Goal: Task Accomplishment & Management: Use online tool/utility

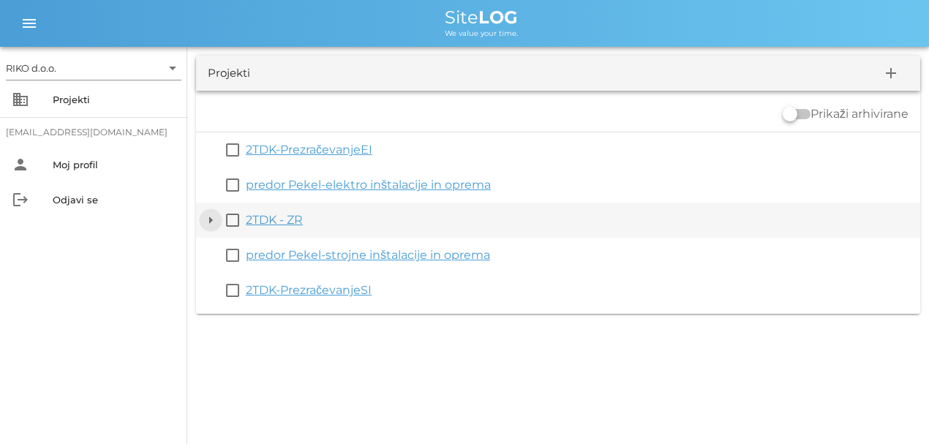
click at [203, 222] on button "arrow_drop_down" at bounding box center [211, 220] width 18 height 18
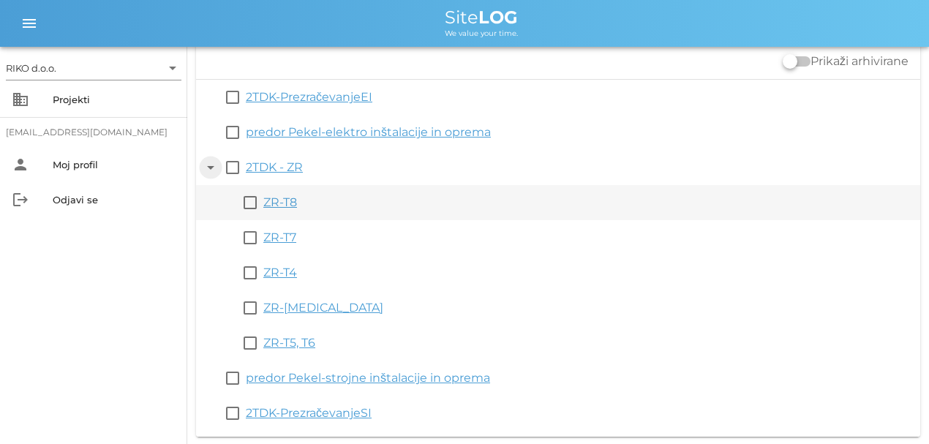
scroll to position [53, 0]
click at [289, 196] on link "ZR-T8" at bounding box center [280, 202] width 34 height 14
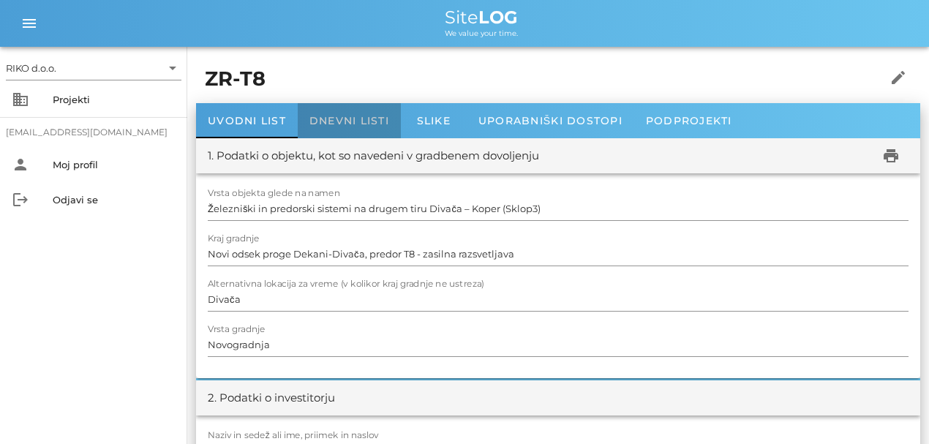
click at [338, 127] on div "Dnevni listi" at bounding box center [349, 120] width 103 height 35
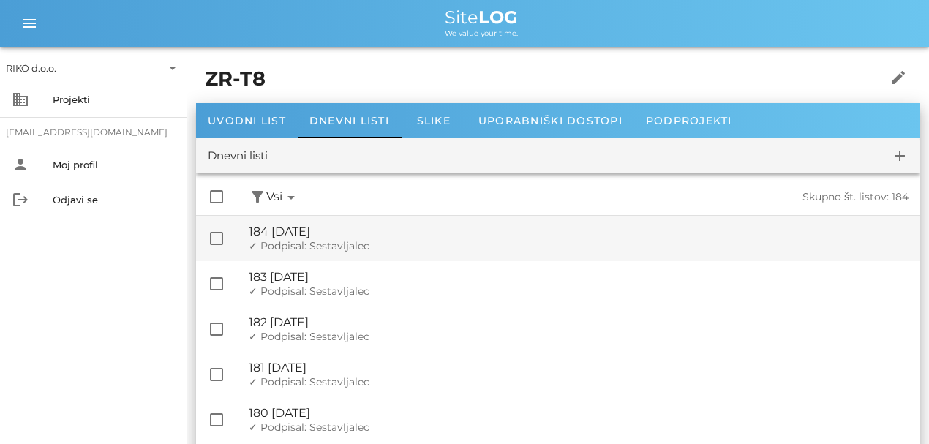
scroll to position [195, 0]
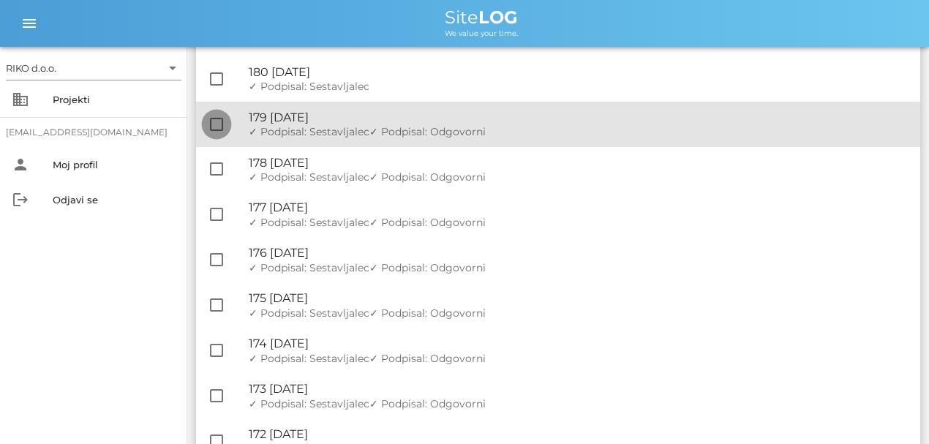
click at [221, 127] on div at bounding box center [216, 124] width 25 height 25
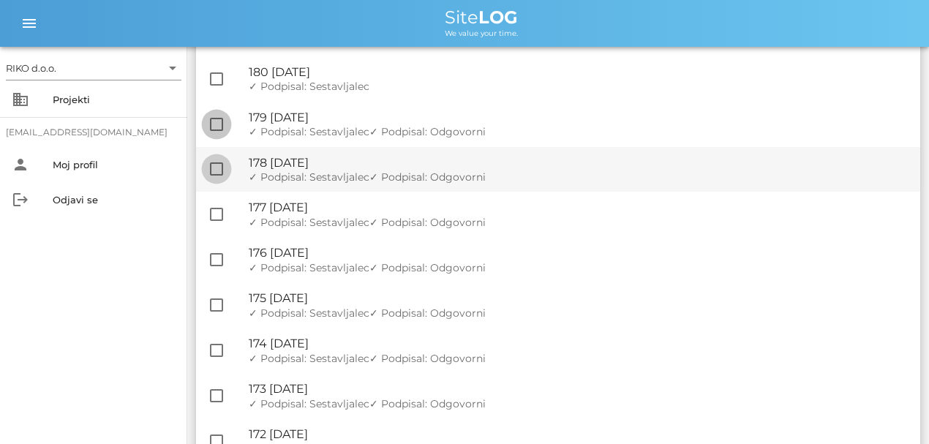
checkbox input "true"
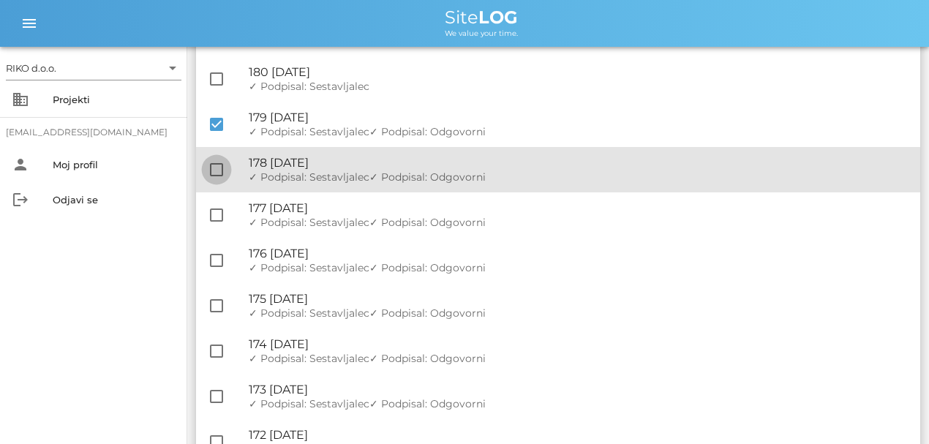
click at [222, 165] on div at bounding box center [216, 169] width 25 height 25
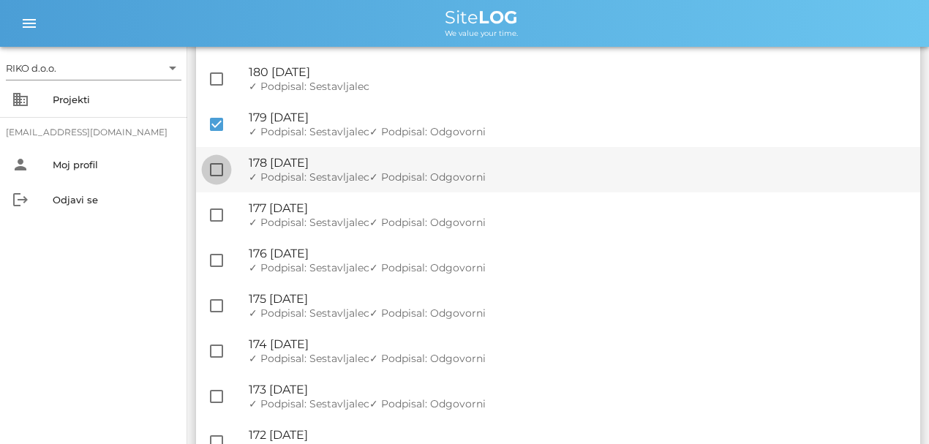
checkbox input "true"
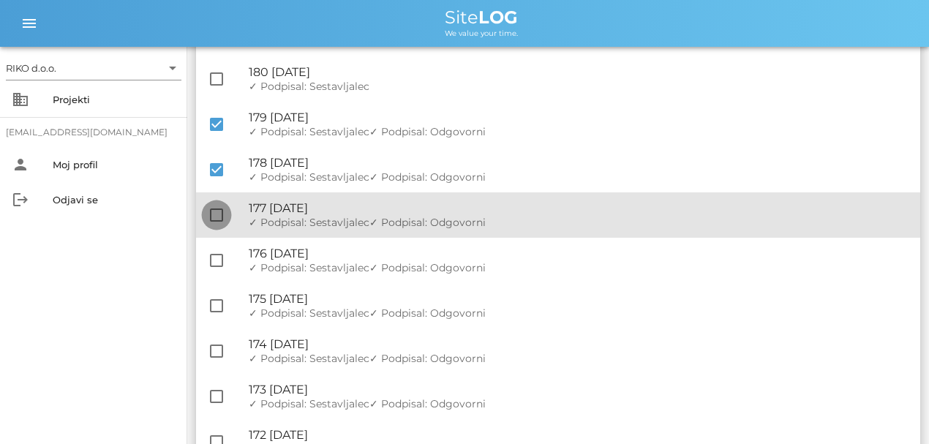
click at [209, 214] on div at bounding box center [216, 215] width 25 height 25
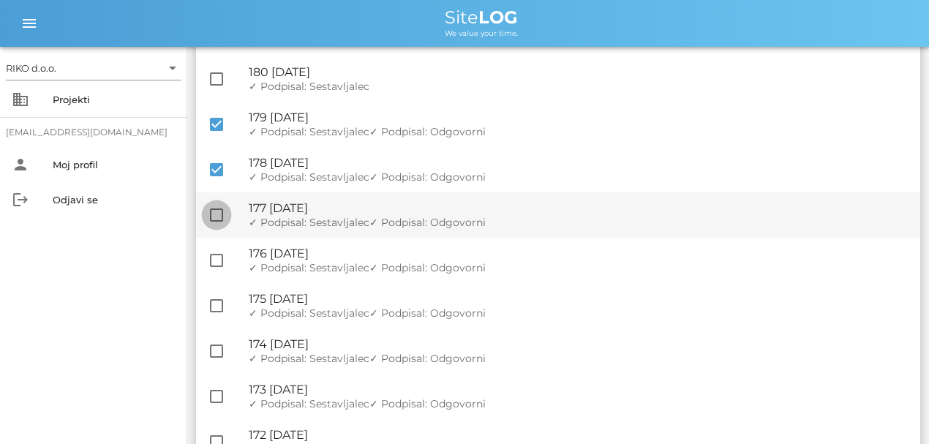
checkbox input "true"
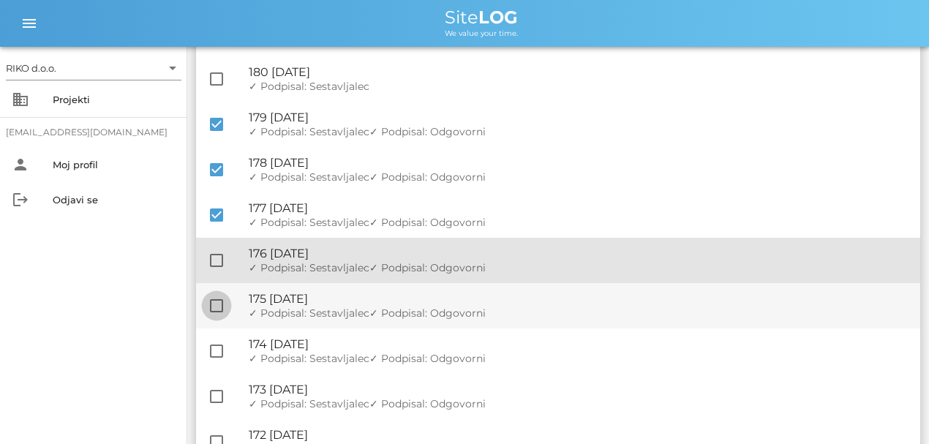
click at [217, 263] on div at bounding box center [216, 260] width 25 height 25
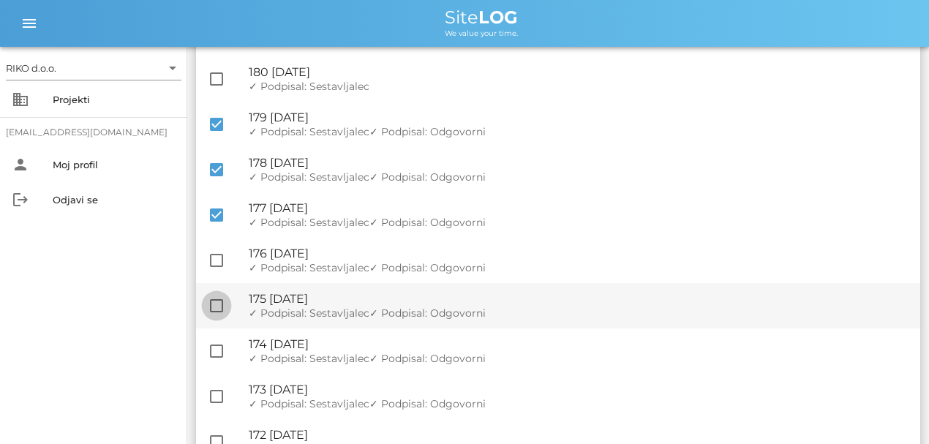
checkbox input "true"
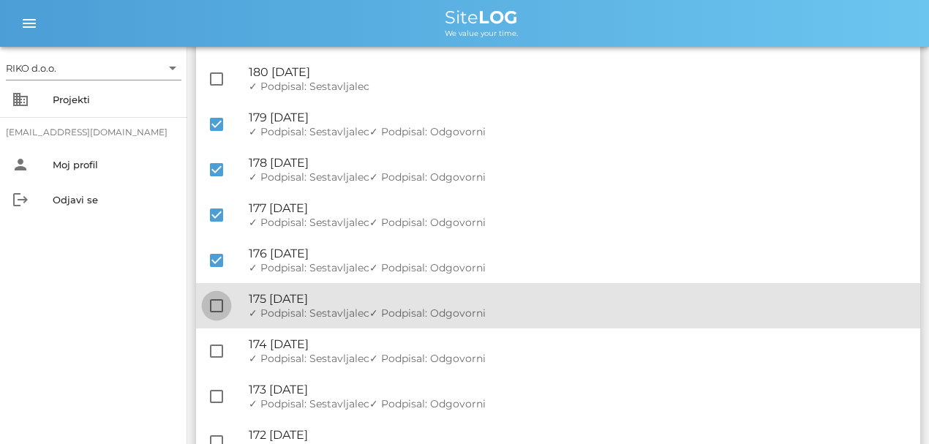
click at [214, 313] on div at bounding box center [216, 305] width 25 height 25
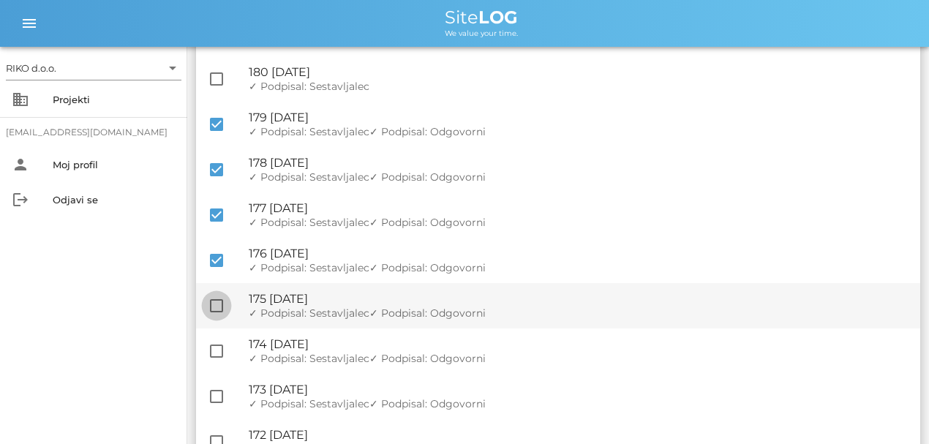
checkbox input "true"
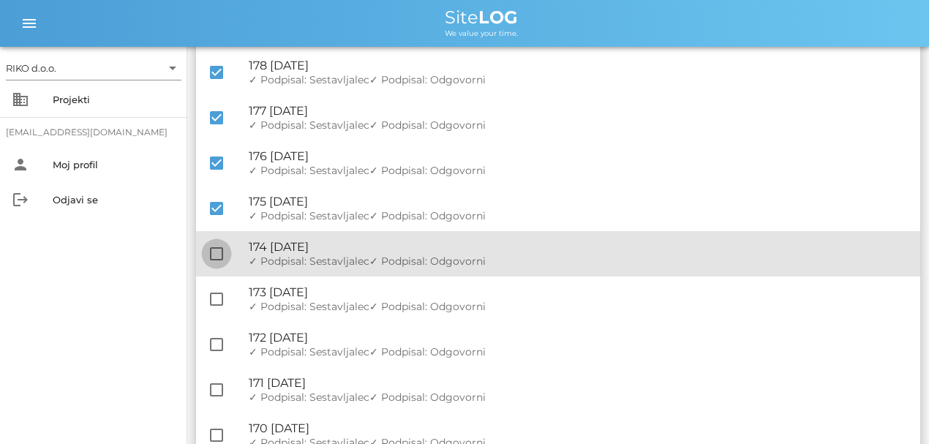
click at [211, 243] on div at bounding box center [216, 253] width 25 height 25
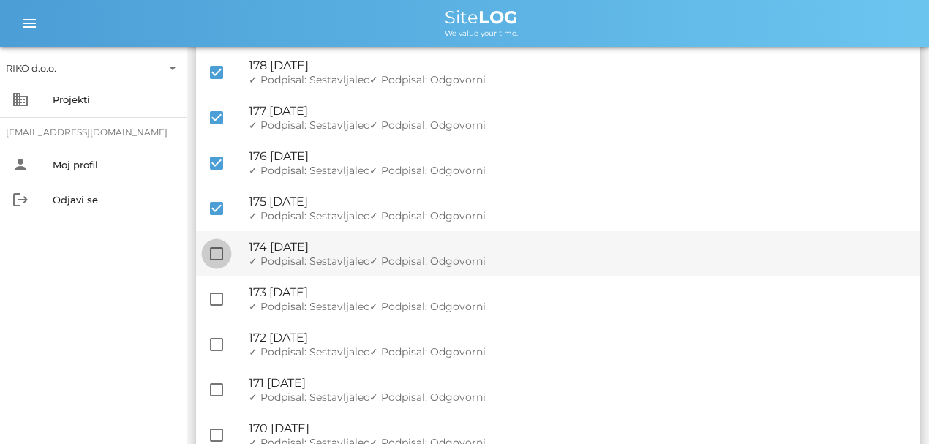
checkbox input "true"
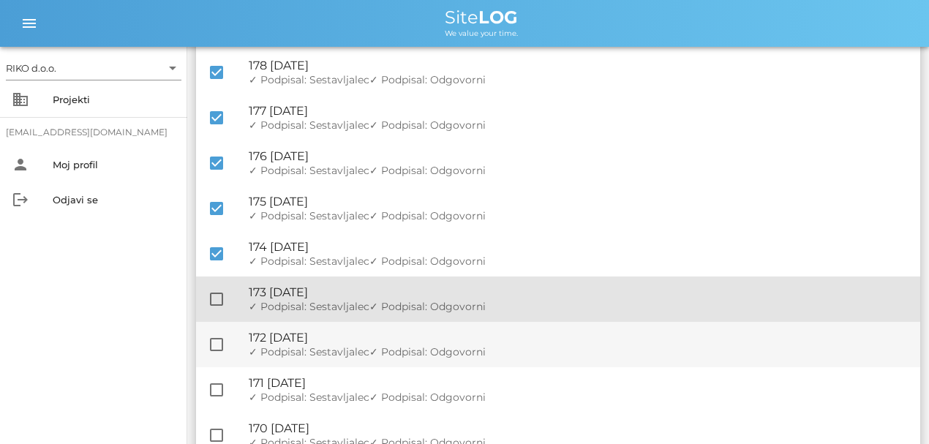
click at [217, 297] on div at bounding box center [216, 299] width 25 height 25
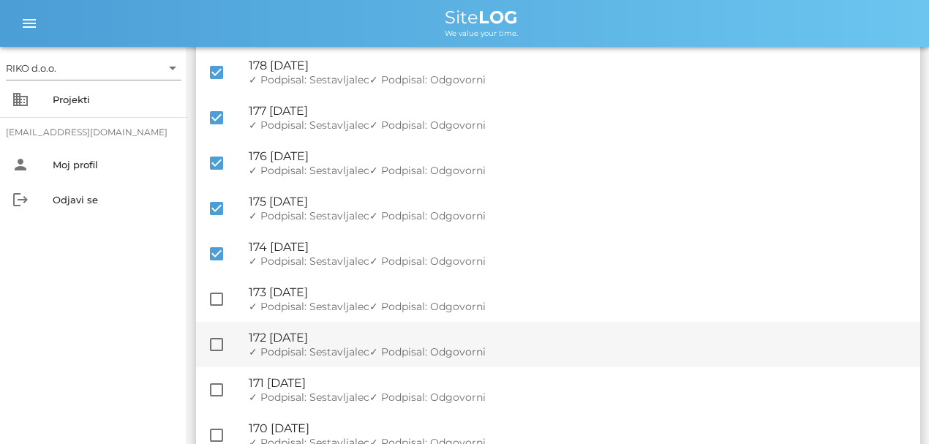
checkbox input "true"
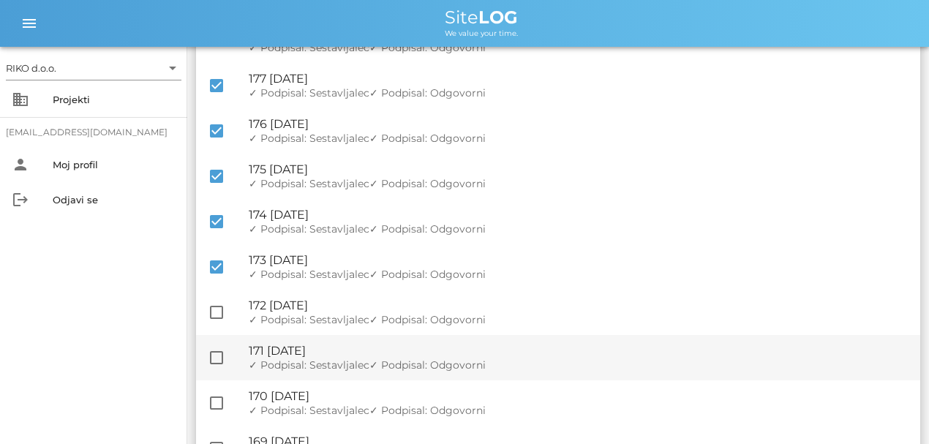
scroll to position [495, 0]
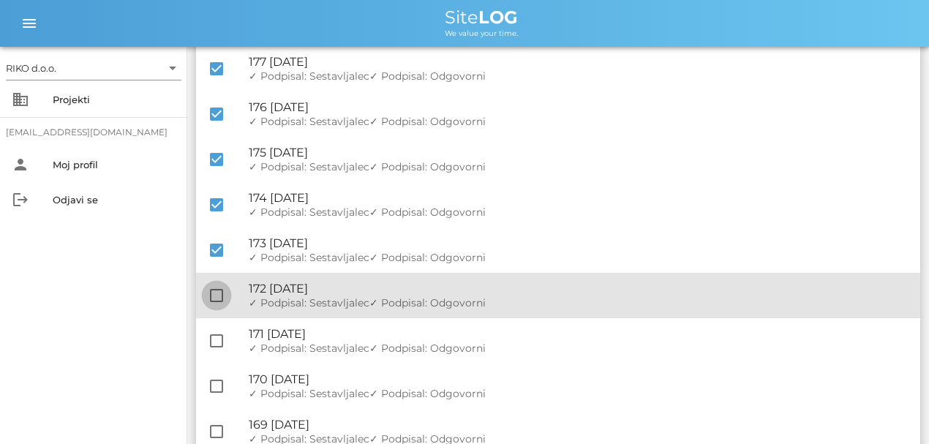
click at [221, 293] on div at bounding box center [216, 295] width 25 height 25
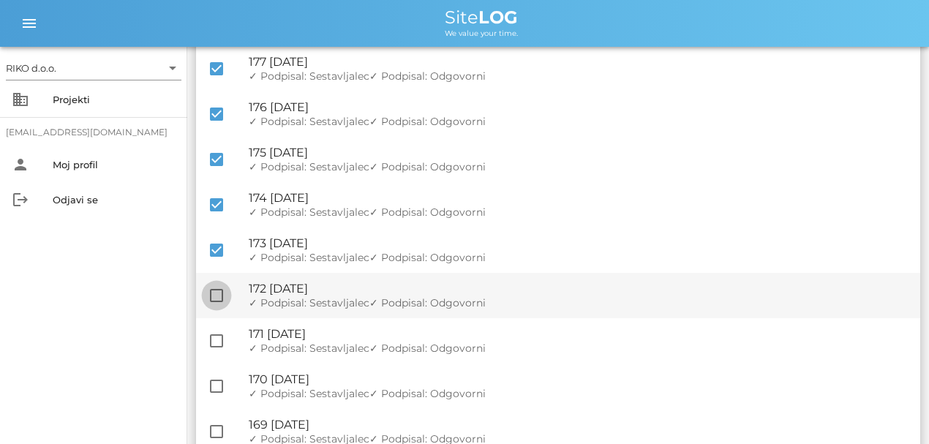
checkbox input "true"
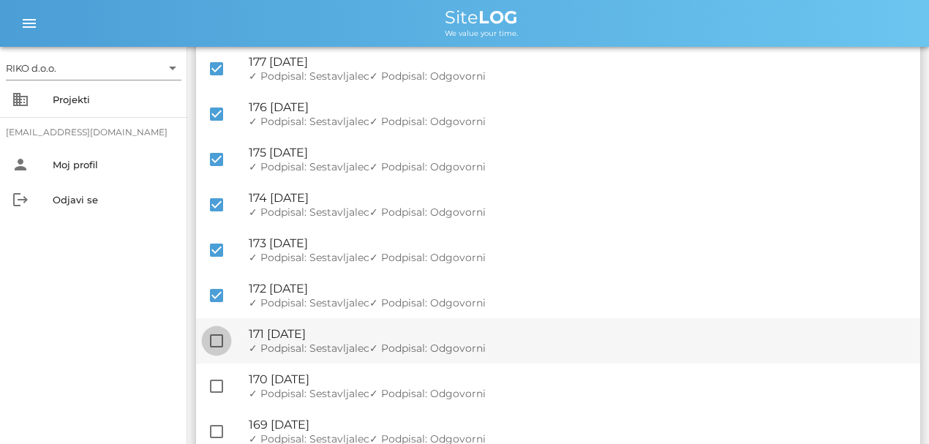
scroll to position [544, 0]
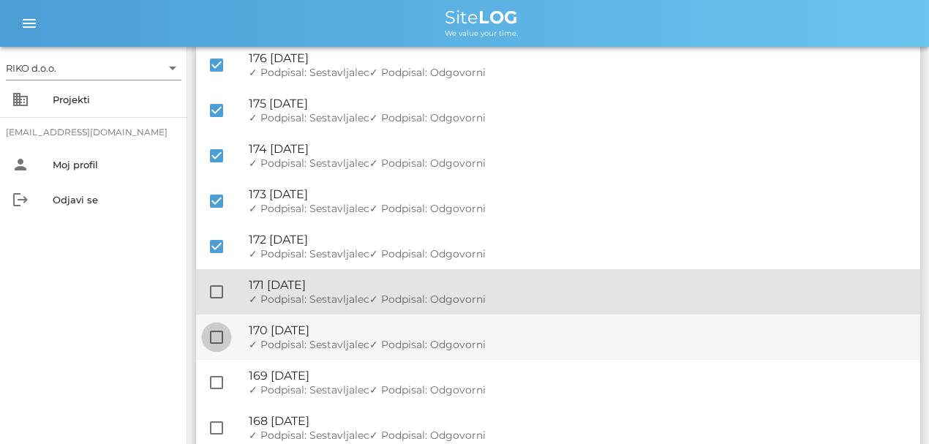
click at [212, 288] on div at bounding box center [216, 292] width 25 height 25
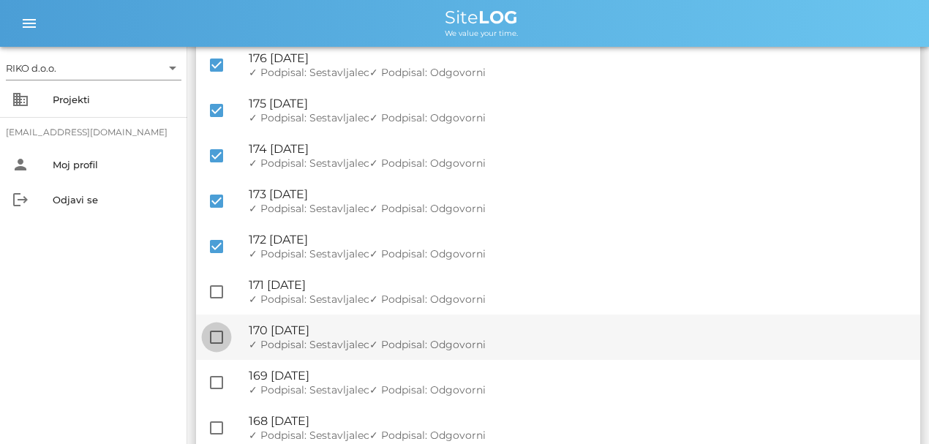
checkbox input "true"
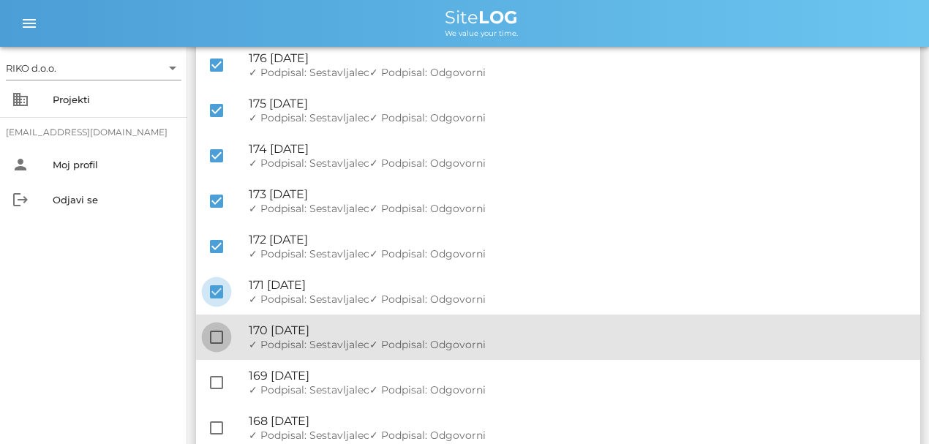
click at [220, 342] on div at bounding box center [216, 337] width 25 height 25
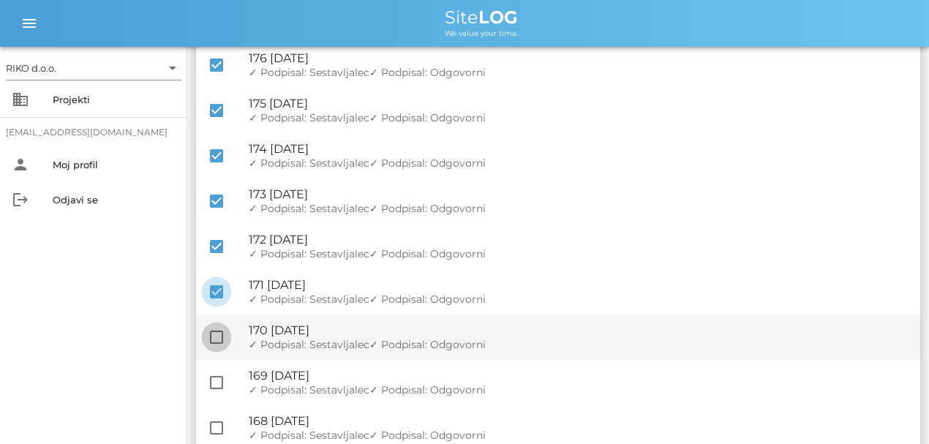
checkbox input "true"
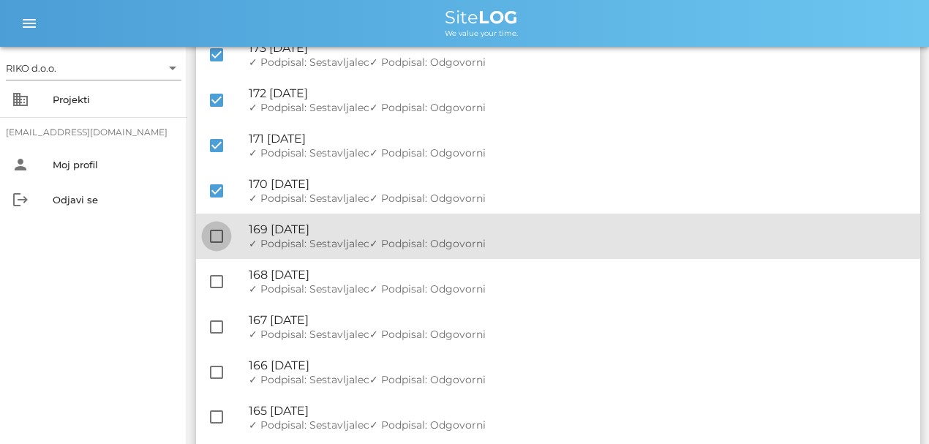
click at [217, 241] on div at bounding box center [216, 236] width 25 height 25
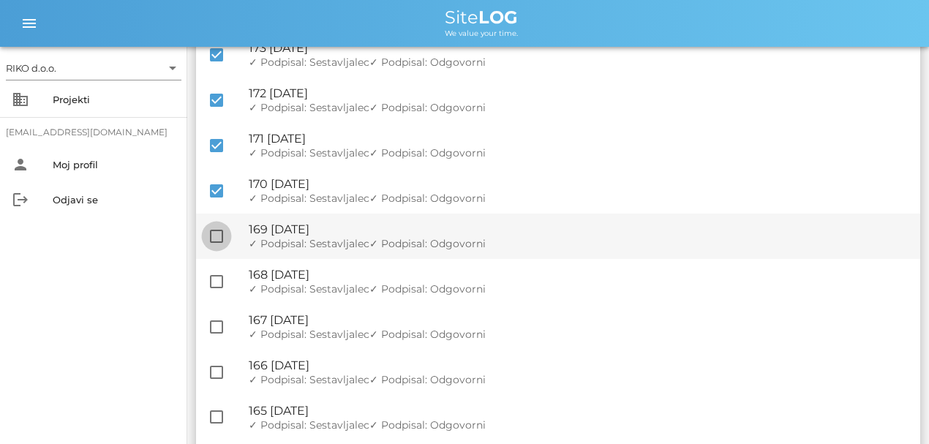
checkbox input "true"
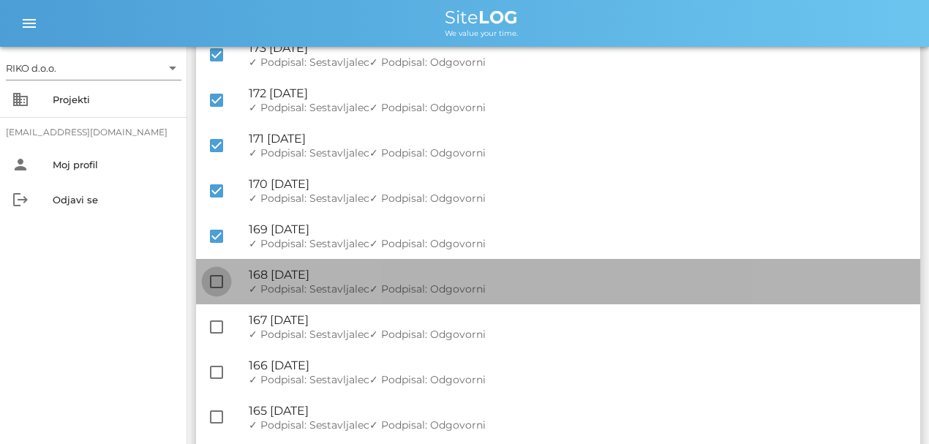
click at [218, 268] on div "check_box_outline_blank 🔏 168 [DATE] ✓ Podpisal: Nadzornik ✓ Podpisal: Sestavlj…" at bounding box center [558, 281] width 724 height 45
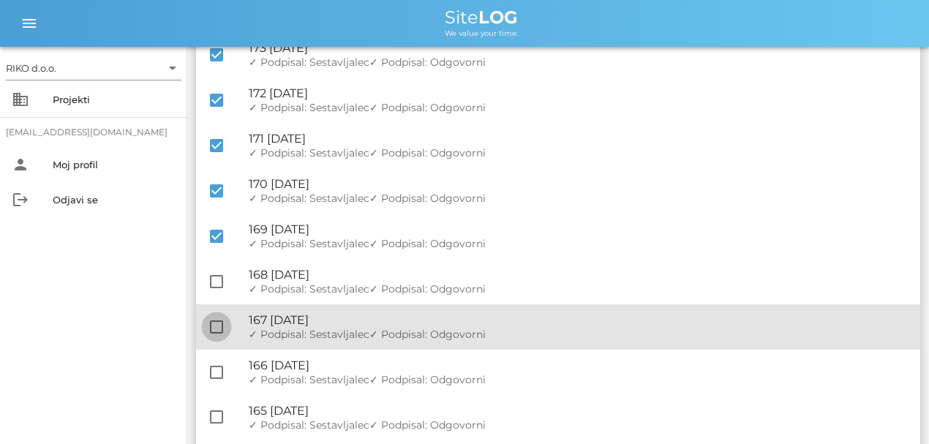
click at [216, 338] on div at bounding box center [216, 327] width 25 height 25
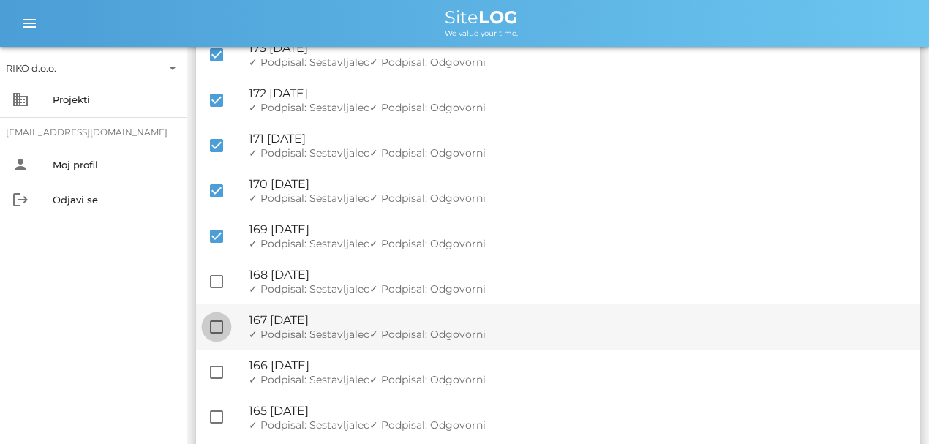
checkbox input "true"
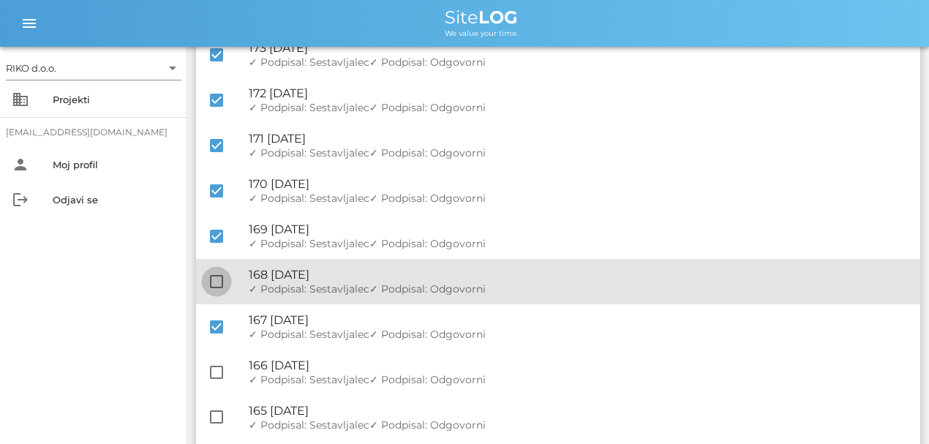
click at [210, 287] on div at bounding box center [216, 281] width 25 height 25
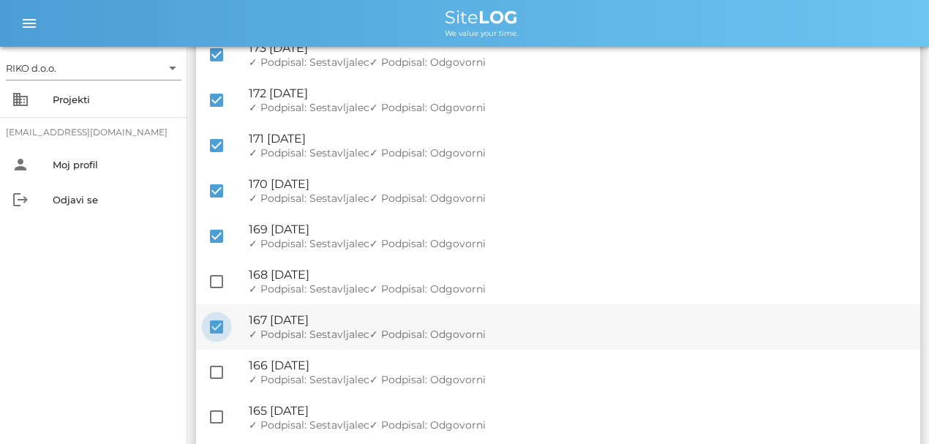
checkbox input "true"
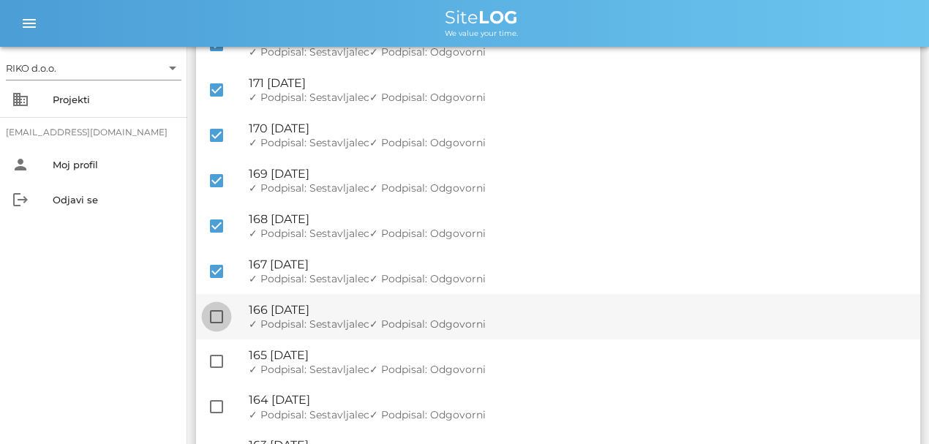
scroll to position [788, 0]
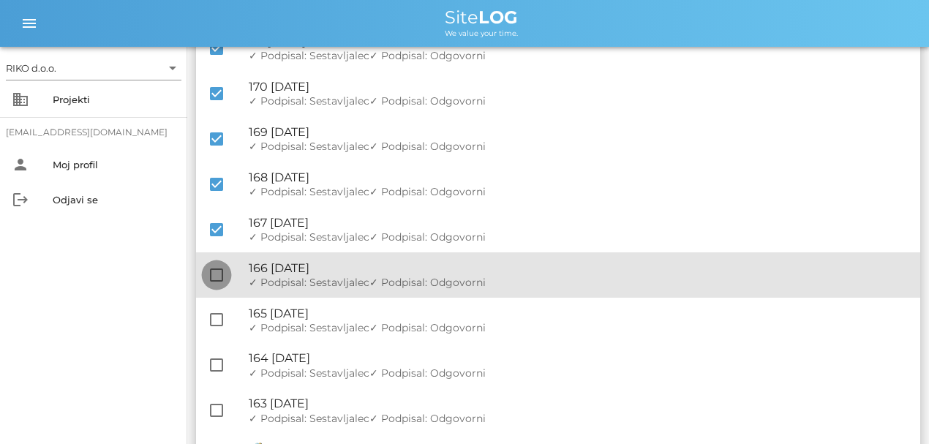
click at [214, 282] on div at bounding box center [216, 275] width 25 height 25
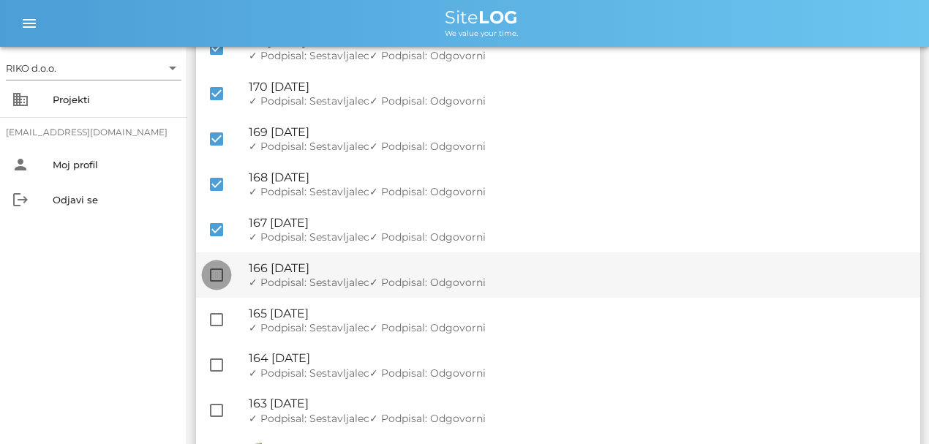
checkbox input "true"
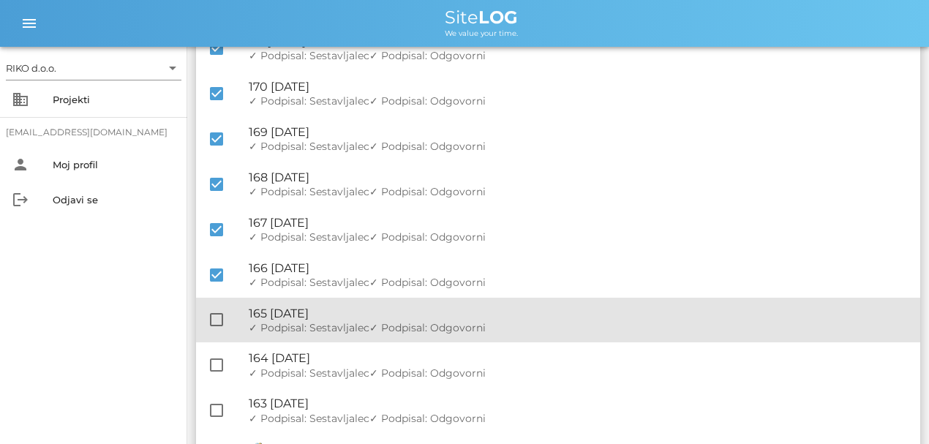
click at [208, 334] on div "check_box_outline_blank 🔏 165 [DATE] ✓ Podpisal: Nadzornik ✓ Podpisal: Sestavlj…" at bounding box center [558, 320] width 724 height 45
click at [211, 320] on div at bounding box center [216, 319] width 25 height 25
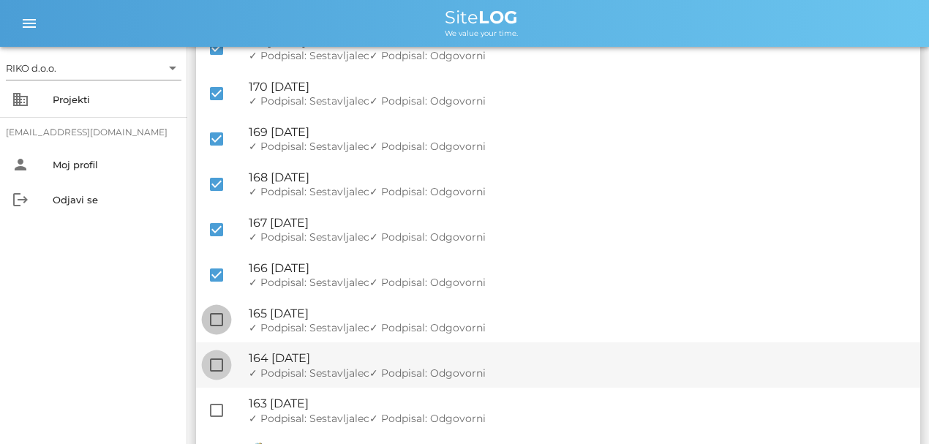
checkbox input "true"
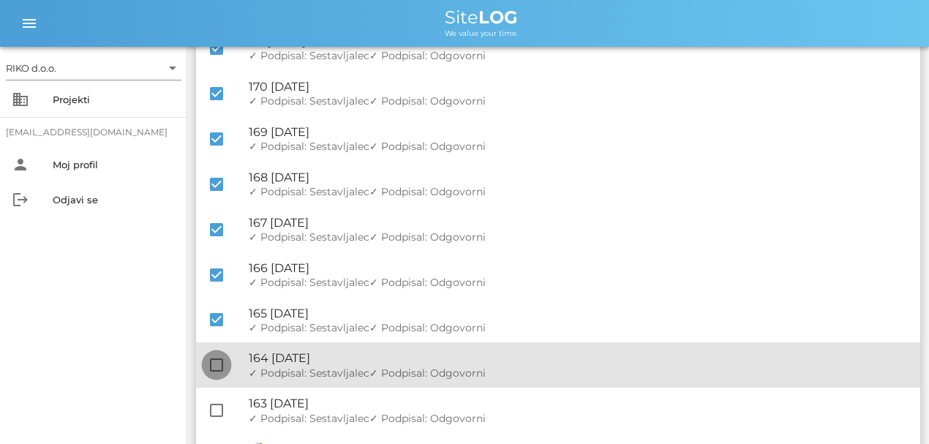
click at [220, 370] on div at bounding box center [216, 365] width 25 height 25
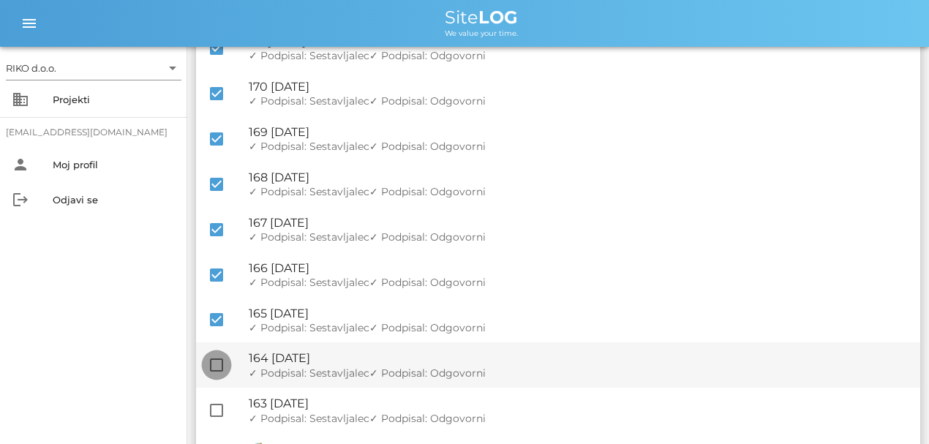
checkbox input "true"
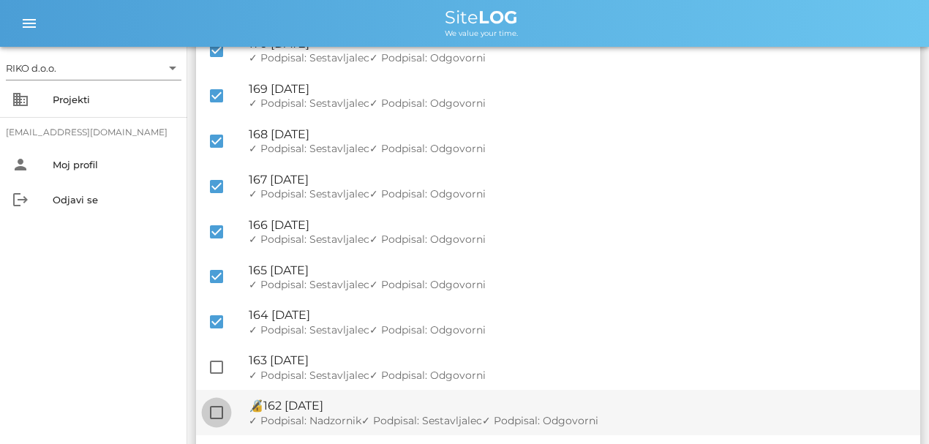
scroll to position [885, 0]
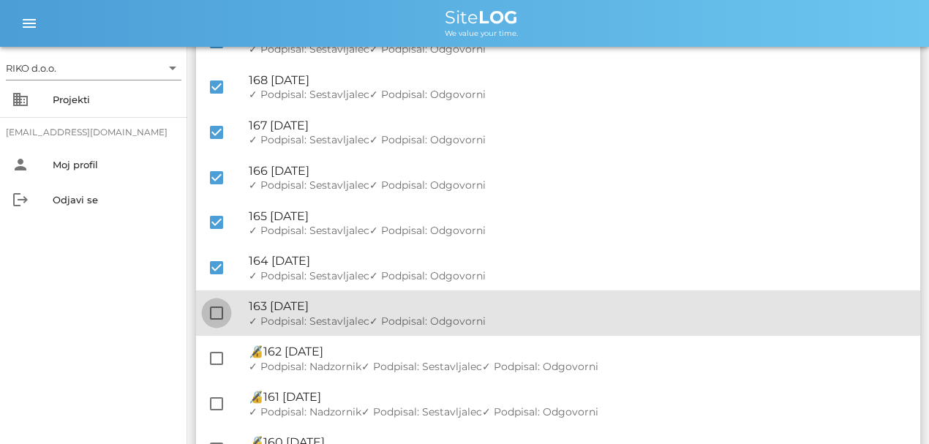
click at [215, 319] on div at bounding box center [216, 313] width 25 height 25
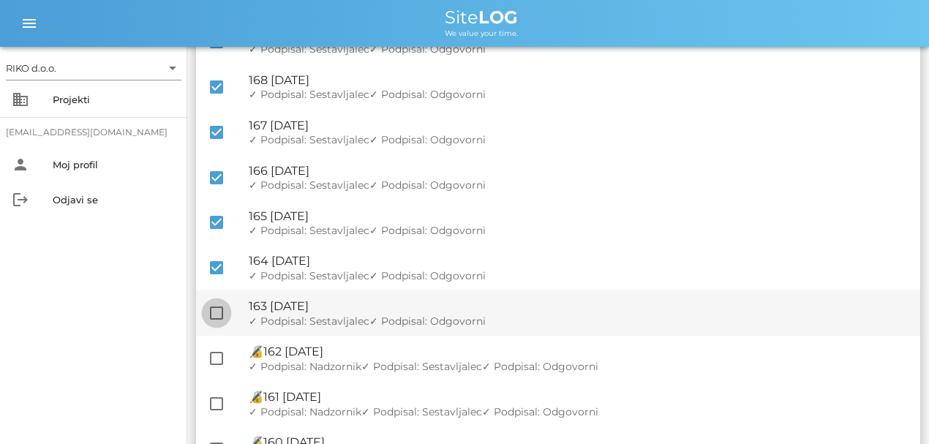
checkbox input "true"
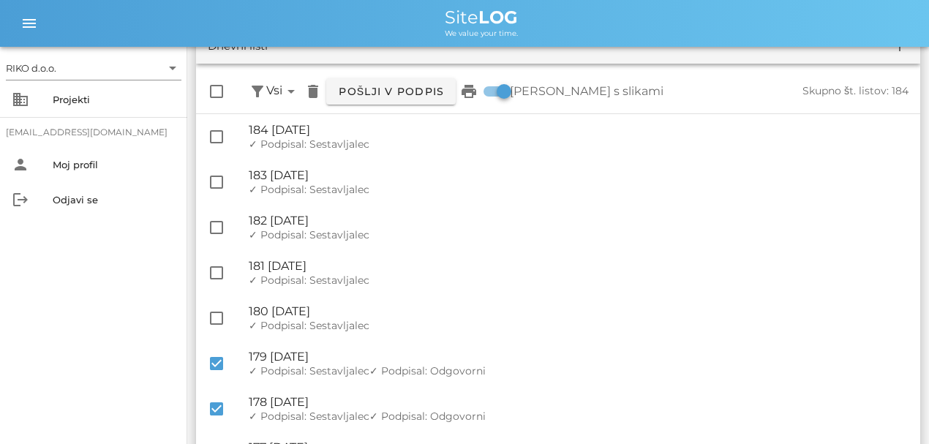
scroll to position [0, 0]
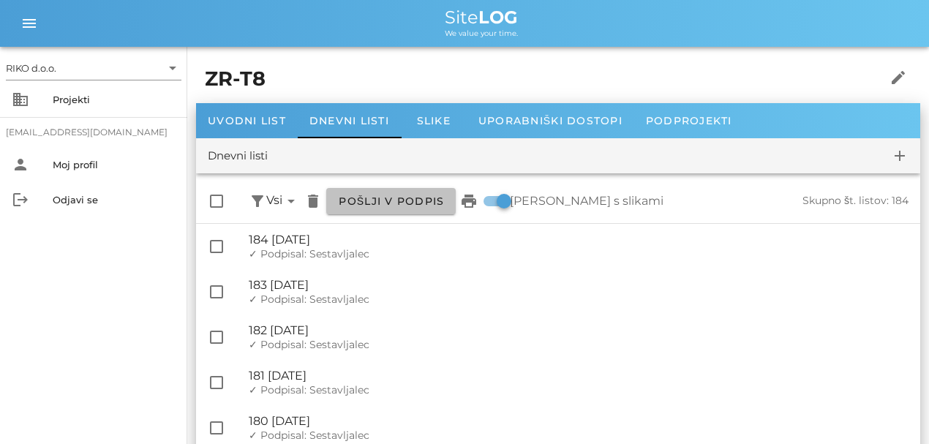
click at [436, 202] on span "Pošlji v podpis" at bounding box center [391, 201] width 106 height 13
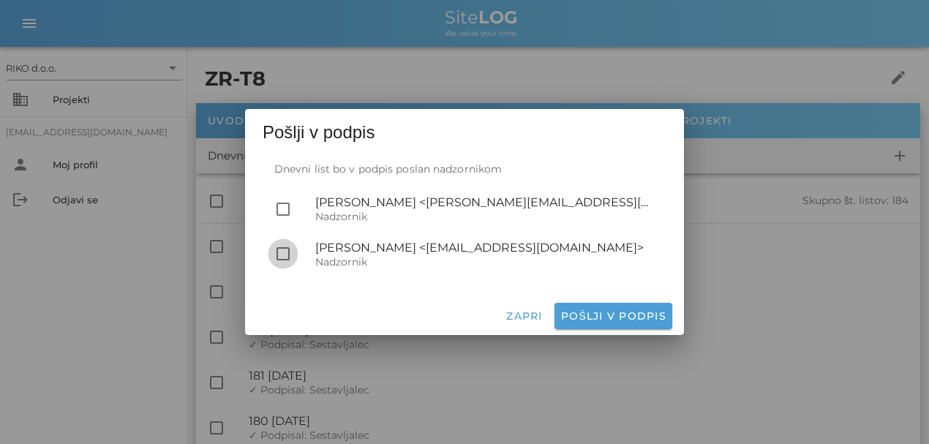
click at [284, 256] on div at bounding box center [283, 253] width 25 height 25
click at [628, 312] on span "Pošlji v podpis" at bounding box center [613, 315] width 106 height 13
checkbox input "false"
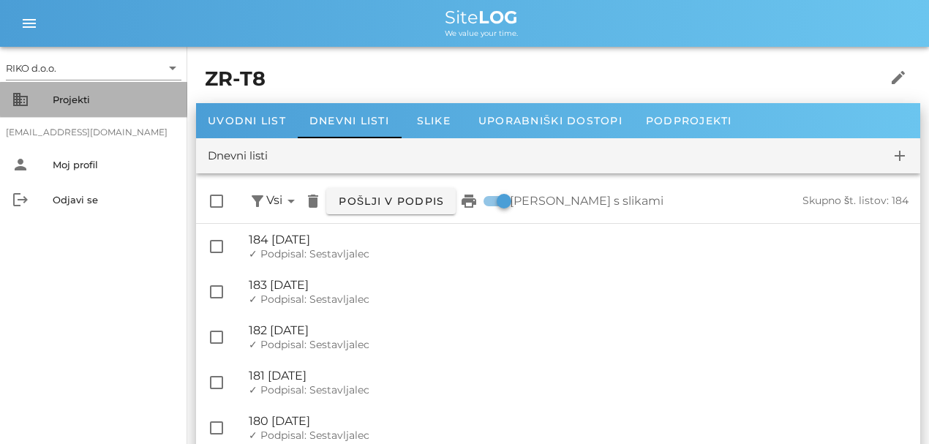
click at [95, 100] on div "Projekti" at bounding box center [114, 100] width 123 height 12
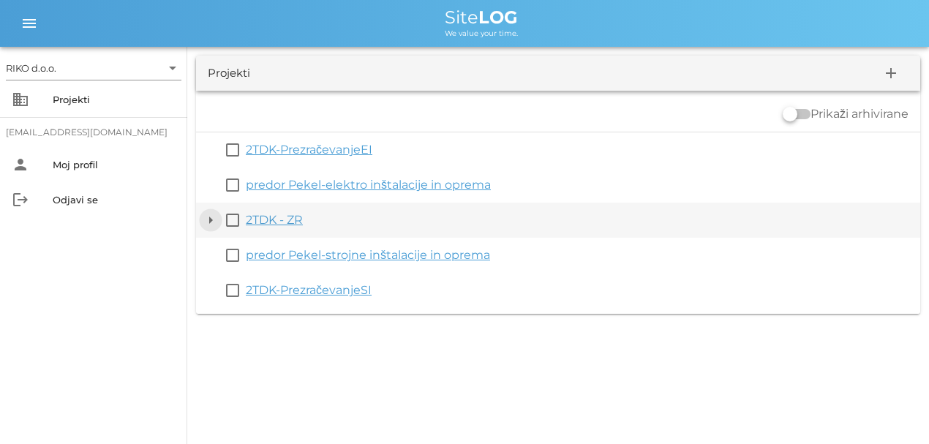
click at [213, 217] on button "arrow_drop_down" at bounding box center [211, 220] width 18 height 18
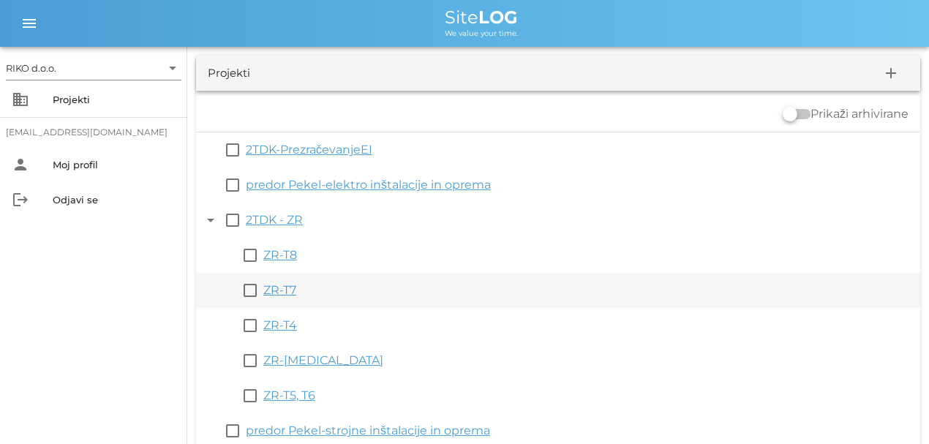
click at [284, 288] on link "ZR-T7" at bounding box center [279, 290] width 33 height 14
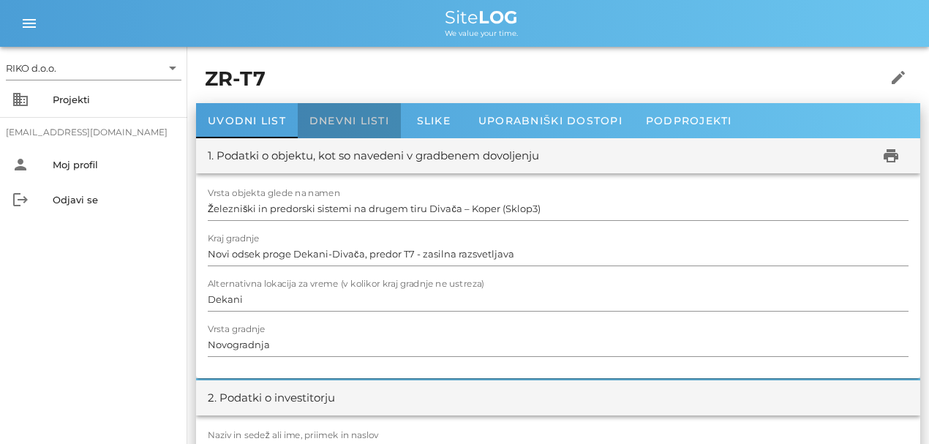
click at [341, 117] on span "Dnevni listi" at bounding box center [349, 120] width 80 height 13
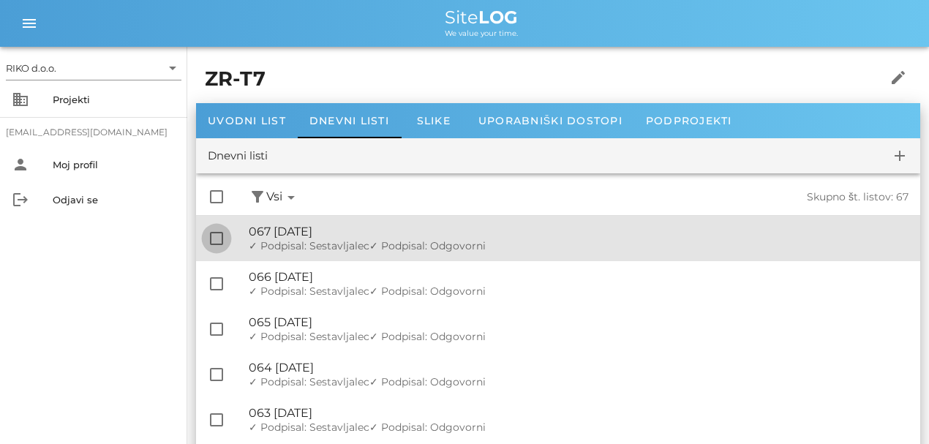
click at [222, 233] on div at bounding box center [216, 238] width 25 height 25
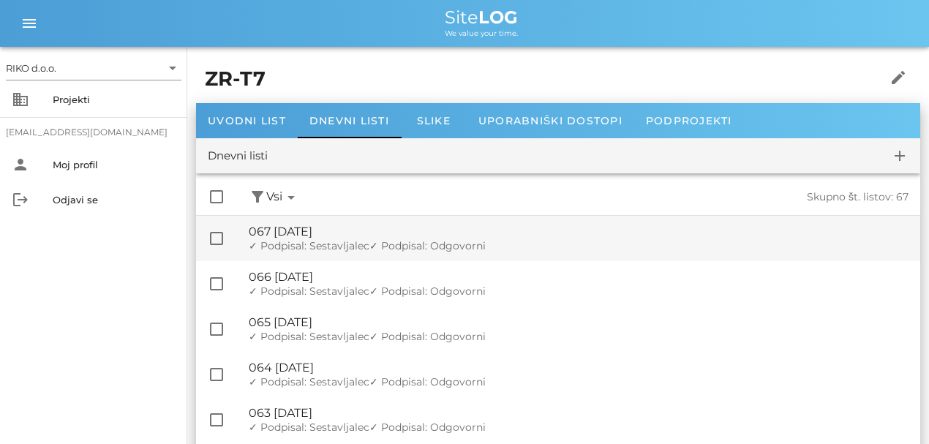
checkbox input "true"
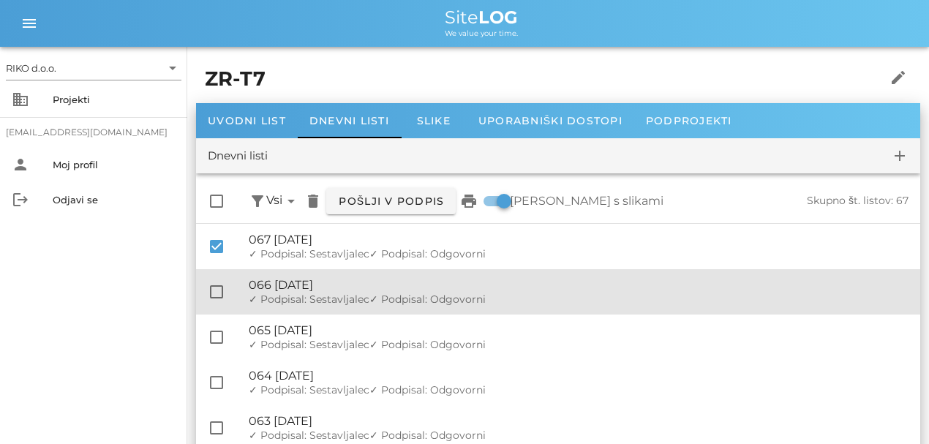
click at [224, 280] on div "check_box_outline_blank 🔏 066 [DATE] ✓ Podpisal: Nadzornik ✓ Podpisal: Sestavlj…" at bounding box center [558, 291] width 724 height 45
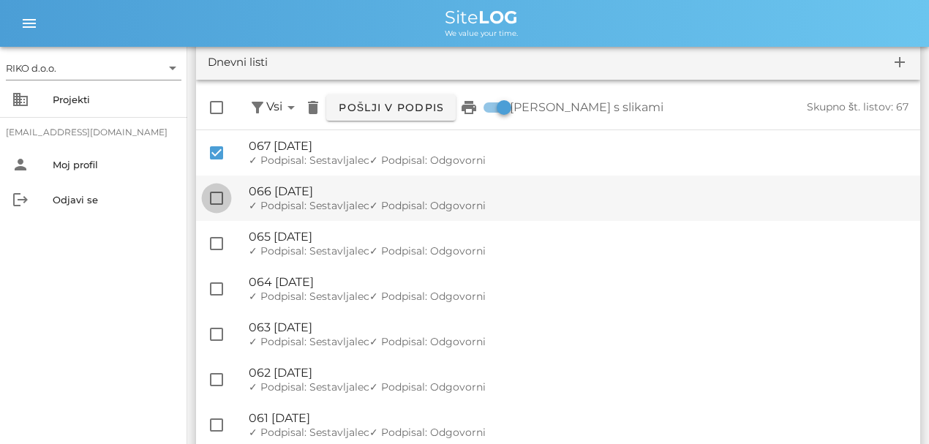
scroll to position [97, 0]
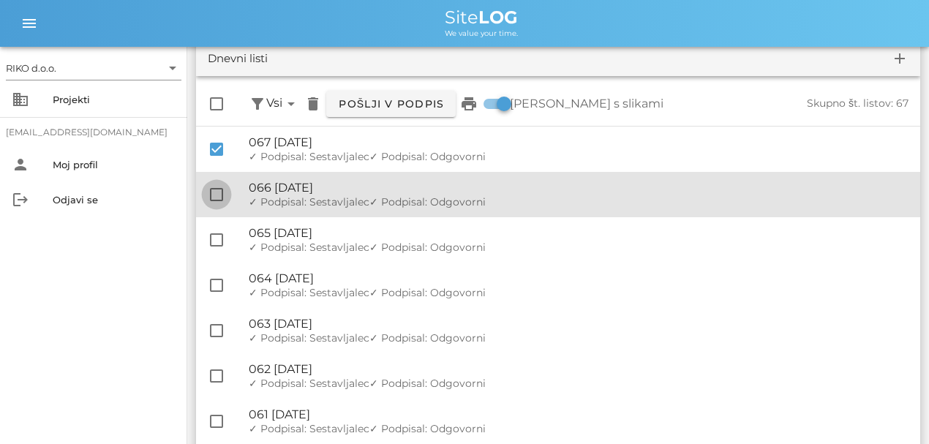
click at [215, 184] on div at bounding box center [216, 194] width 25 height 25
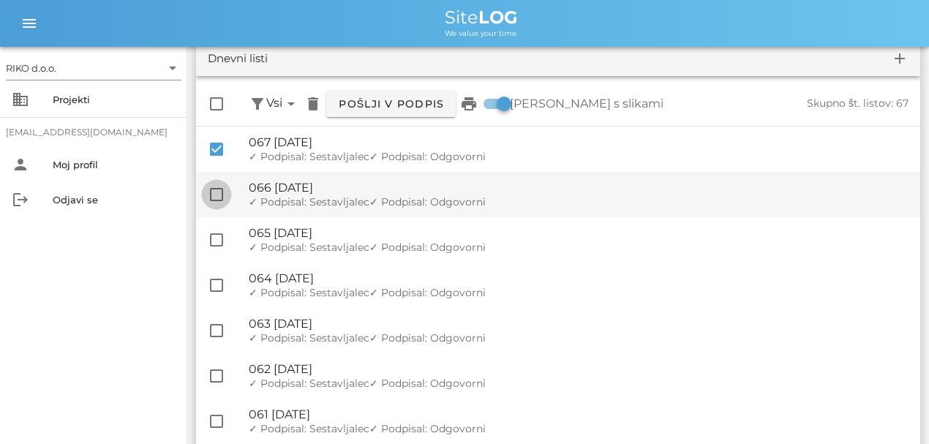
checkbox input "true"
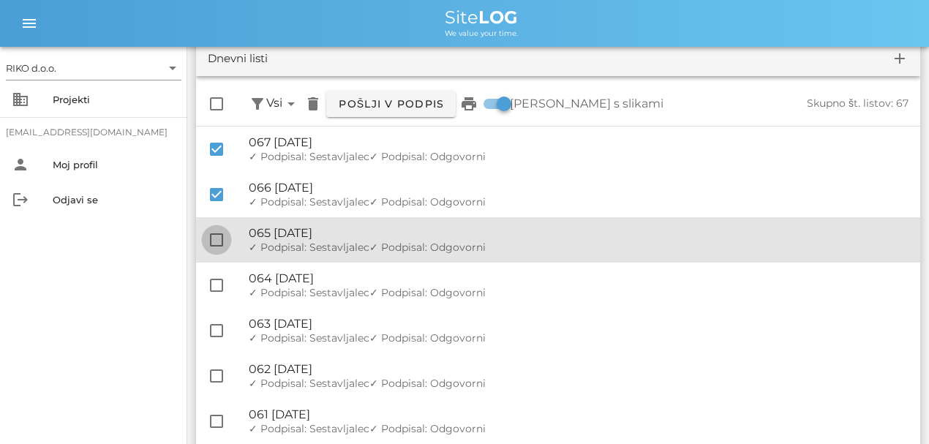
click at [215, 239] on div at bounding box center [216, 240] width 25 height 25
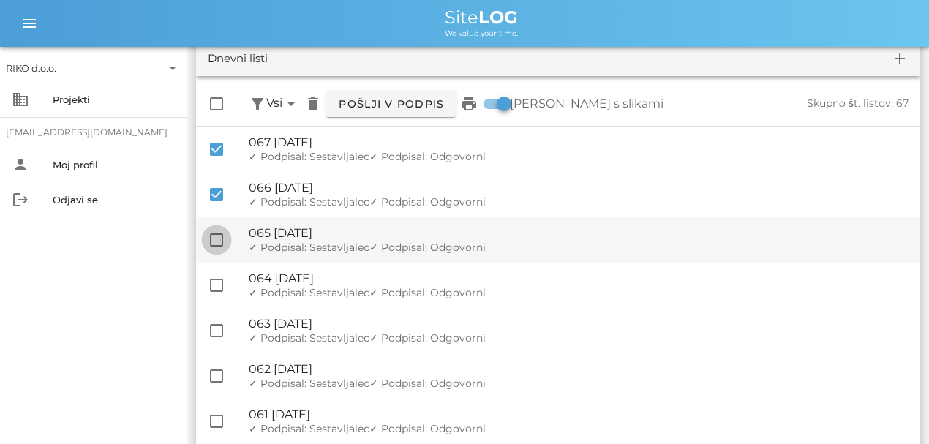
checkbox input "true"
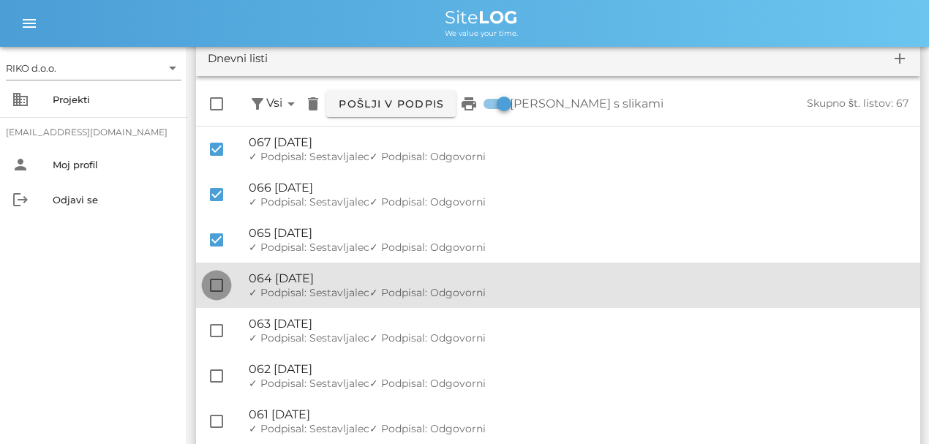
drag, startPoint x: 220, startPoint y: 282, endPoint x: 217, endPoint y: 294, distance: 13.0
click at [220, 282] on div at bounding box center [216, 285] width 25 height 25
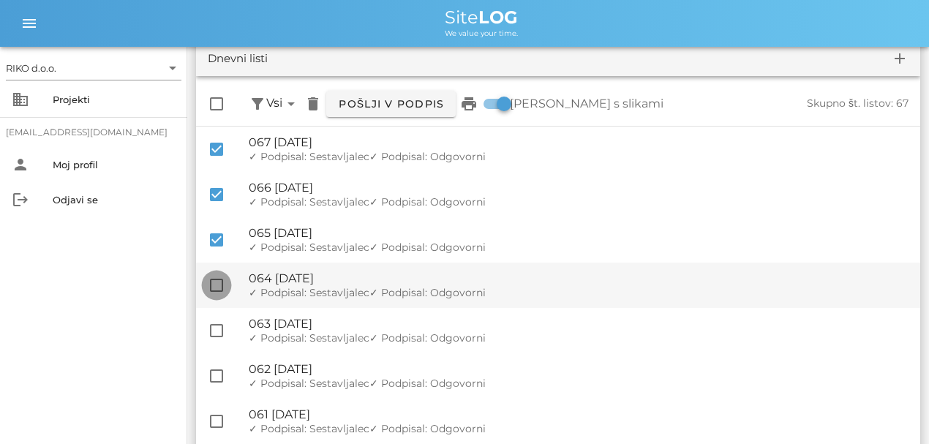
checkbox input "true"
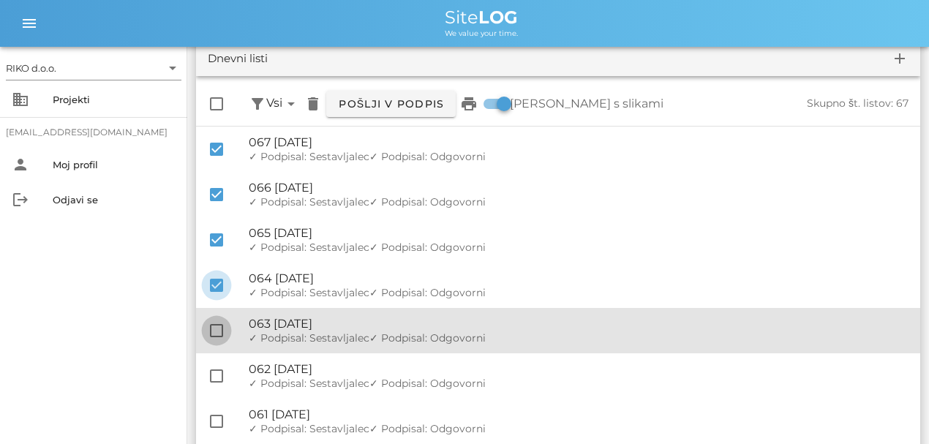
click at [222, 327] on div at bounding box center [216, 330] width 25 height 25
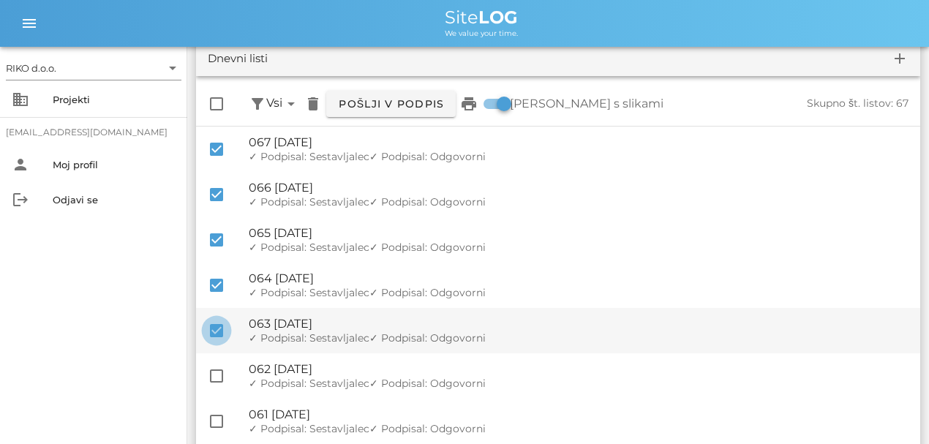
checkbox input "true"
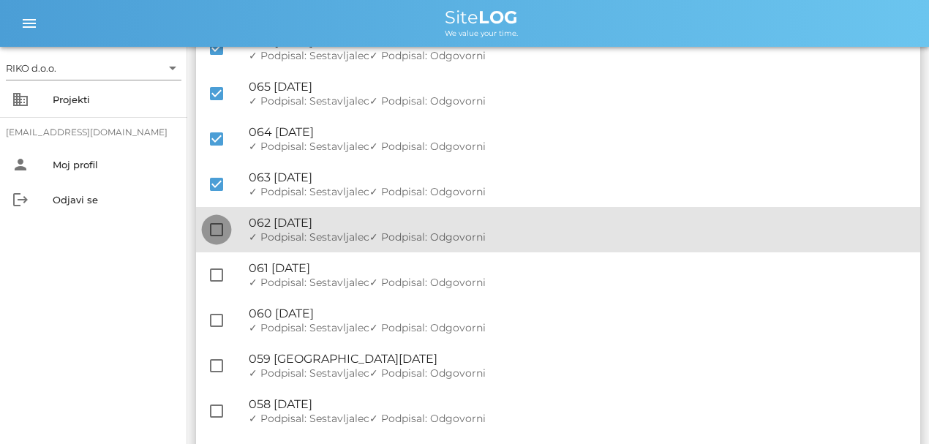
click at [218, 225] on div at bounding box center [216, 229] width 25 height 25
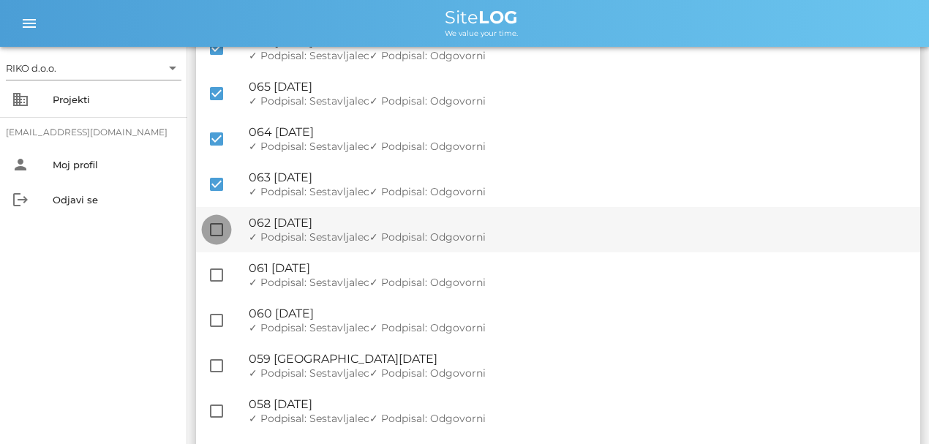
checkbox input "true"
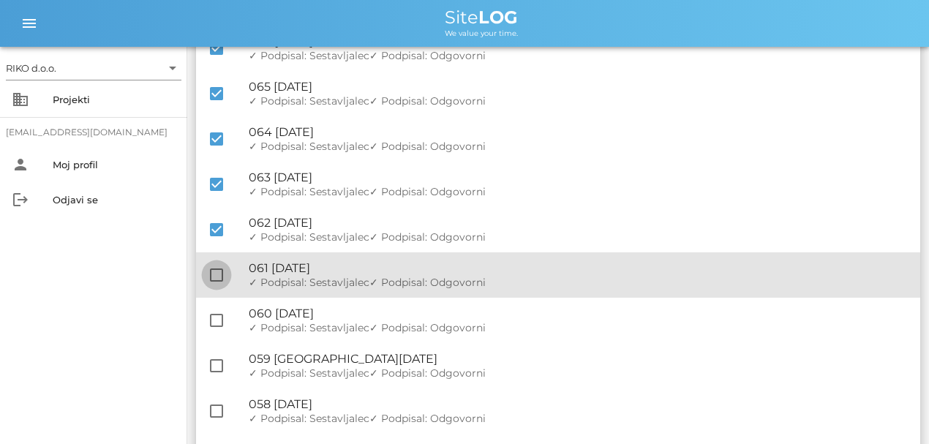
click at [214, 262] on div "check_box_outline_blank 🔏 061 [DATE] ✓ Podpisal: Nadzornik ✓ Podpisal: Sestavlj…" at bounding box center [558, 274] width 724 height 45
click at [218, 293] on div "check_box_outline_blank 🔏 061 [DATE] ✓ Podpisal: Nadzornik ✓ Podpisal: Sestavlj…" at bounding box center [558, 274] width 724 height 45
click at [218, 280] on div at bounding box center [216, 275] width 25 height 25
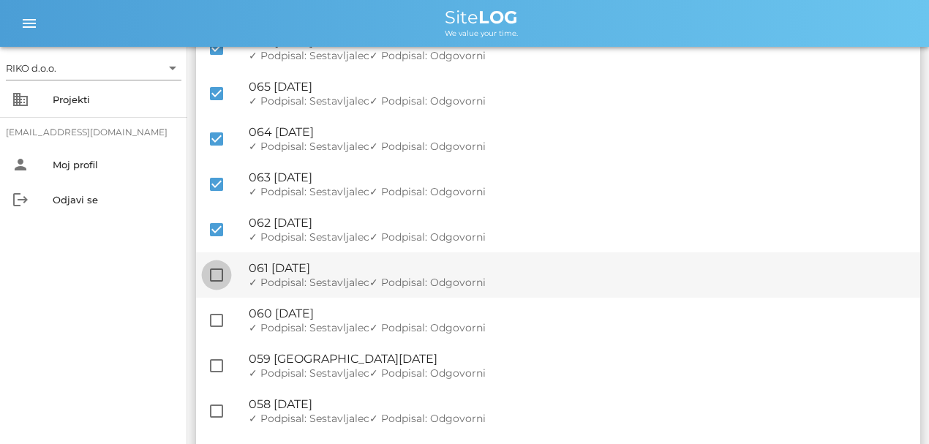
checkbox input "true"
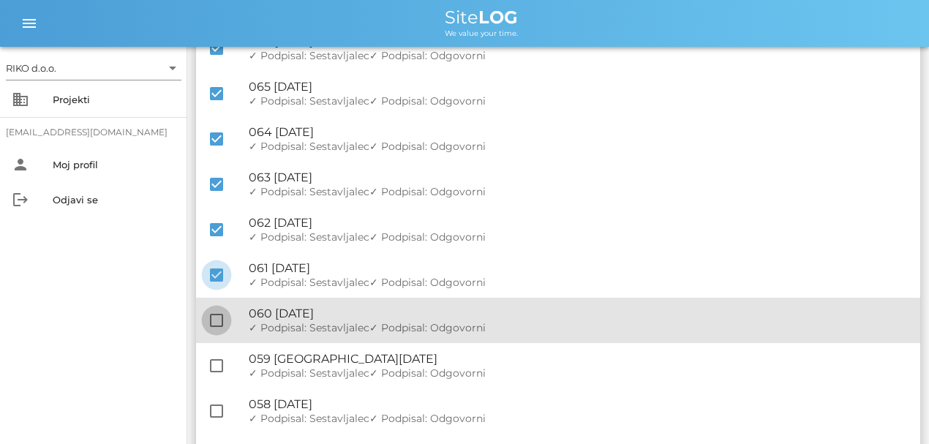
click at [218, 312] on div at bounding box center [216, 320] width 25 height 25
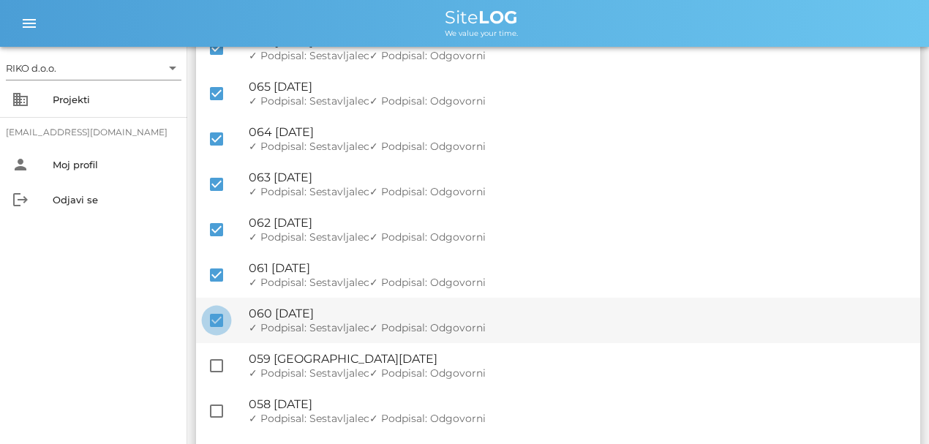
checkbox input "true"
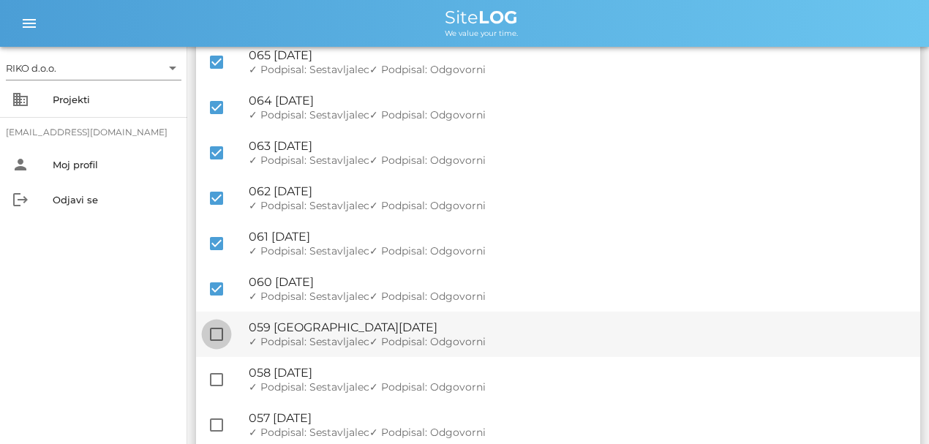
scroll to position [293, 0]
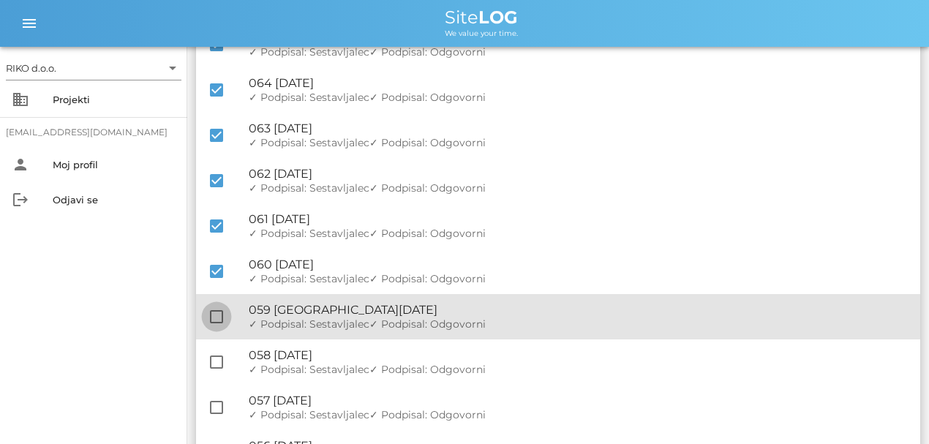
click at [222, 313] on div at bounding box center [216, 316] width 25 height 25
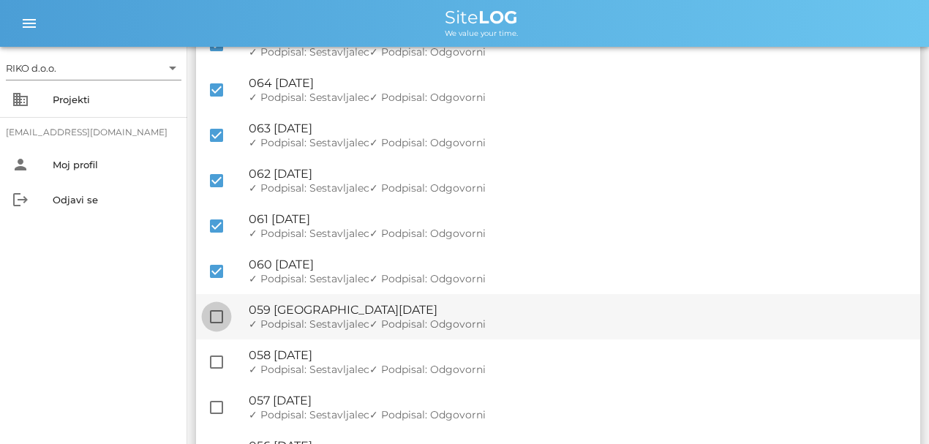
checkbox input "true"
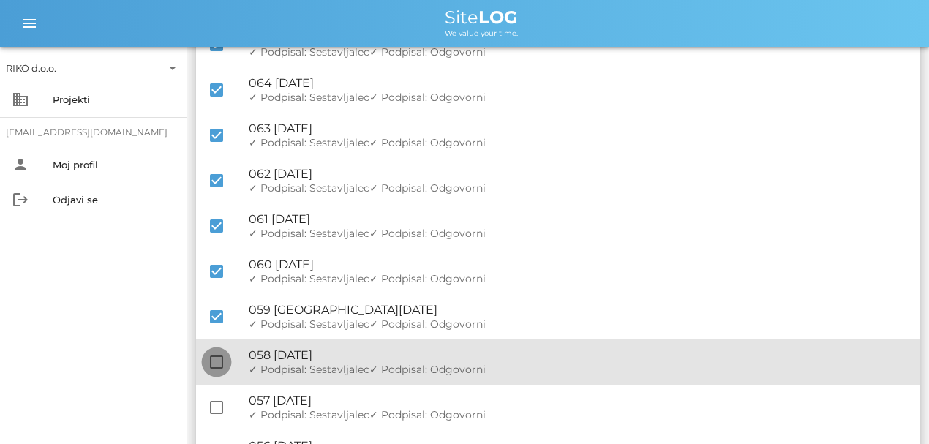
click at [222, 361] on div at bounding box center [216, 362] width 25 height 25
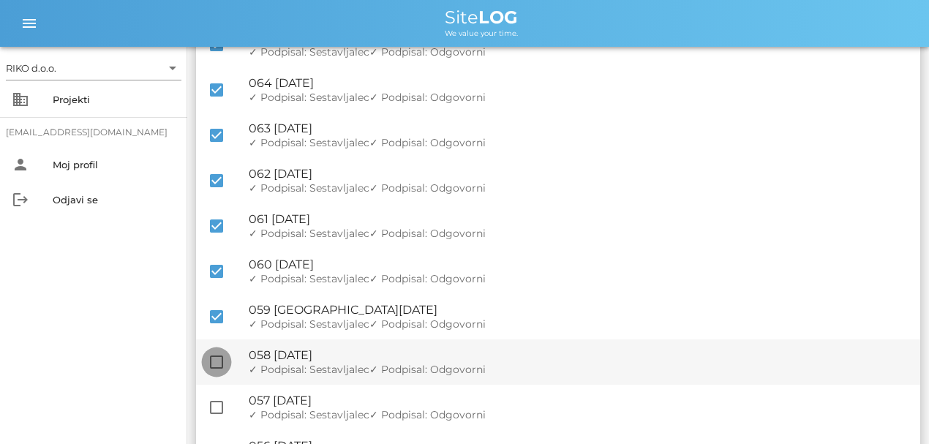
checkbox input "true"
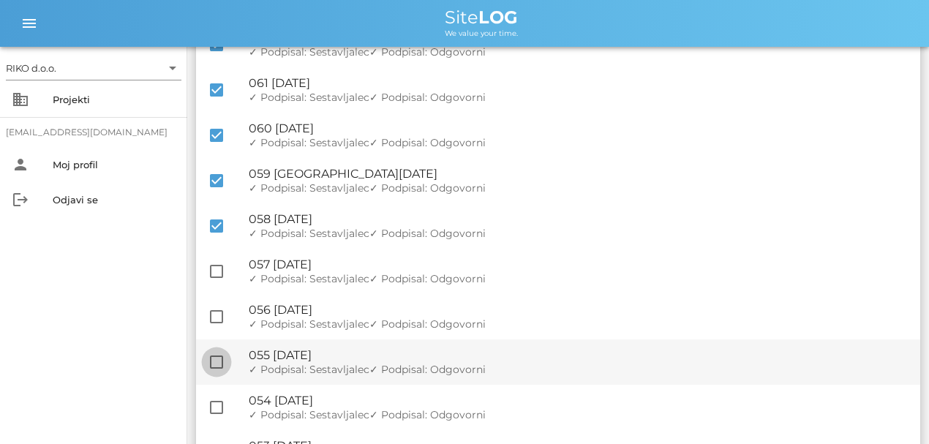
scroll to position [439, 0]
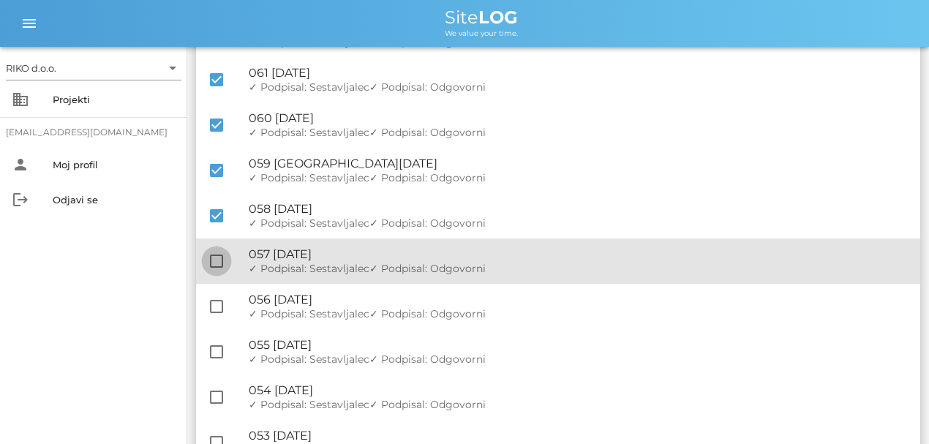
click at [214, 260] on div at bounding box center [216, 261] width 25 height 25
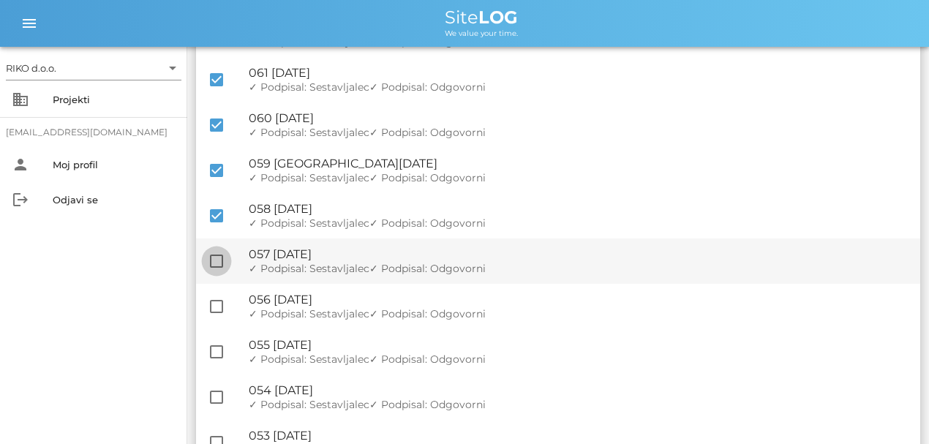
checkbox input "true"
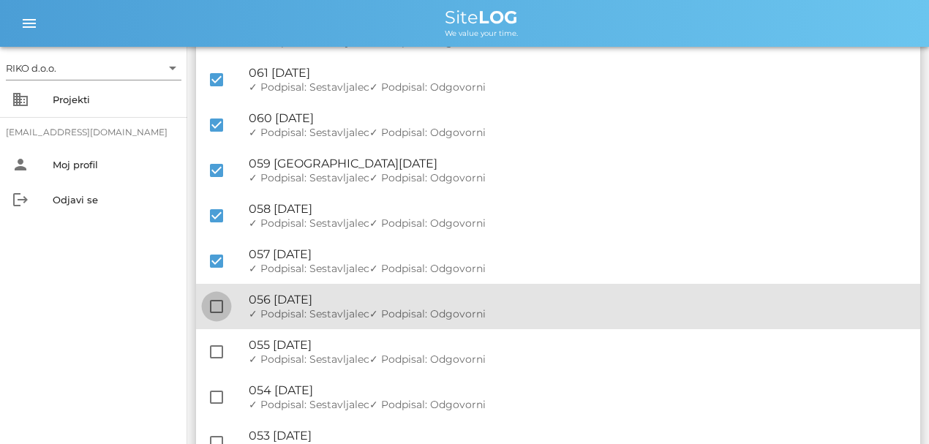
click at [218, 310] on div at bounding box center [216, 306] width 25 height 25
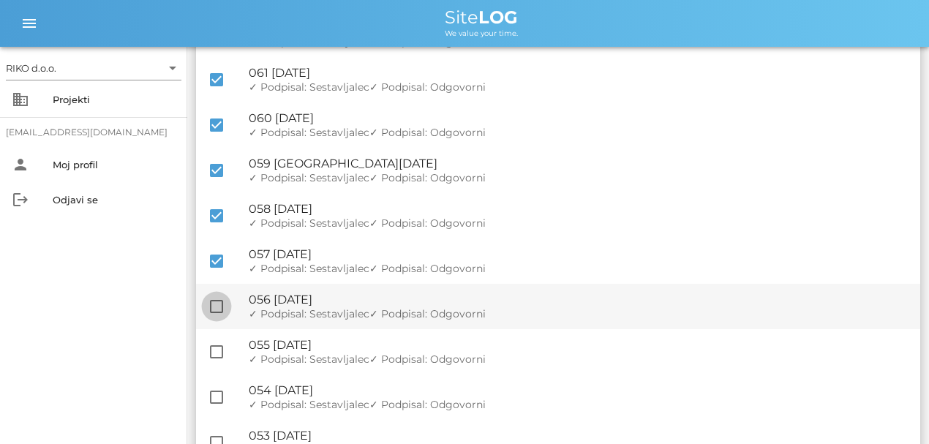
checkbox input "true"
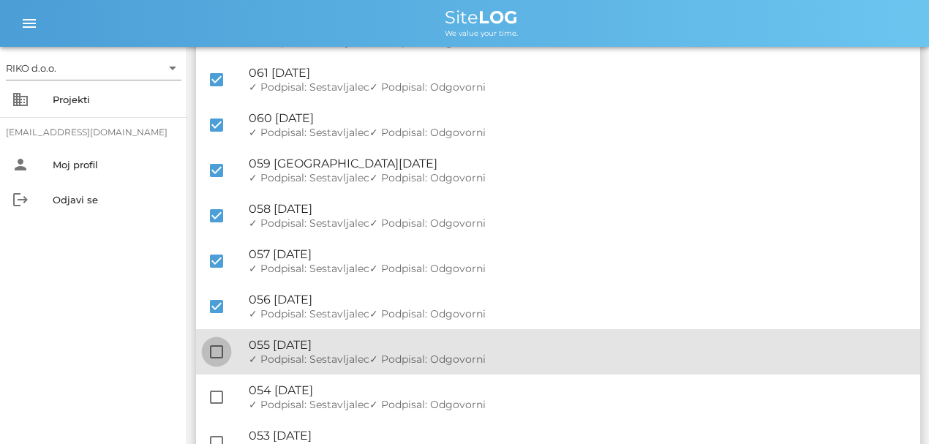
click at [223, 354] on div at bounding box center [216, 351] width 25 height 25
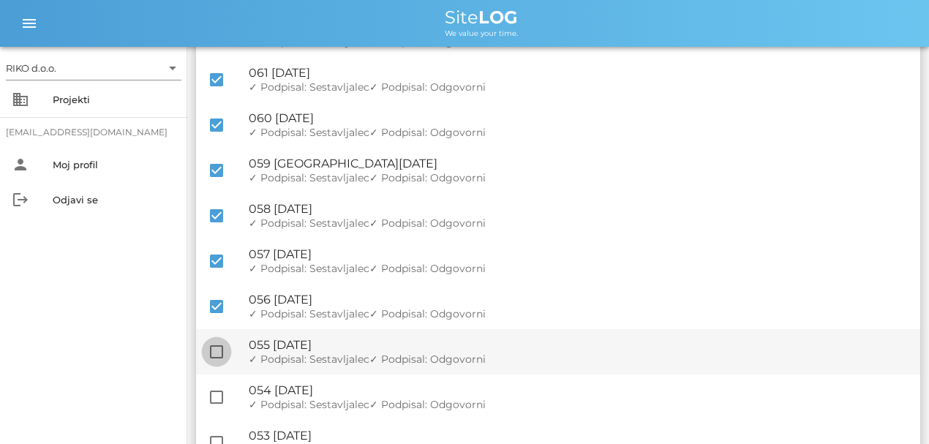
checkbox input "true"
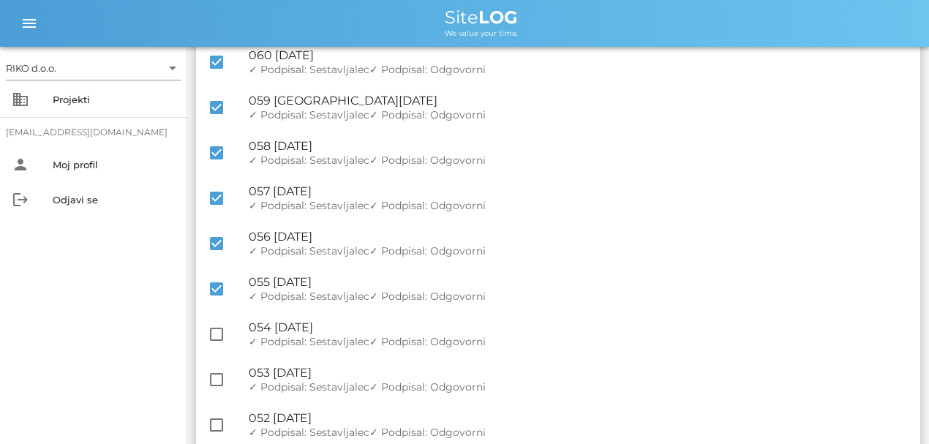
scroll to position [585, 0]
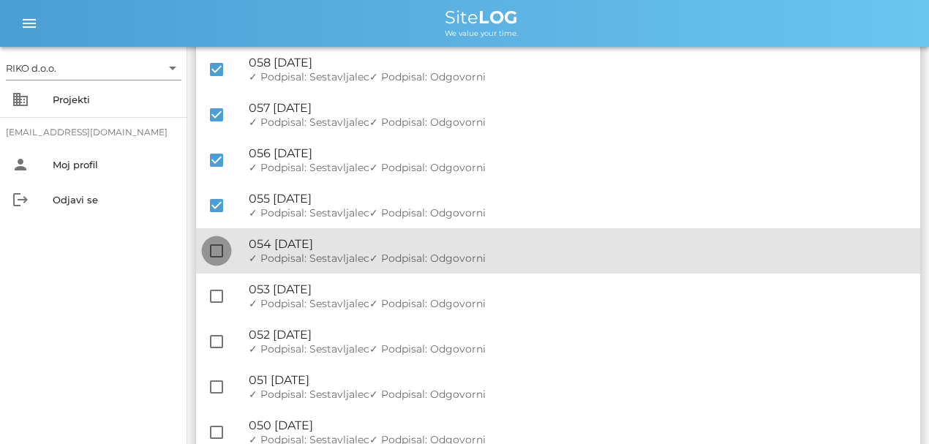
click at [212, 253] on div at bounding box center [216, 251] width 25 height 25
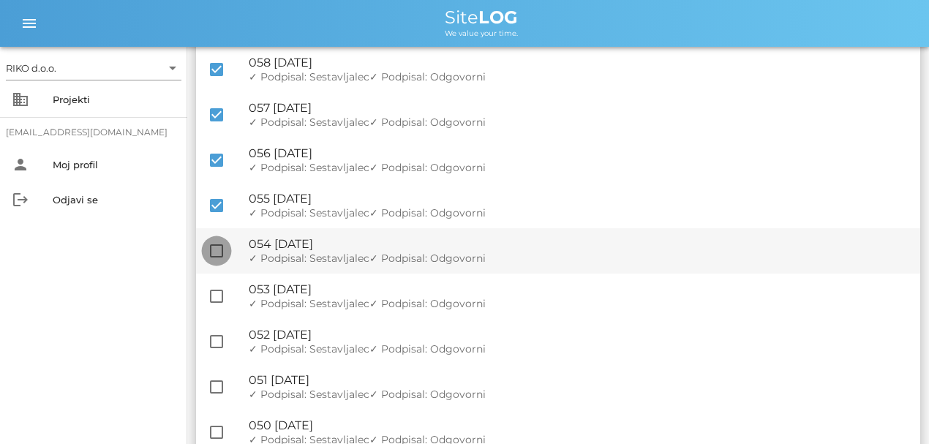
checkbox input "true"
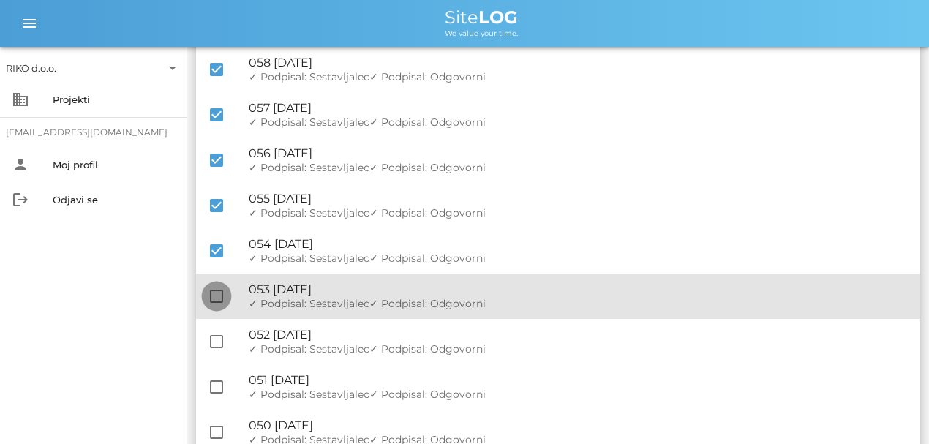
click at [218, 300] on div at bounding box center [216, 296] width 25 height 25
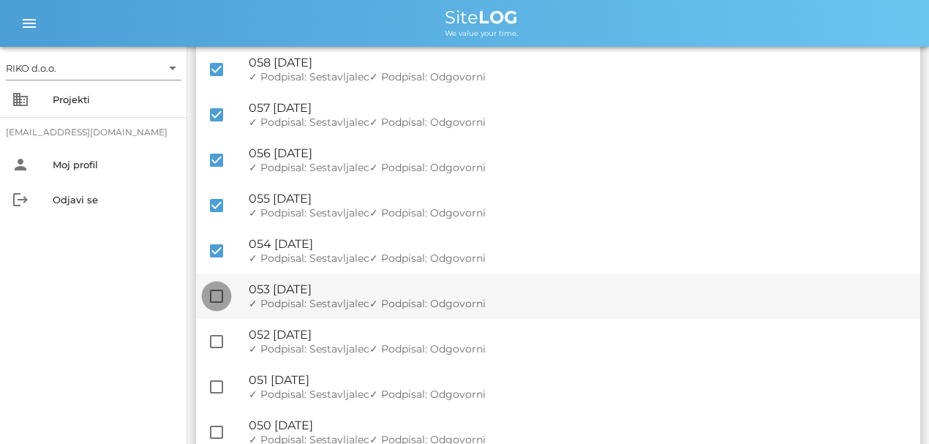
checkbox input "true"
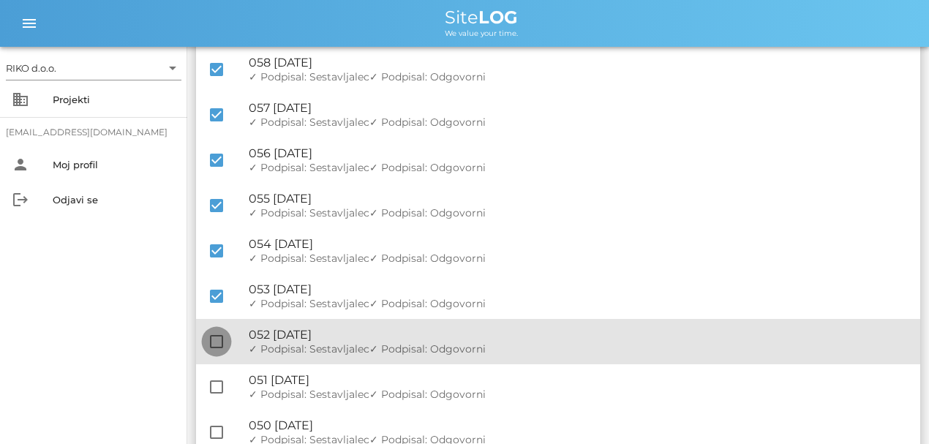
click at [218, 331] on div at bounding box center [216, 341] width 25 height 25
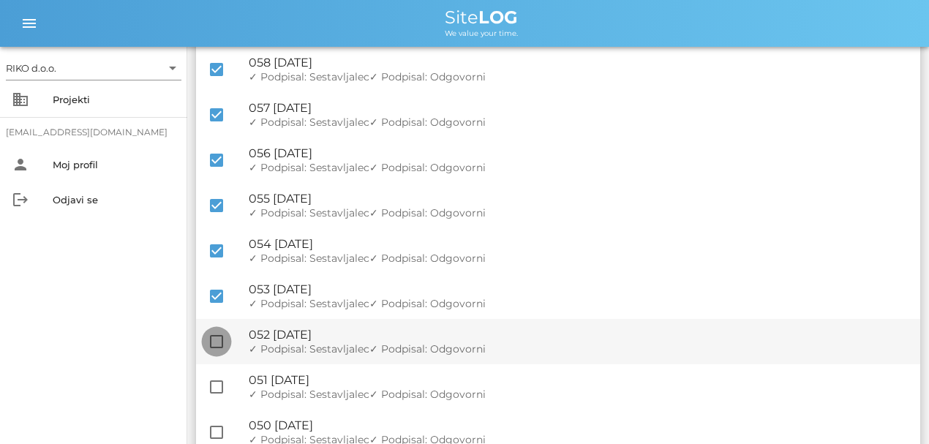
checkbox input "true"
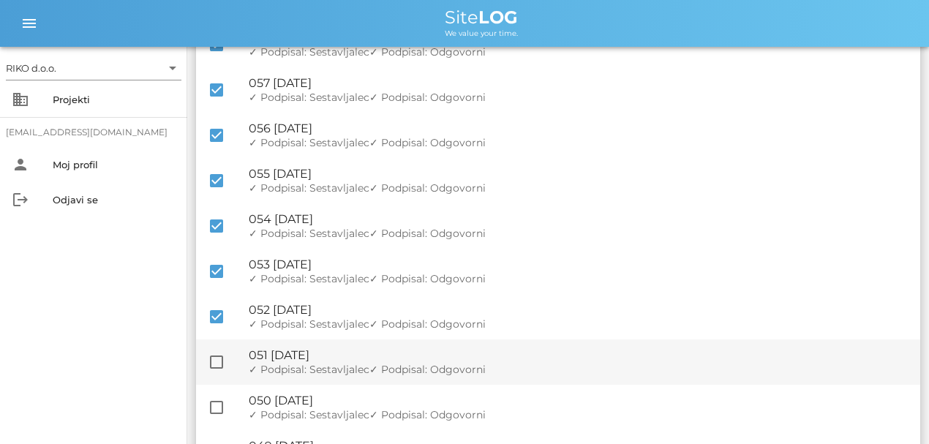
scroll to position [634, 0]
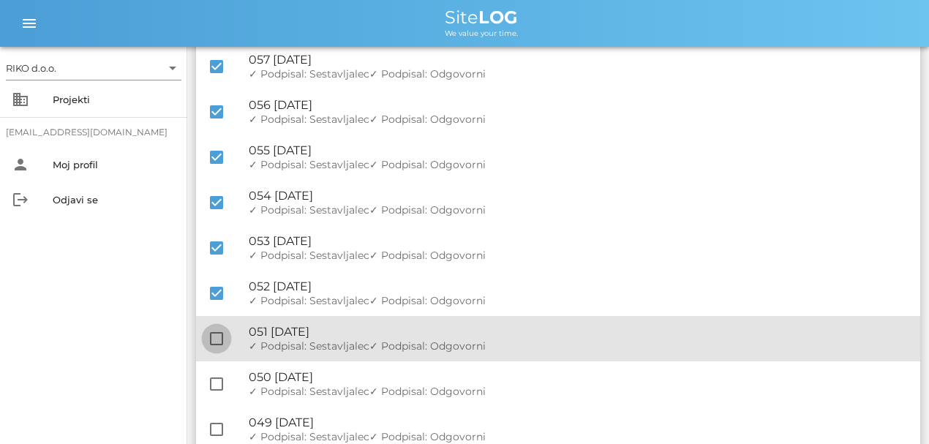
click at [217, 341] on div at bounding box center [216, 338] width 25 height 25
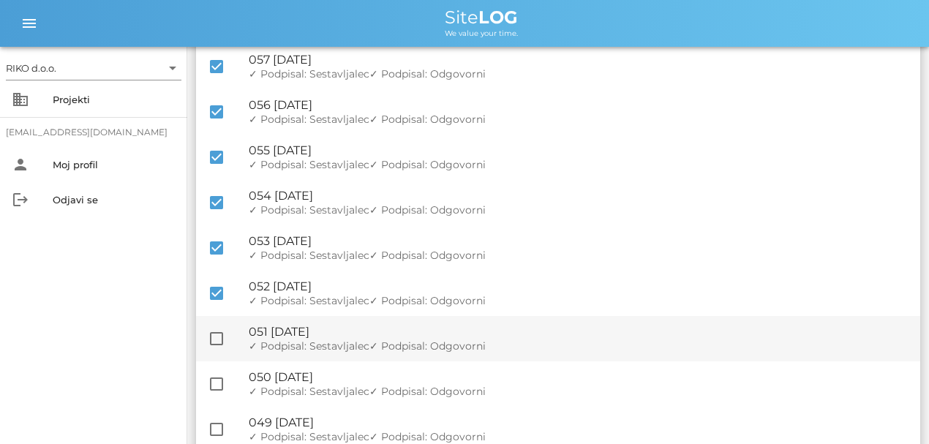
checkbox input "true"
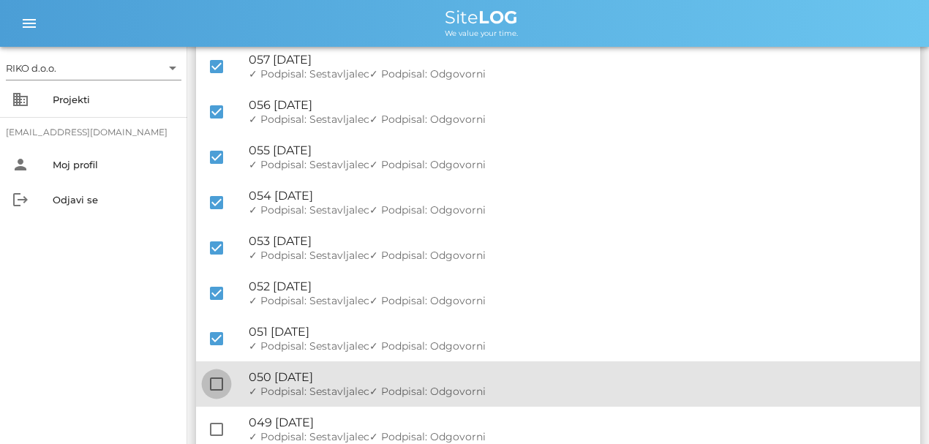
click at [222, 385] on div at bounding box center [216, 384] width 25 height 25
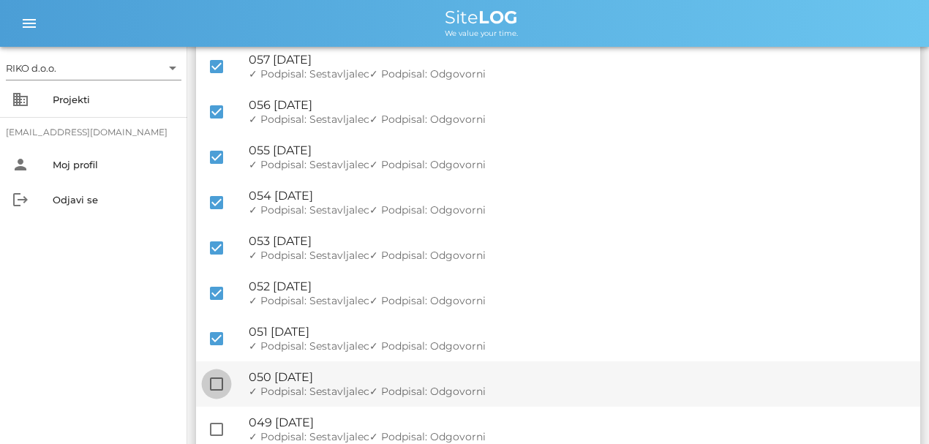
checkbox input "true"
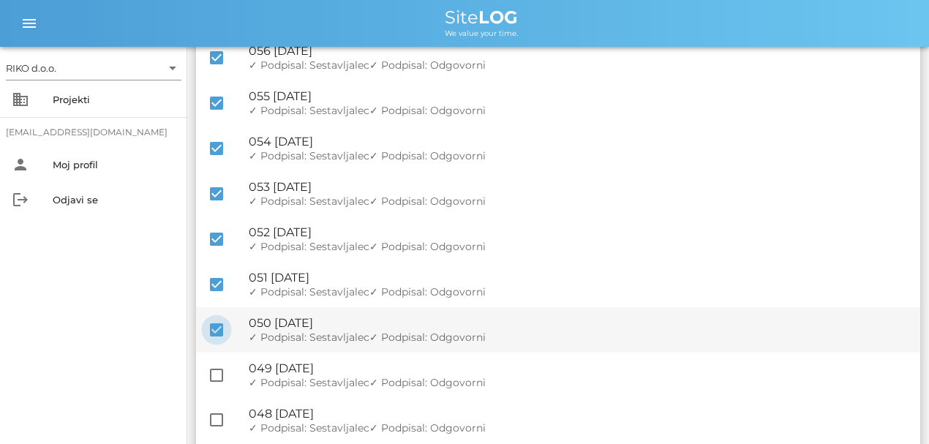
scroll to position [732, 0]
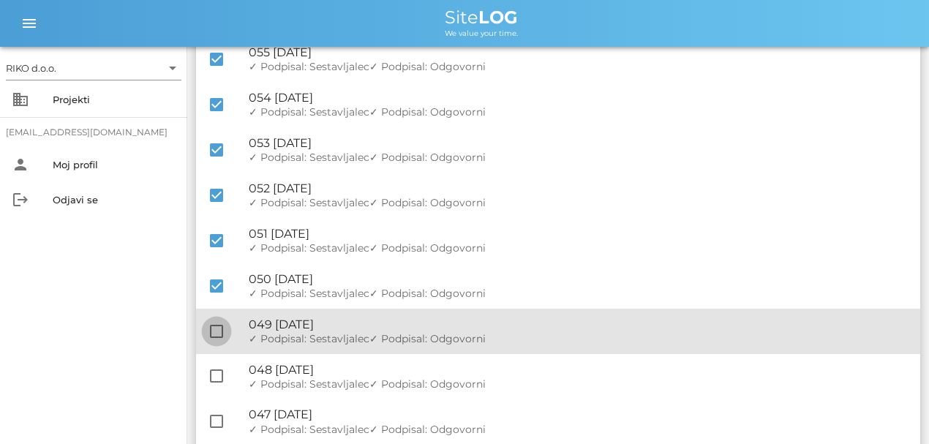
click at [214, 339] on div at bounding box center [216, 331] width 25 height 25
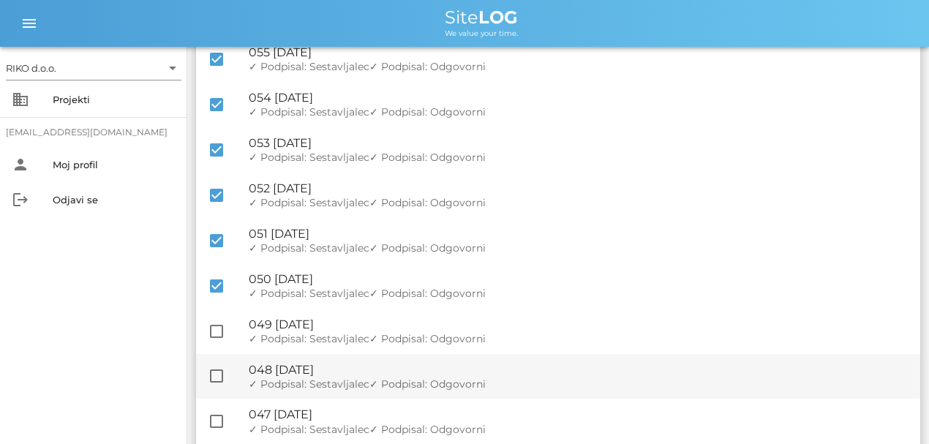
checkbox input "true"
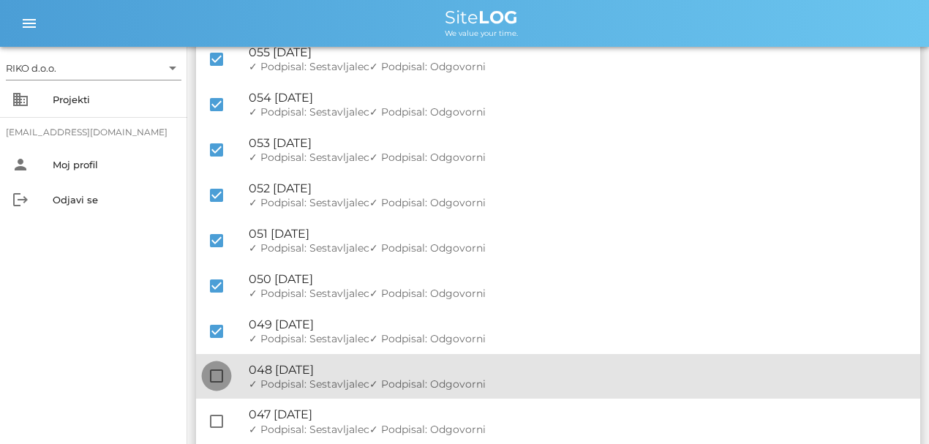
click at [212, 373] on div at bounding box center [216, 376] width 25 height 25
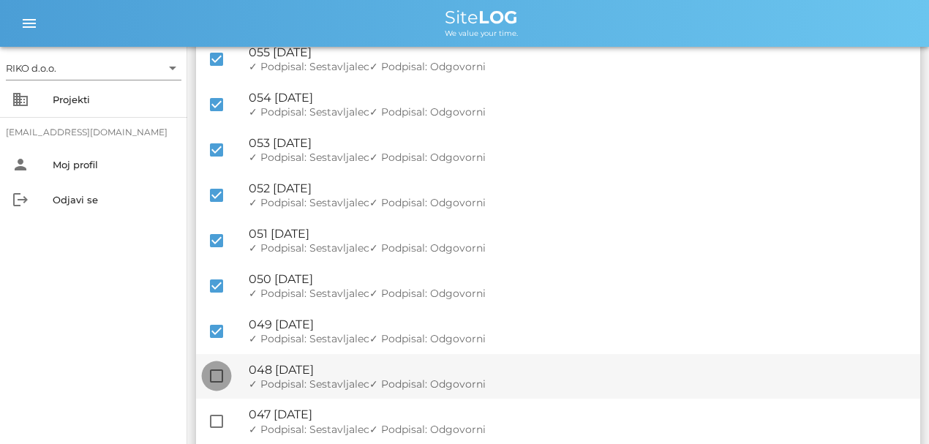
checkbox input "true"
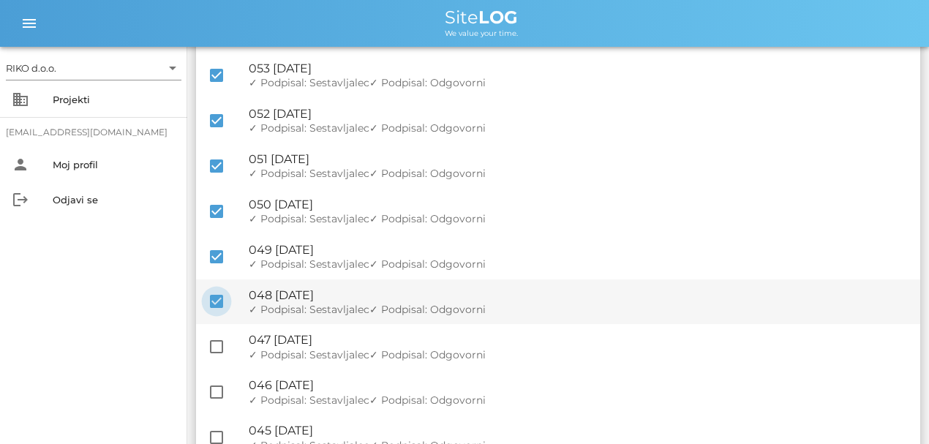
scroll to position [878, 0]
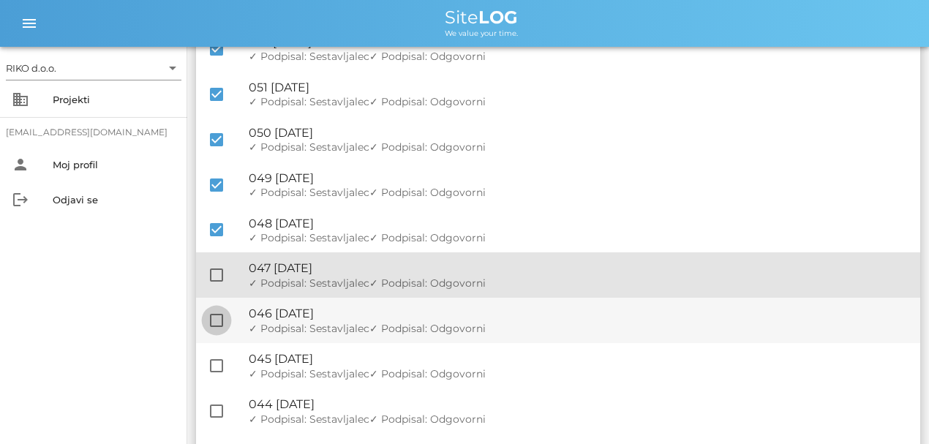
click at [215, 278] on div at bounding box center [216, 275] width 25 height 25
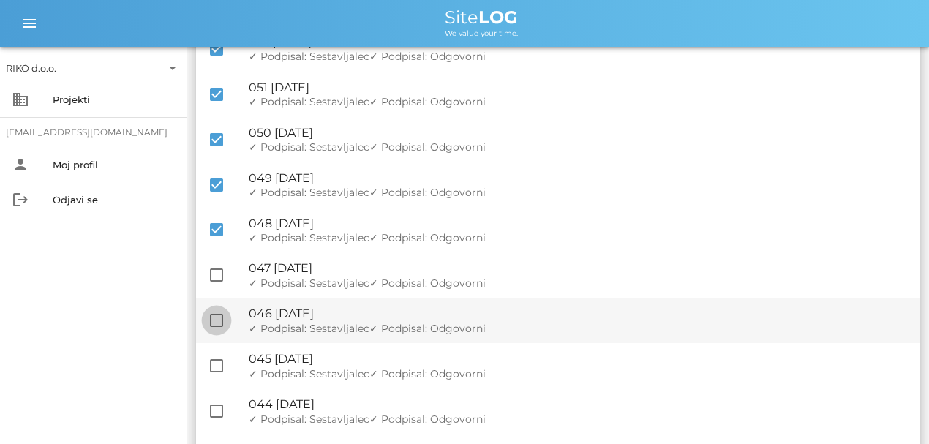
checkbox input "true"
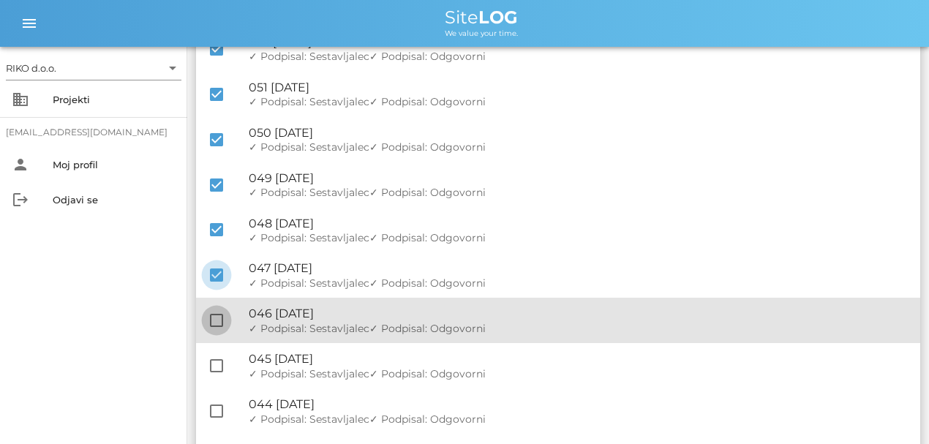
click at [208, 327] on div at bounding box center [216, 320] width 25 height 25
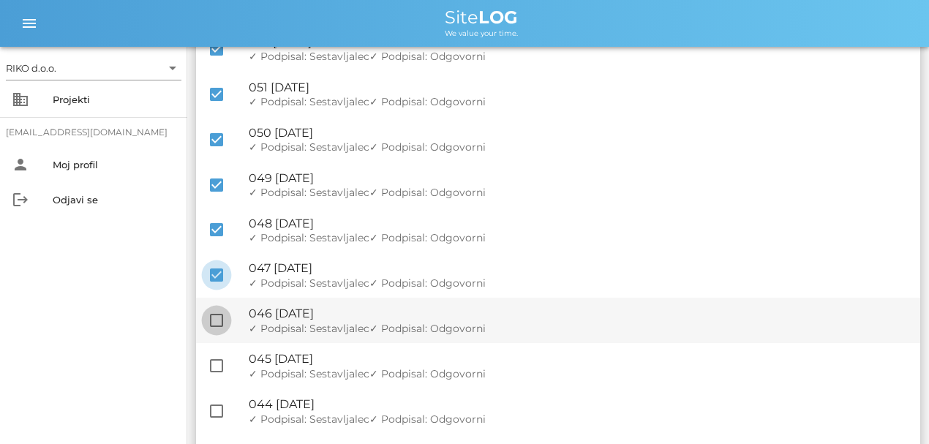
checkbox input "true"
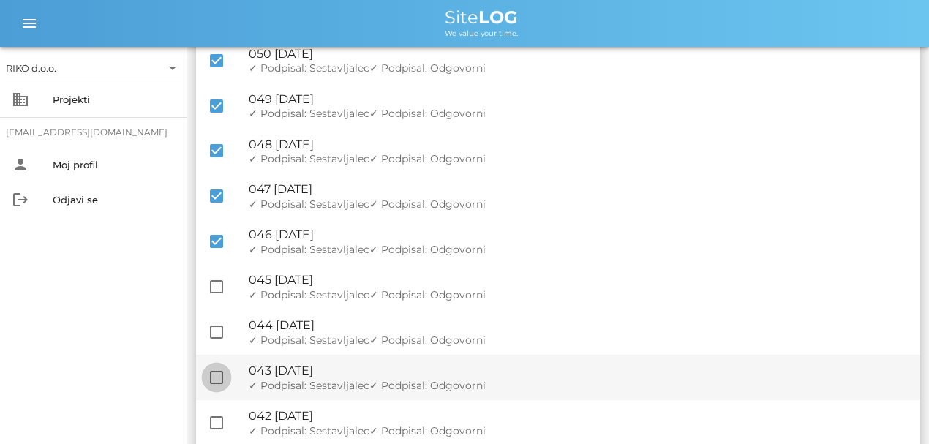
scroll to position [1024, 0]
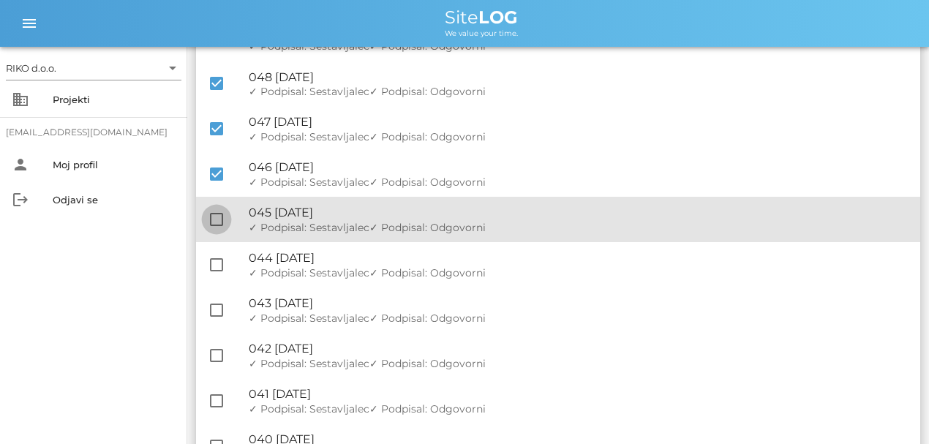
click at [219, 225] on div at bounding box center [216, 219] width 25 height 25
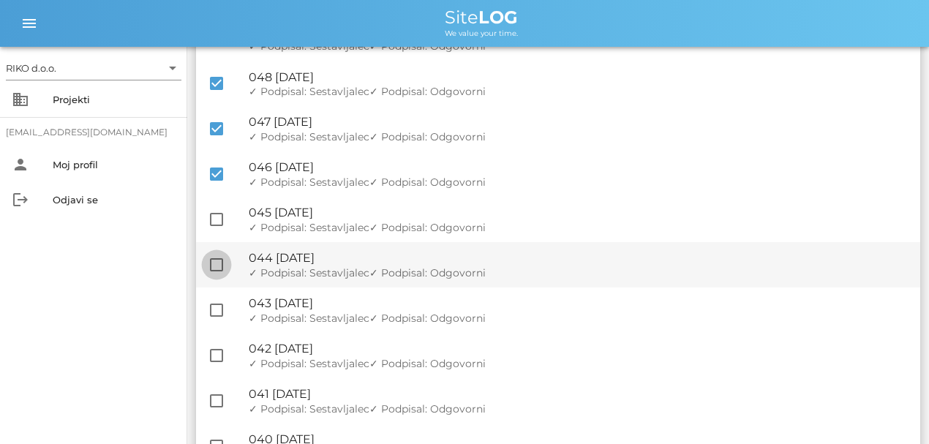
checkbox input "true"
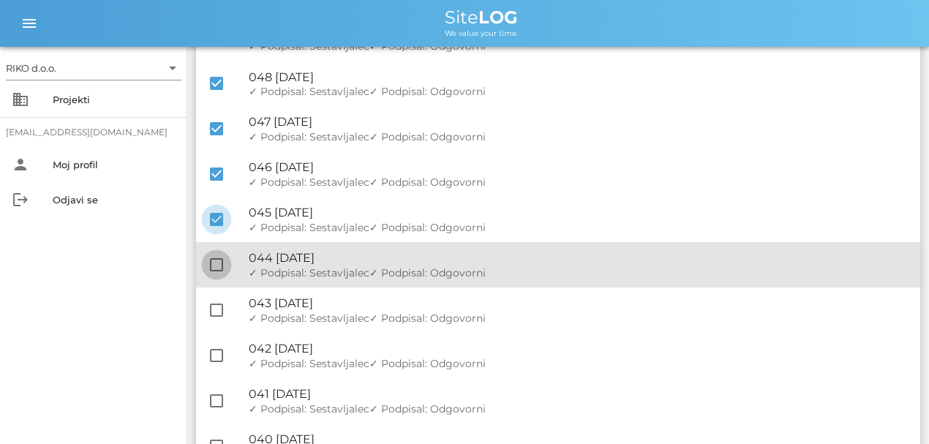
click at [217, 265] on div at bounding box center [216, 264] width 25 height 25
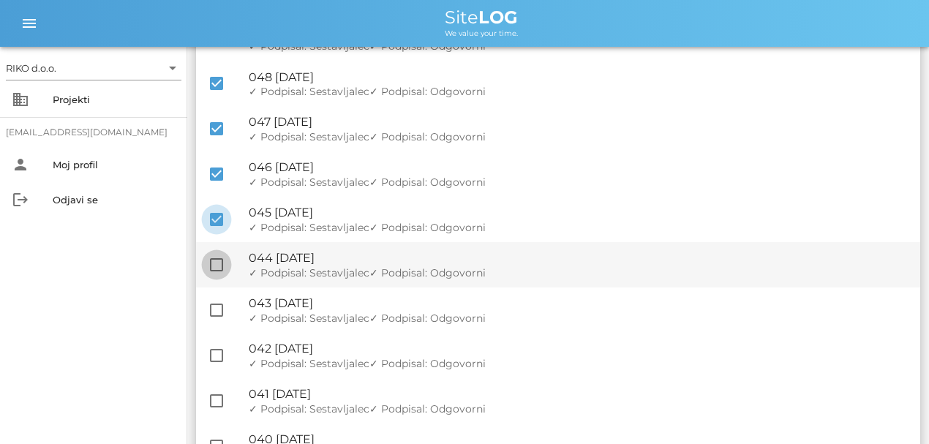
checkbox input "true"
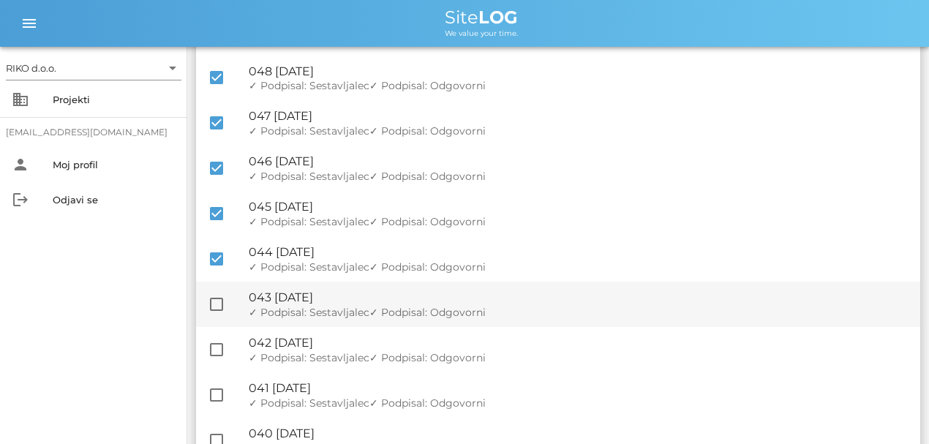
scroll to position [1073, 0]
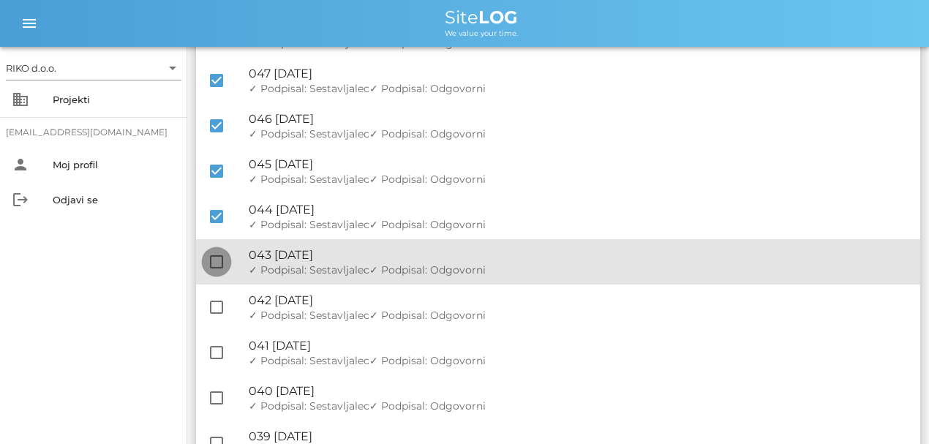
click at [210, 255] on div at bounding box center [216, 262] width 25 height 25
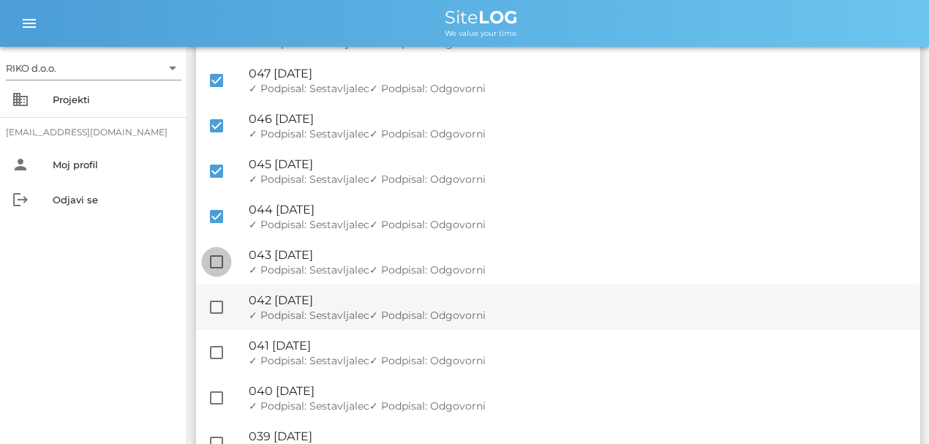
checkbox input "true"
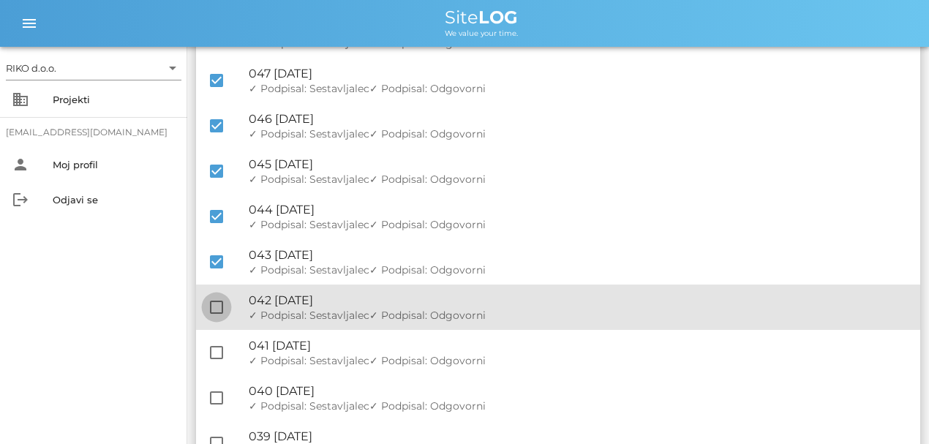
click at [218, 297] on div at bounding box center [216, 307] width 25 height 25
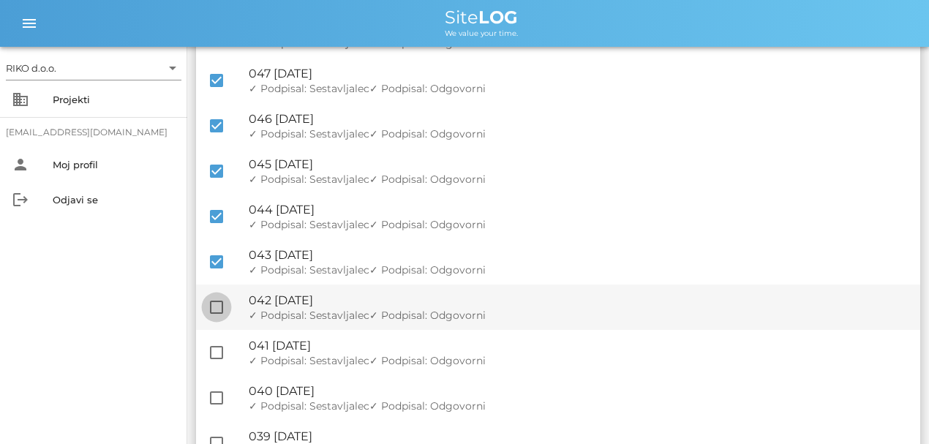
checkbox input "true"
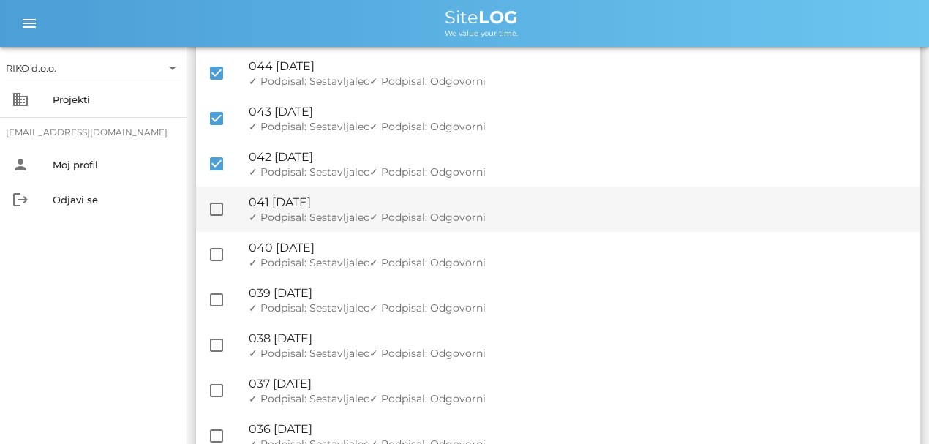
scroll to position [1219, 0]
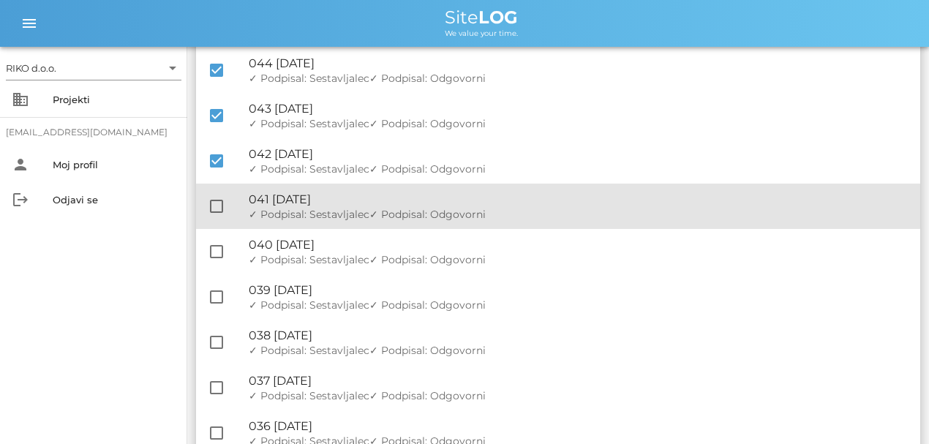
click at [204, 208] on div at bounding box center [216, 206] width 25 height 25
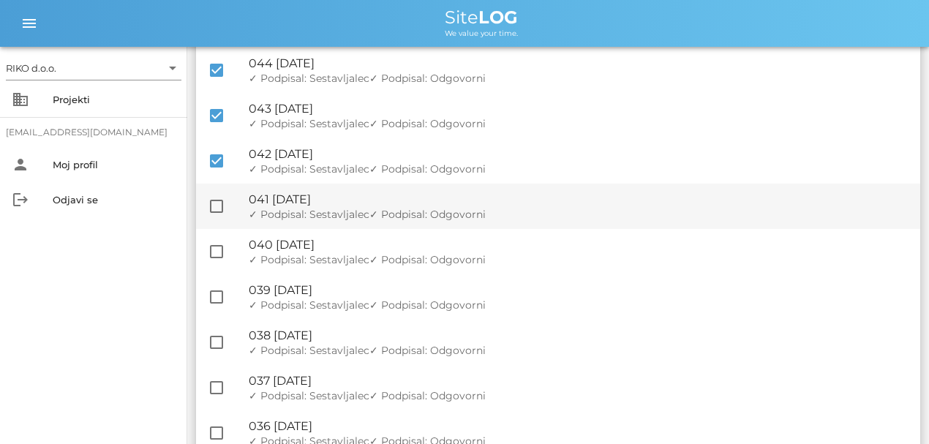
checkbox input "true"
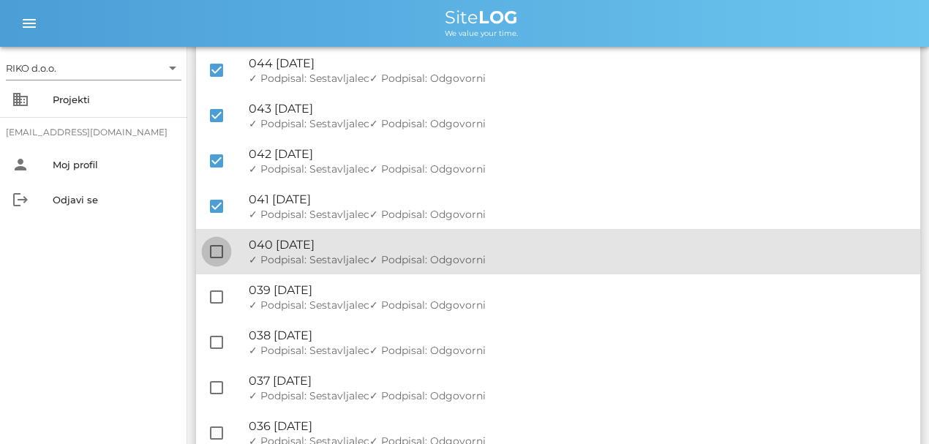
click at [223, 245] on div at bounding box center [216, 251] width 25 height 25
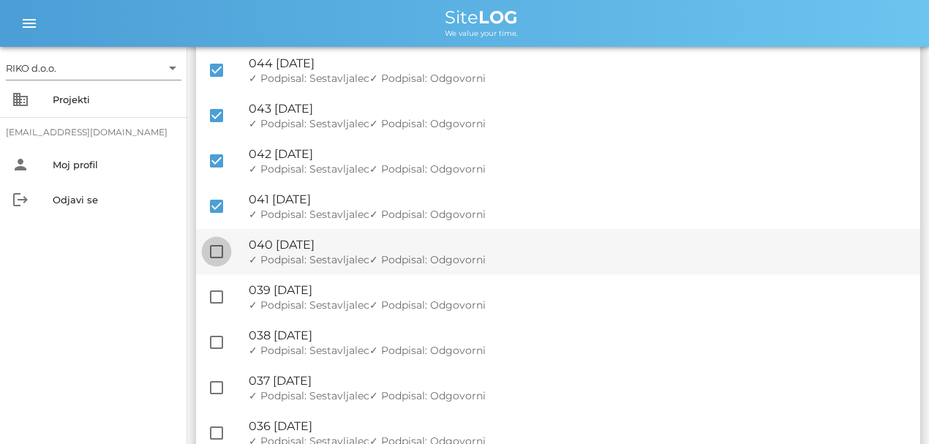
checkbox input "true"
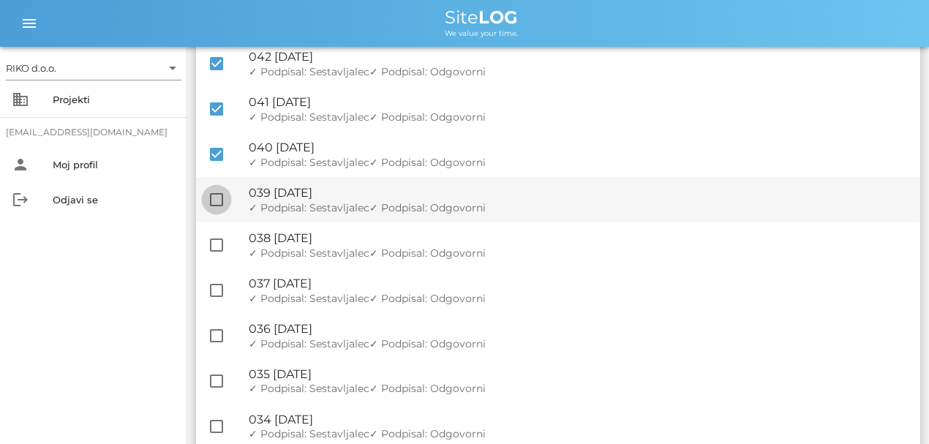
scroll to position [1317, 0]
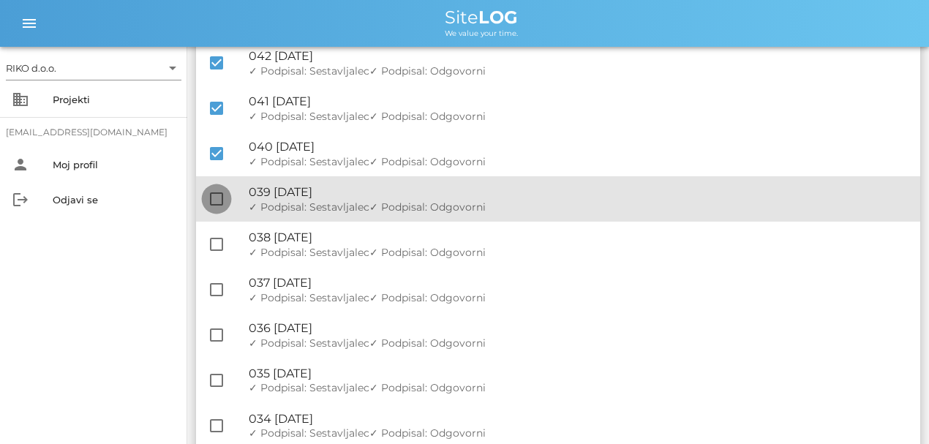
click at [214, 210] on div at bounding box center [216, 199] width 25 height 25
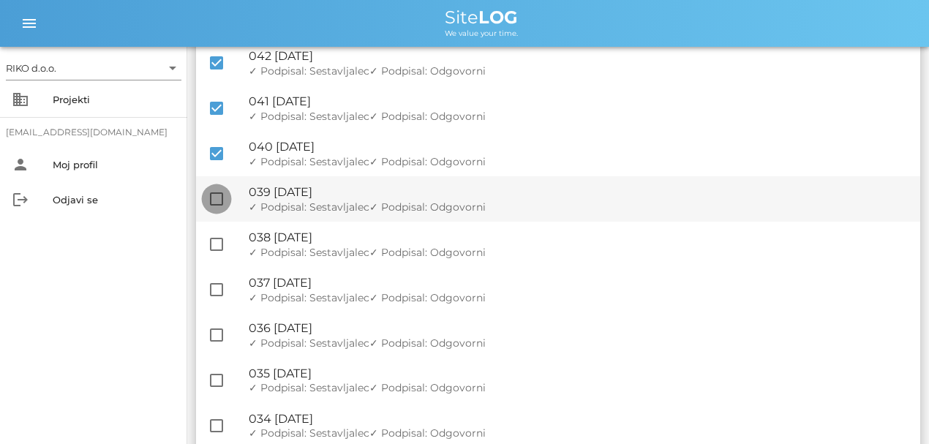
checkbox input "true"
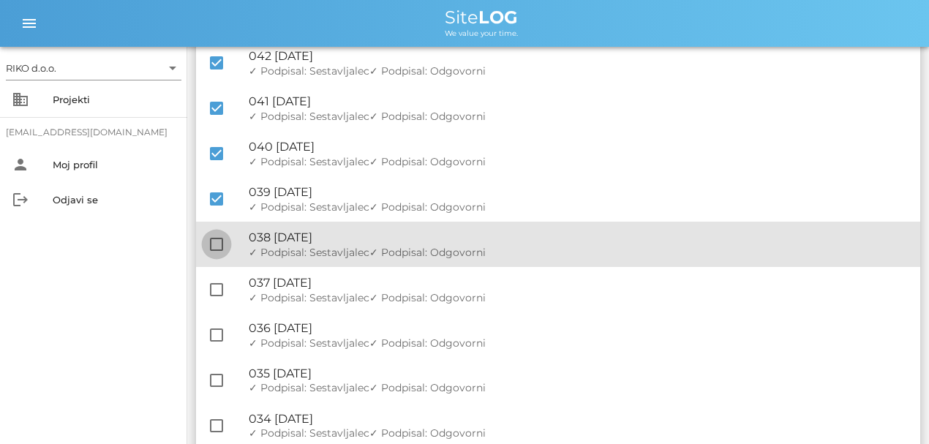
click at [215, 239] on div at bounding box center [216, 244] width 25 height 25
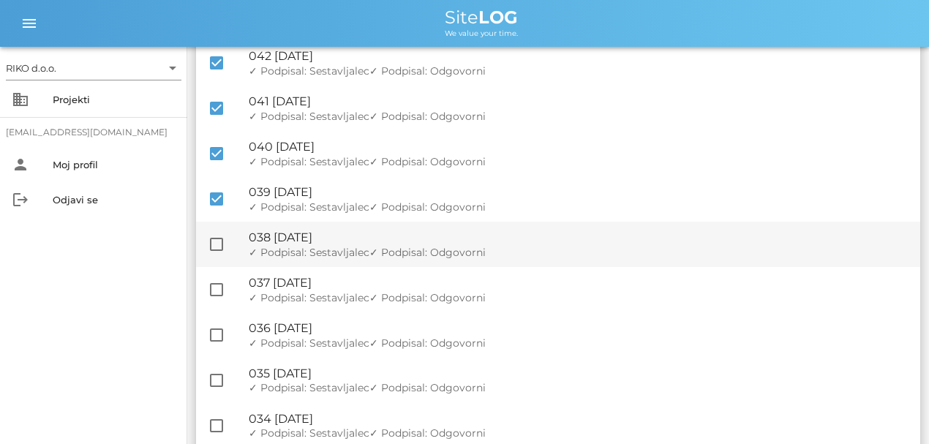
checkbox input "true"
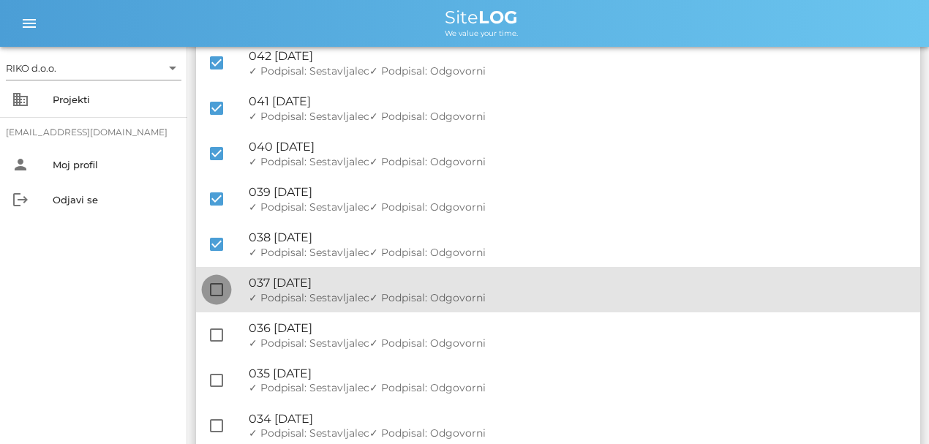
click at [216, 280] on div at bounding box center [216, 289] width 25 height 25
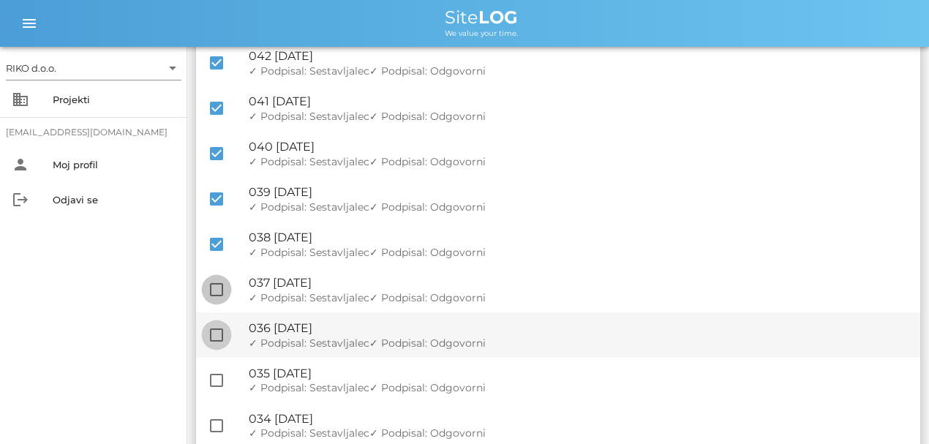
checkbox input "true"
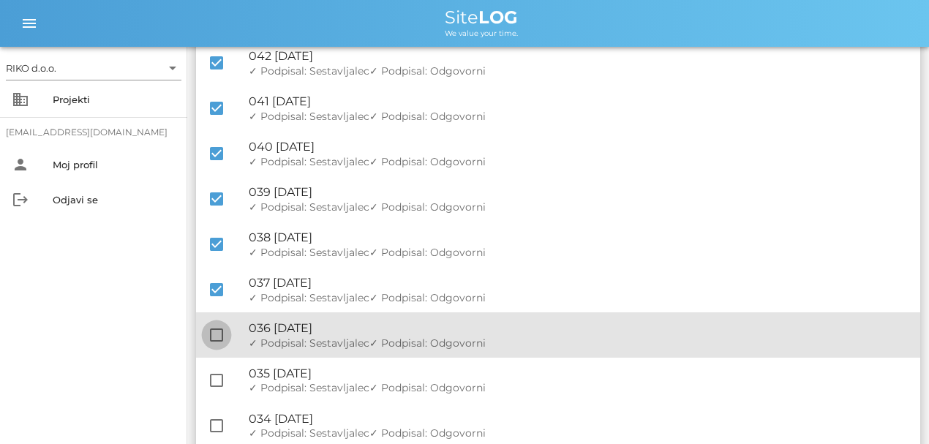
click at [210, 334] on div at bounding box center [216, 335] width 25 height 25
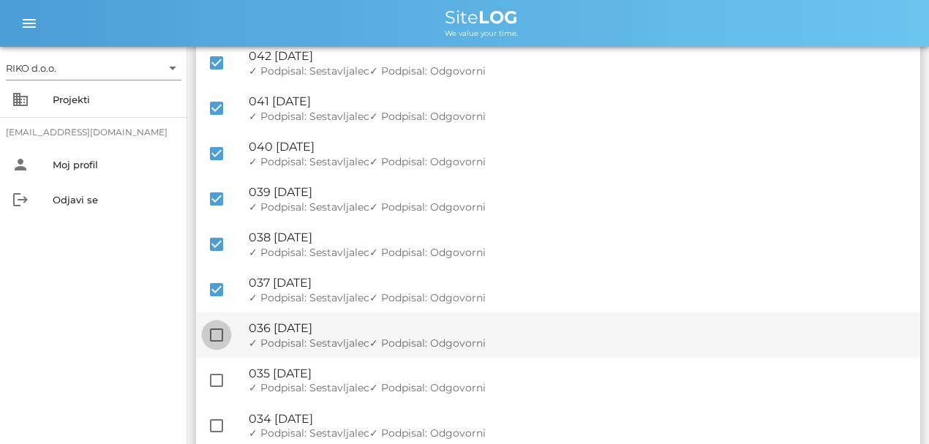
checkbox input "true"
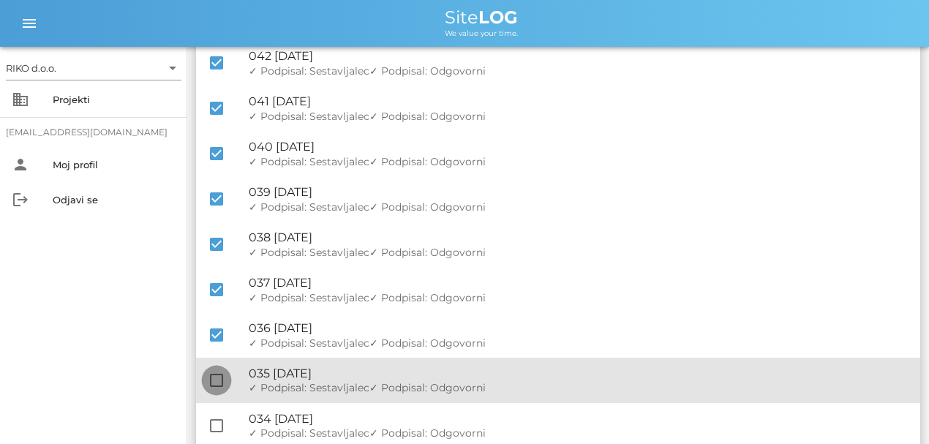
click at [210, 375] on div at bounding box center [216, 380] width 25 height 25
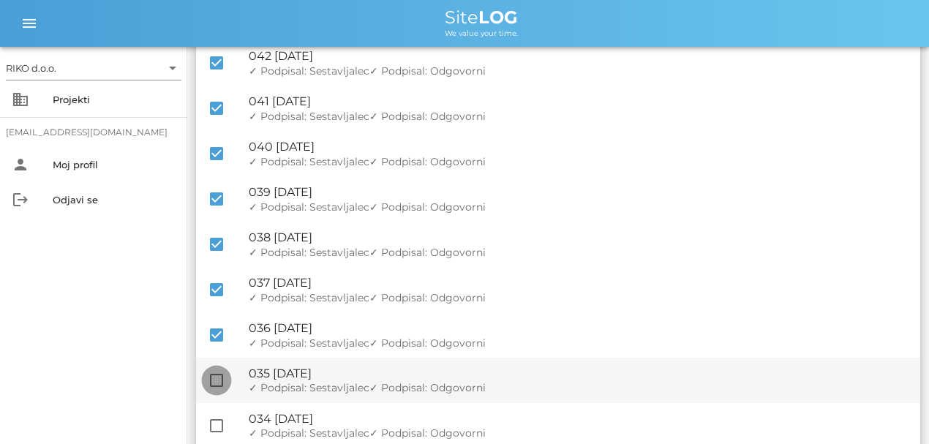
checkbox input "true"
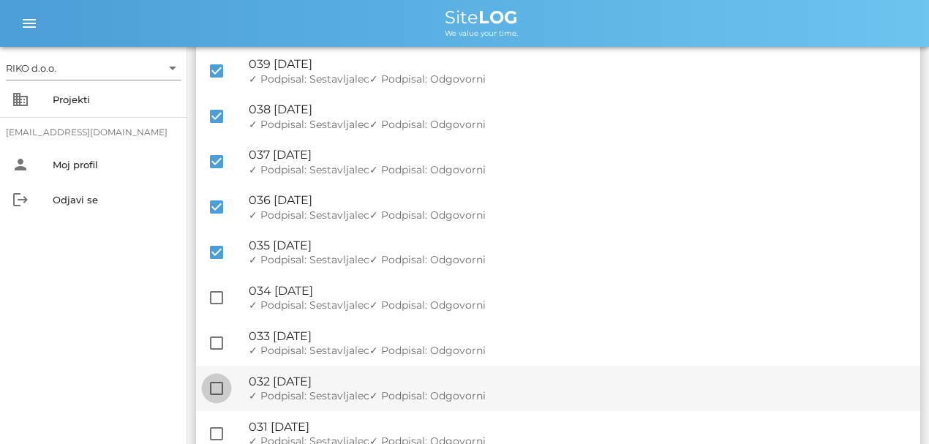
scroll to position [1463, 0]
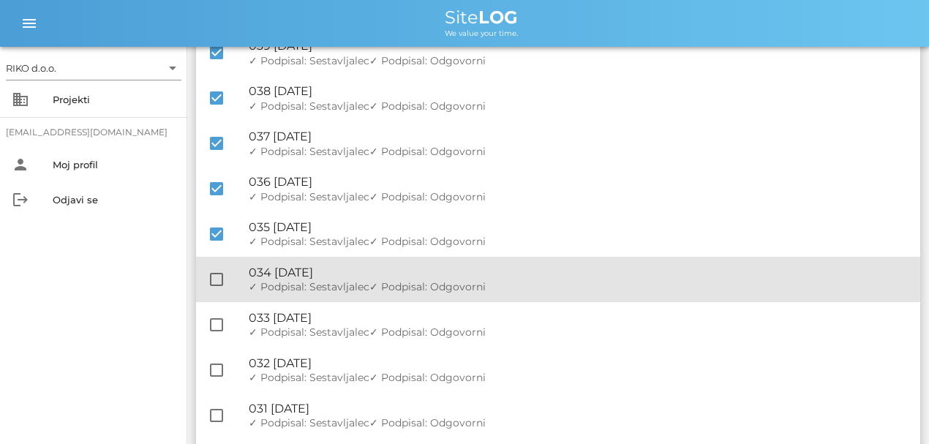
click at [220, 280] on div at bounding box center [216, 279] width 25 height 25
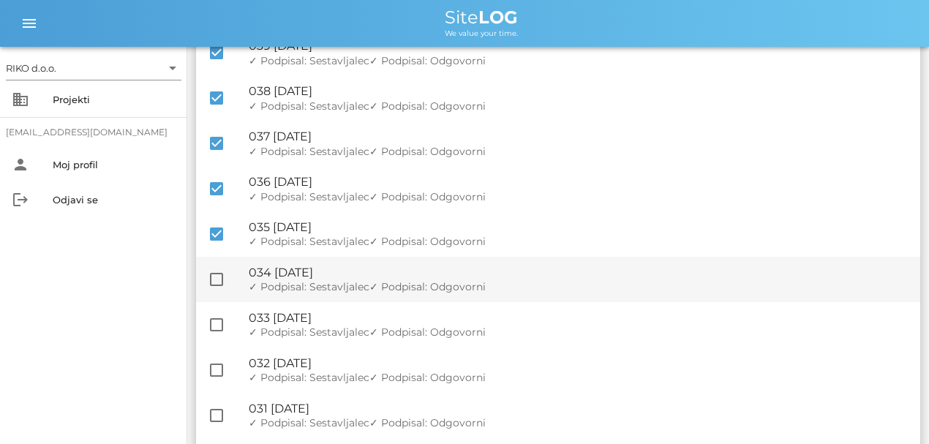
checkbox input "true"
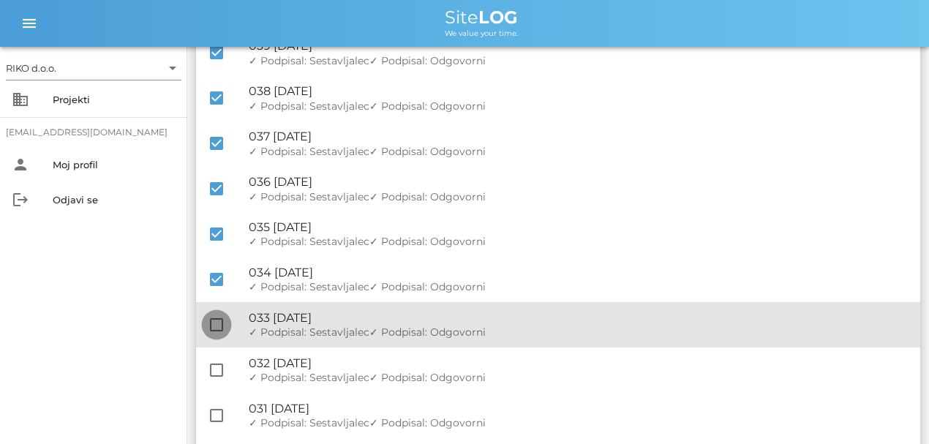
click at [214, 319] on div at bounding box center [216, 324] width 25 height 25
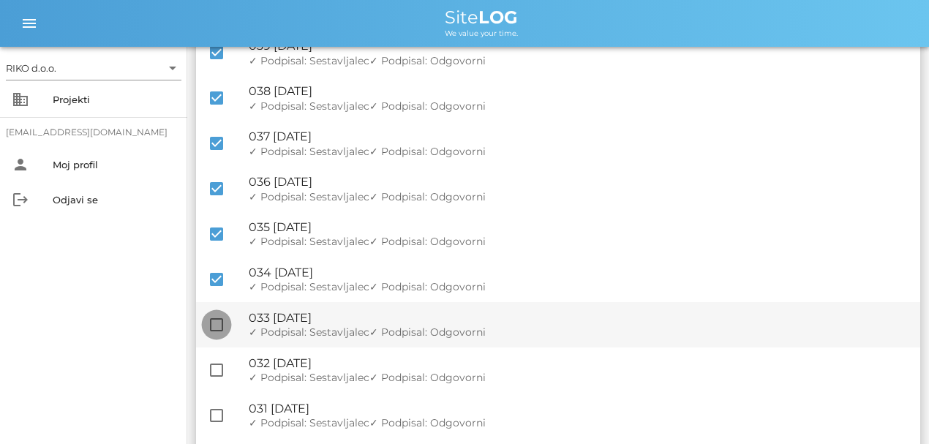
checkbox input "true"
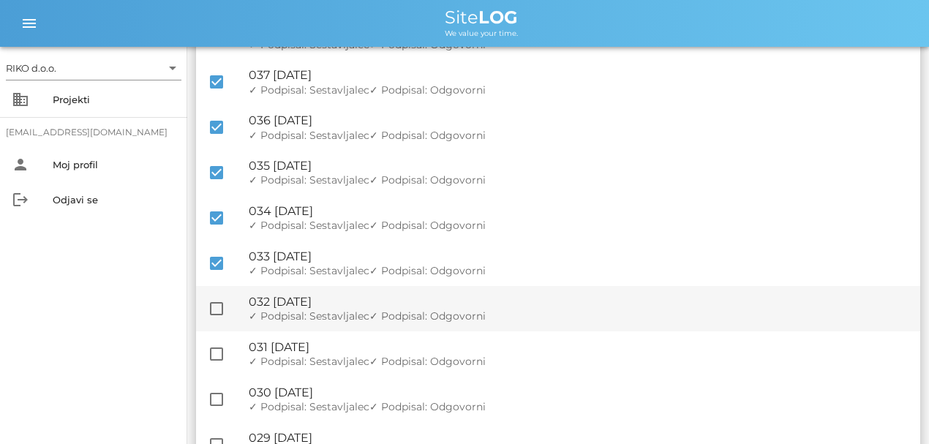
scroll to position [1610, 0]
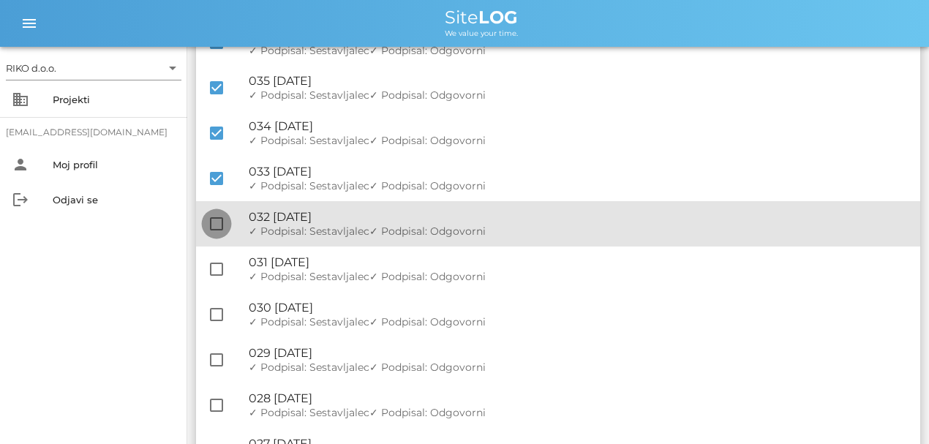
click at [217, 233] on div at bounding box center [216, 223] width 25 height 25
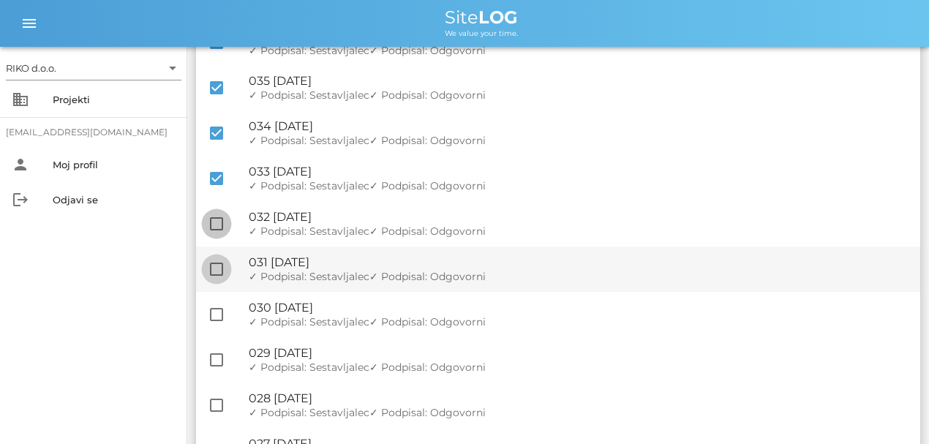
checkbox input "true"
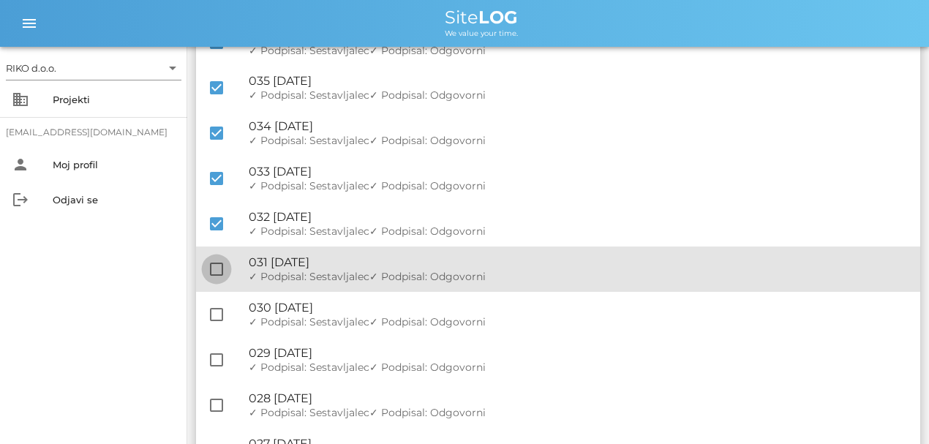
click at [217, 266] on div at bounding box center [216, 269] width 25 height 25
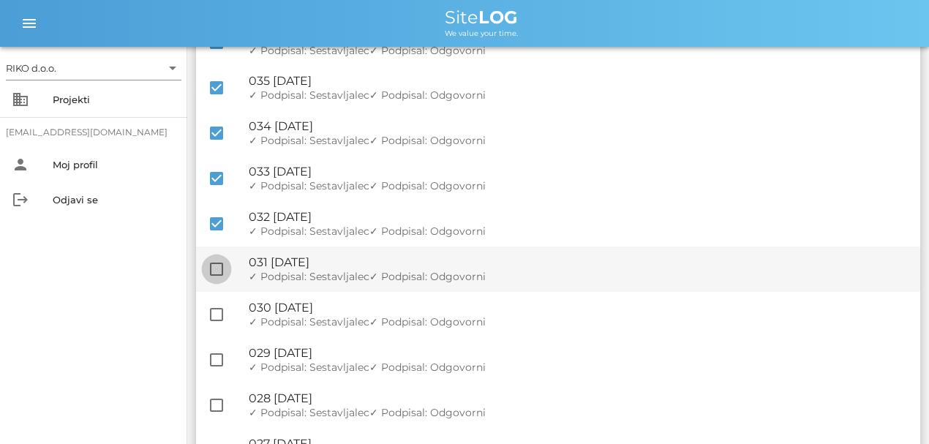
checkbox input "true"
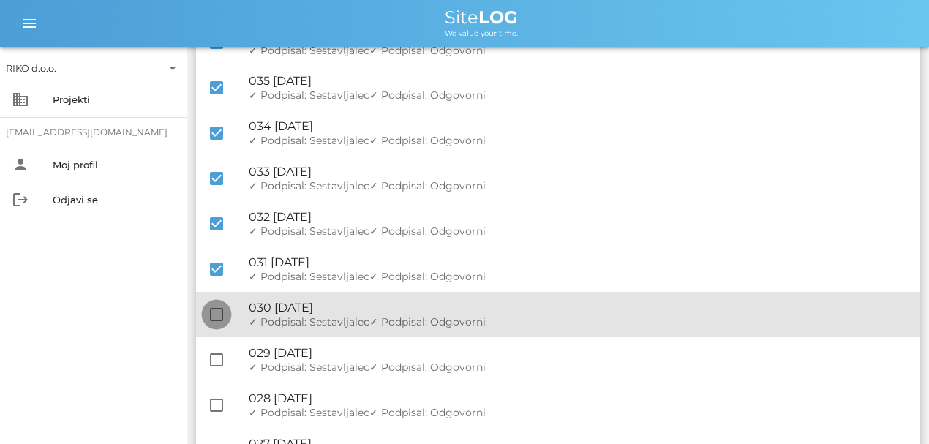
click at [214, 312] on div at bounding box center [216, 314] width 25 height 25
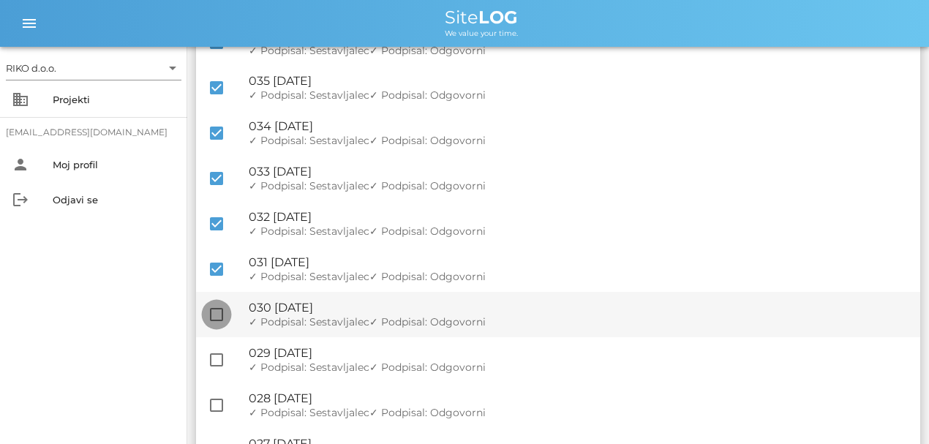
checkbox input "true"
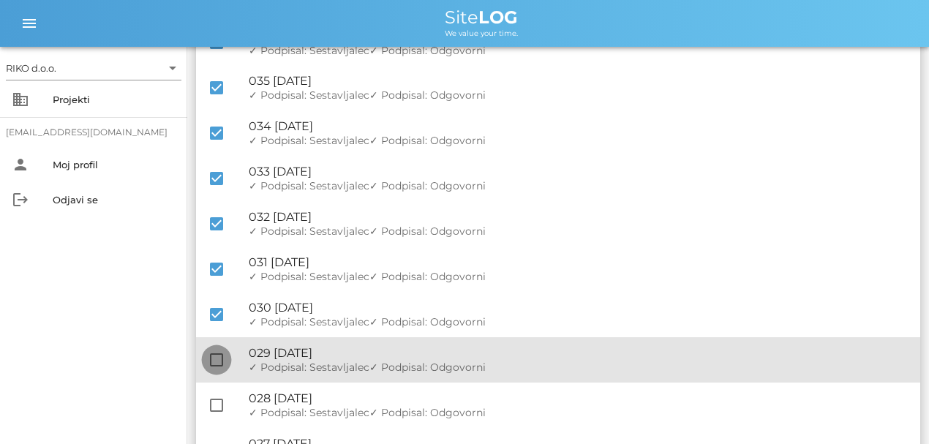
click at [215, 358] on div at bounding box center [216, 360] width 25 height 25
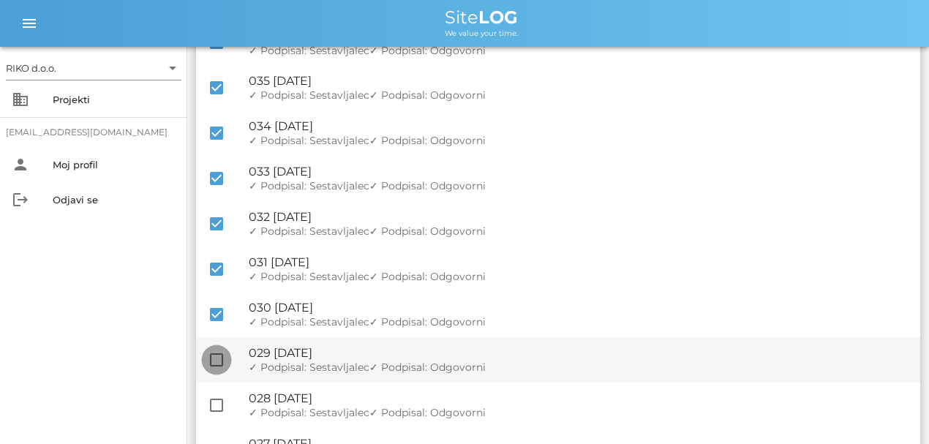
checkbox input "true"
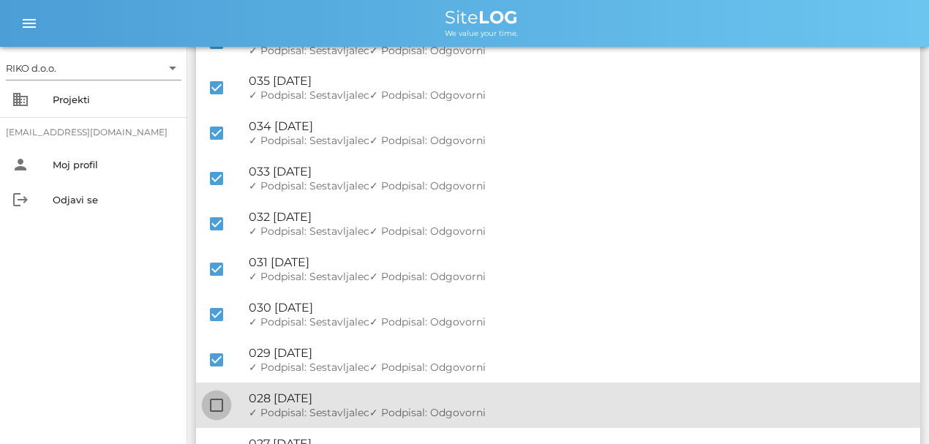
click at [218, 385] on div at bounding box center [216, 405] width 25 height 25
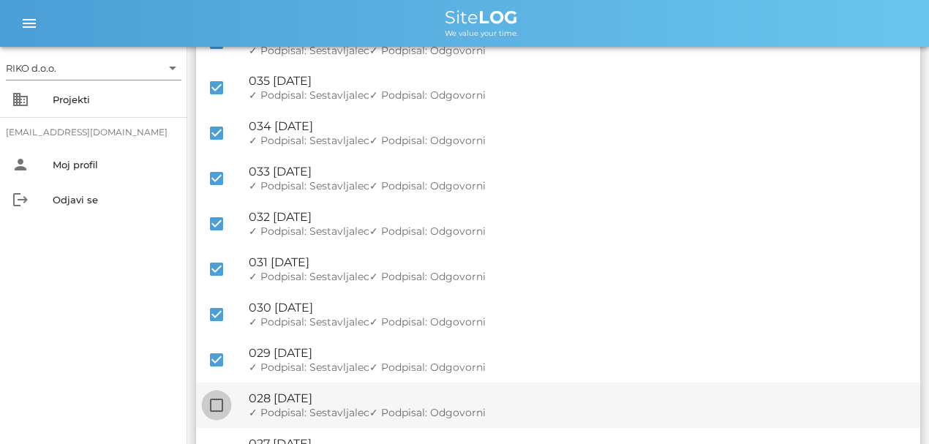
checkbox input "true"
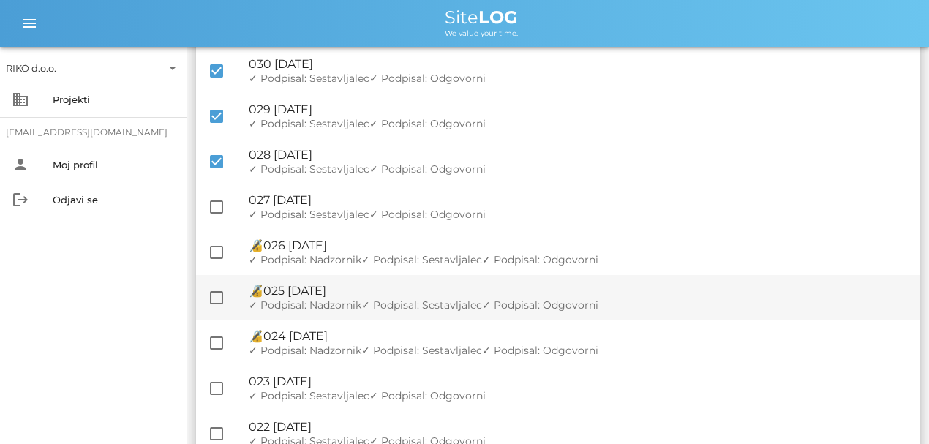
scroll to position [1902, 0]
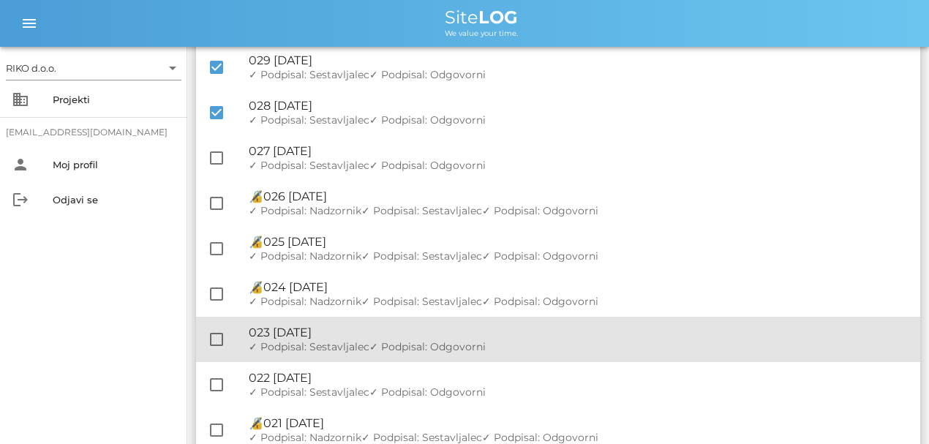
drag, startPoint x: 222, startPoint y: 340, endPoint x: 222, endPoint y: 357, distance: 16.8
click at [222, 341] on div at bounding box center [216, 339] width 25 height 25
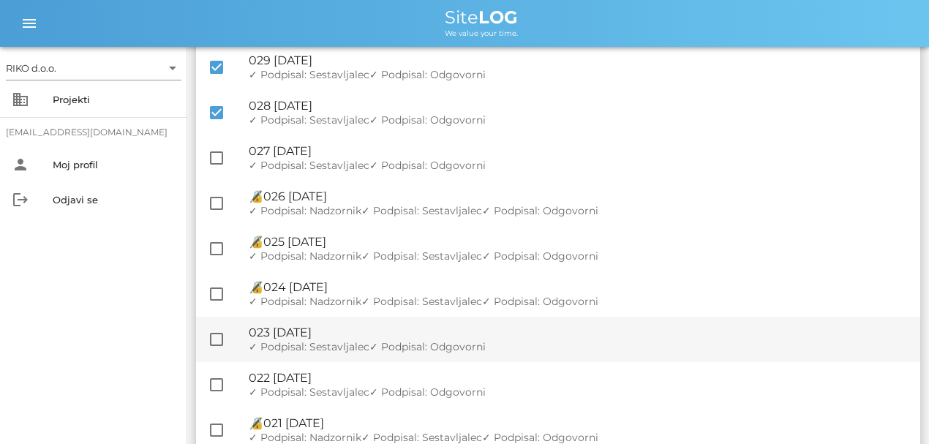
checkbox input "true"
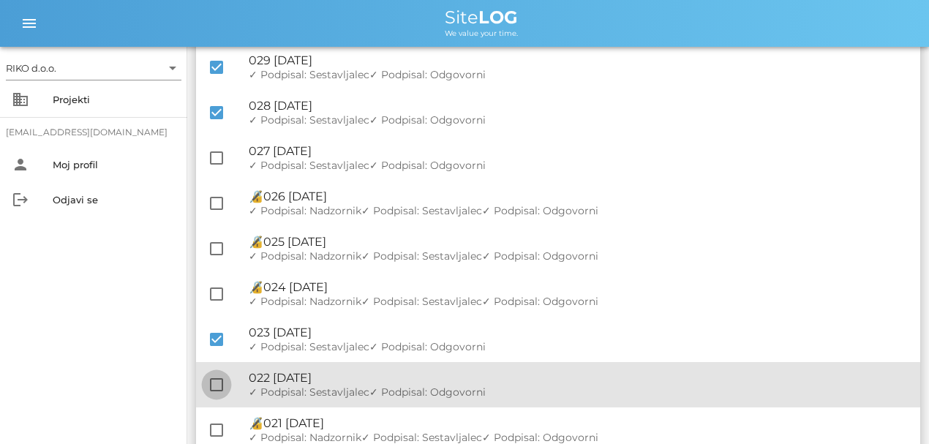
click at [221, 385] on div at bounding box center [216, 384] width 25 height 25
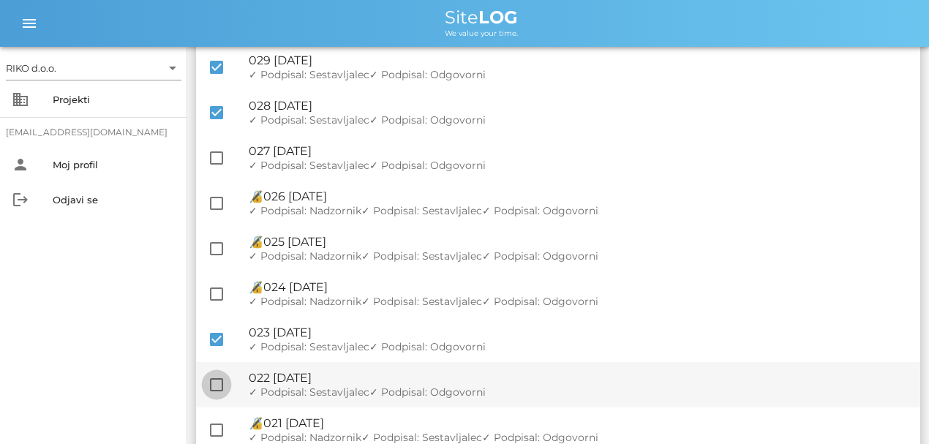
checkbox input "true"
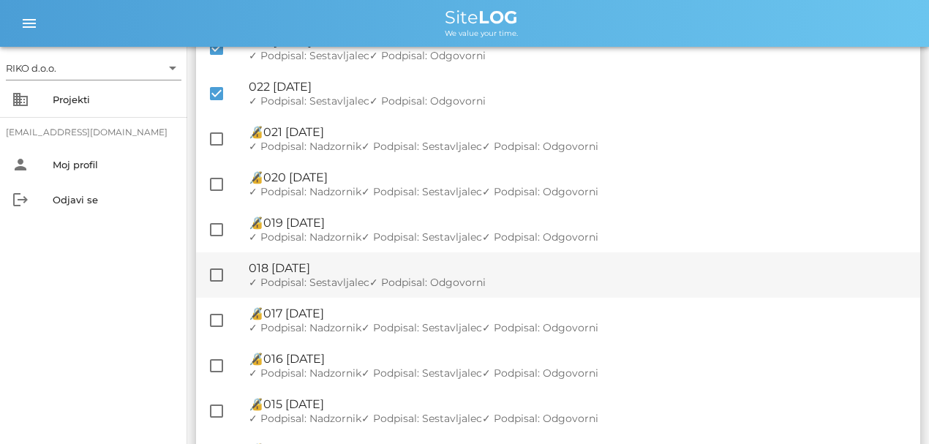
scroll to position [2195, 0]
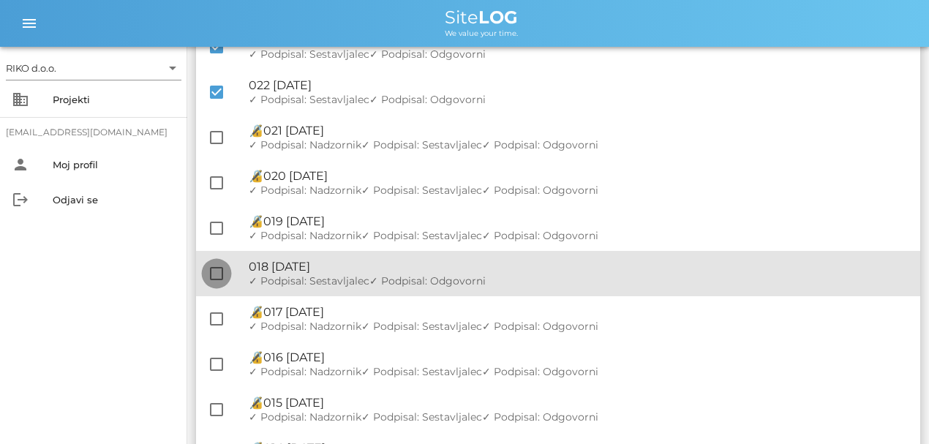
click at [210, 272] on div at bounding box center [216, 273] width 25 height 25
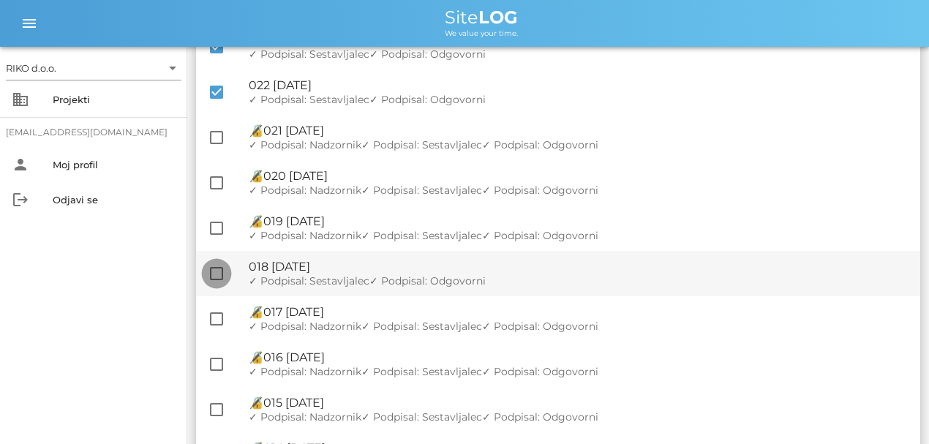
checkbox input "true"
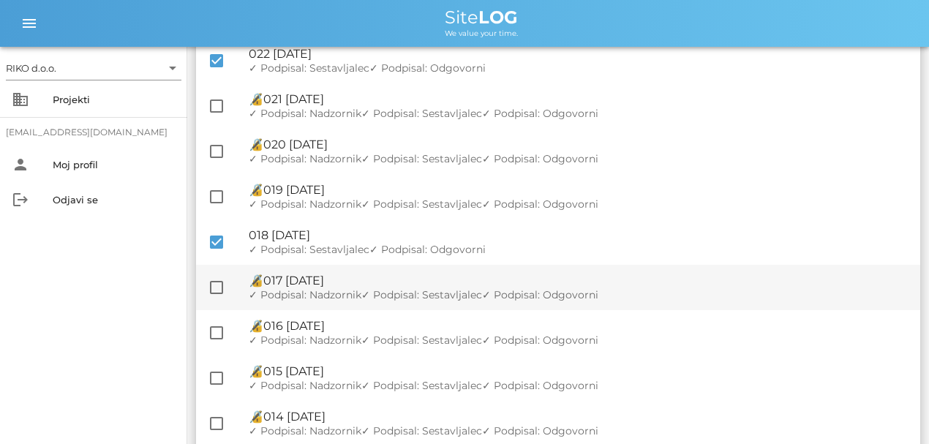
scroll to position [2243, 0]
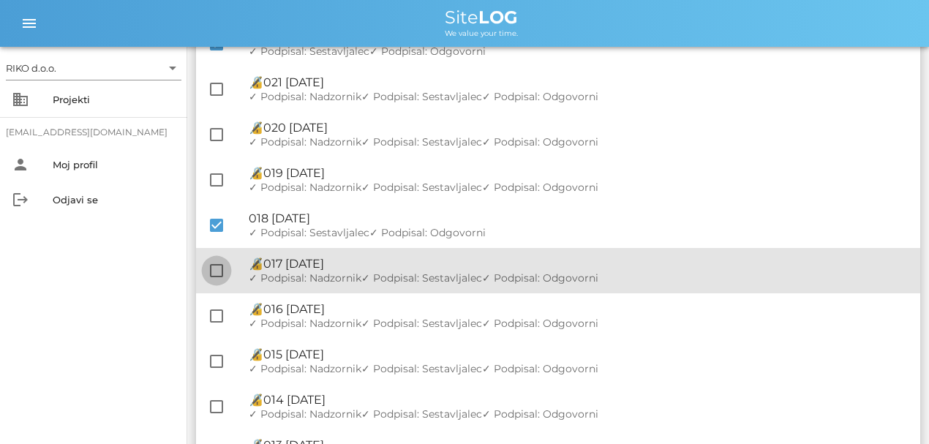
click at [218, 269] on div at bounding box center [216, 270] width 25 height 25
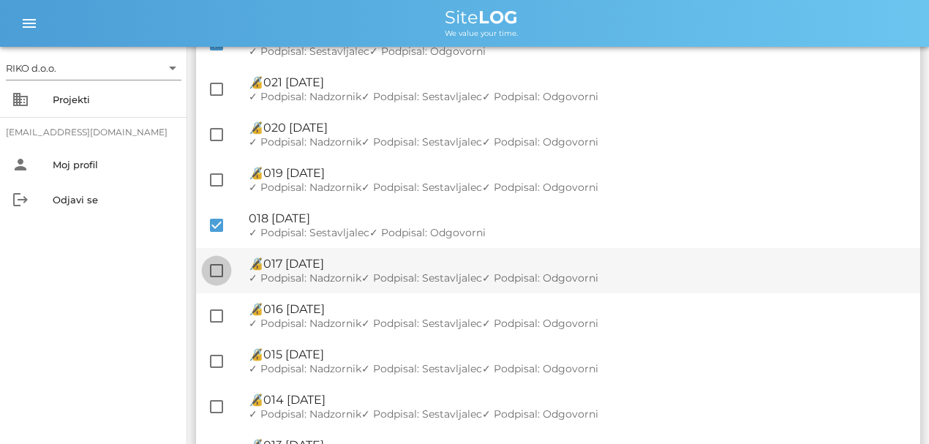
checkbox input "true"
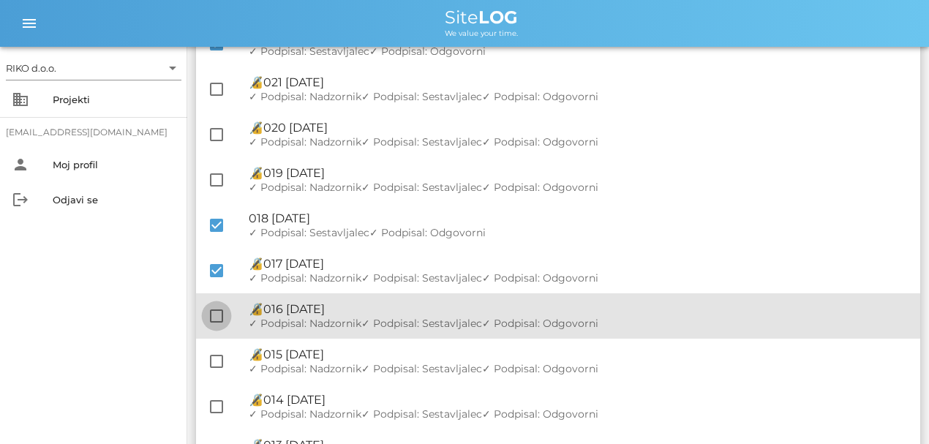
click at [211, 323] on div at bounding box center [216, 316] width 25 height 25
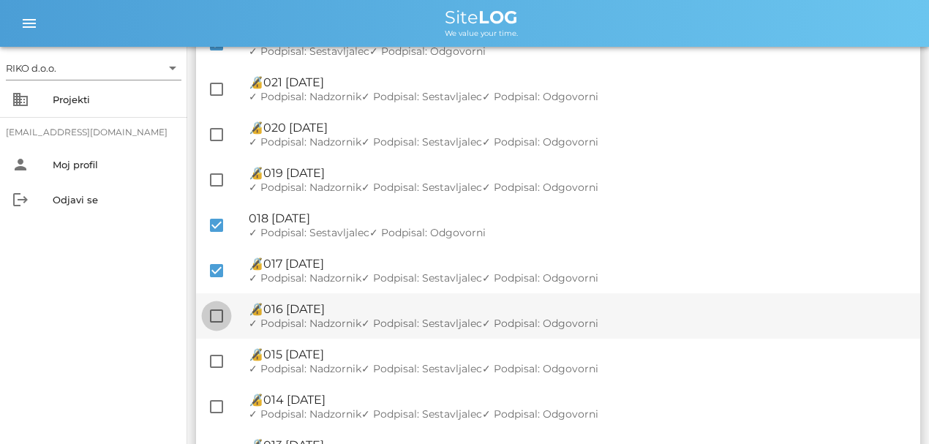
checkbox input "true"
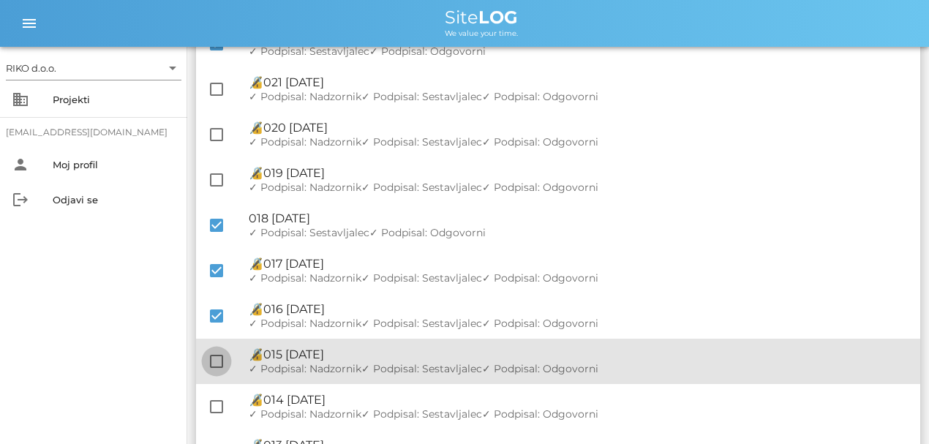
click at [211, 357] on div at bounding box center [216, 361] width 25 height 25
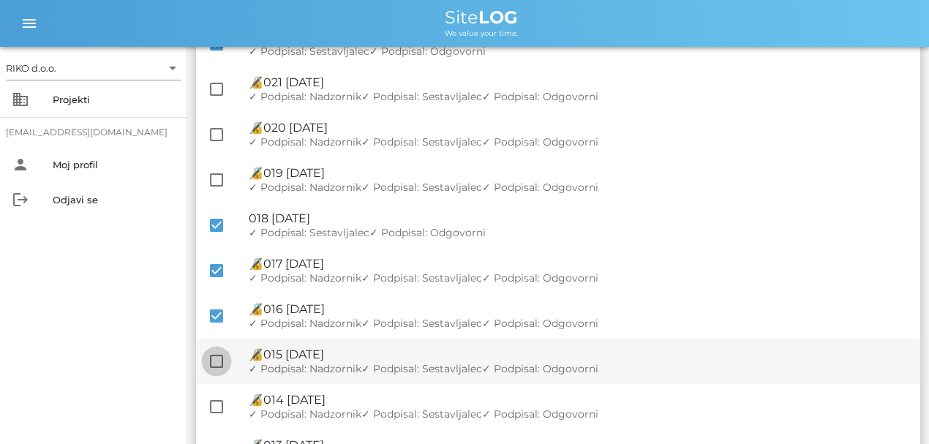
checkbox input "true"
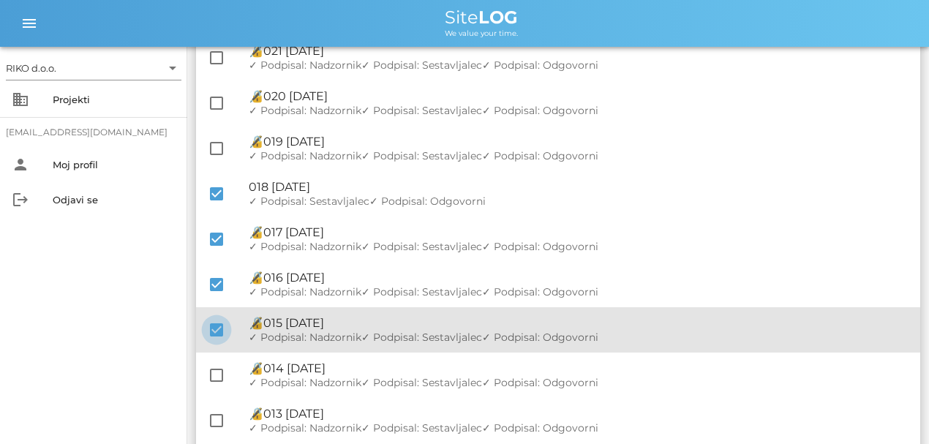
scroll to position [2292, 0]
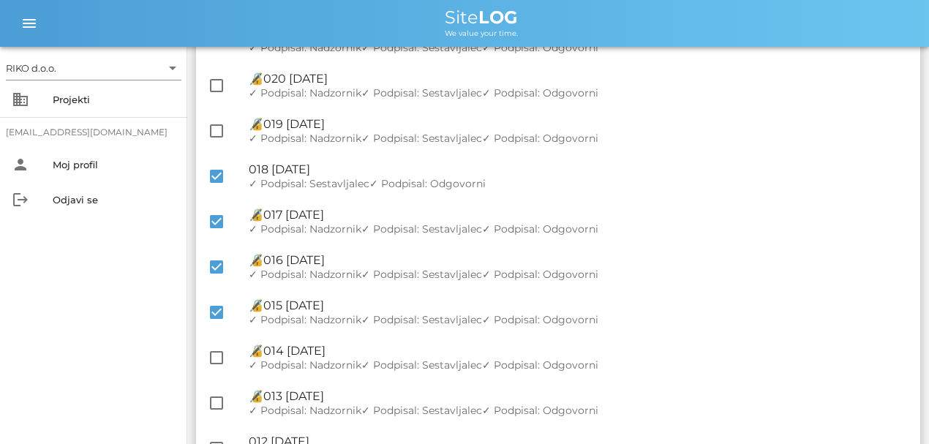
drag, startPoint x: 211, startPoint y: 359, endPoint x: 159, endPoint y: 349, distance: 52.8
click at [159, 349] on div "RIKO d.o.o. arrow_drop_down business Projekti [EMAIL_ADDRESS][DOMAIN_NAME] pers…" at bounding box center [93, 245] width 187 height 397
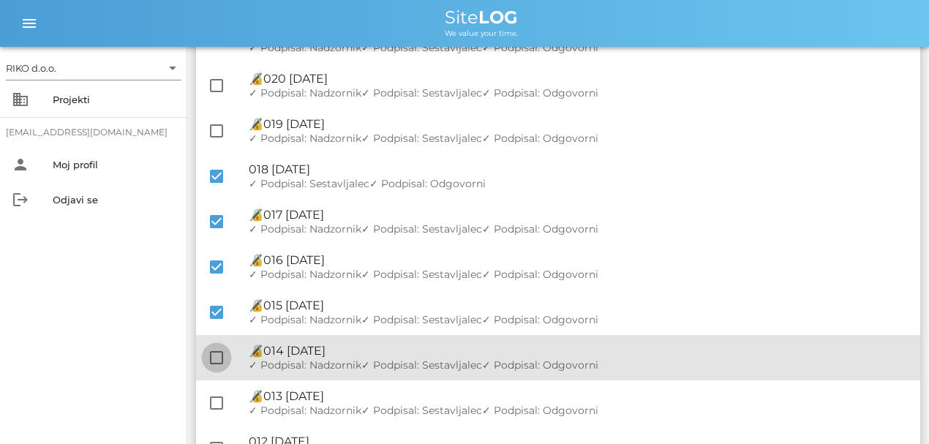
click at [208, 350] on div at bounding box center [216, 357] width 25 height 25
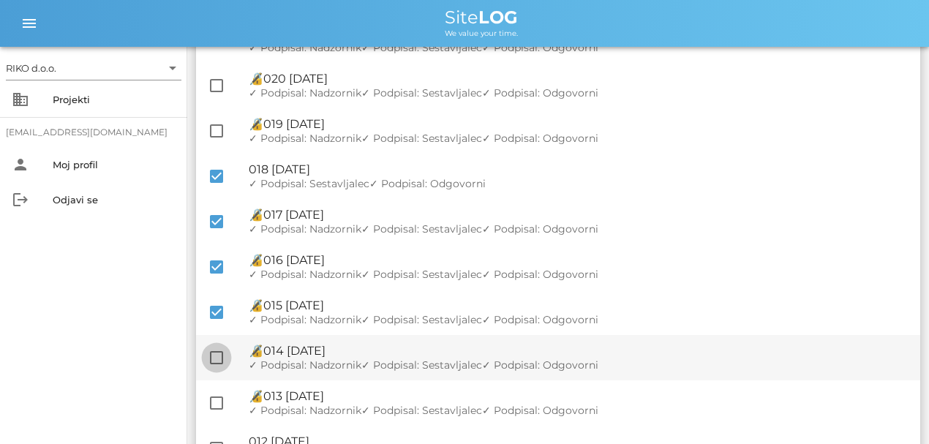
checkbox input "true"
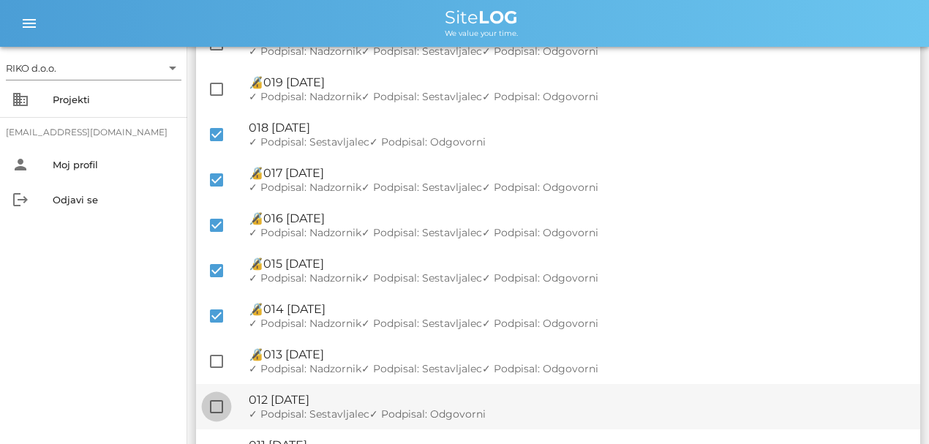
scroll to position [2390, 0]
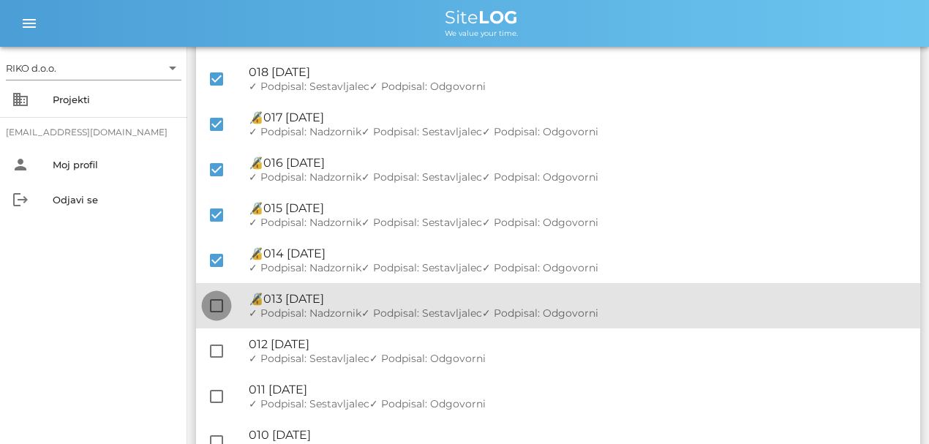
click at [216, 306] on div at bounding box center [216, 305] width 25 height 25
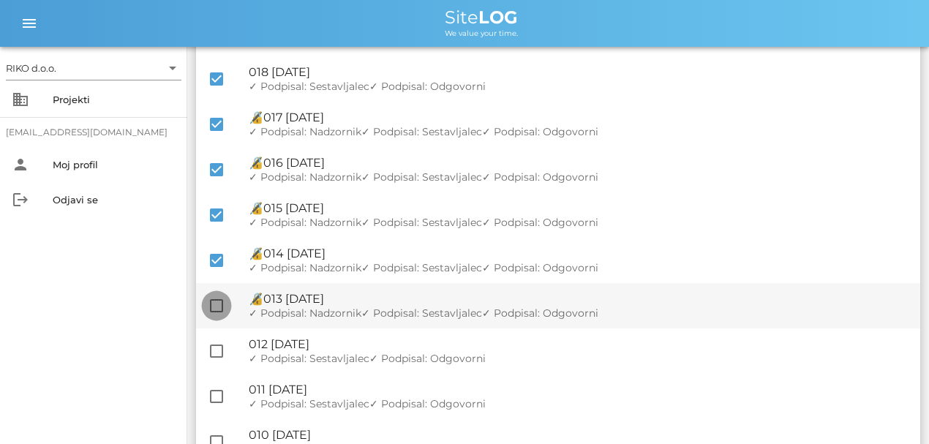
checkbox input "true"
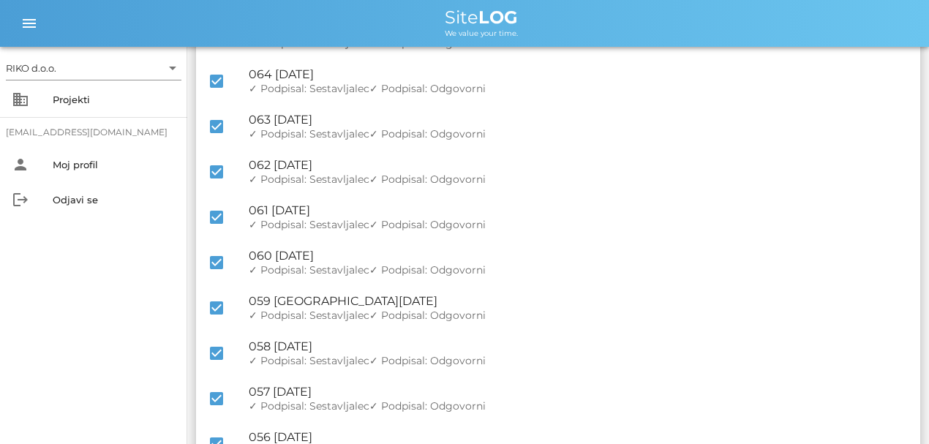
scroll to position [0, 0]
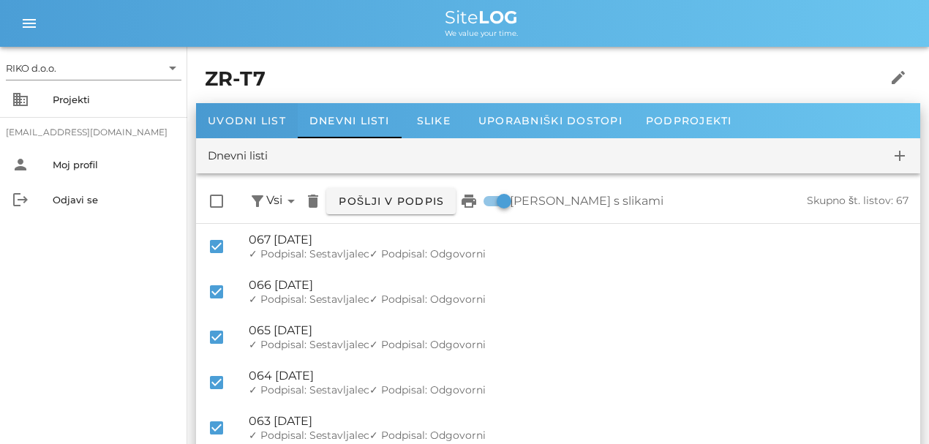
drag, startPoint x: 127, startPoint y: 399, endPoint x: 199, endPoint y: 130, distance: 278.6
click at [386, 203] on span "Pošlji v podpis" at bounding box center [391, 201] width 106 height 13
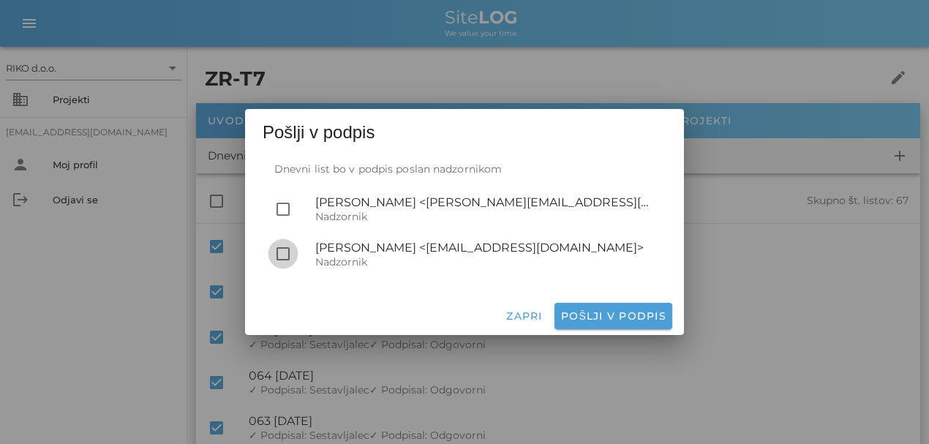
click at [287, 250] on div at bounding box center [283, 253] width 25 height 25
click at [604, 310] on span "Pošlji v podpis" at bounding box center [613, 315] width 106 height 13
checkbox input "false"
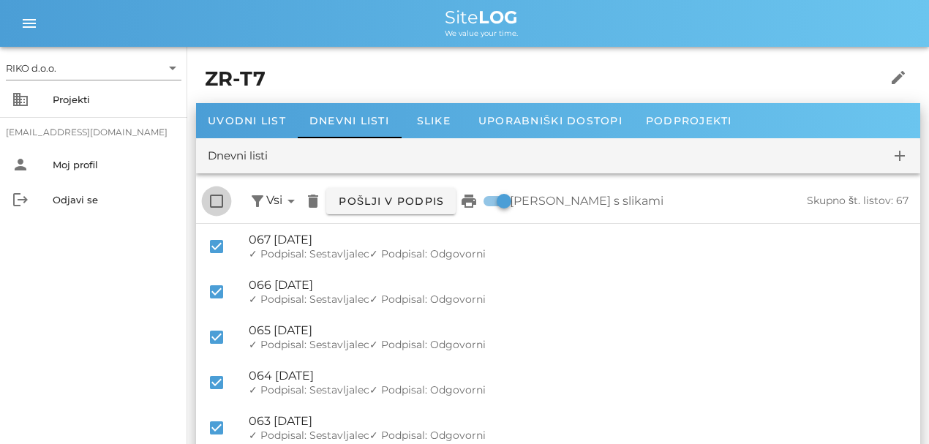
click at [220, 203] on div at bounding box center [216, 201] width 25 height 25
checkbox input "true"
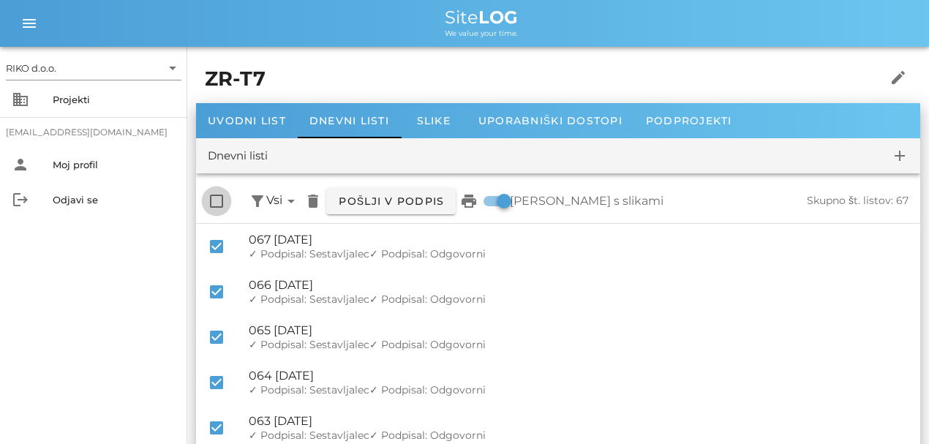
checkbox input "true"
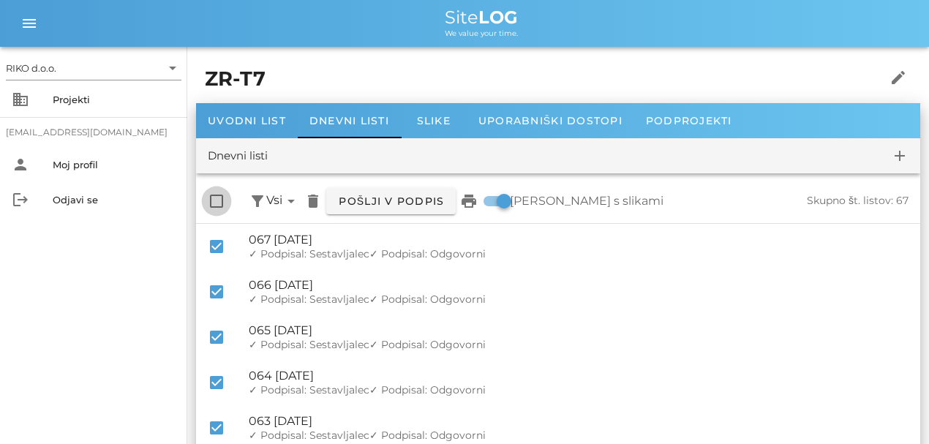
checkbox input "true"
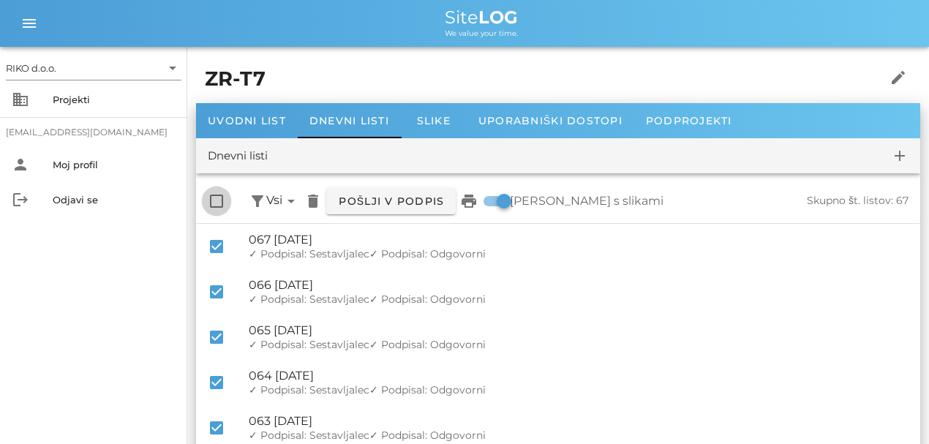
checkbox input "true"
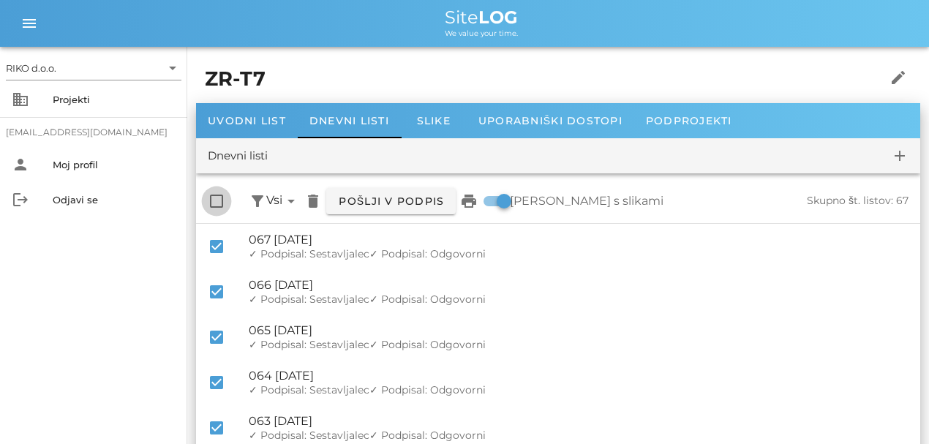
checkbox input "true"
click at [220, 203] on div at bounding box center [216, 201] width 25 height 25
checkbox input "false"
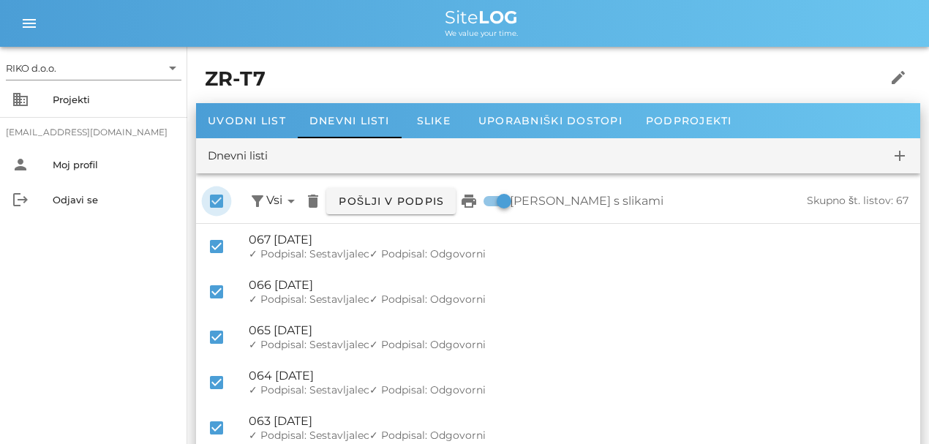
checkbox input "false"
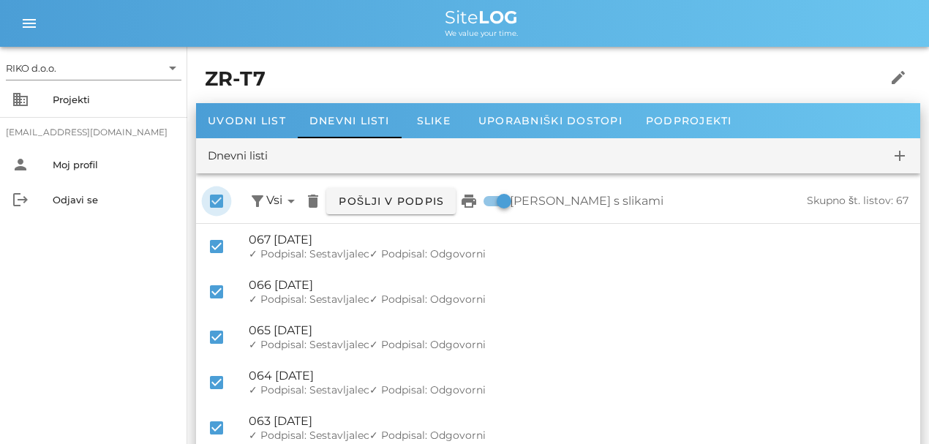
checkbox input "false"
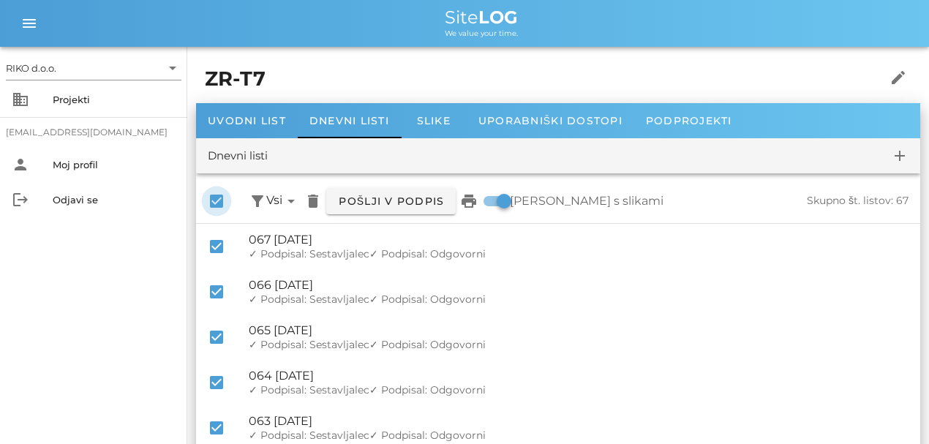
checkbox input "false"
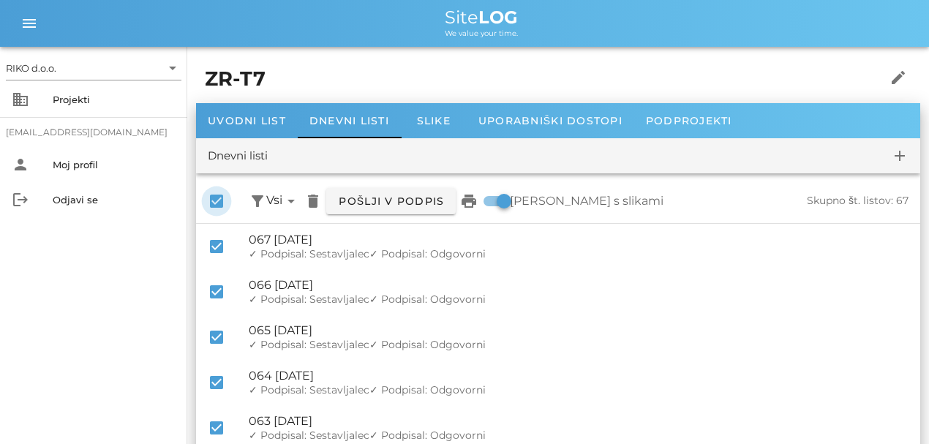
checkbox input "false"
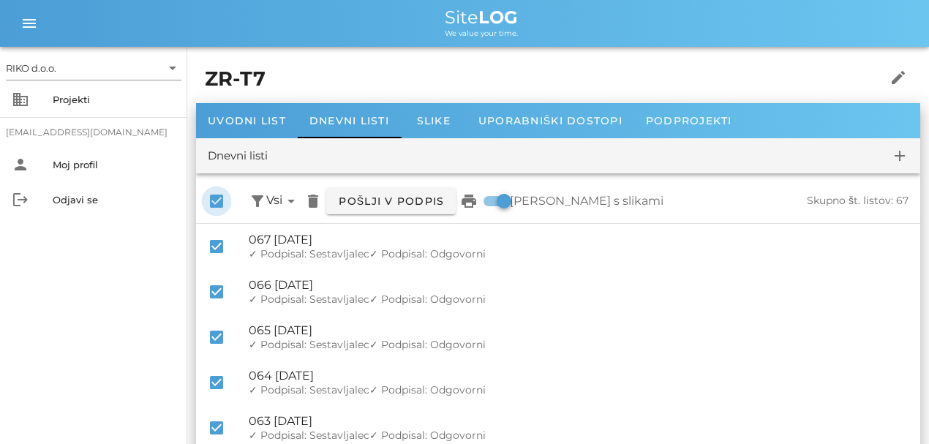
checkbox input "false"
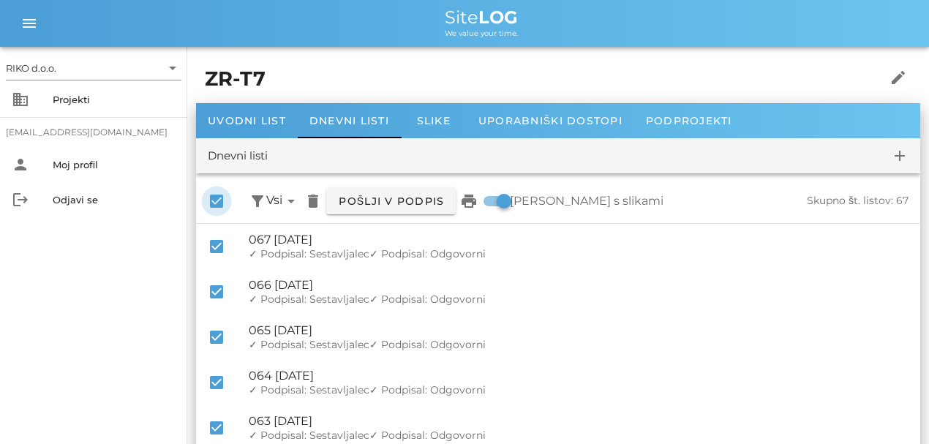
checkbox input "false"
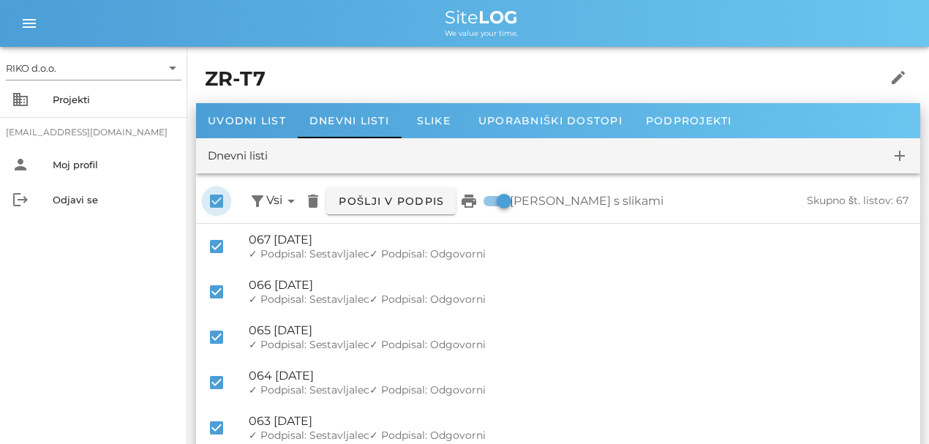
checkbox input "false"
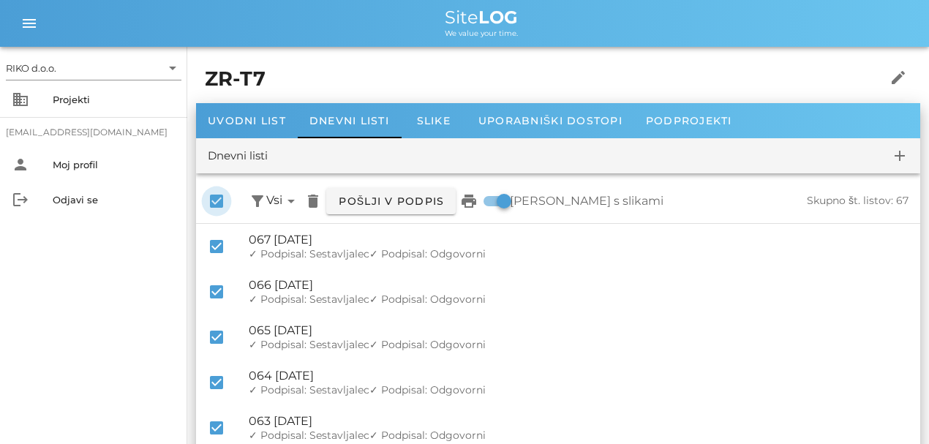
checkbox input "false"
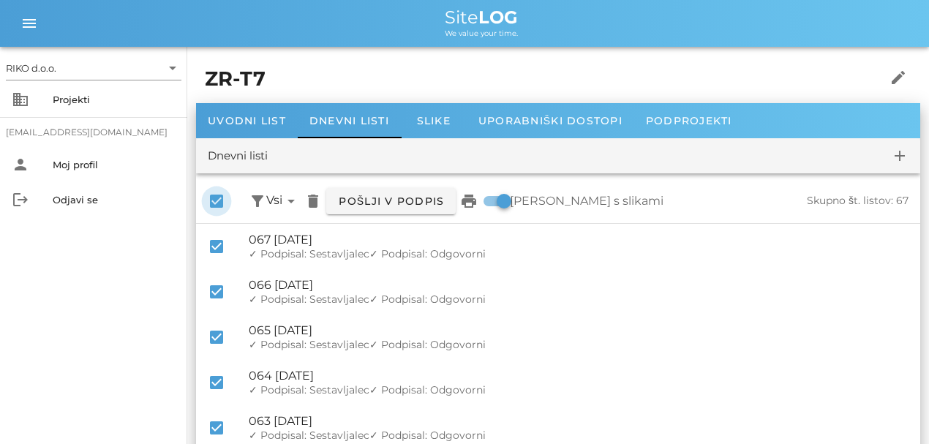
checkbox input "false"
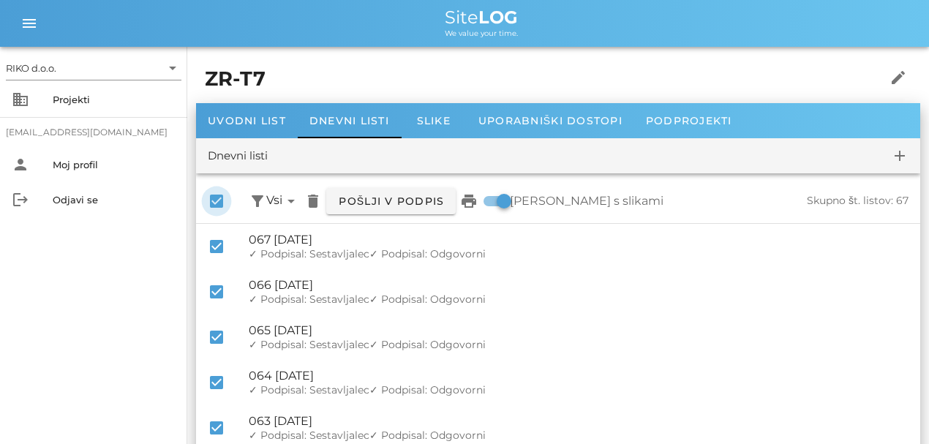
checkbox input "false"
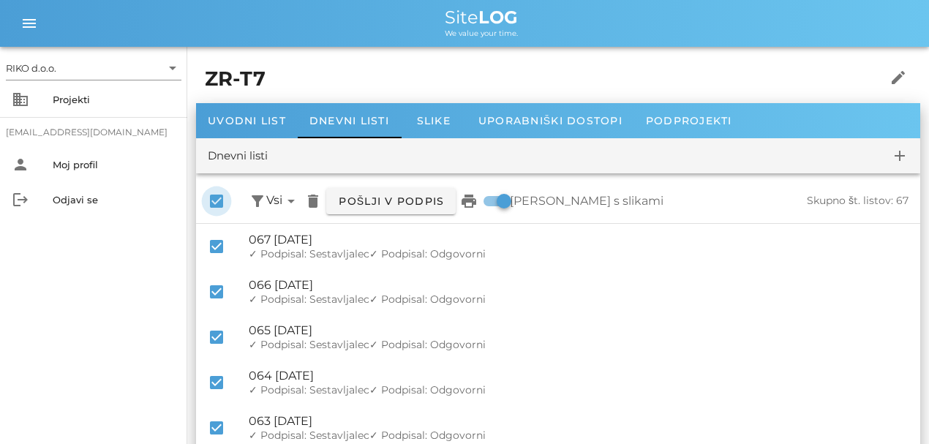
checkbox input "false"
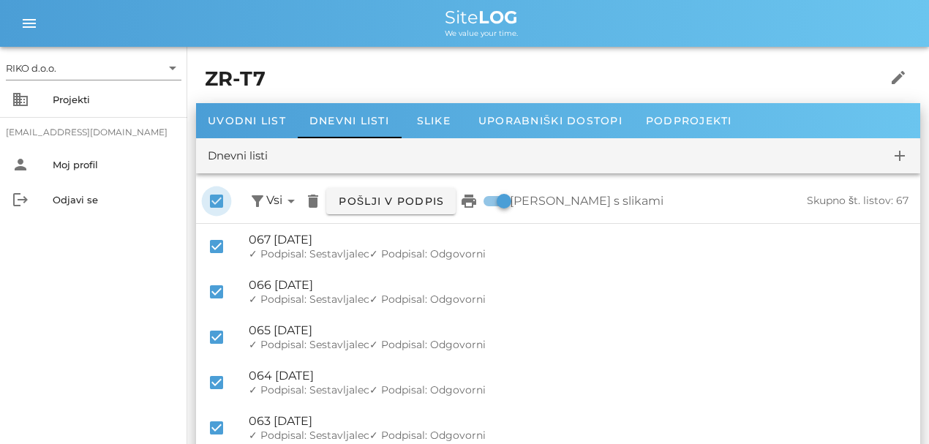
checkbox input "false"
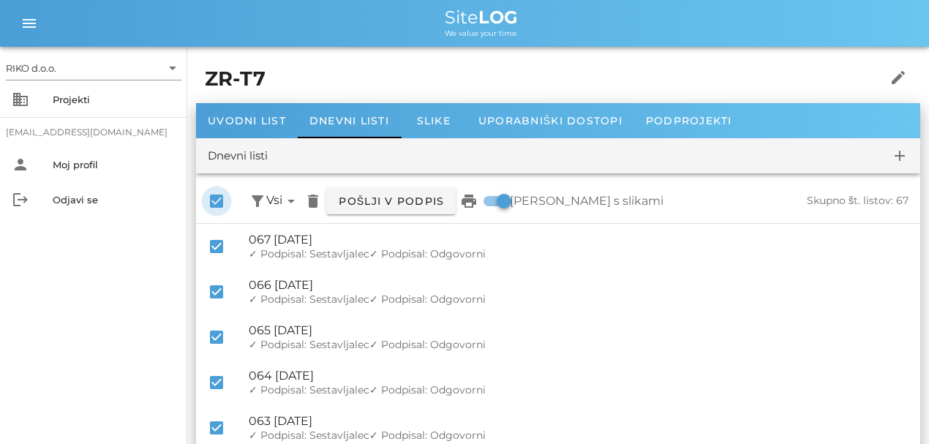
checkbox input "false"
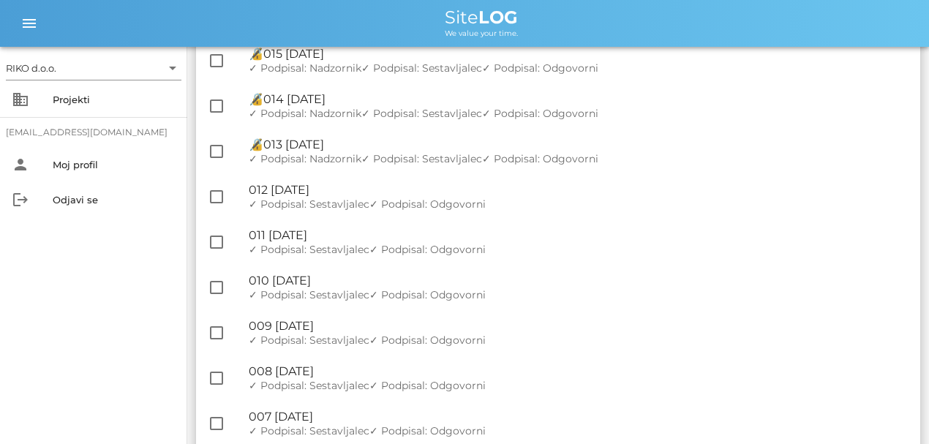
scroll to position [2824, 0]
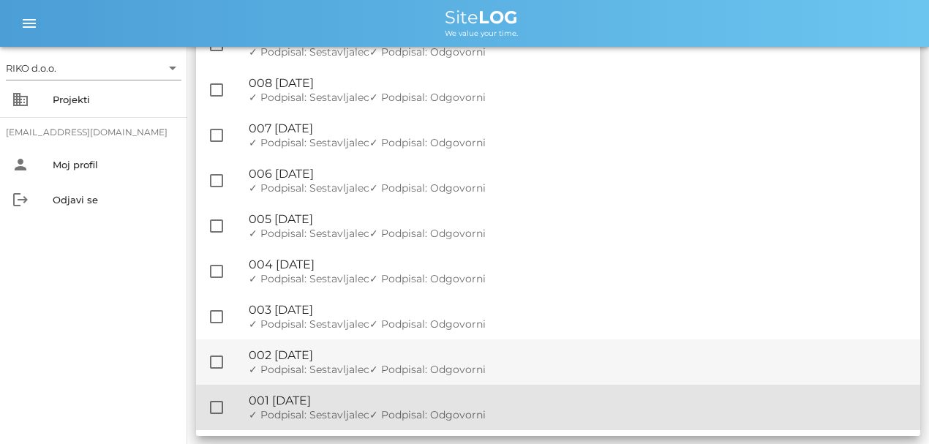
click at [213, 385] on div at bounding box center [216, 407] width 25 height 25
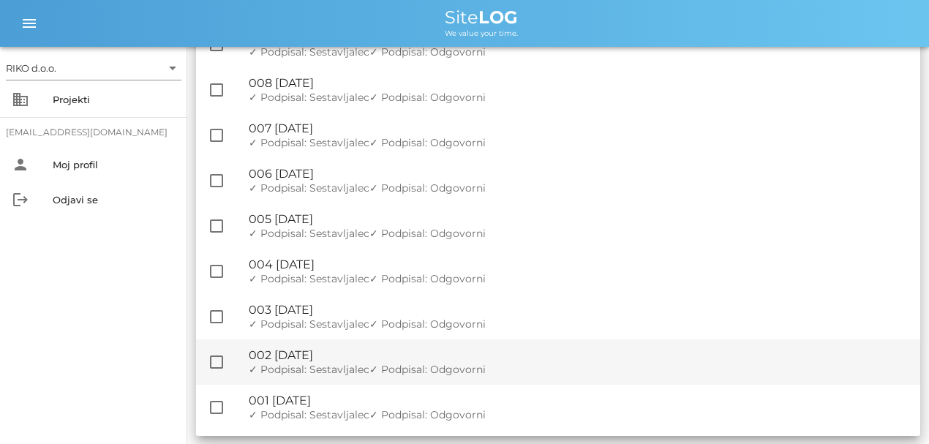
checkbox input "true"
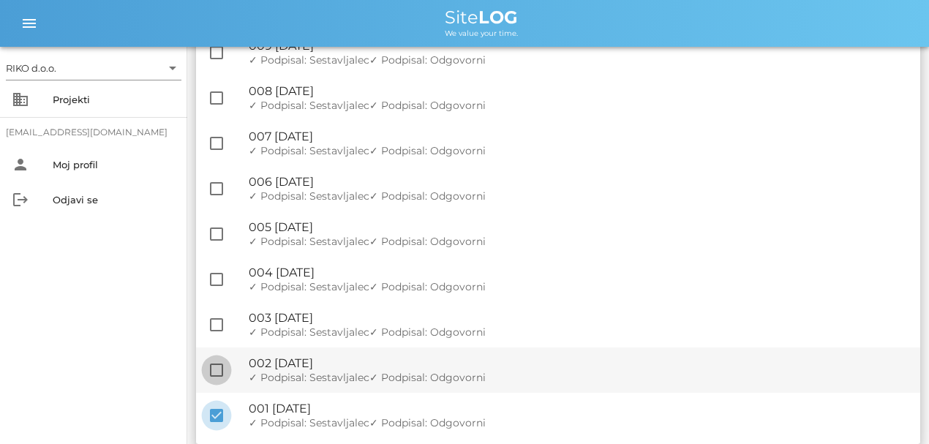
scroll to position [2832, 0]
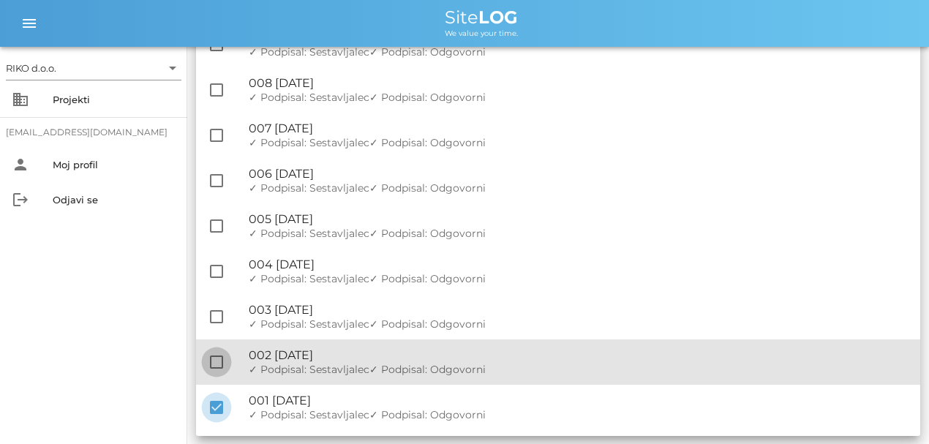
click at [216, 360] on div at bounding box center [216, 362] width 25 height 25
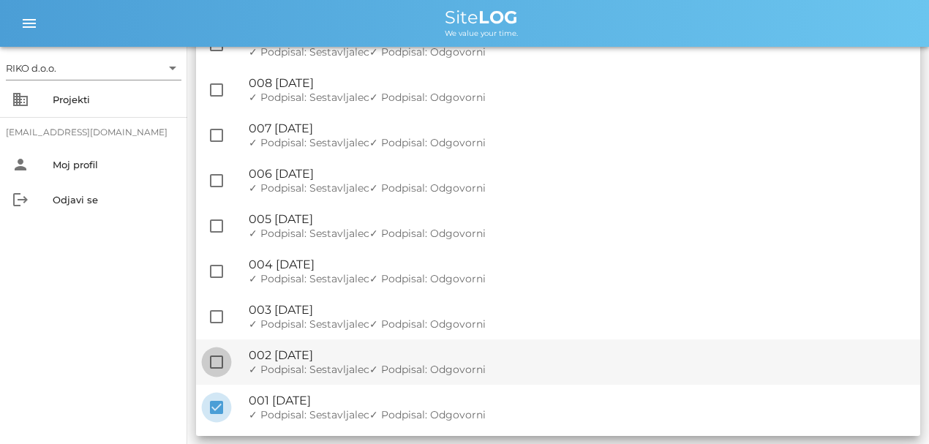
checkbox input "true"
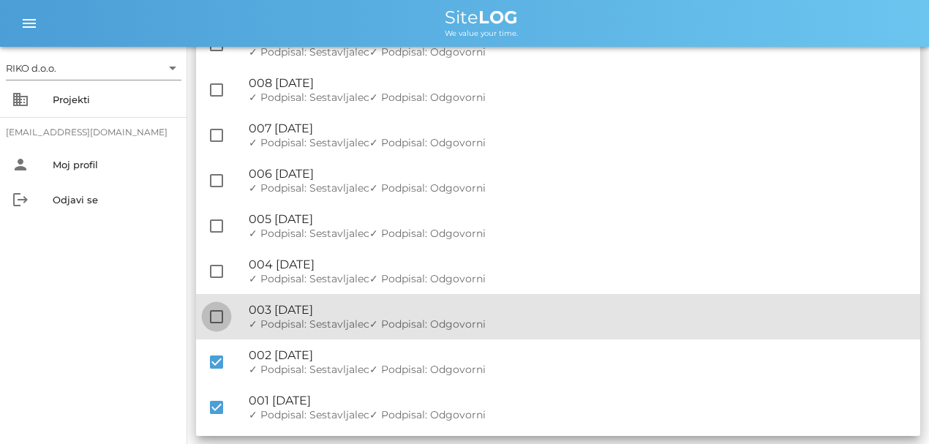
click at [222, 316] on div at bounding box center [216, 316] width 25 height 25
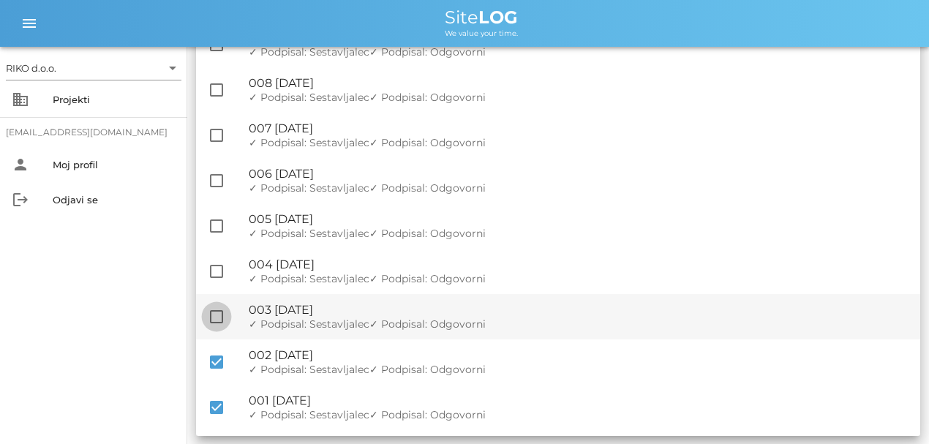
checkbox input "true"
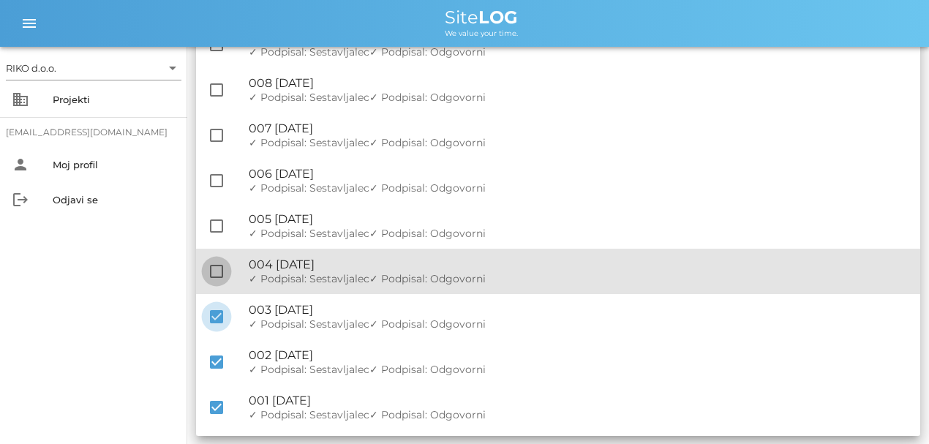
click at [217, 272] on div at bounding box center [216, 271] width 25 height 25
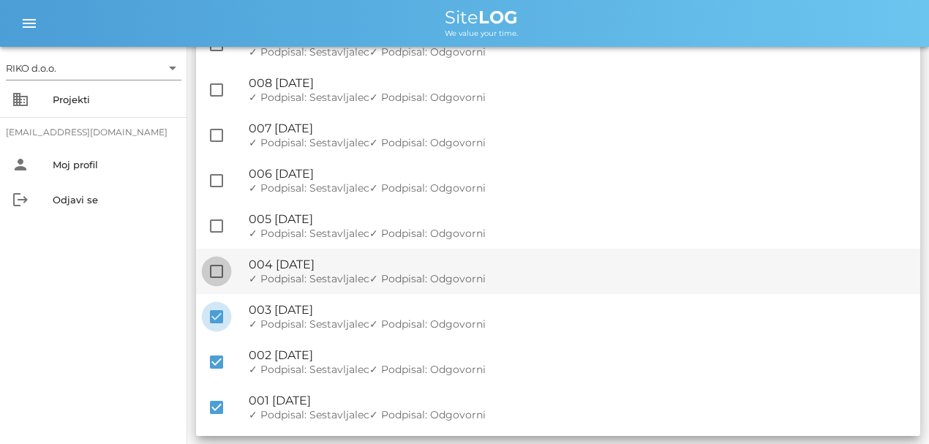
checkbox input "true"
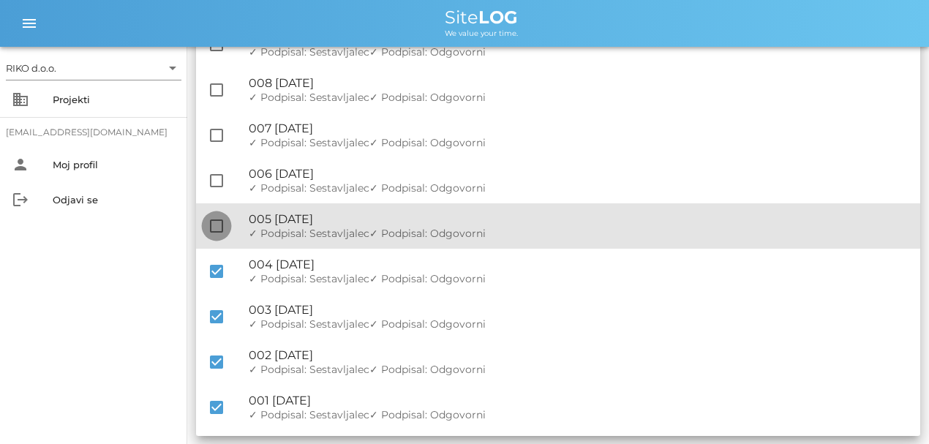
click at [223, 221] on div at bounding box center [216, 226] width 25 height 25
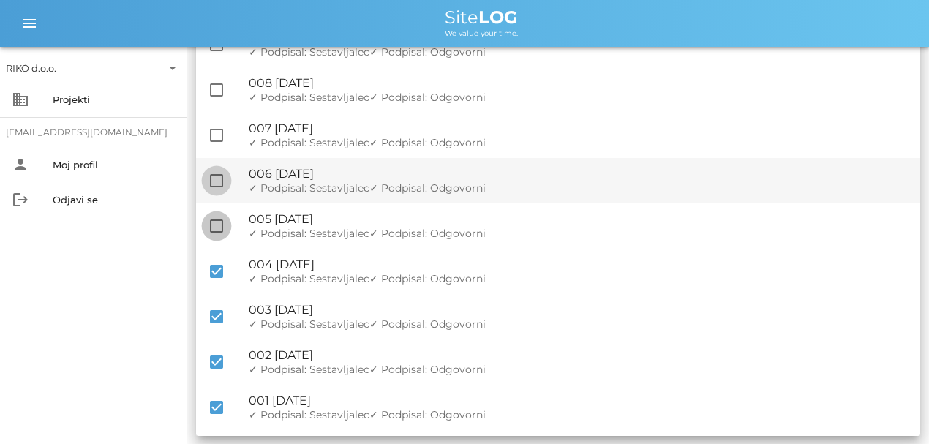
checkbox input "true"
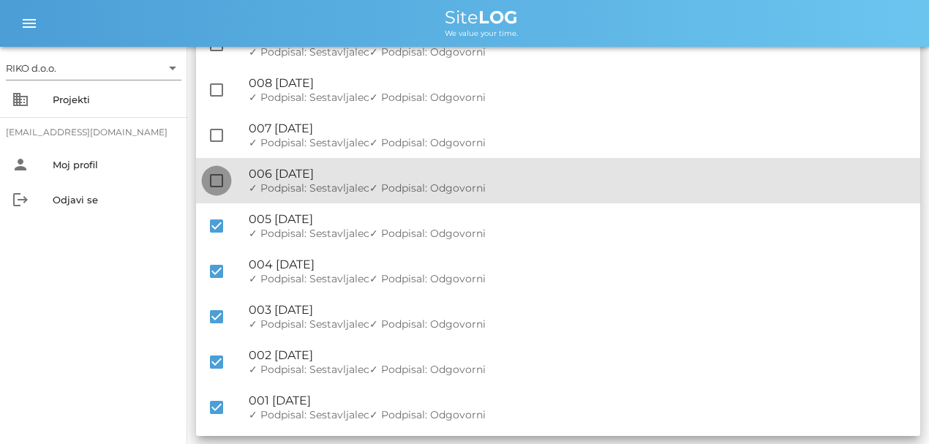
click at [212, 168] on div at bounding box center [216, 180] width 25 height 25
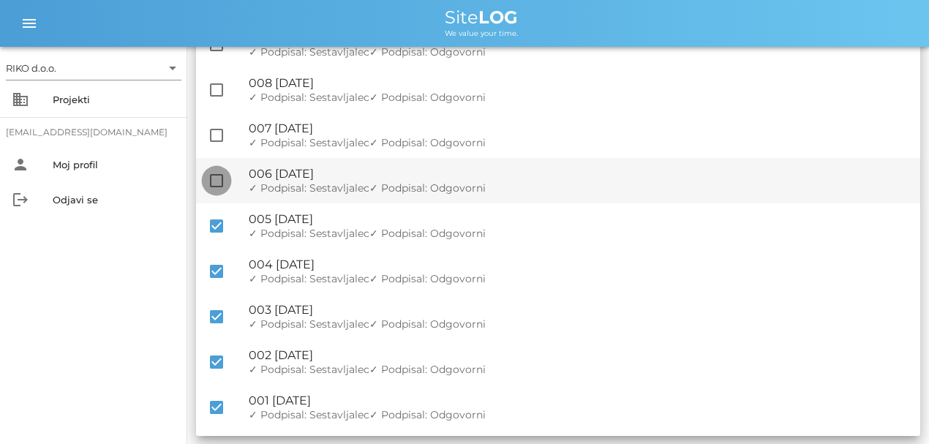
checkbox input "true"
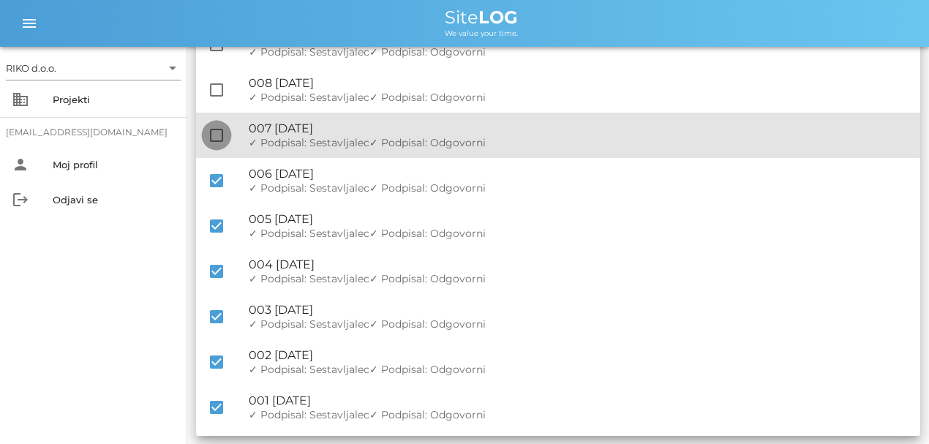
click at [222, 142] on div at bounding box center [216, 135] width 25 height 25
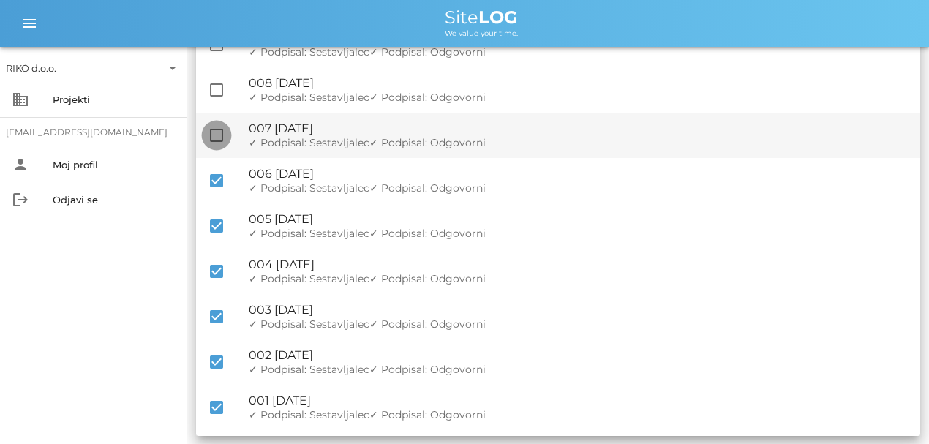
checkbox input "true"
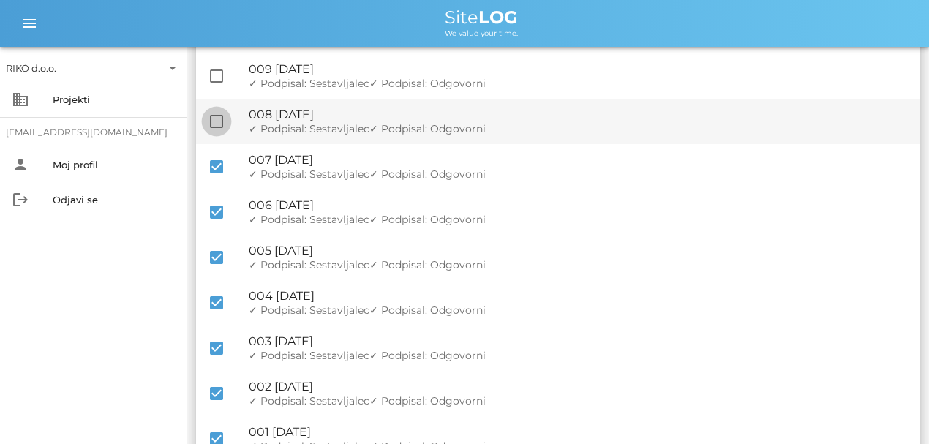
scroll to position [2783, 0]
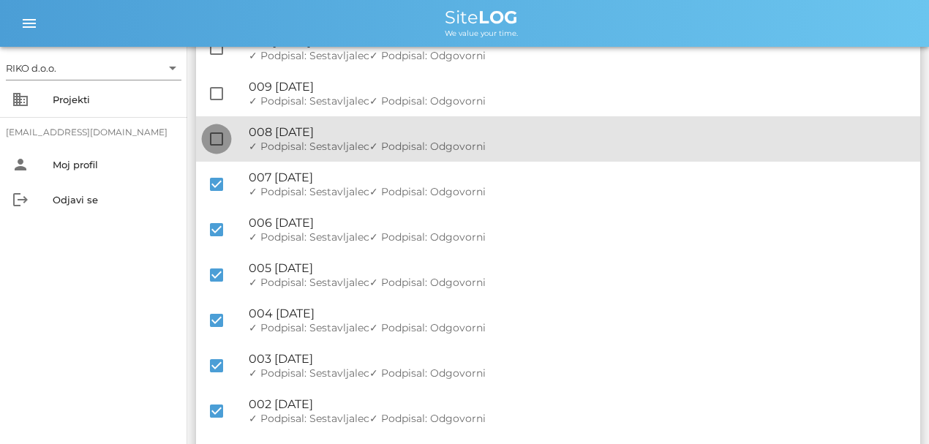
click at [224, 142] on div at bounding box center [216, 139] width 25 height 25
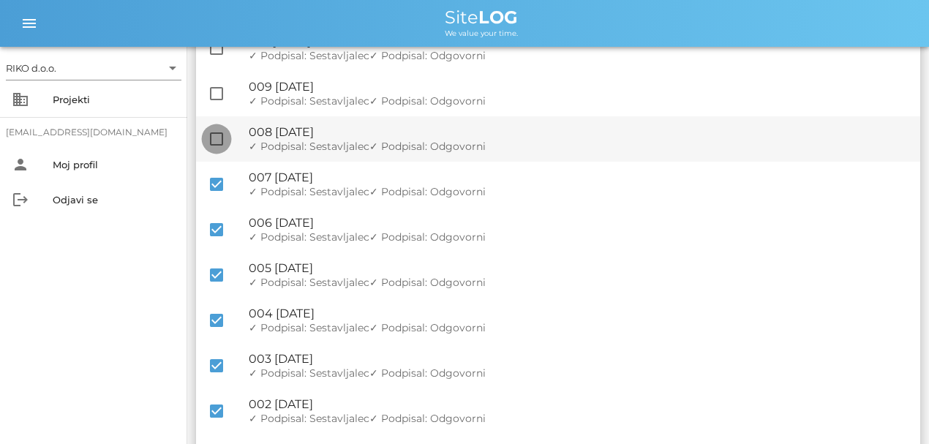
checkbox input "true"
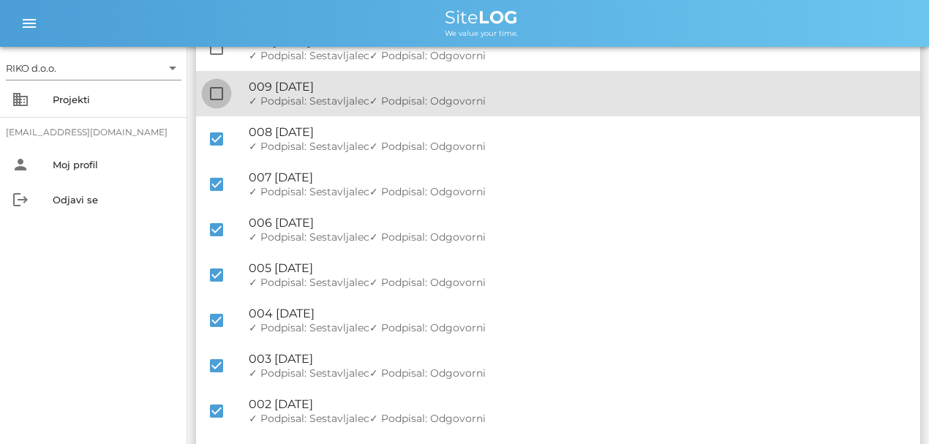
click at [220, 90] on div at bounding box center [216, 93] width 25 height 25
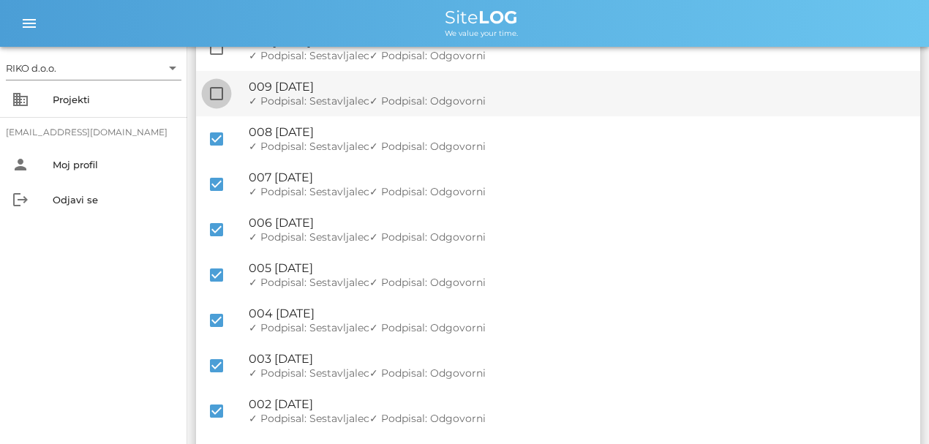
checkbox input "true"
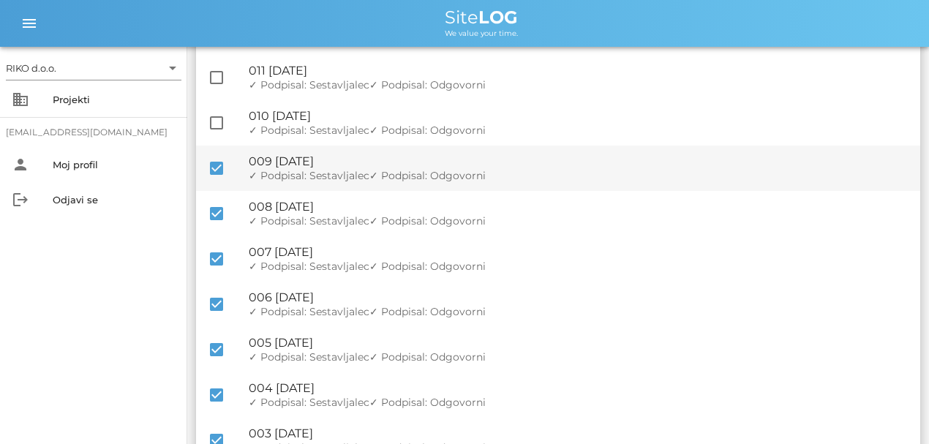
scroll to position [2686, 0]
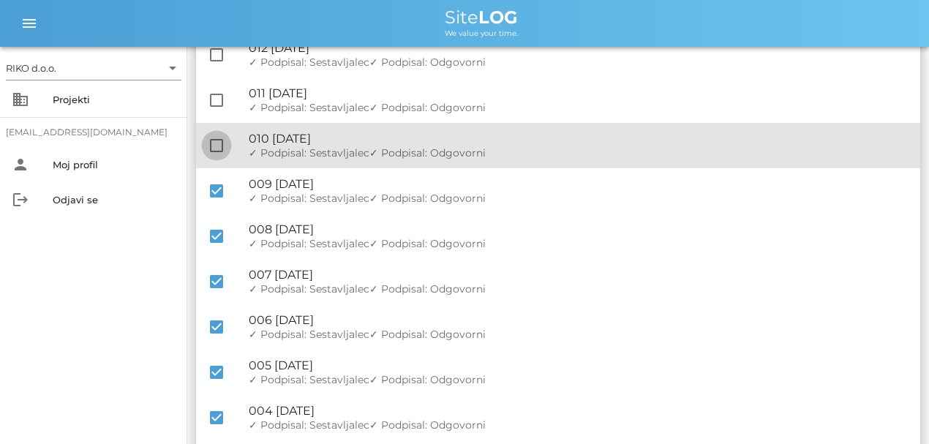
click at [211, 156] on div at bounding box center [216, 145] width 25 height 25
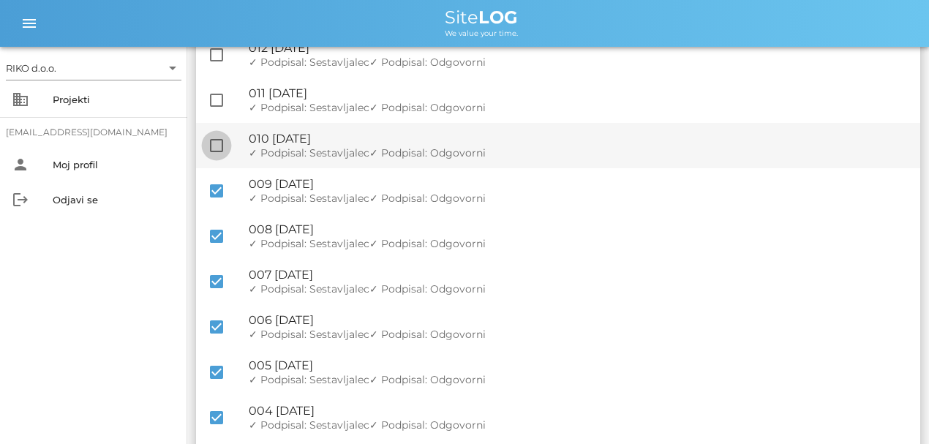
checkbox input "true"
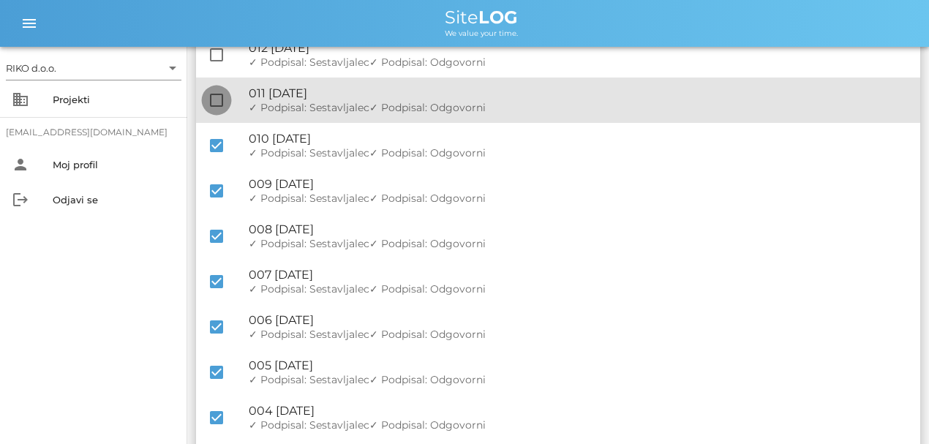
click at [214, 103] on div at bounding box center [216, 100] width 25 height 25
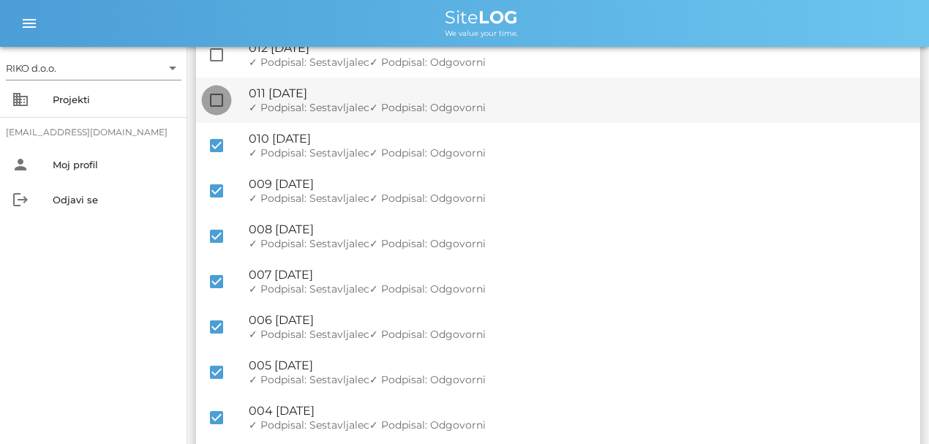
checkbox input "true"
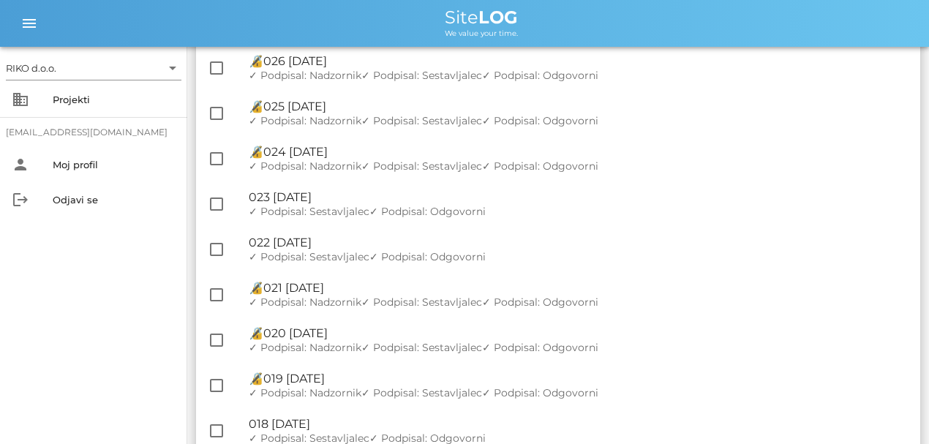
scroll to position [0, 0]
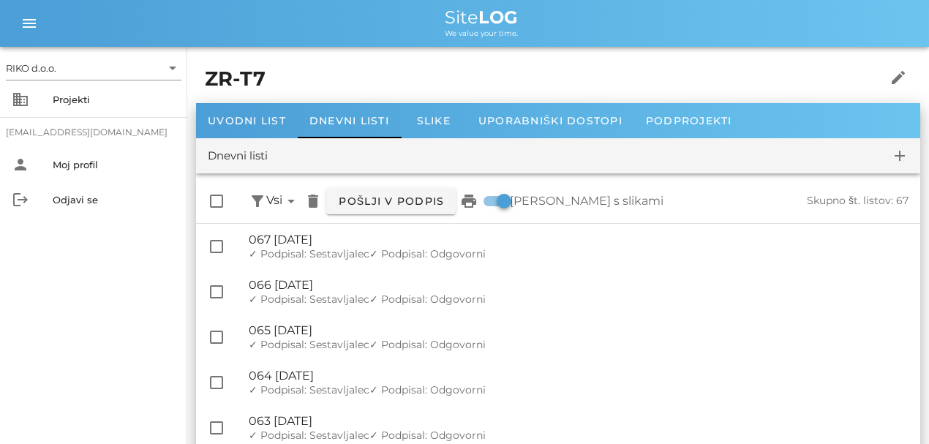
drag, startPoint x: 149, startPoint y: 344, endPoint x: 235, endPoint y: 32, distance: 323.4
click at [413, 199] on span "Pošlji v podpis" at bounding box center [391, 201] width 106 height 13
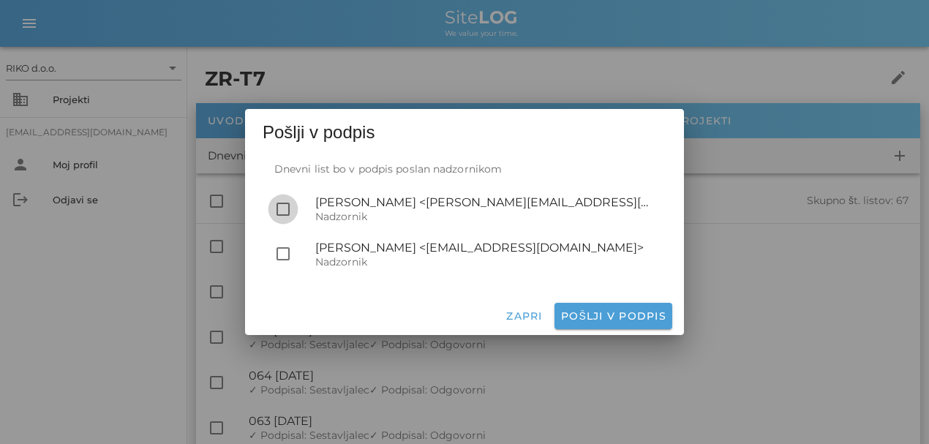
drag, startPoint x: 289, startPoint y: 212, endPoint x: 296, endPoint y: 217, distance: 8.3
click at [288, 212] on div at bounding box center [283, 209] width 25 height 25
click at [591, 314] on span "Pošlji v podpis" at bounding box center [613, 315] width 106 height 13
checkbox input "false"
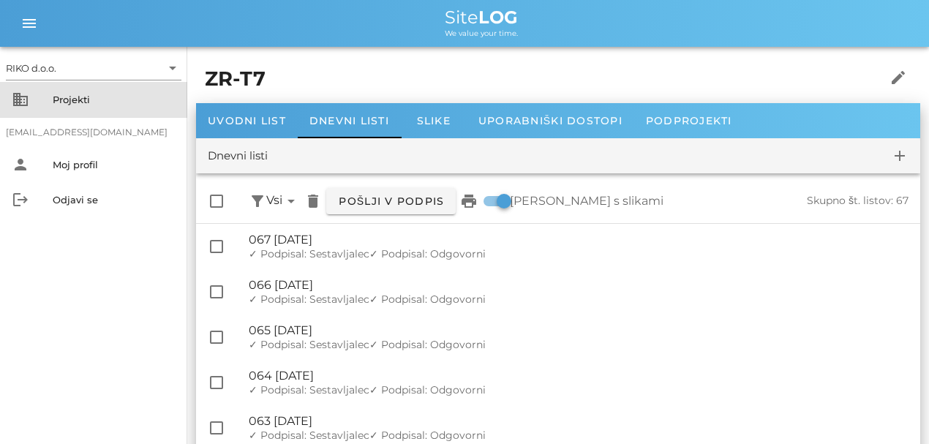
click at [86, 102] on div "Projekti" at bounding box center [114, 100] width 123 height 12
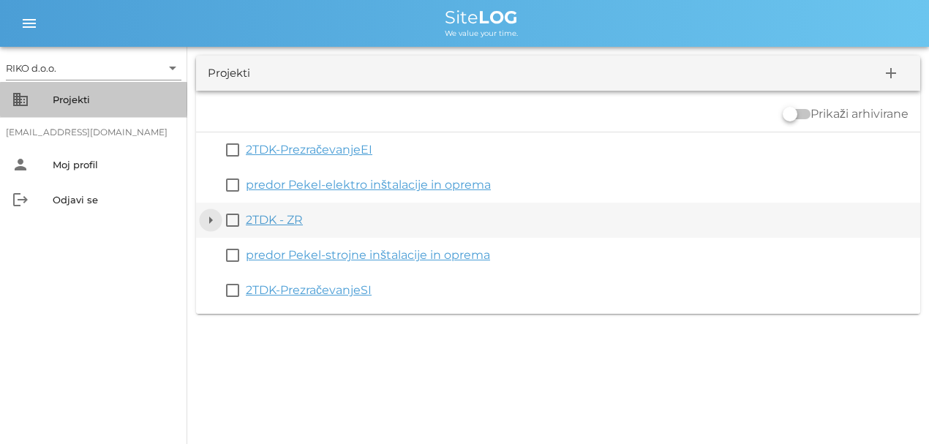
click at [217, 221] on button "arrow_drop_down" at bounding box center [211, 220] width 18 height 18
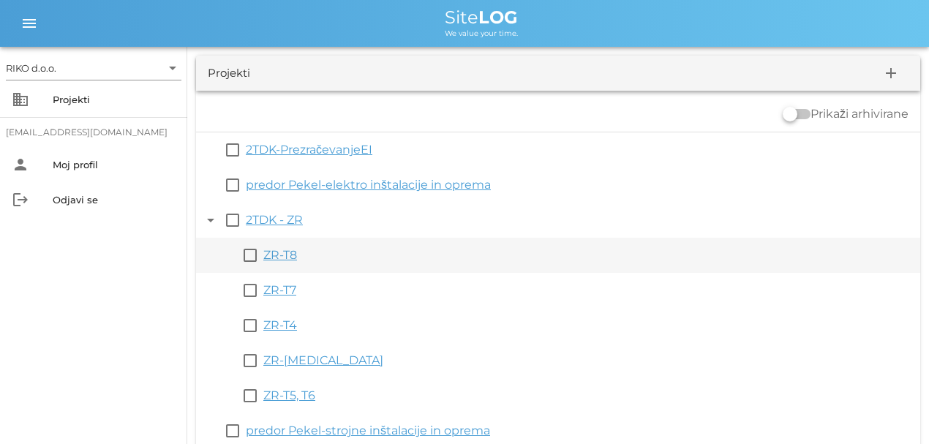
click at [271, 253] on link "ZR-T8" at bounding box center [280, 255] width 34 height 14
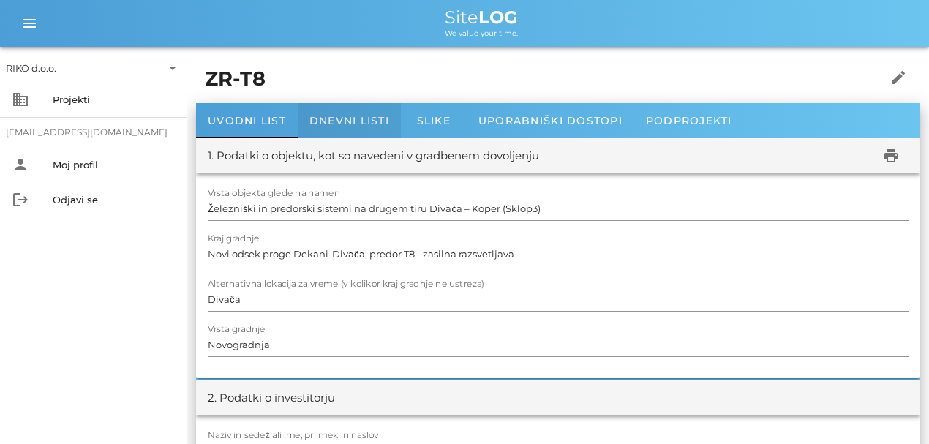
click at [342, 113] on div "Dnevni listi" at bounding box center [349, 120] width 103 height 35
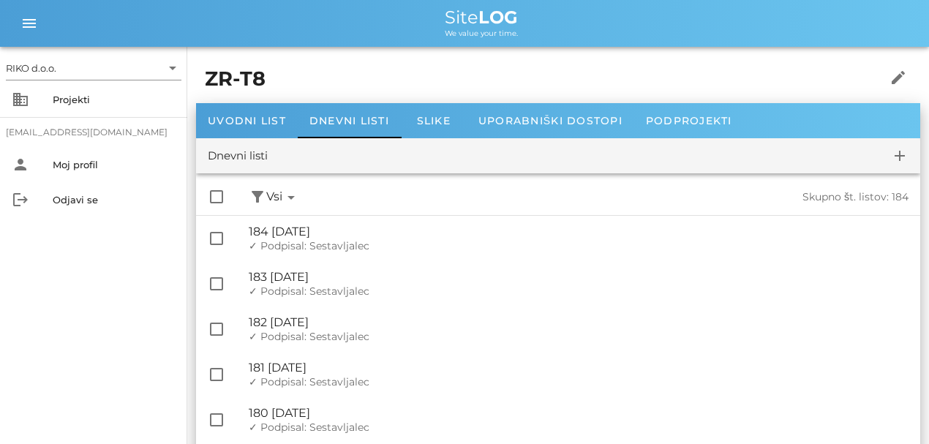
drag, startPoint x: 710, startPoint y: 350, endPoint x: 664, endPoint y: 137, distance: 218.7
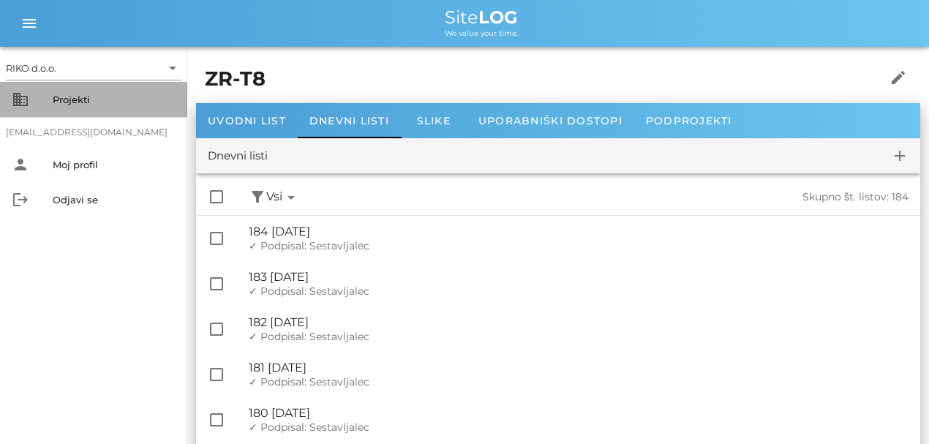
click at [58, 83] on div "business Projekti" at bounding box center [93, 99] width 187 height 35
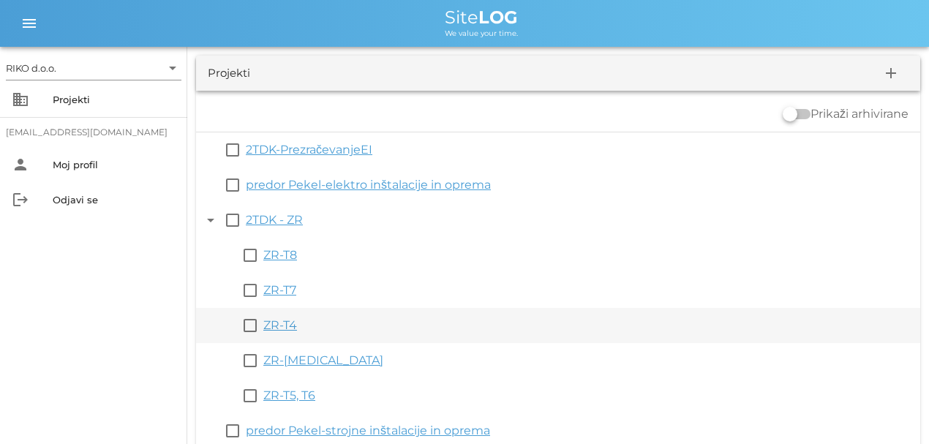
click at [287, 323] on link "ZR-T4" at bounding box center [280, 325] width 34 height 14
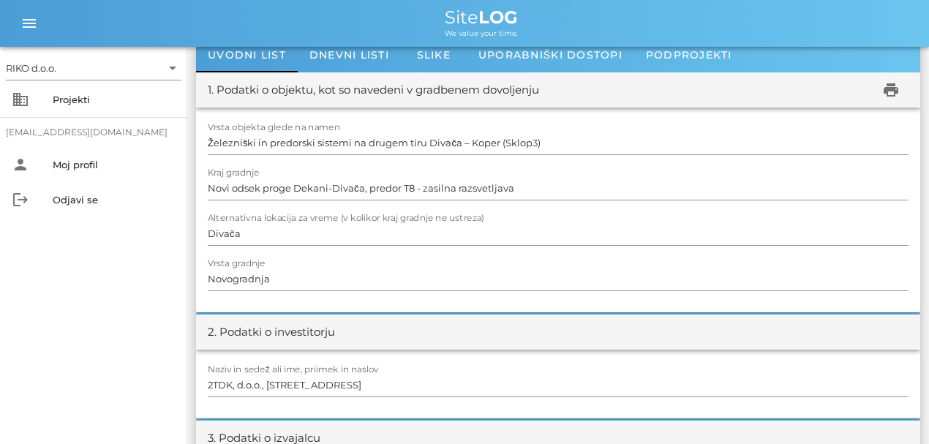
scroll to position [48, 0]
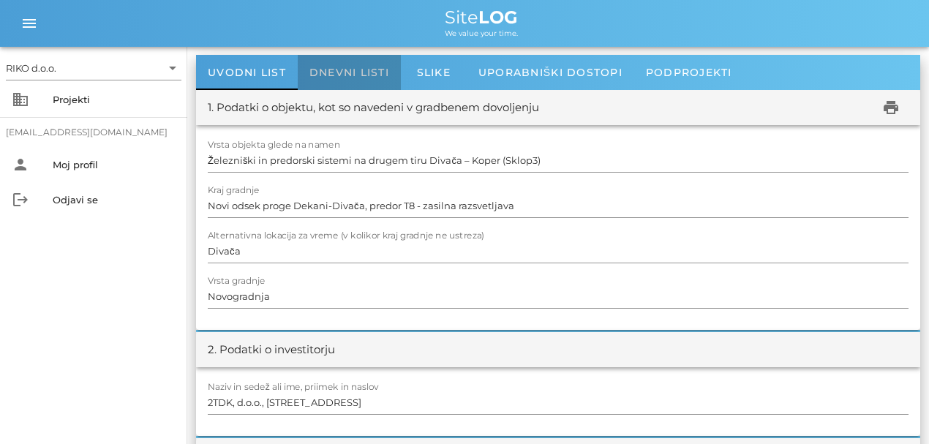
click at [344, 85] on div "Dnevni listi" at bounding box center [349, 72] width 103 height 35
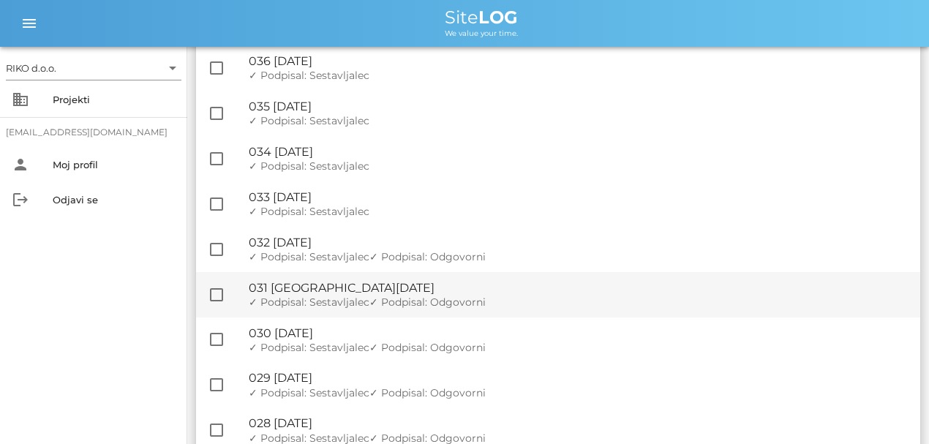
scroll to position [97, 0]
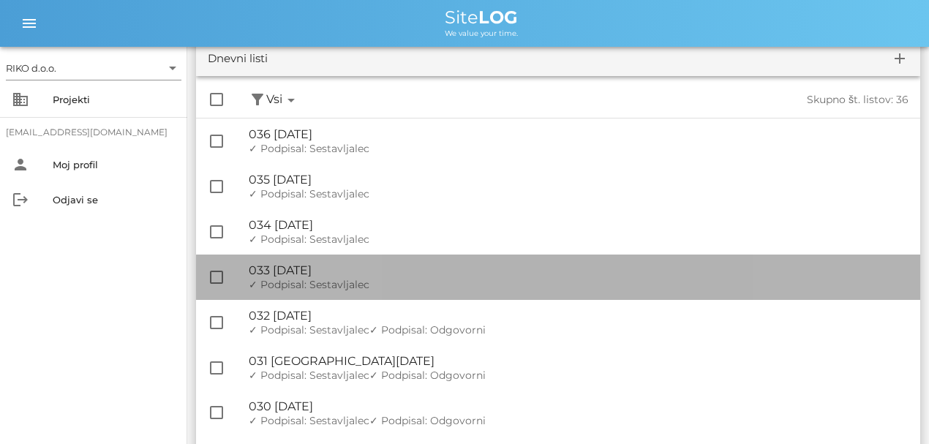
click at [329, 269] on div "🔏 033 [DATE]" at bounding box center [579, 270] width 660 height 14
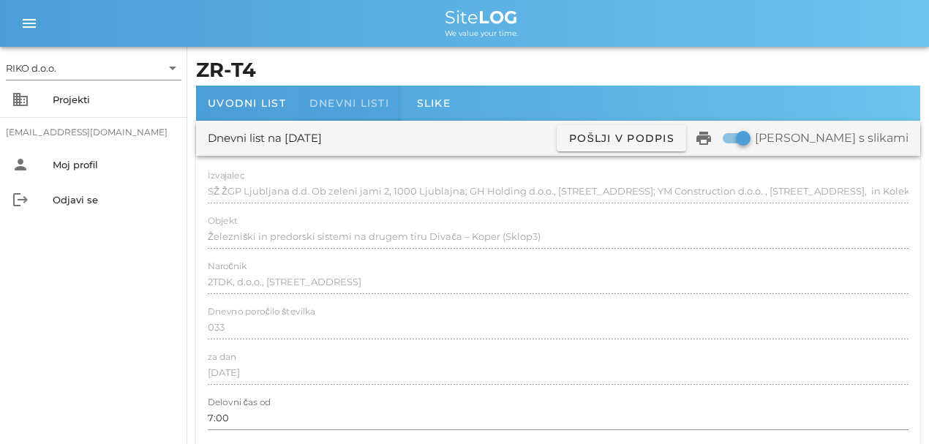
click at [345, 115] on div "Dnevni listi" at bounding box center [349, 103] width 103 height 35
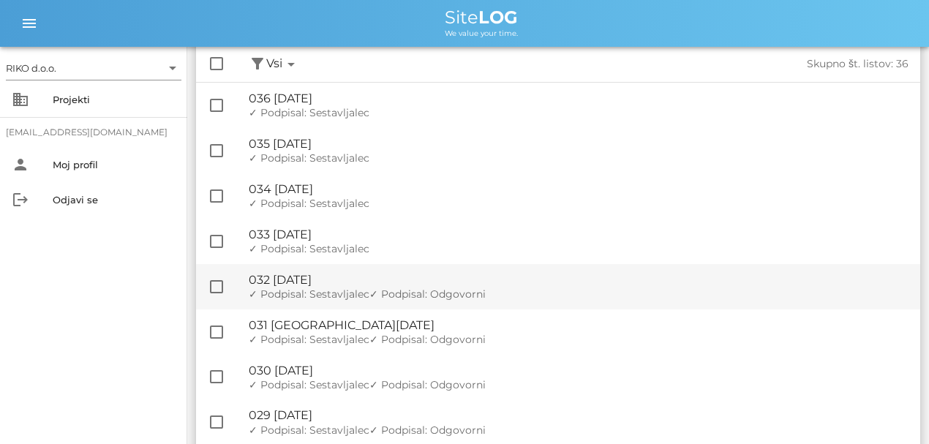
scroll to position [146, 0]
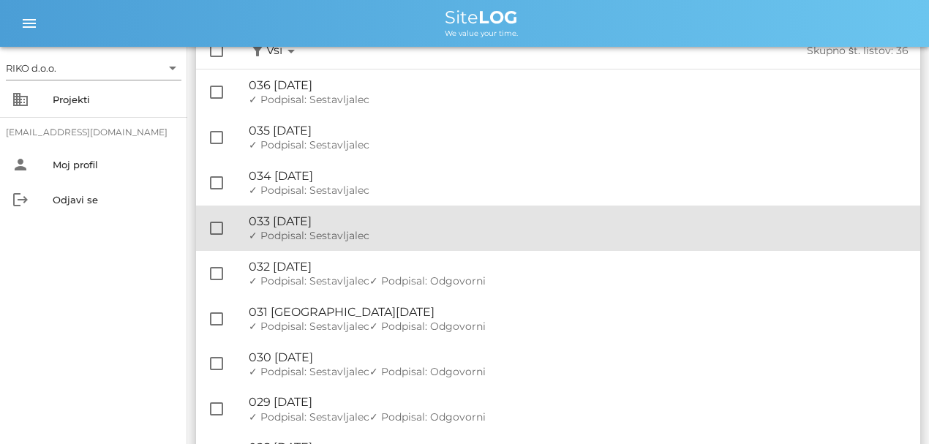
click at [353, 230] on span "✓ Podpisal: Sestavljalec" at bounding box center [309, 235] width 121 height 13
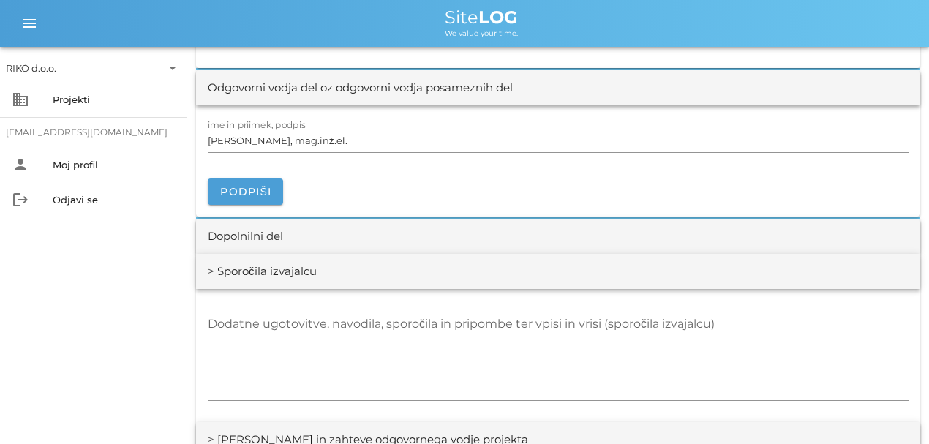
scroll to position [1951, 0]
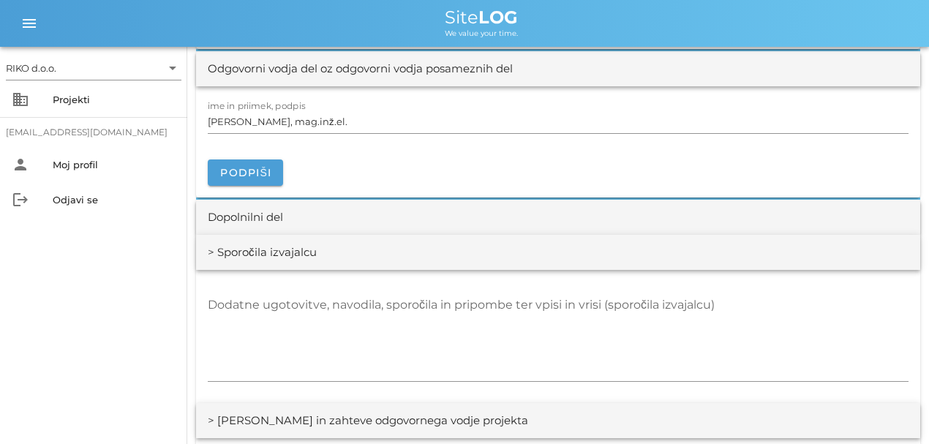
click at [259, 200] on div "Dopolnilni del" at bounding box center [558, 217] width 724 height 35
click at [265, 179] on button "Podpiši" at bounding box center [245, 173] width 75 height 26
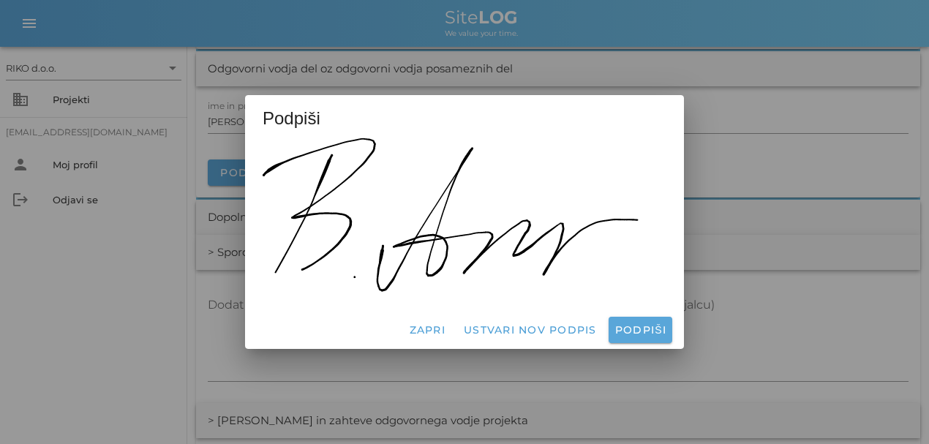
drag, startPoint x: 641, startPoint y: 310, endPoint x: 642, endPoint y: 322, distance: 11.8
click at [642, 315] on div "Podpiši Zapri Ustvari nov podpis Podpiši" at bounding box center [464, 222] width 439 height 254
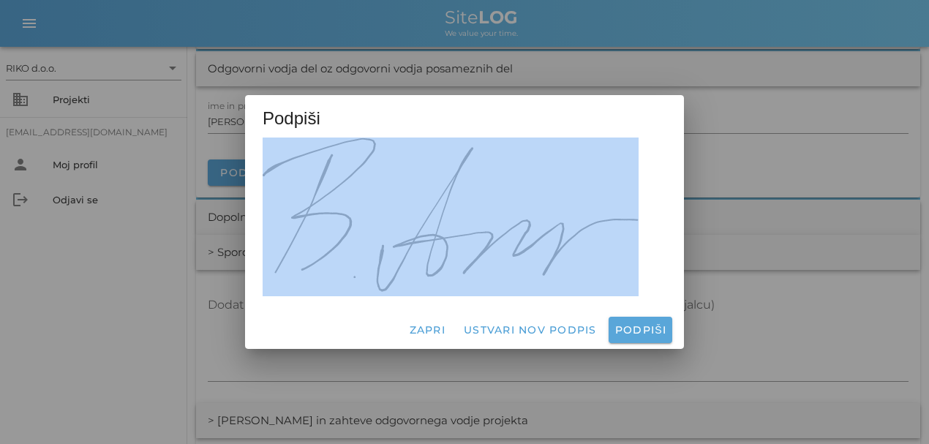
click at [642, 322] on button "Podpiši" at bounding box center [641, 330] width 64 height 26
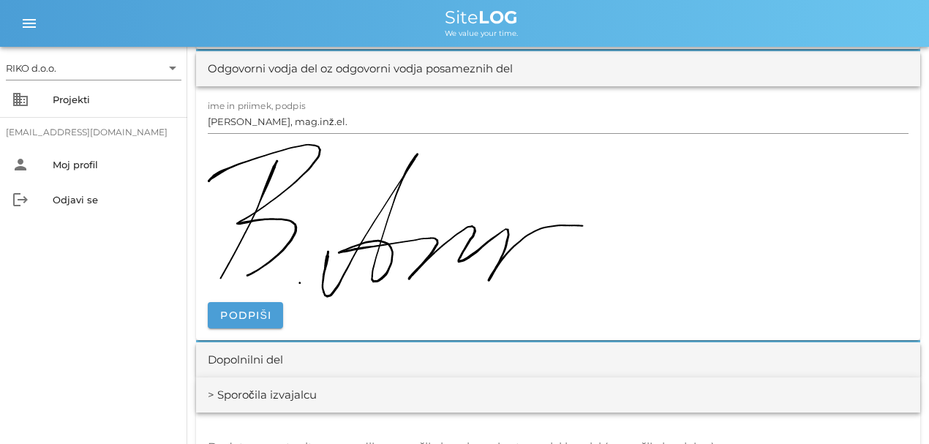
click at [146, 296] on div "RIKO d.o.o. arrow_drop_down business Projekti [EMAIL_ADDRESS][DOMAIN_NAME] pers…" at bounding box center [93, 245] width 187 height 397
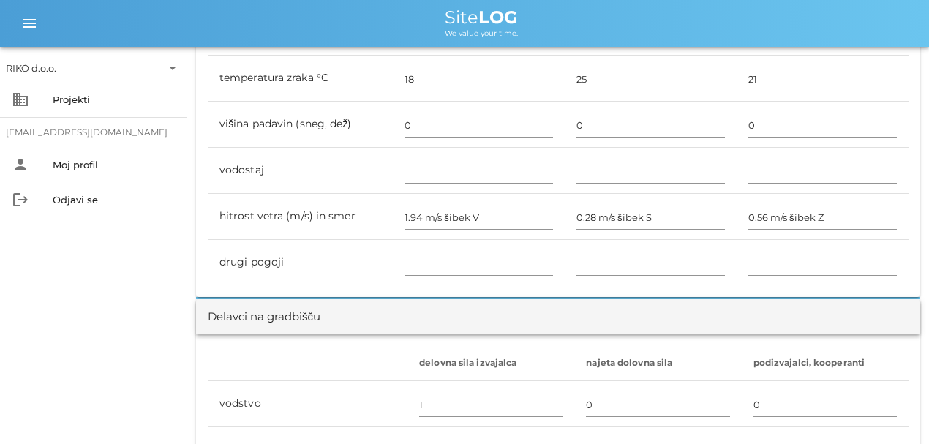
scroll to position [0, 0]
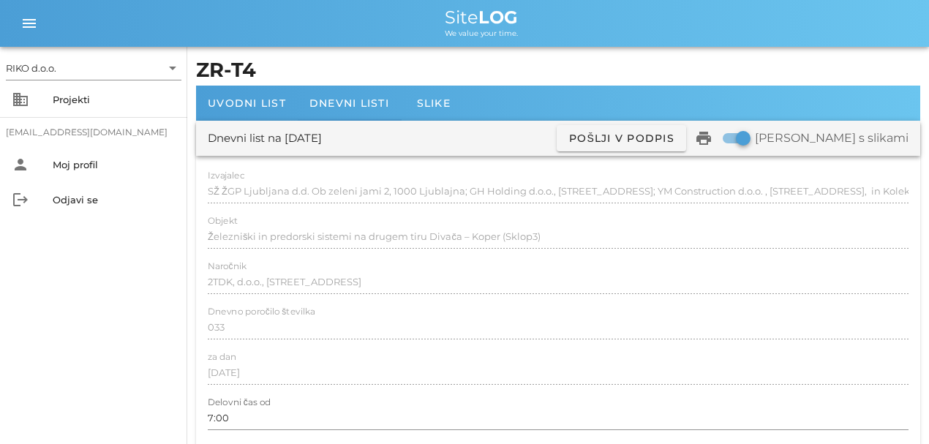
drag, startPoint x: 413, startPoint y: 312, endPoint x: 369, endPoint y: 7, distance: 307.5
click at [345, 102] on span "Dnevni listi" at bounding box center [349, 103] width 80 height 13
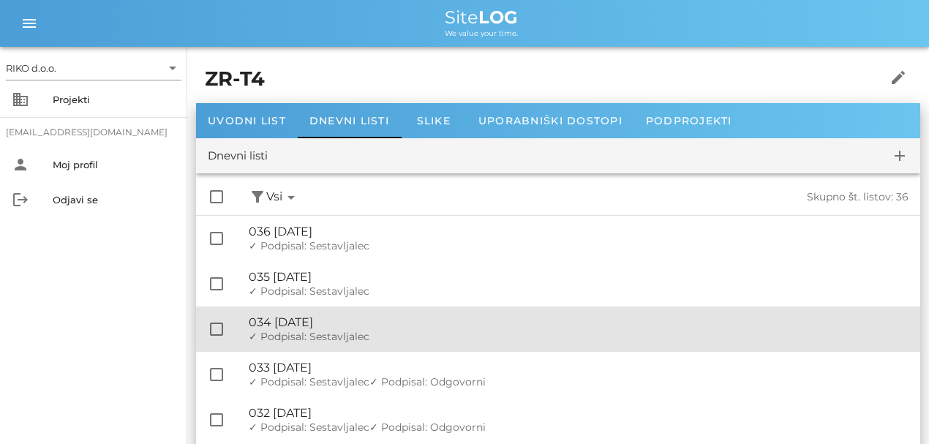
click at [339, 319] on div "🔏 034 [DATE]" at bounding box center [579, 322] width 660 height 14
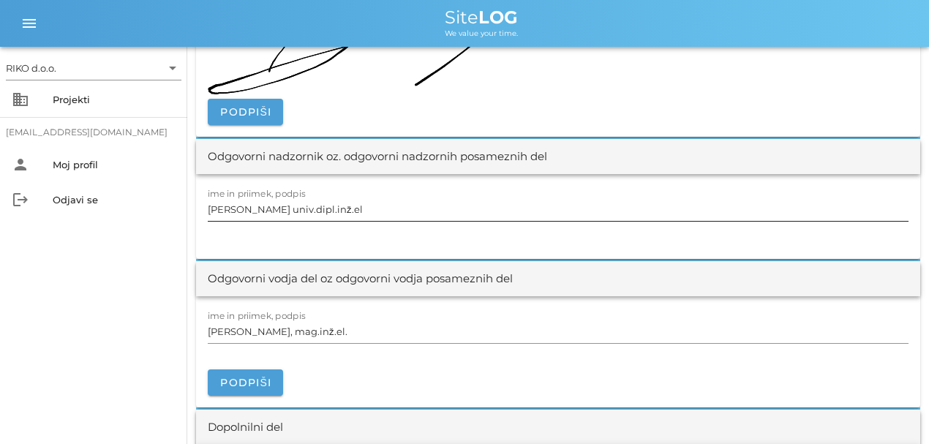
scroll to position [1804, 0]
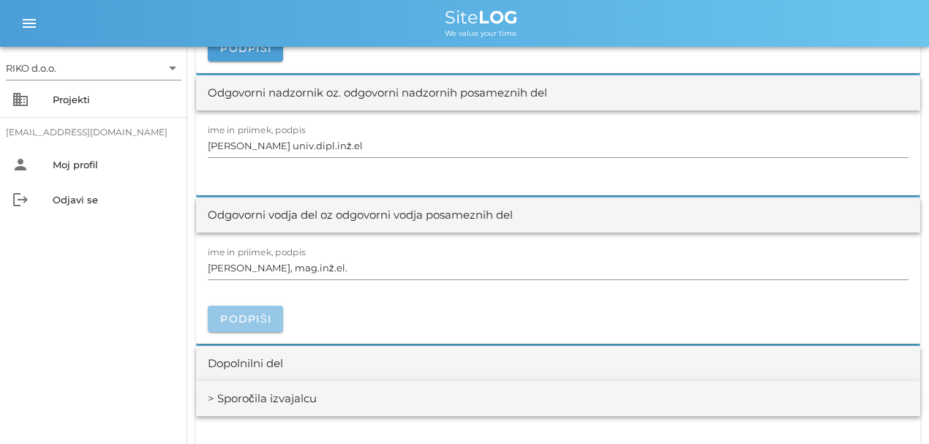
click at [269, 307] on button "Podpiši" at bounding box center [245, 319] width 75 height 26
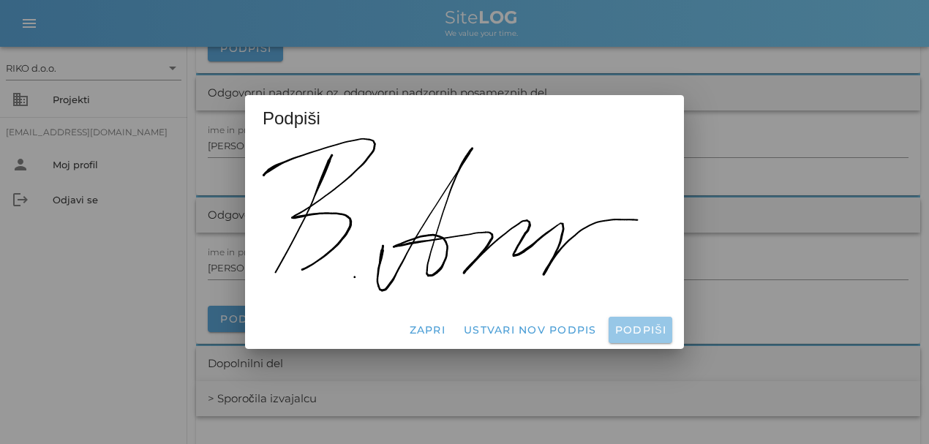
click at [641, 326] on span "Podpiši" at bounding box center [641, 329] width 52 height 13
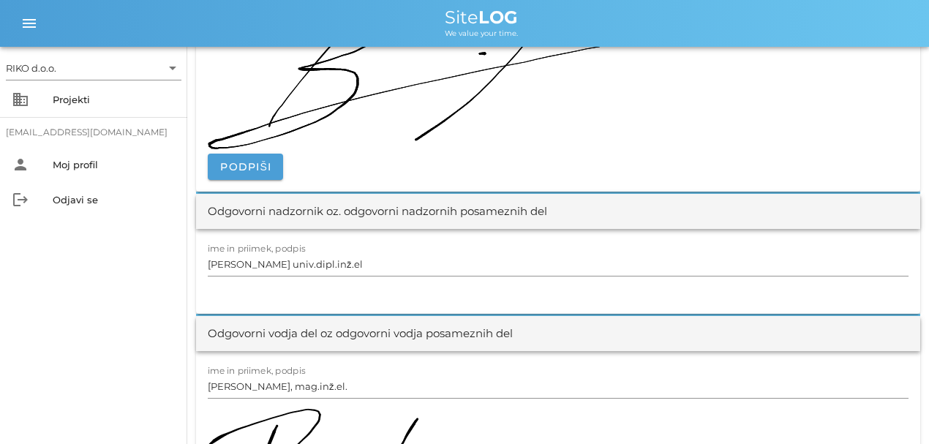
scroll to position [0, 0]
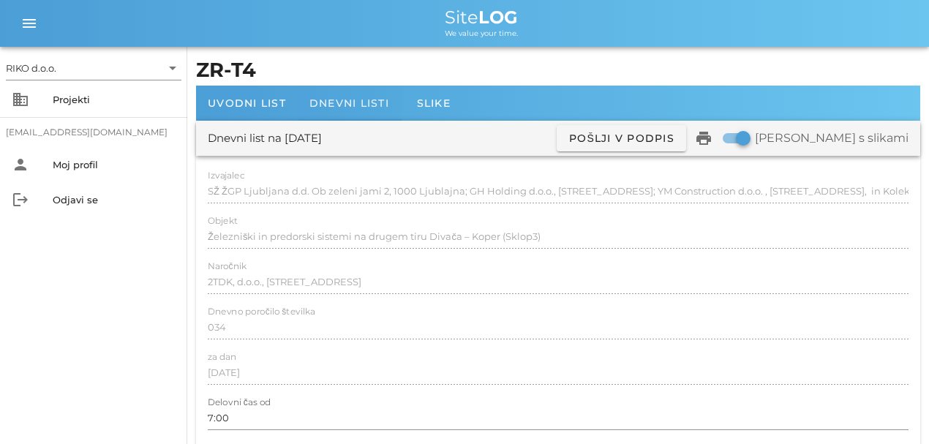
drag, startPoint x: 380, startPoint y: 257, endPoint x: 305, endPoint y: 86, distance: 186.1
click at [326, 105] on span "Dnevni listi" at bounding box center [349, 103] width 80 height 13
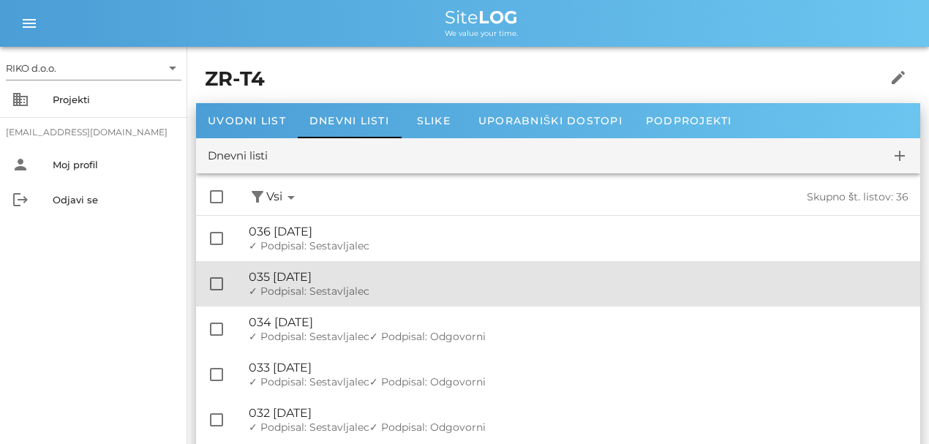
click at [363, 284] on div "🔏 035 [DATE] ✓ Podpisal: Nadzornik ✓ Podpisal: Sestavljalec ✓ Podpisal: Odgovor…" at bounding box center [579, 283] width 660 height 45
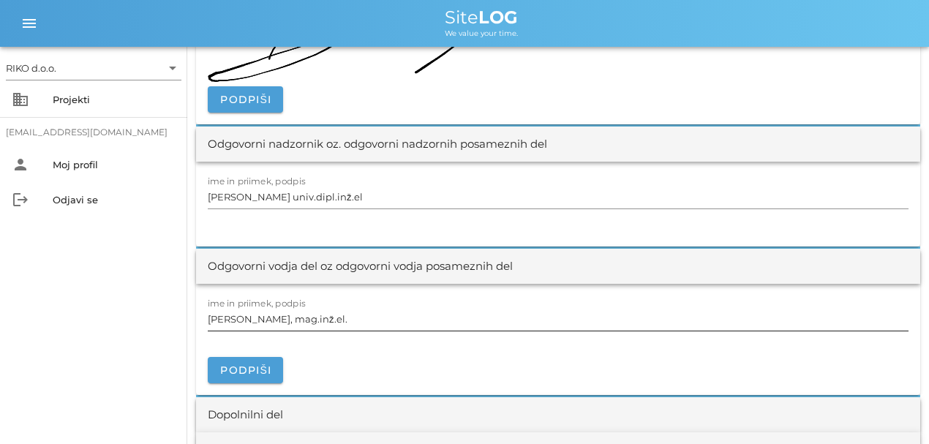
scroll to position [1853, 0]
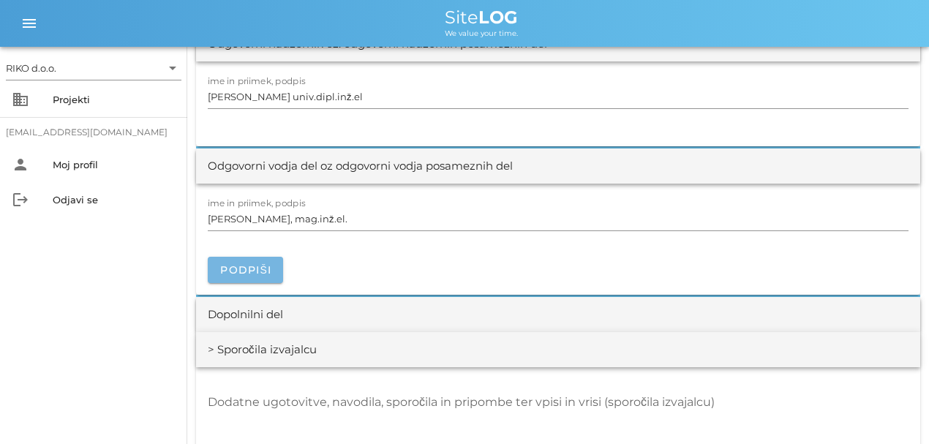
click at [263, 278] on button "Podpiši" at bounding box center [245, 270] width 75 height 26
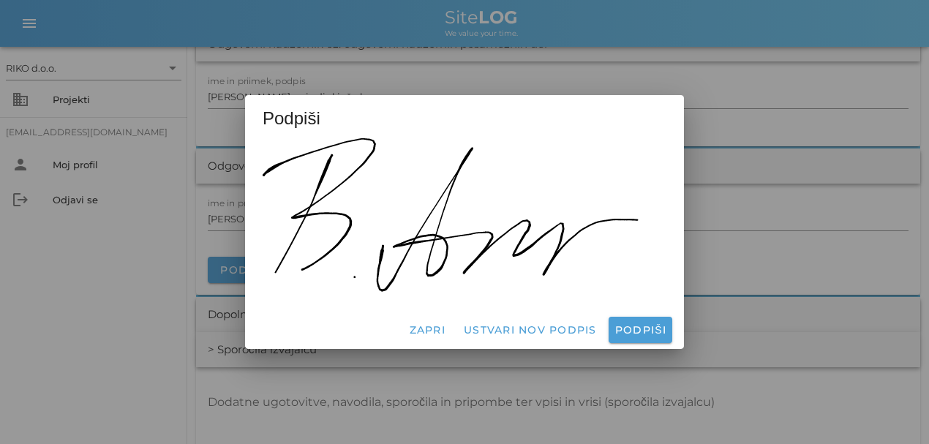
click at [626, 315] on div "Zapri Ustvari nov podpis Podpiši" at bounding box center [464, 330] width 439 height 38
click at [630, 324] on span "Podpiši" at bounding box center [641, 329] width 52 height 13
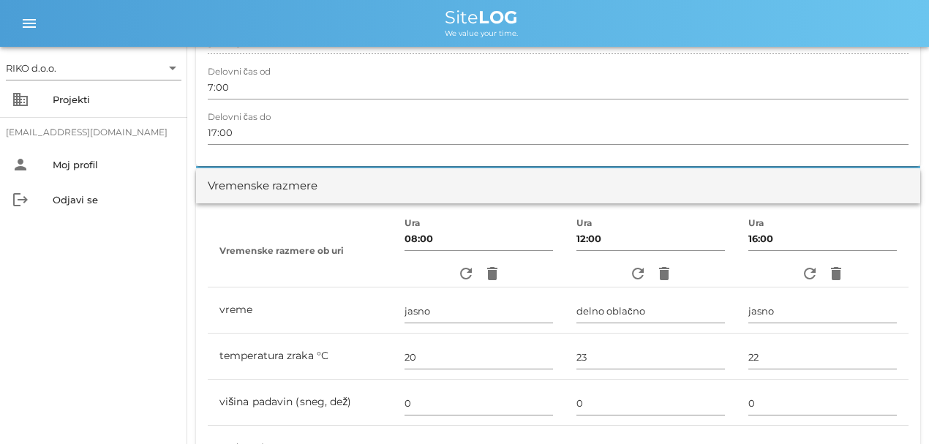
scroll to position [0, 0]
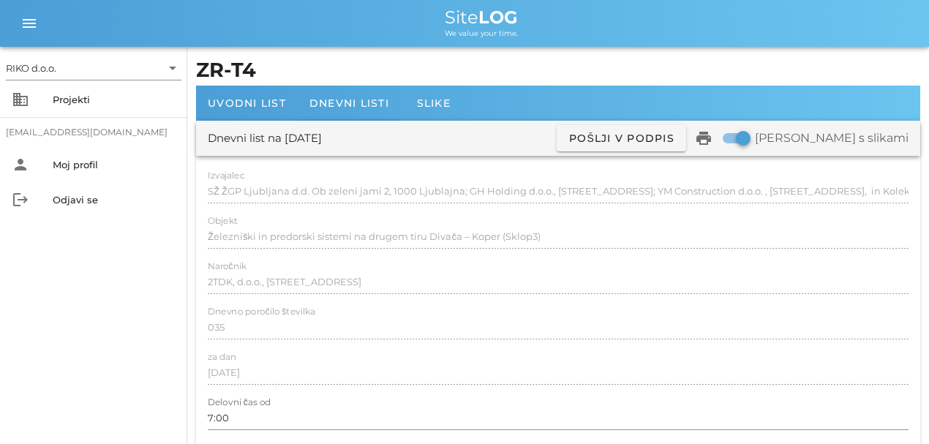
drag, startPoint x: 399, startPoint y: 342, endPoint x: 280, endPoint y: 77, distance: 291.1
click at [342, 89] on div "Dnevni listi" at bounding box center [349, 103] width 103 height 35
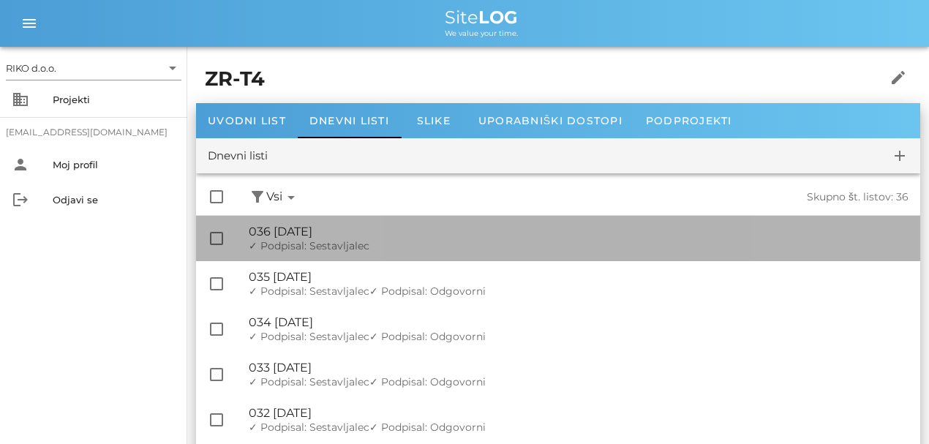
click at [369, 234] on div "🔏 036 [DATE]" at bounding box center [579, 232] width 660 height 14
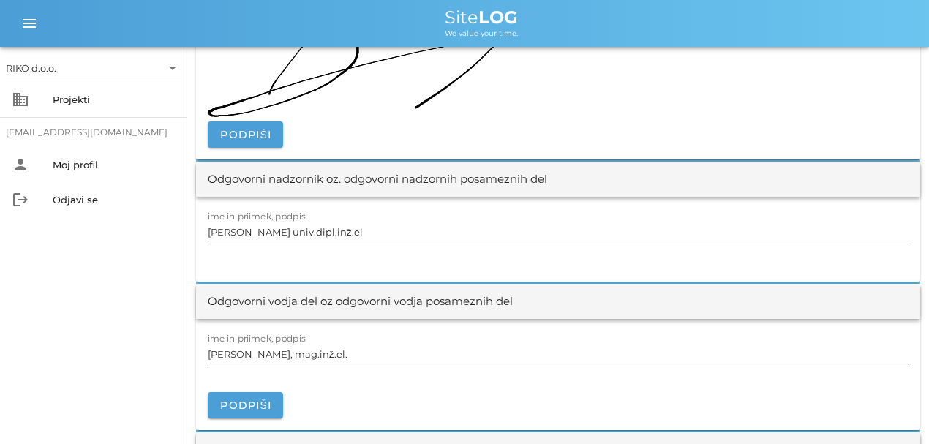
scroll to position [1804, 0]
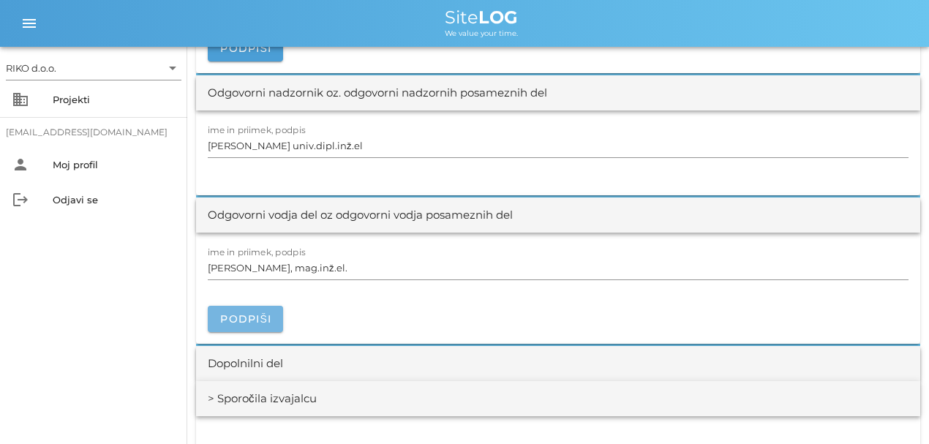
click at [255, 306] on button "Podpiši" at bounding box center [245, 319] width 75 height 26
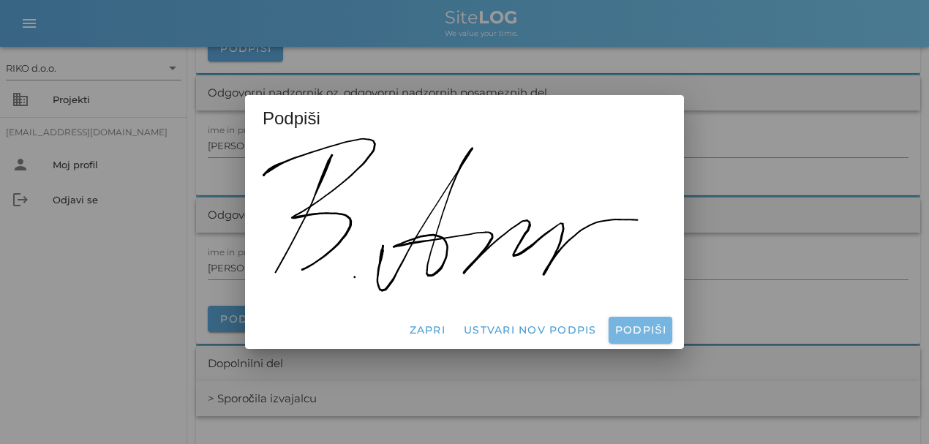
click at [632, 329] on span "Podpiši" at bounding box center [641, 329] width 52 height 13
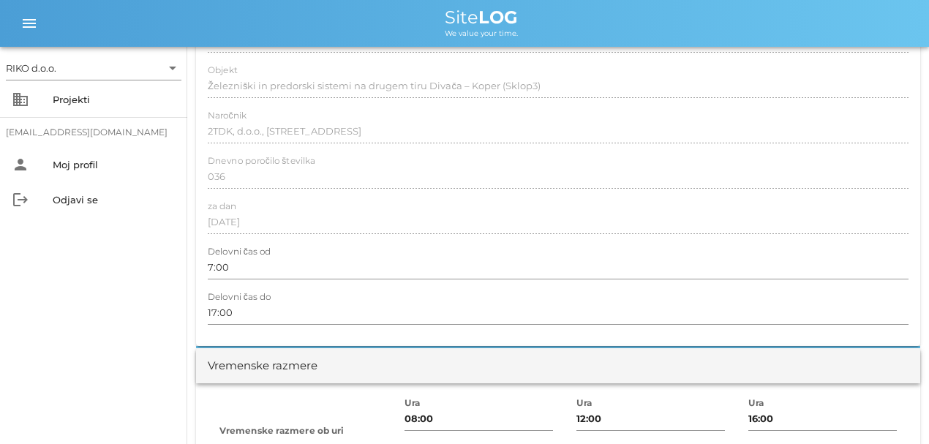
scroll to position [0, 0]
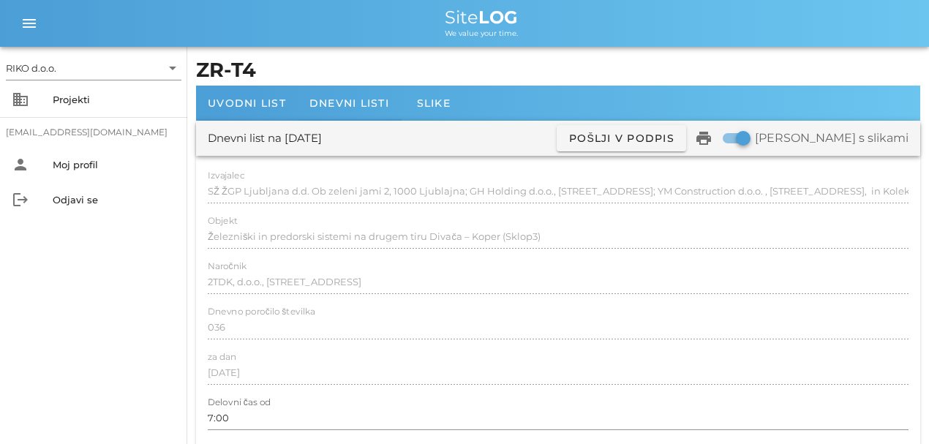
drag, startPoint x: 433, startPoint y: 386, endPoint x: 326, endPoint y: 72, distance: 332.3
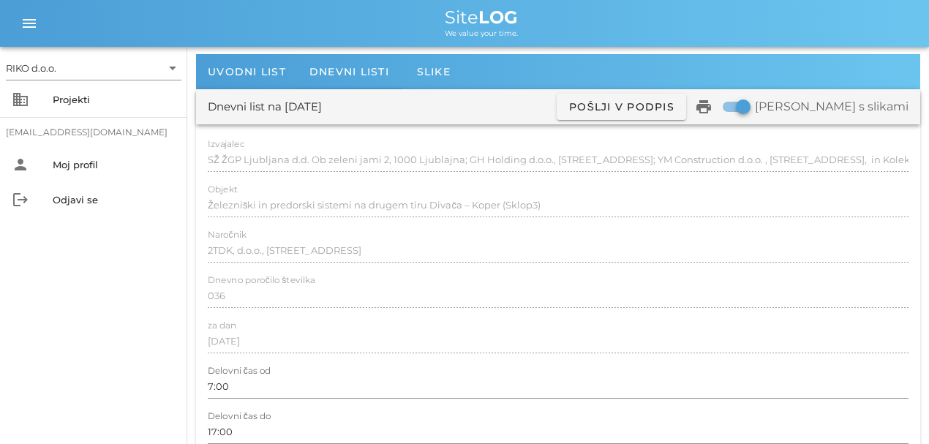
scroll to position [48, 0]
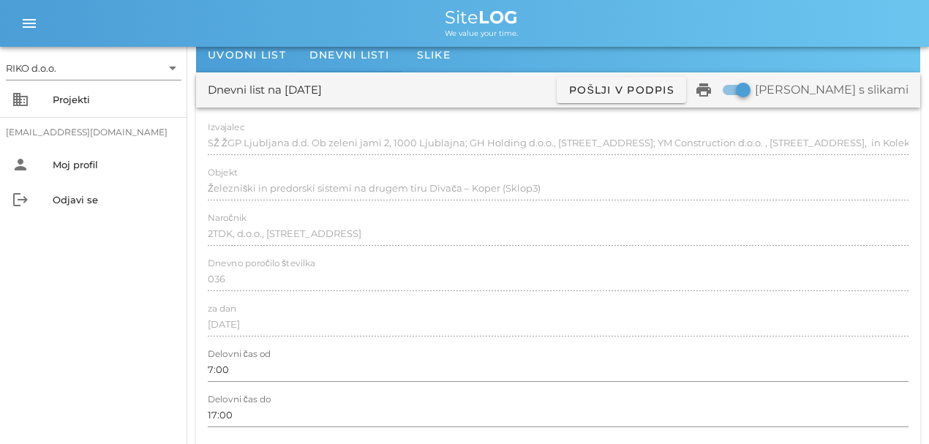
click at [373, 103] on div "Dnevni list na [DATE] ✓ Podpisan Pošlji v podpis print Natisni s slikami" at bounding box center [558, 89] width 724 height 35
click at [345, 66] on div "Dnevni listi" at bounding box center [349, 54] width 103 height 35
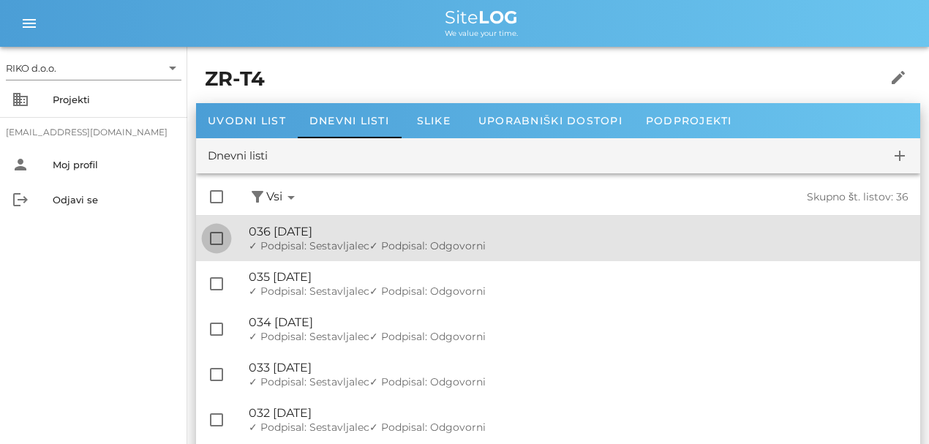
click at [217, 237] on div at bounding box center [216, 238] width 25 height 25
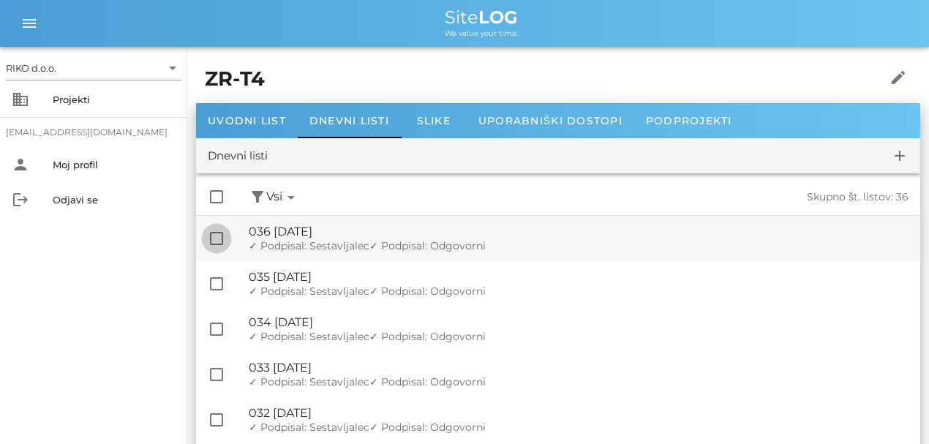
checkbox input "true"
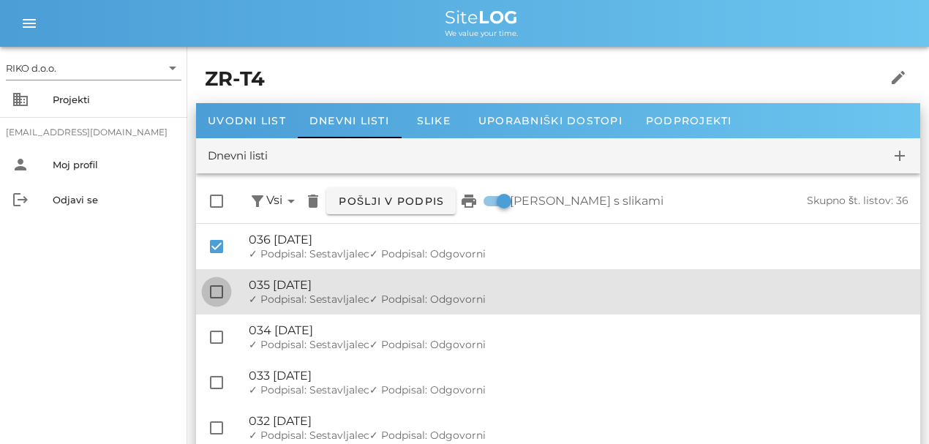
click at [219, 282] on div at bounding box center [216, 292] width 25 height 25
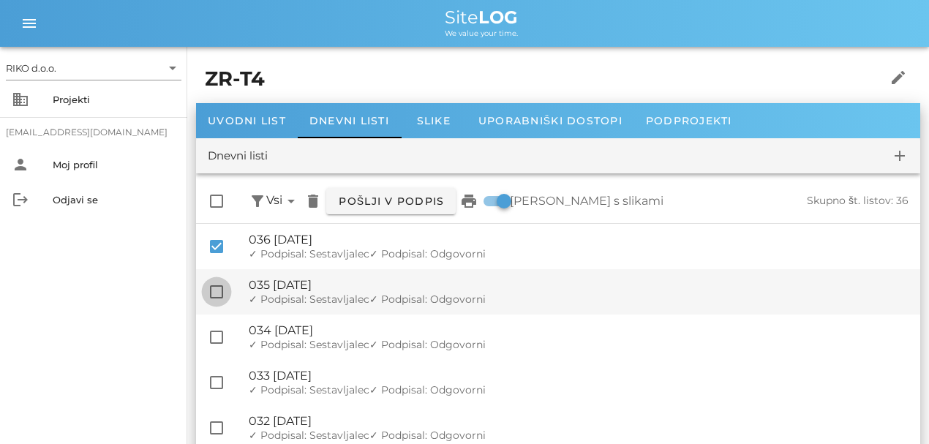
checkbox input "true"
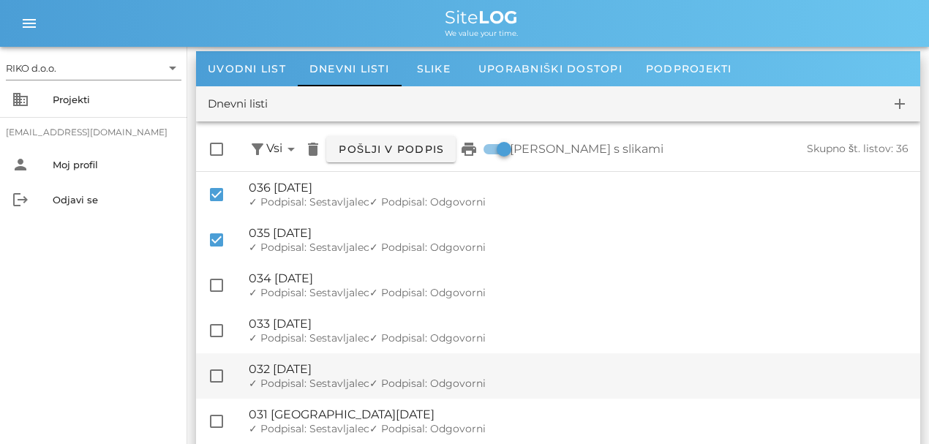
scroll to position [146, 0]
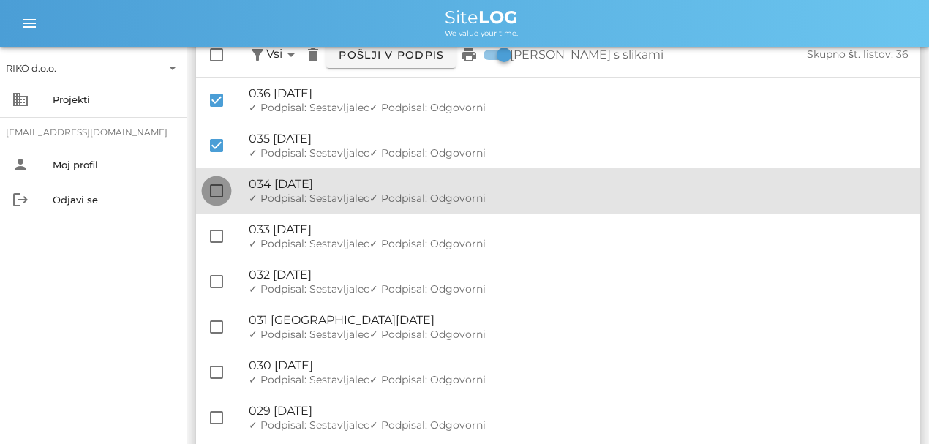
click at [223, 198] on div at bounding box center [216, 191] width 25 height 25
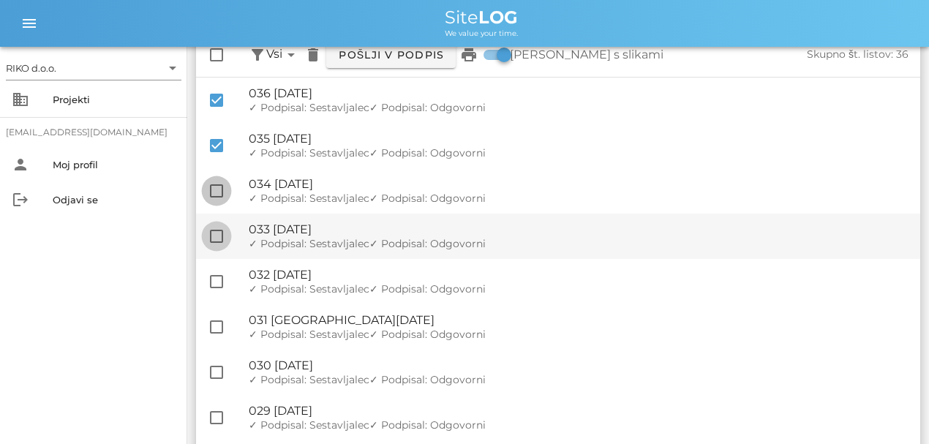
checkbox input "true"
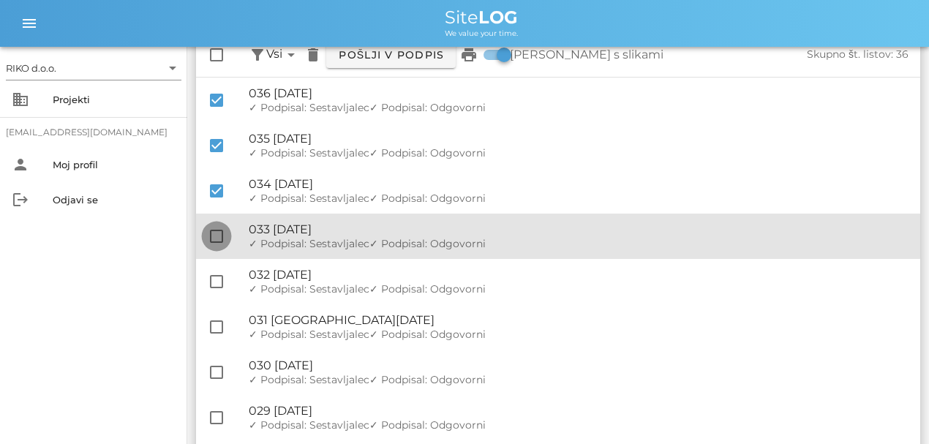
click at [214, 242] on div at bounding box center [216, 236] width 25 height 25
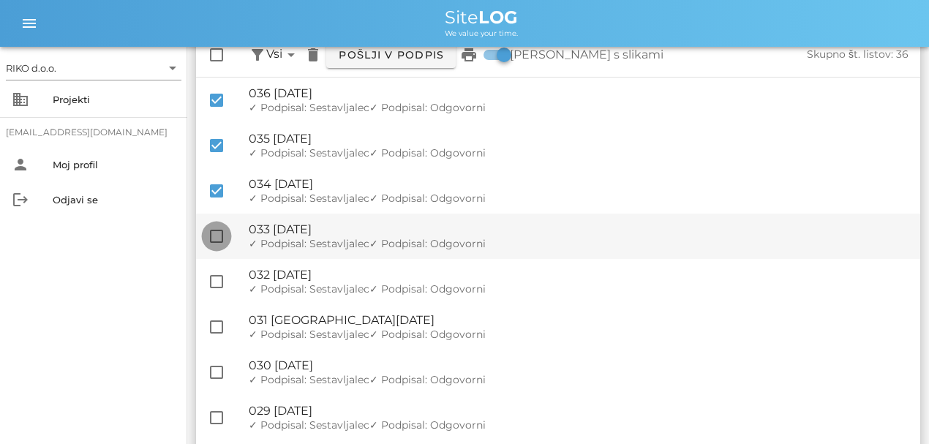
checkbox input "true"
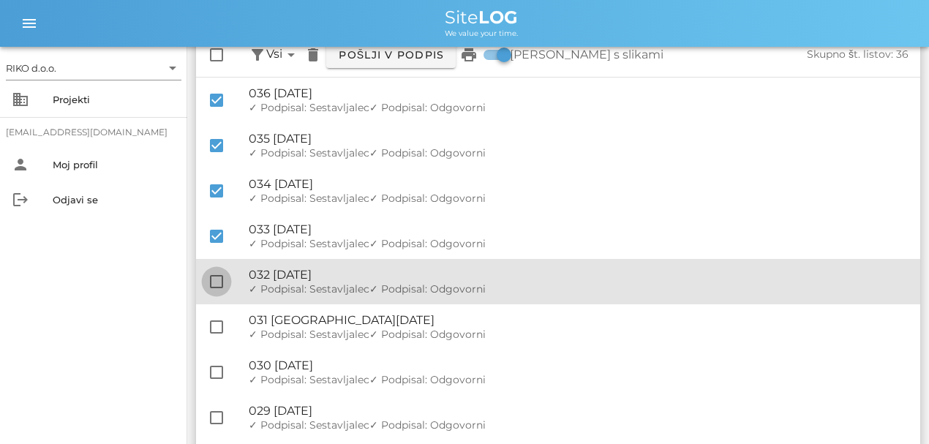
click at [222, 277] on div at bounding box center [216, 281] width 25 height 25
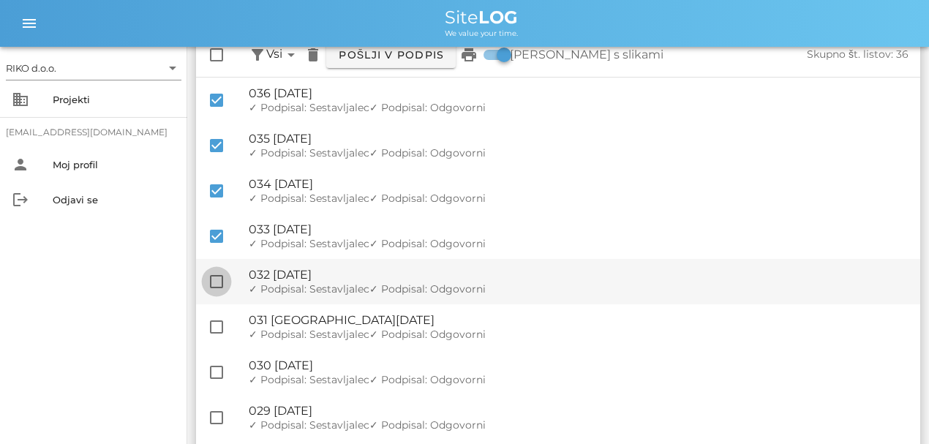
checkbox input "true"
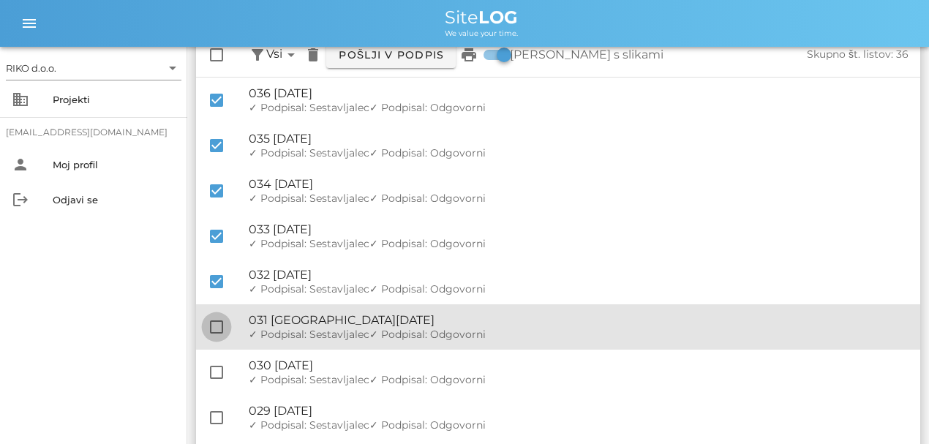
click at [220, 318] on div at bounding box center [216, 327] width 25 height 25
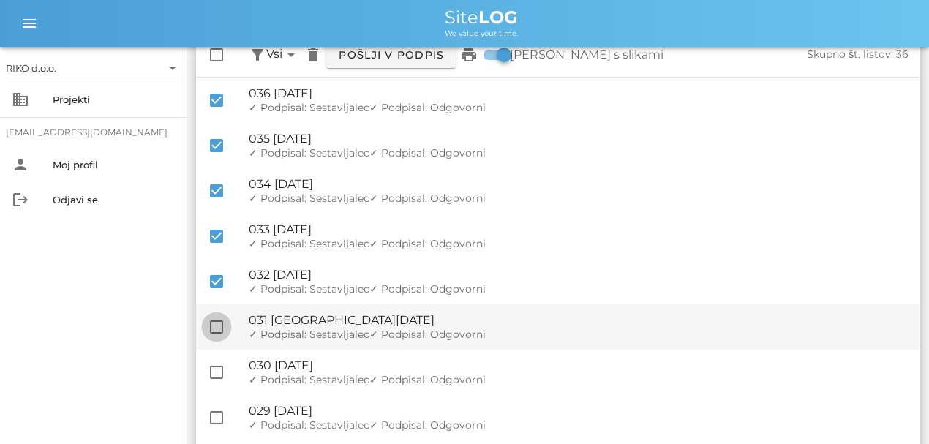
checkbox input "true"
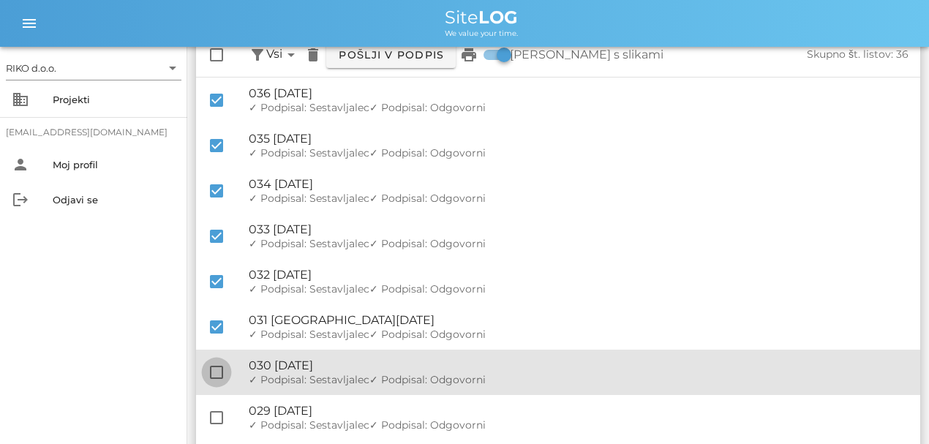
click at [215, 363] on div at bounding box center [216, 372] width 25 height 25
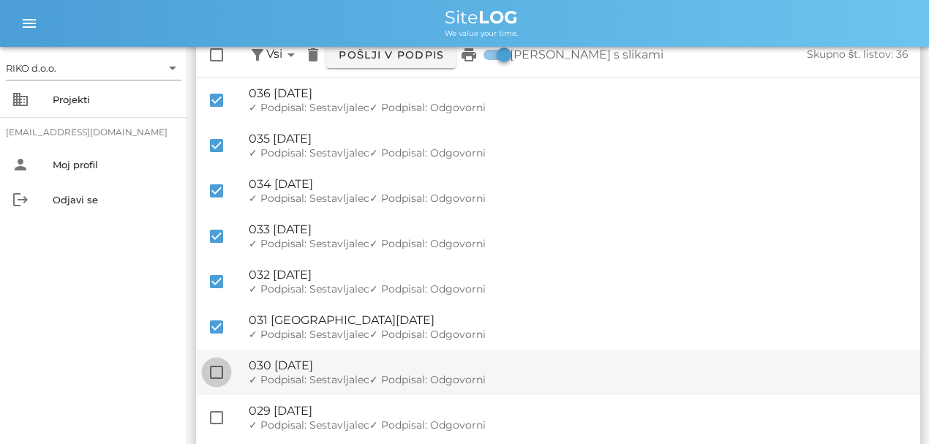
checkbox input "true"
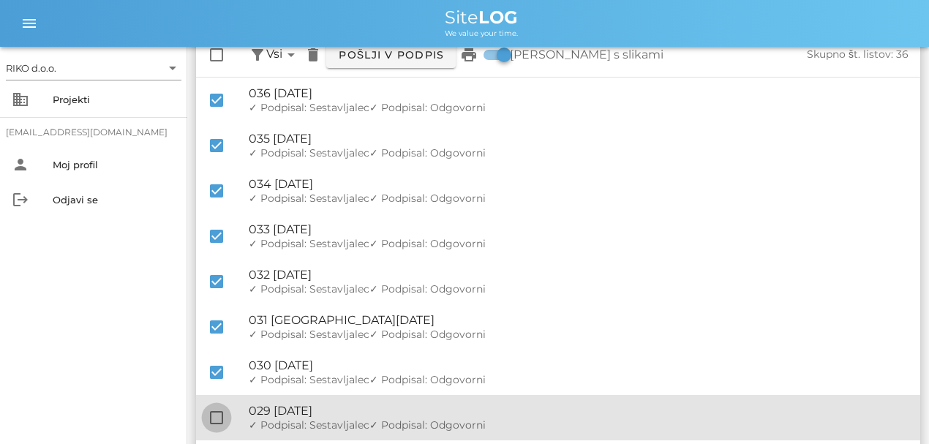
click at [215, 385] on div at bounding box center [216, 417] width 25 height 25
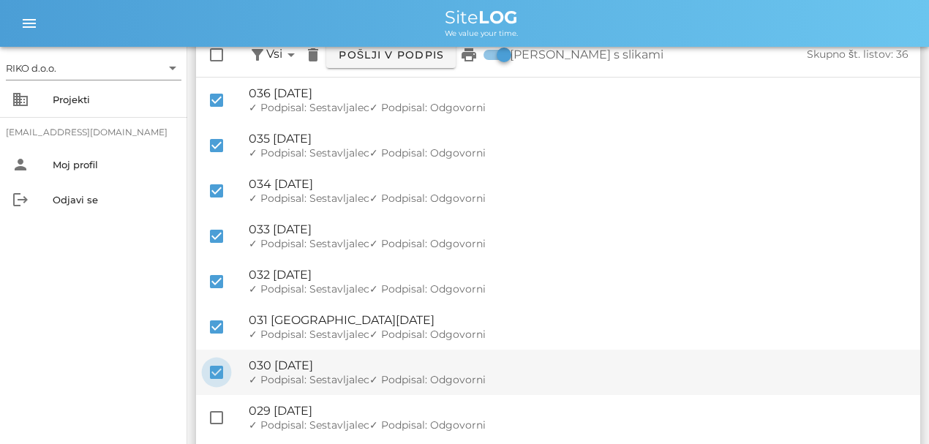
checkbox input "true"
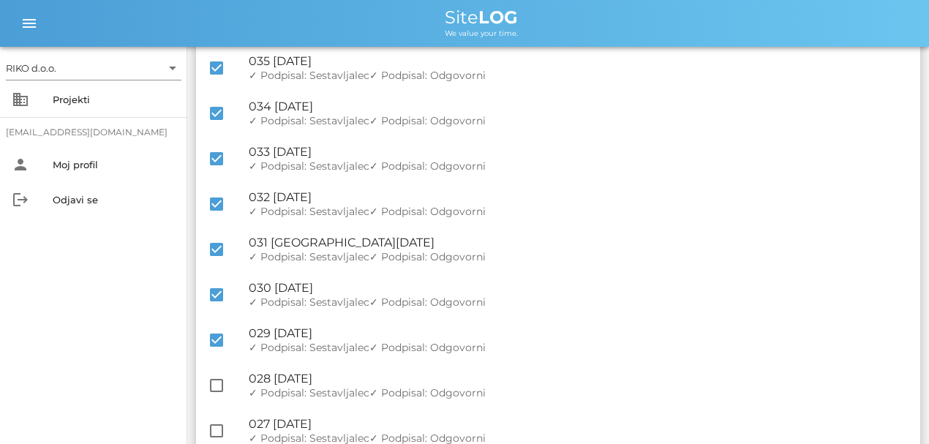
scroll to position [439, 0]
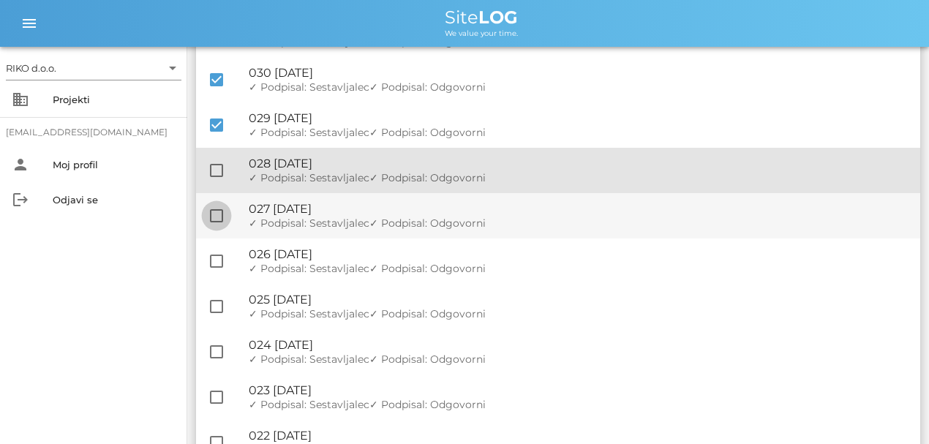
drag, startPoint x: 216, startPoint y: 179, endPoint x: 215, endPoint y: 219, distance: 40.2
click at [216, 178] on div at bounding box center [216, 170] width 25 height 25
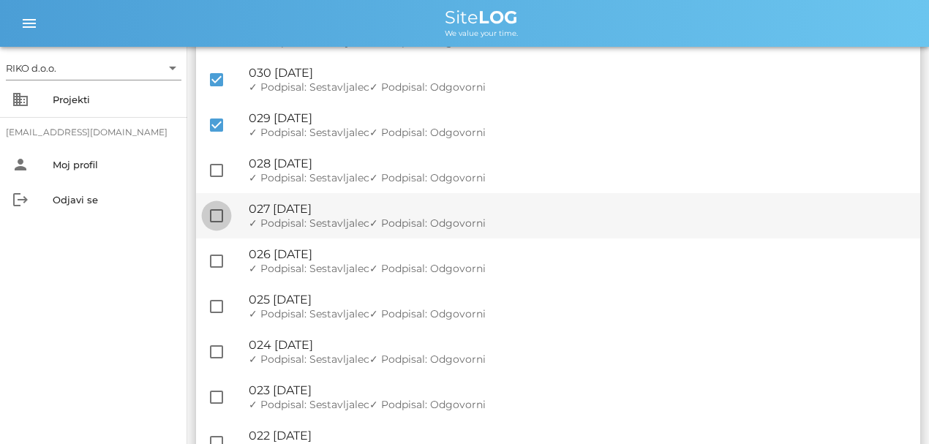
checkbox input "true"
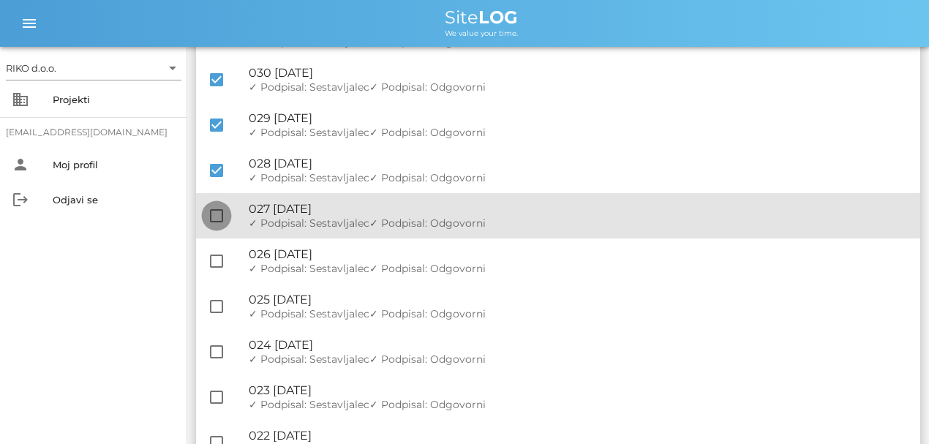
click at [211, 222] on div at bounding box center [216, 215] width 25 height 25
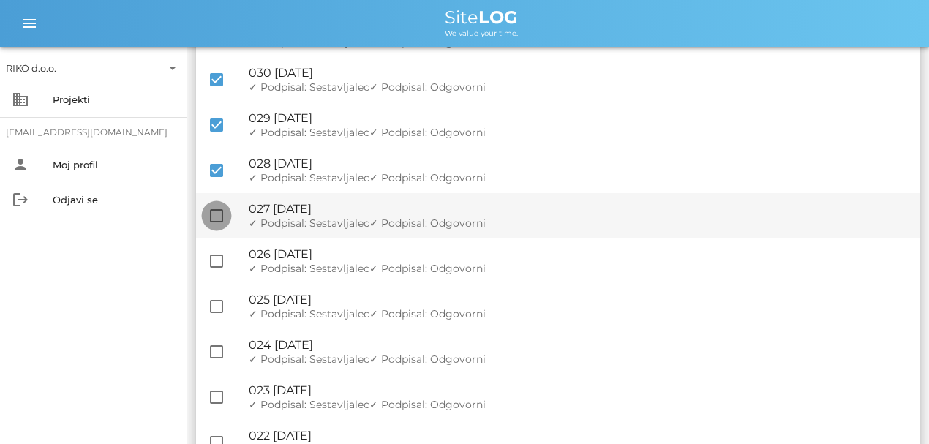
checkbox input "true"
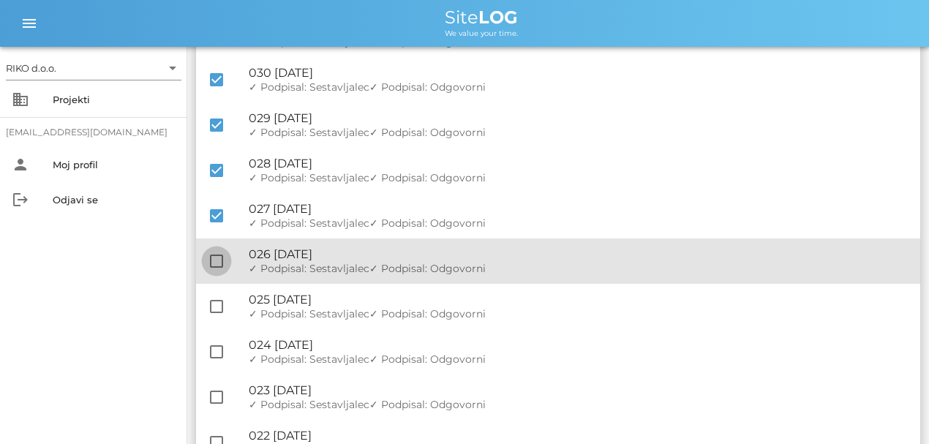
drag, startPoint x: 215, startPoint y: 245, endPoint x: 214, endPoint y: 255, distance: 9.6
click at [214, 246] on div "check_box_outline_blank 🔏 026 [DATE] ✓ Podpisal: Nadzornik ✓ Podpisal: Sestavlj…" at bounding box center [558, 261] width 724 height 45
click at [217, 278] on div "check_box_outline_blank 🔏 026 [DATE] ✓ Podpisal: Nadzornik ✓ Podpisal: Sestavlj…" at bounding box center [558, 261] width 724 height 45
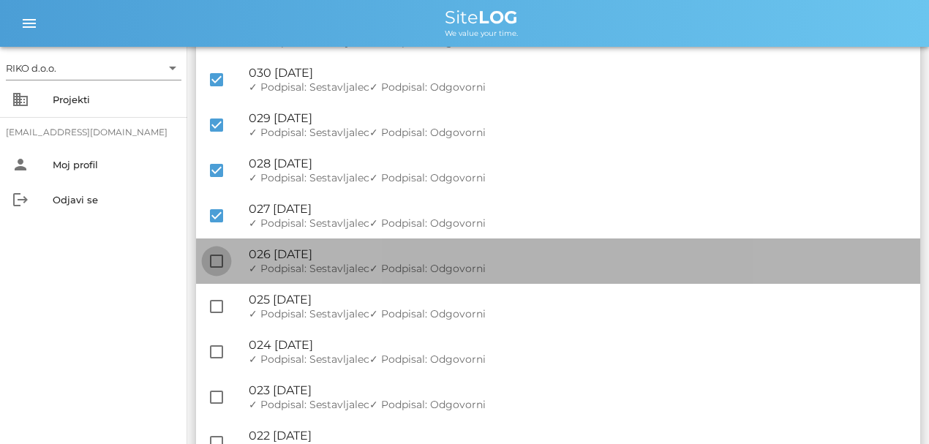
click at [213, 267] on div at bounding box center [216, 261] width 25 height 25
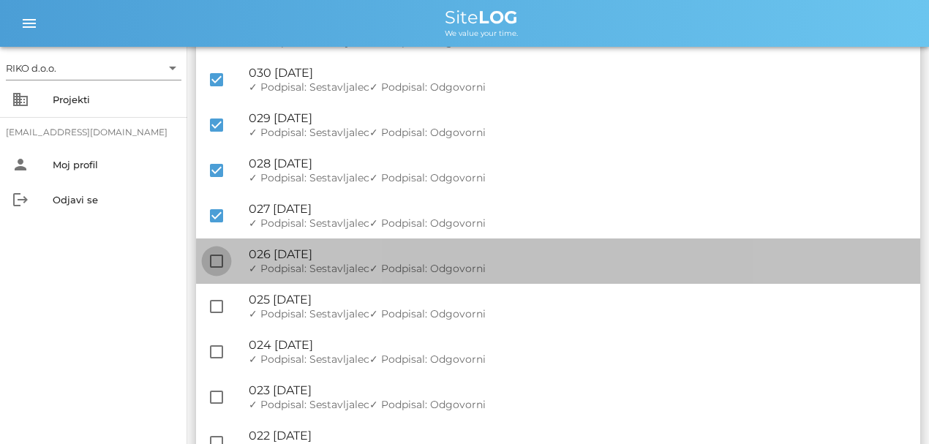
checkbox input "true"
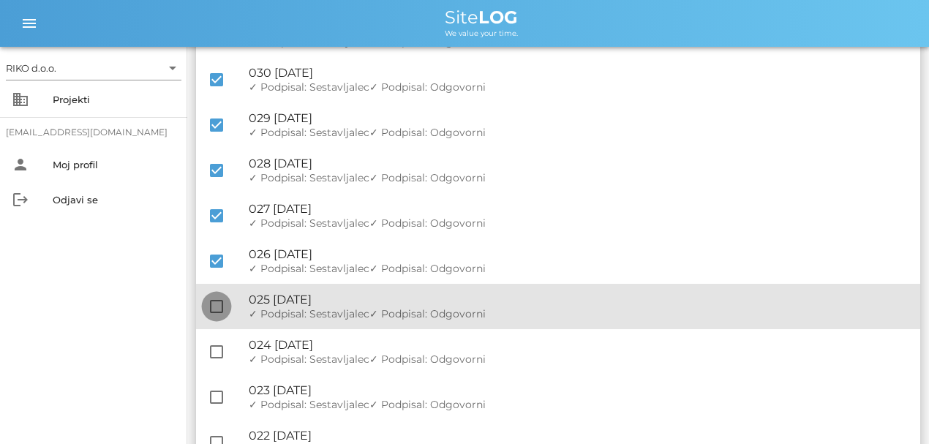
click at [212, 306] on div at bounding box center [216, 306] width 25 height 25
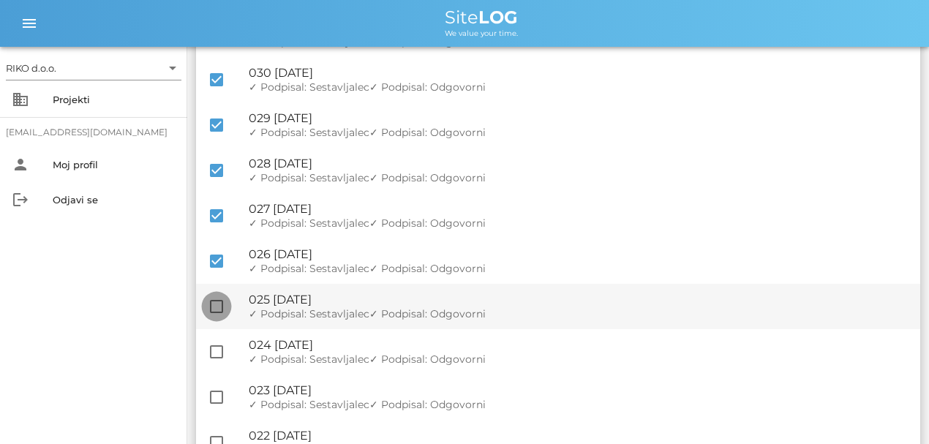
checkbox input "true"
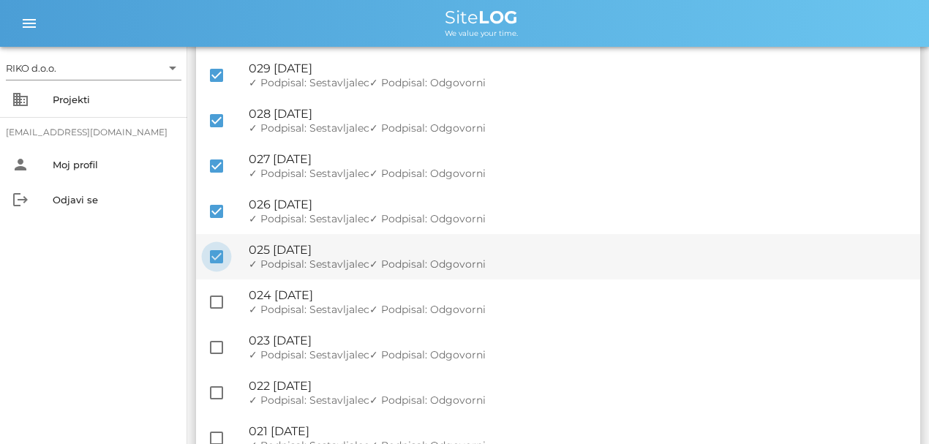
scroll to position [536, 0]
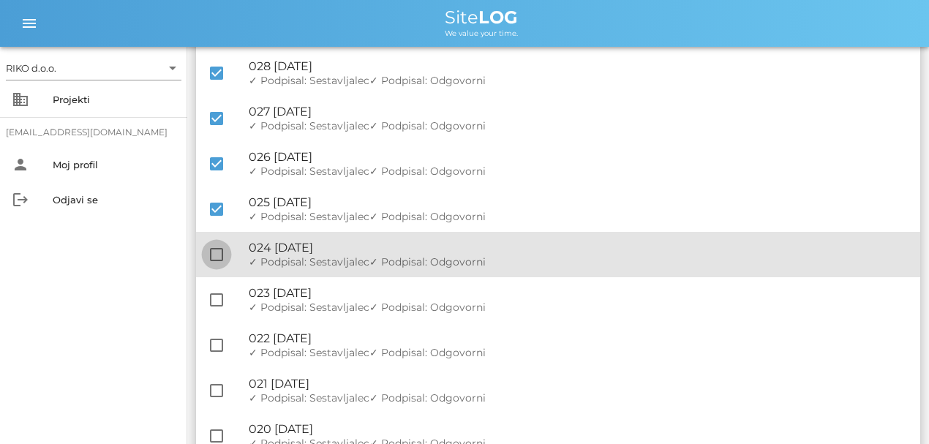
click at [214, 253] on div at bounding box center [216, 254] width 25 height 25
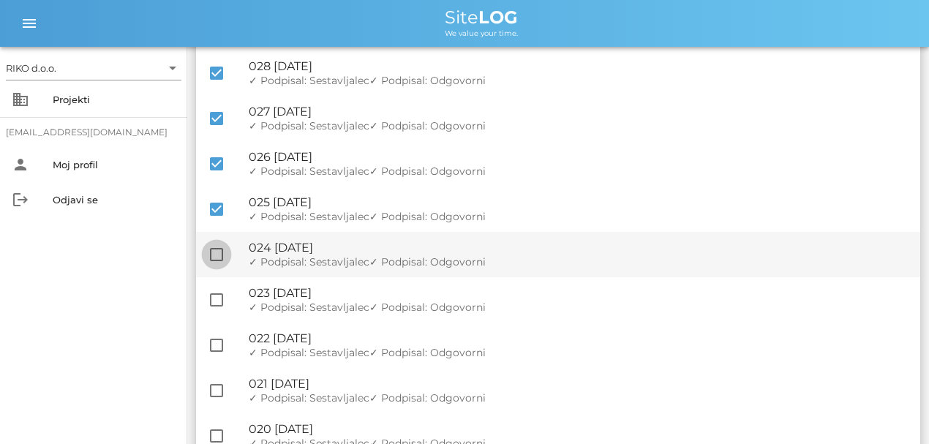
checkbox input "true"
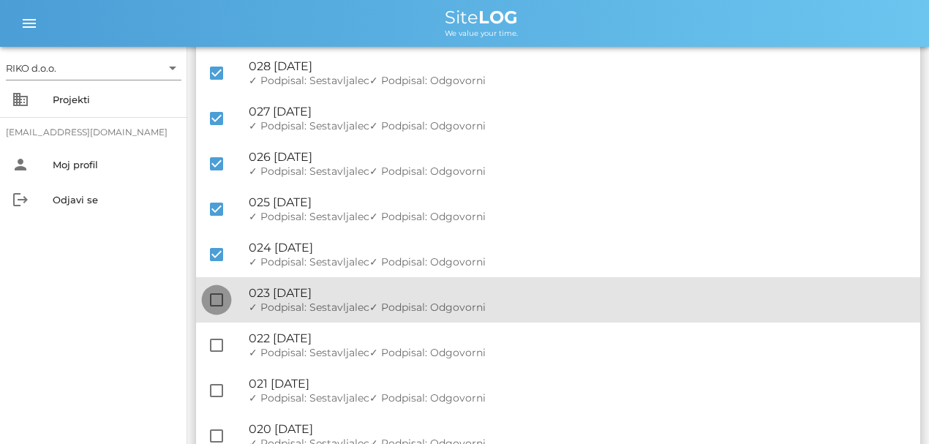
click at [224, 299] on div at bounding box center [216, 300] width 25 height 25
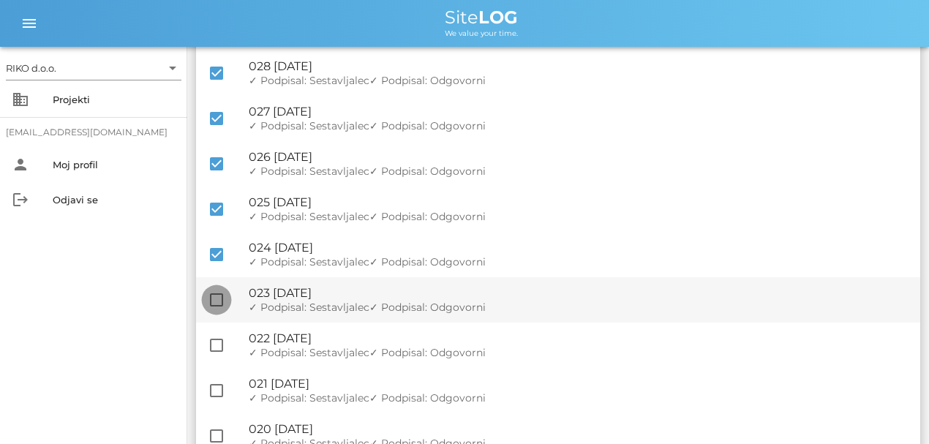
checkbox input "true"
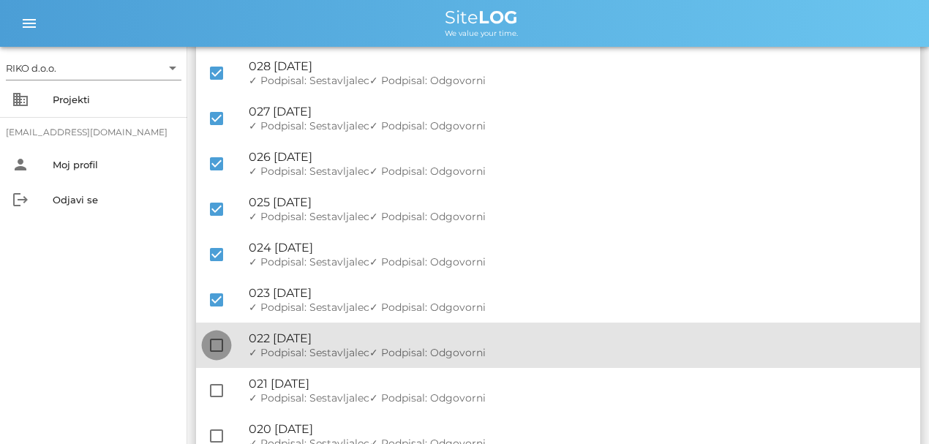
drag, startPoint x: 222, startPoint y: 337, endPoint x: 220, endPoint y: 347, distance: 9.8
click at [221, 338] on div at bounding box center [216, 345] width 25 height 25
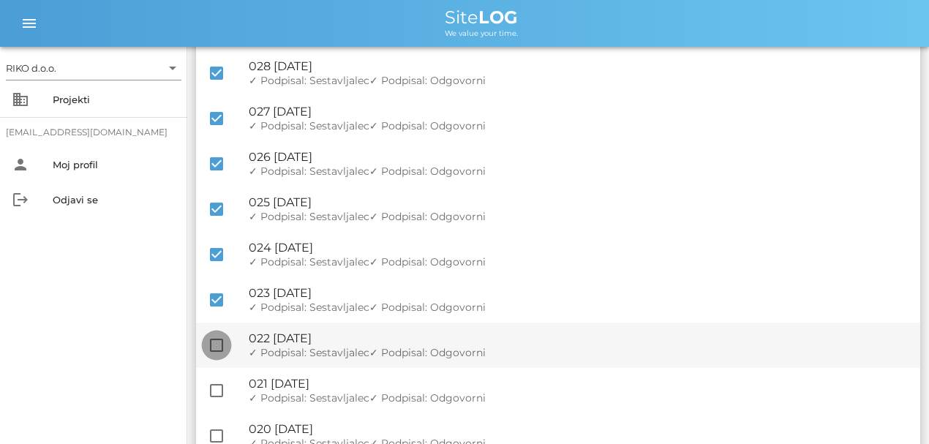
checkbox input "true"
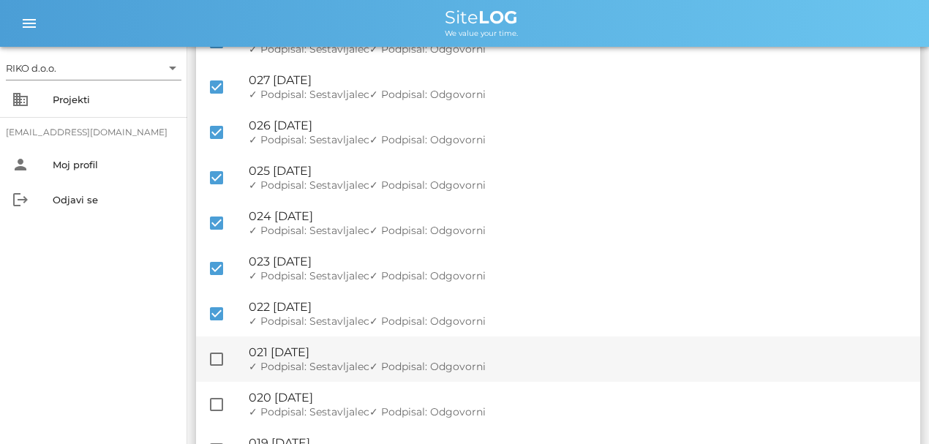
scroll to position [585, 0]
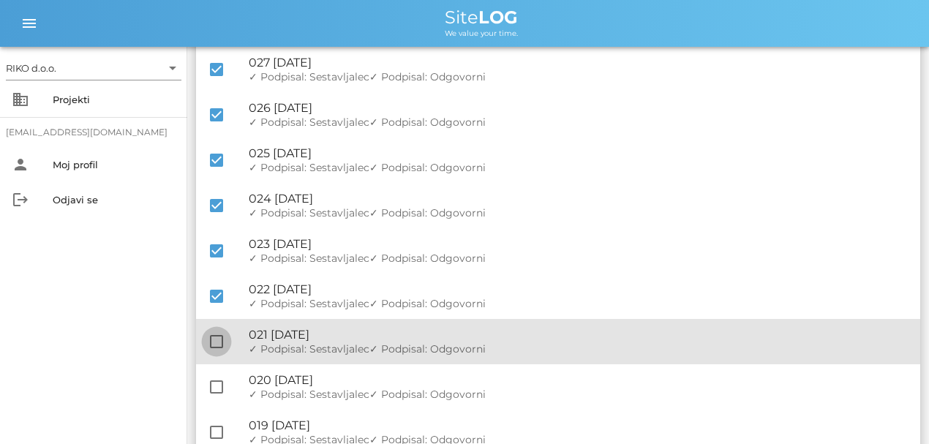
click at [217, 335] on div at bounding box center [216, 341] width 25 height 25
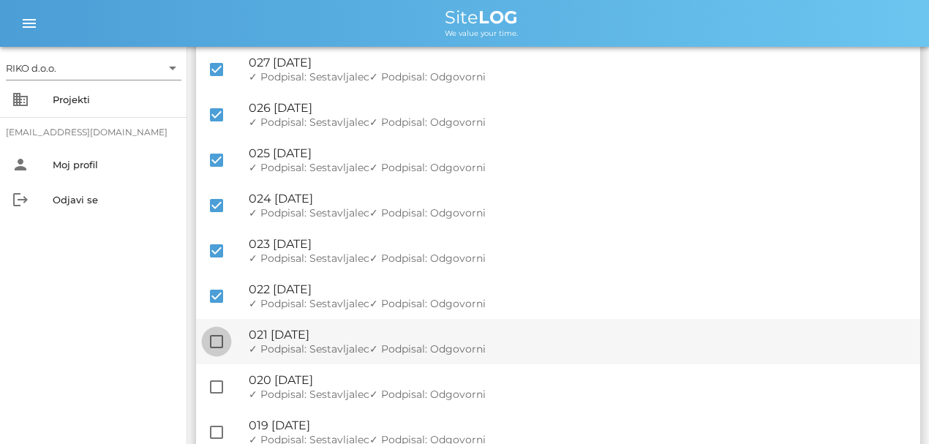
checkbox input "true"
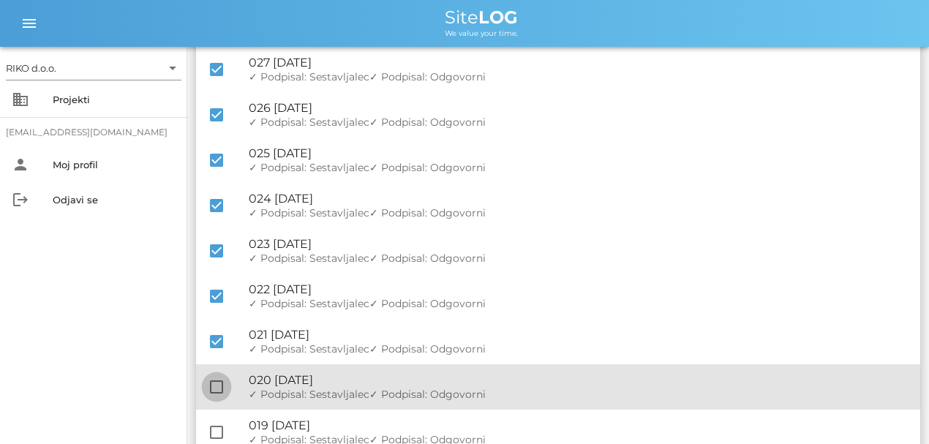
click at [217, 385] on div at bounding box center [216, 387] width 25 height 25
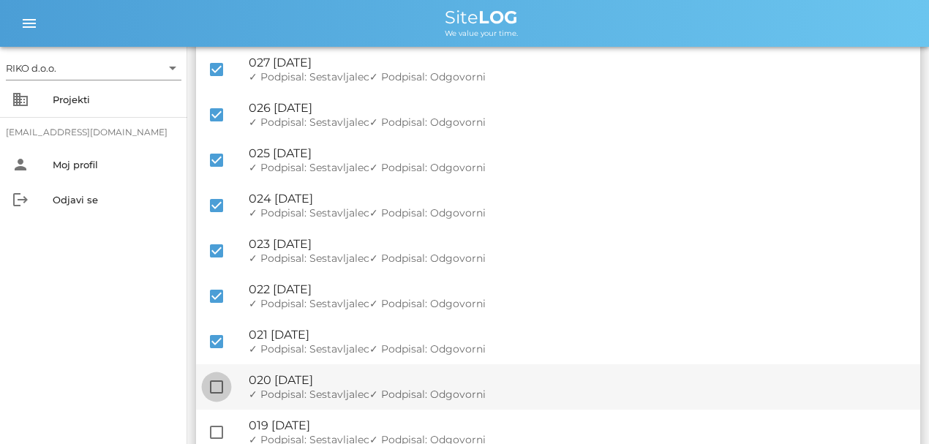
checkbox input "true"
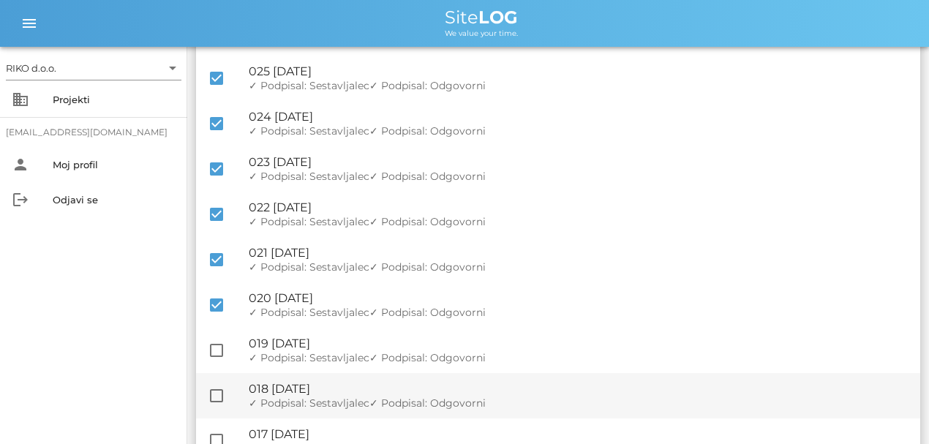
scroll to position [683, 0]
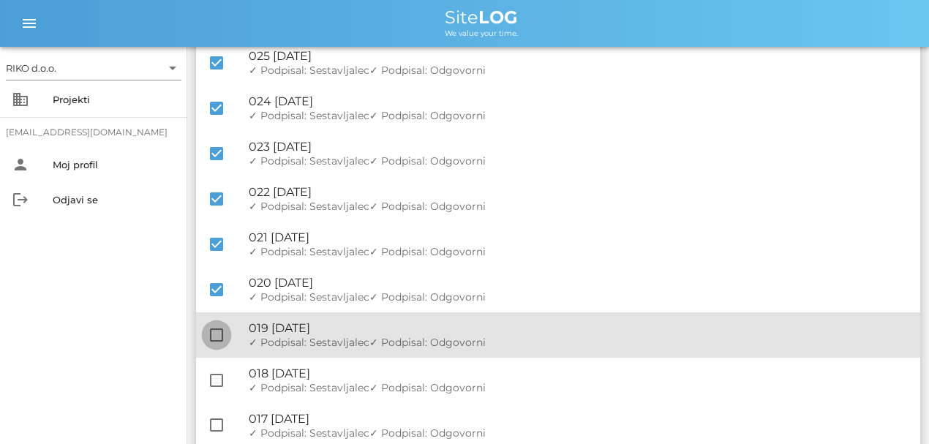
drag, startPoint x: 220, startPoint y: 331, endPoint x: 219, endPoint y: 353, distance: 22.0
click at [220, 330] on div at bounding box center [216, 335] width 25 height 25
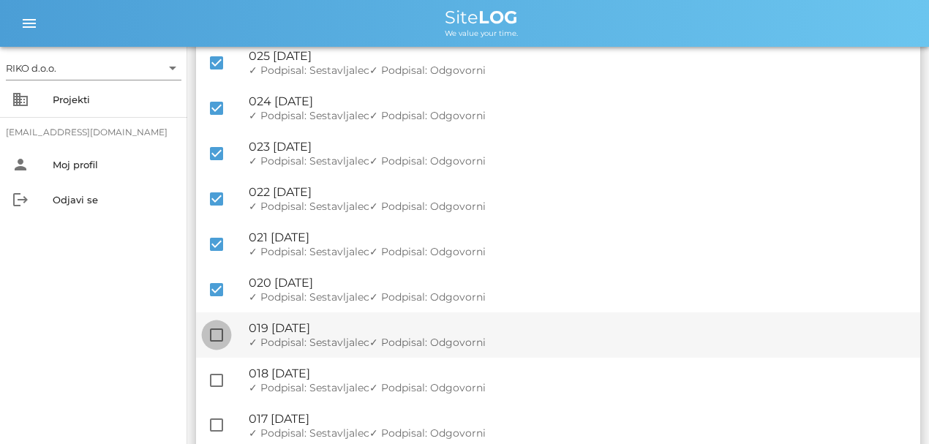
checkbox input "true"
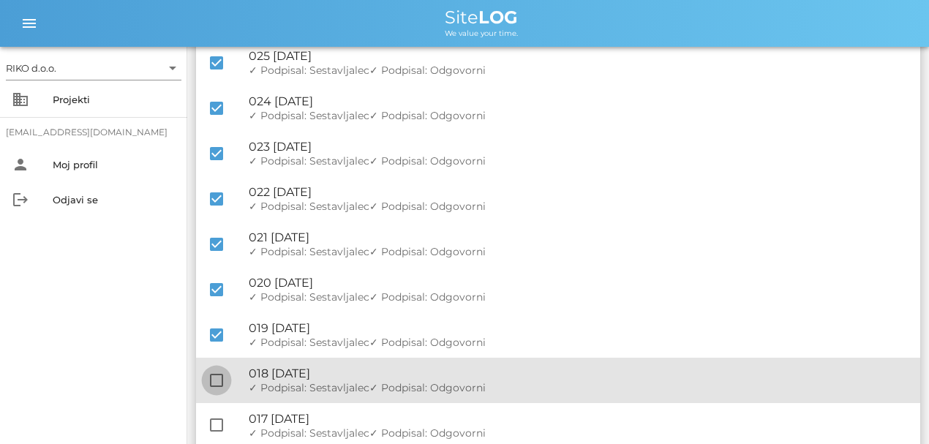
click at [212, 383] on div at bounding box center [216, 380] width 25 height 25
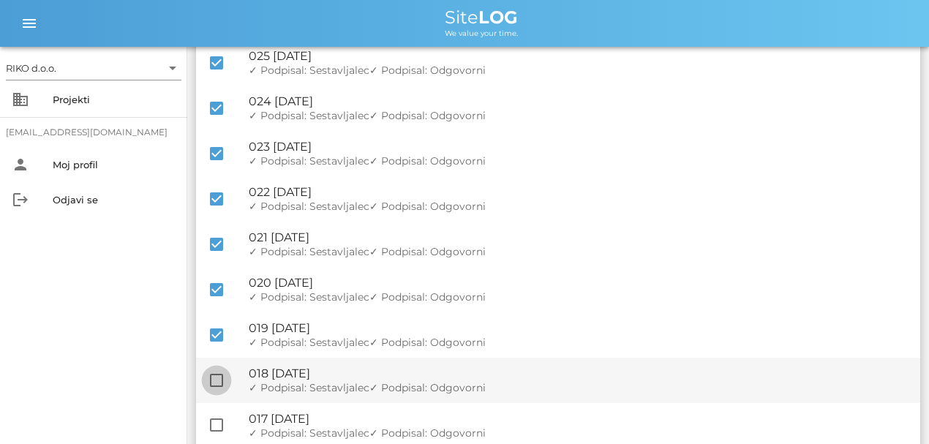
checkbox input "true"
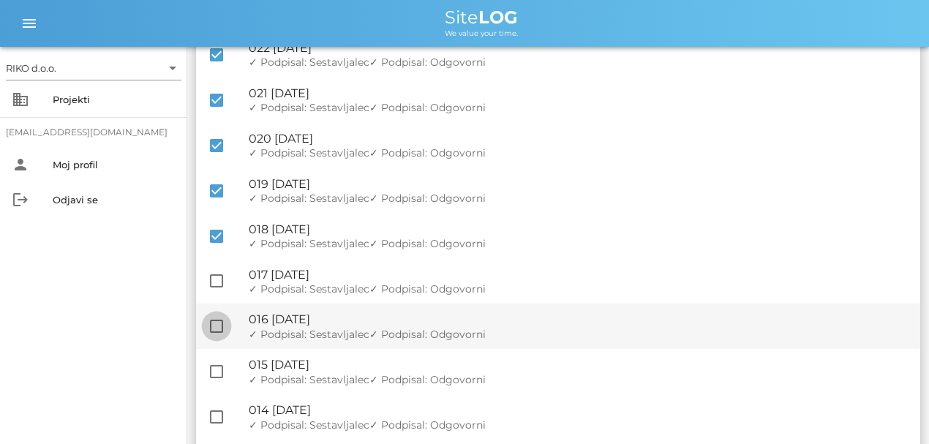
scroll to position [829, 0]
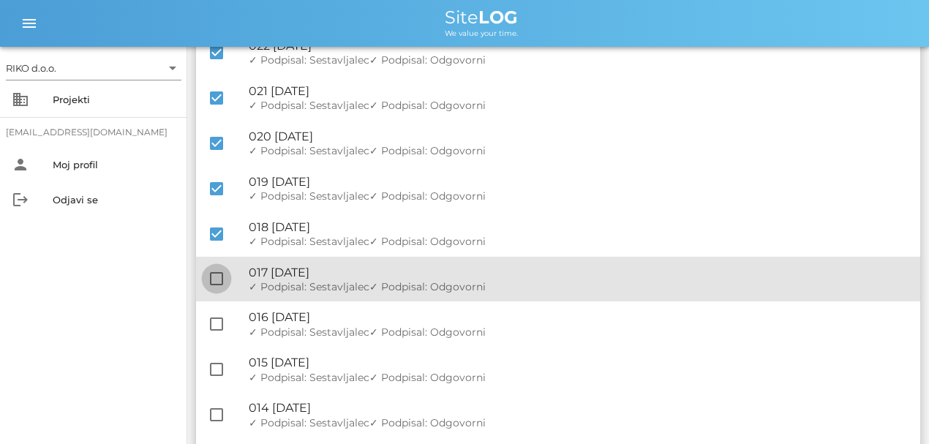
click at [211, 274] on div at bounding box center [216, 278] width 25 height 25
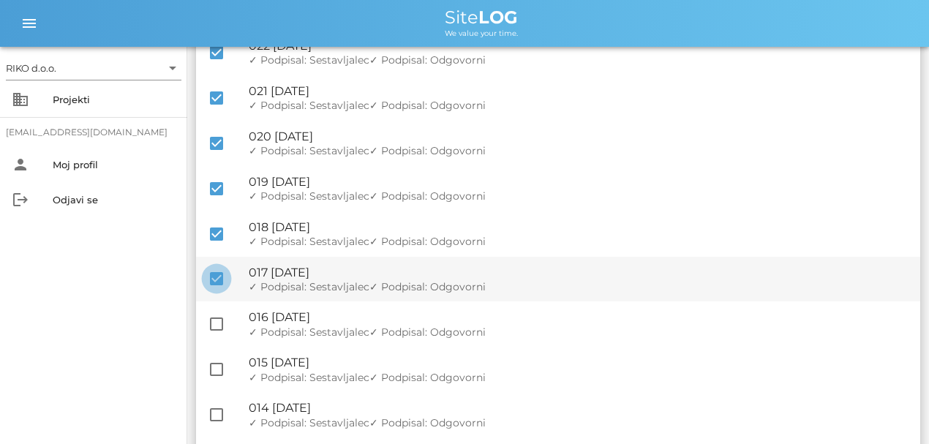
checkbox input "true"
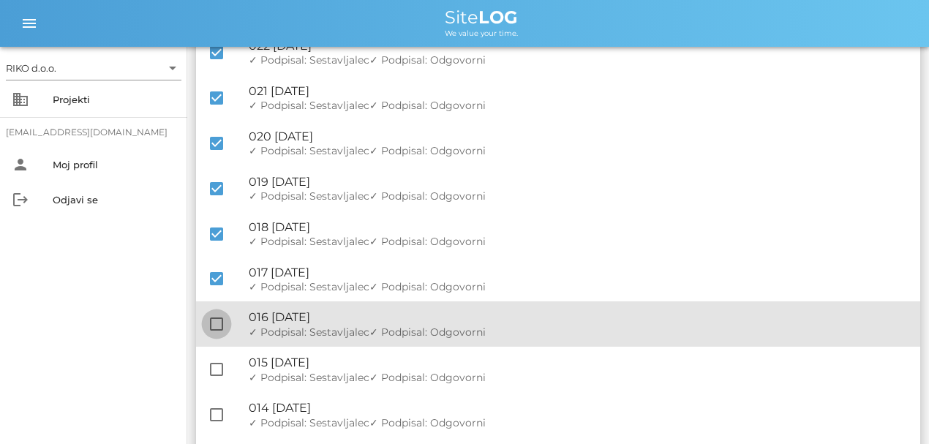
click at [219, 327] on div at bounding box center [216, 324] width 25 height 25
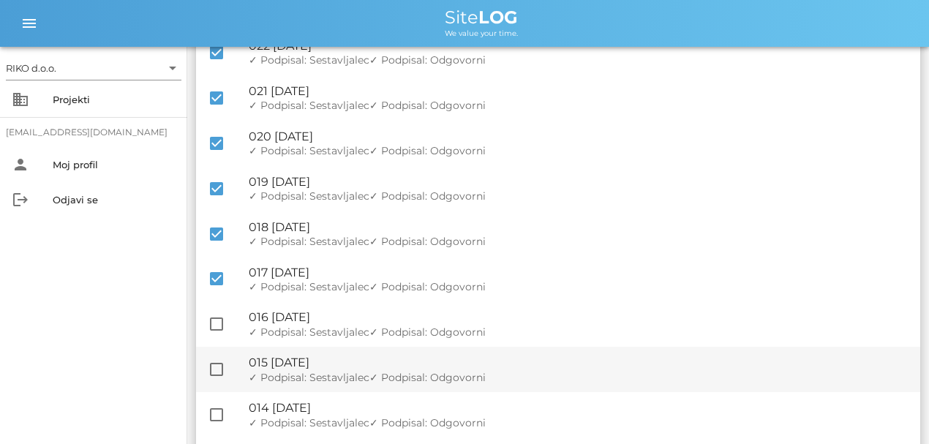
checkbox input "true"
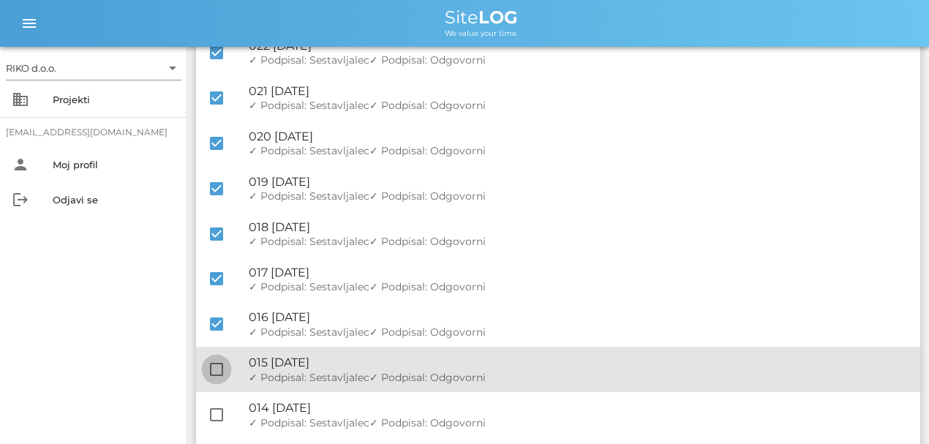
click at [218, 369] on div at bounding box center [216, 369] width 25 height 25
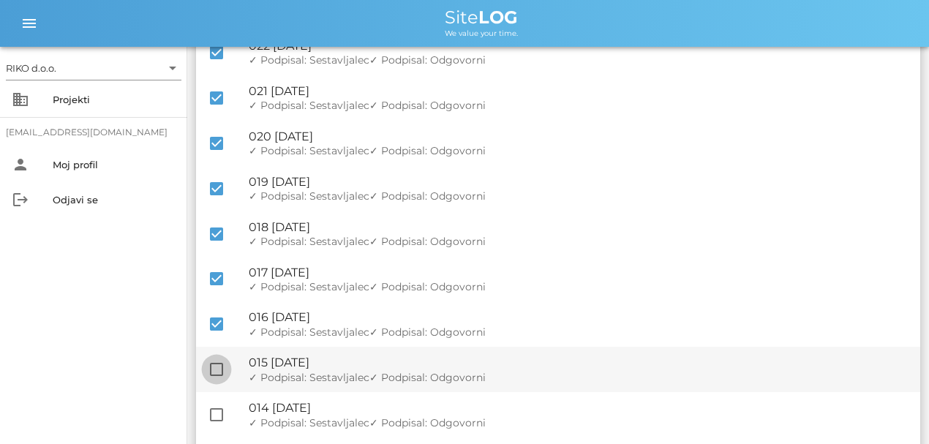
checkbox input "true"
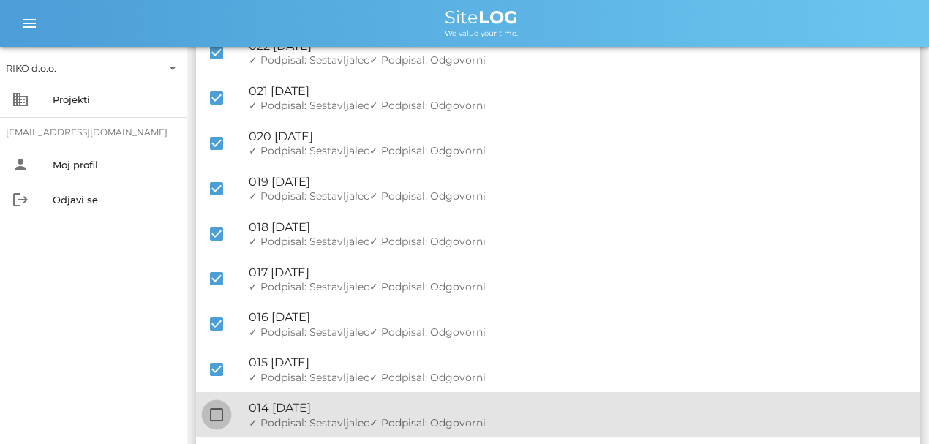
click at [210, 385] on div at bounding box center [216, 414] width 25 height 25
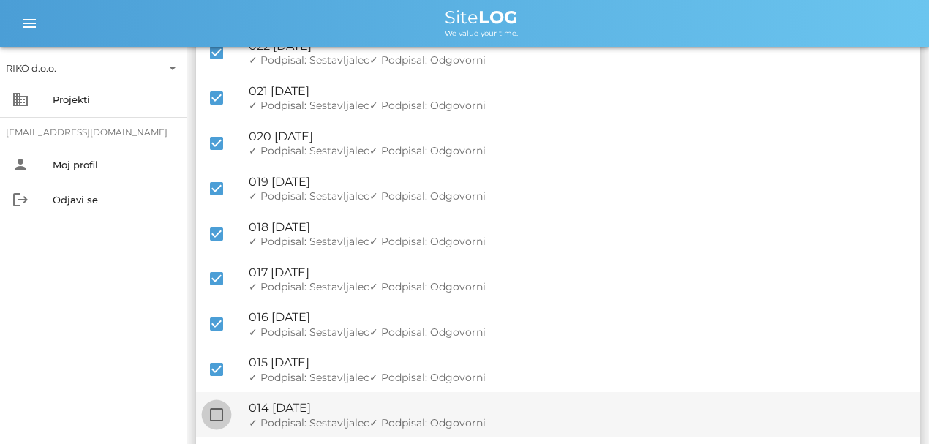
checkbox input "true"
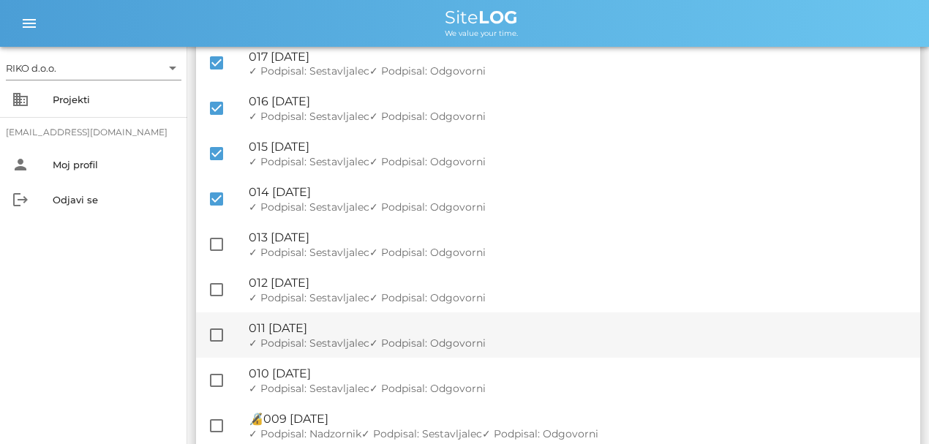
scroll to position [1073, 0]
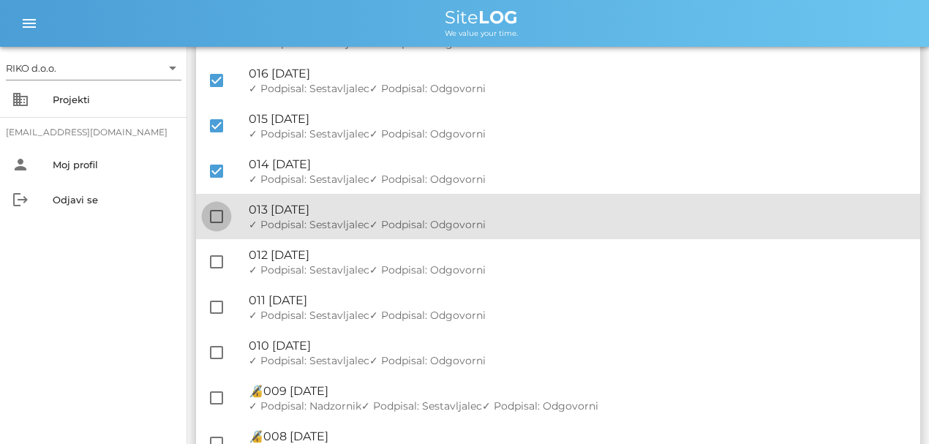
click at [217, 223] on div at bounding box center [216, 216] width 25 height 25
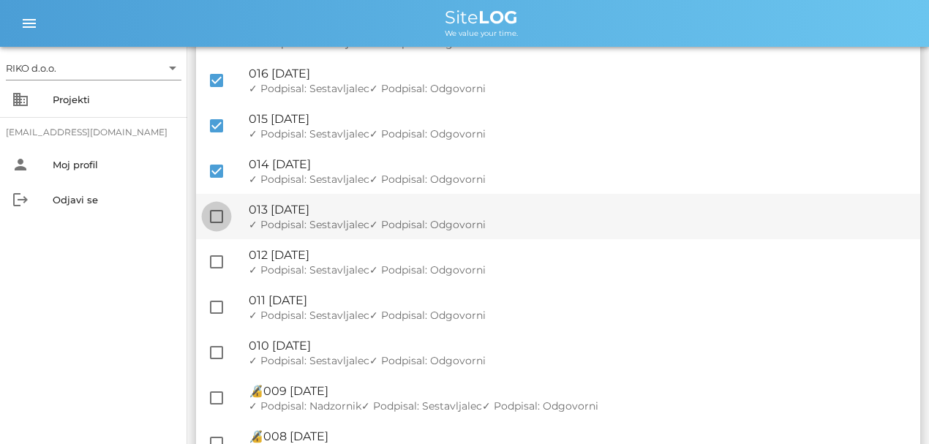
checkbox input "true"
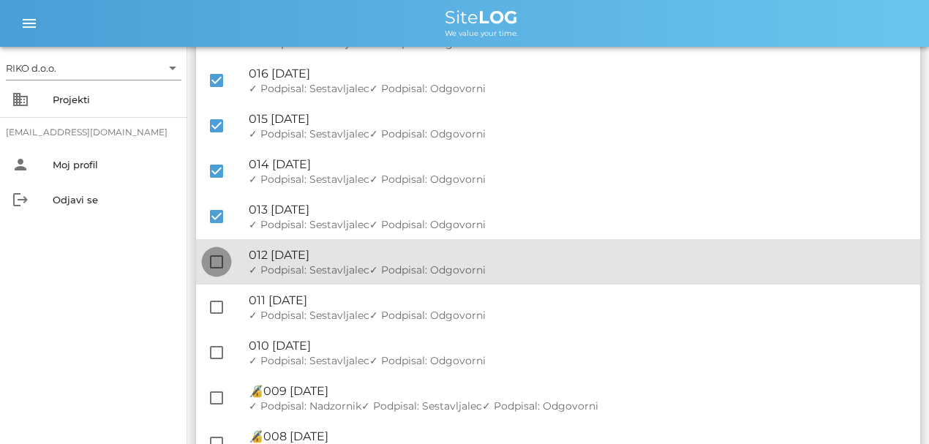
click at [214, 260] on div at bounding box center [216, 262] width 25 height 25
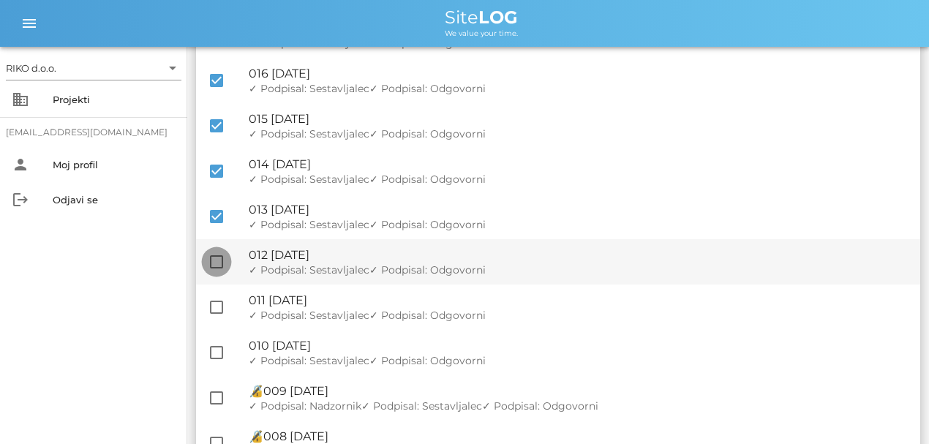
checkbox input "true"
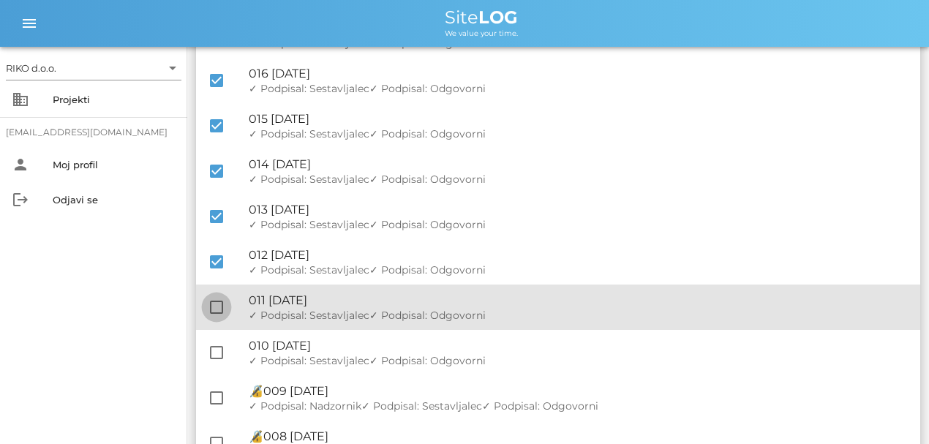
click at [215, 301] on div at bounding box center [216, 307] width 25 height 25
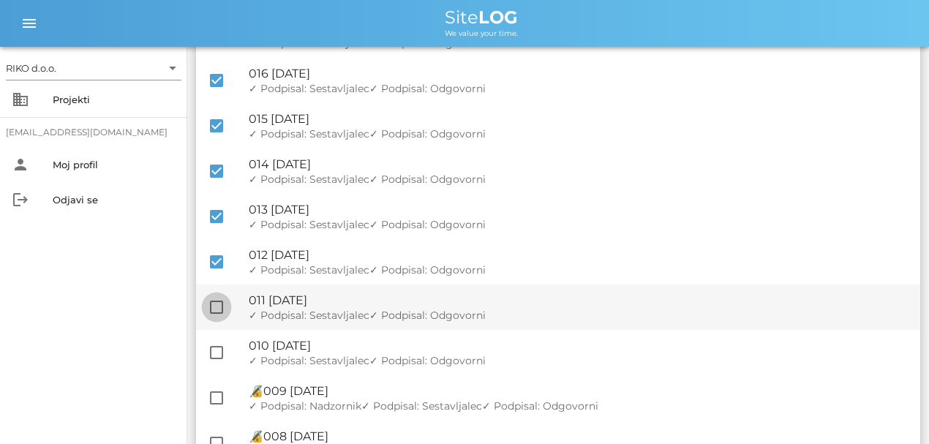
checkbox input "true"
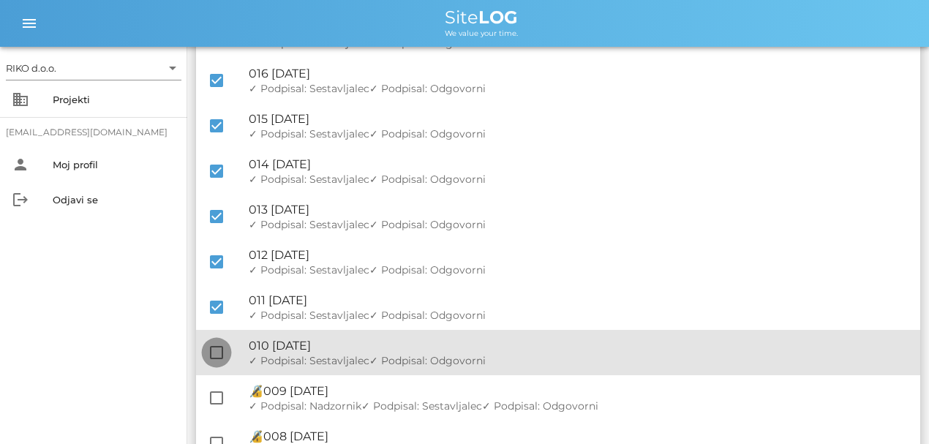
click at [212, 353] on div at bounding box center [216, 352] width 25 height 25
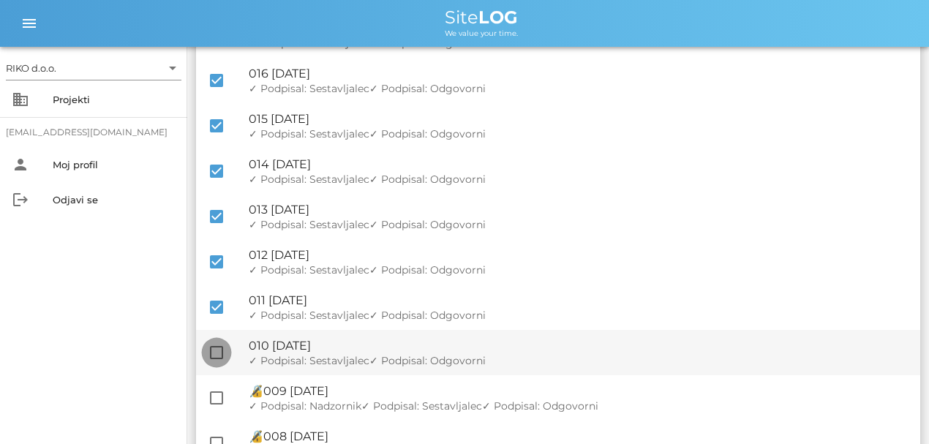
checkbox input "true"
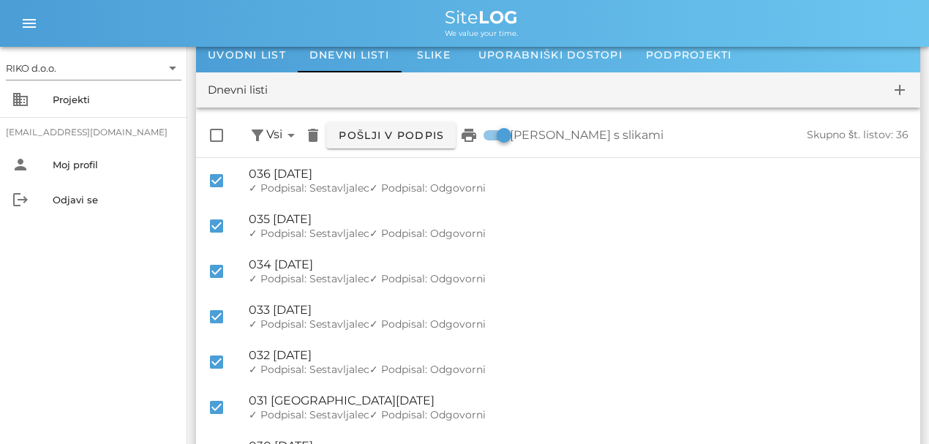
scroll to position [0, 0]
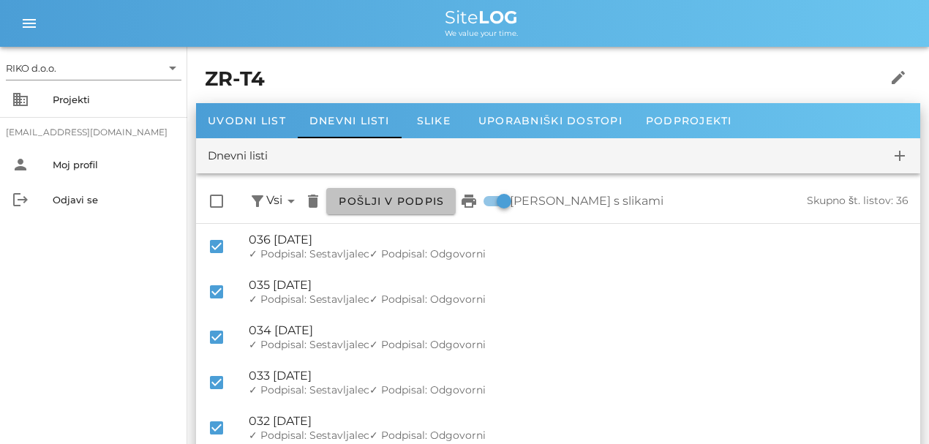
click at [404, 198] on span "Pošlji v podpis" at bounding box center [391, 201] width 106 height 13
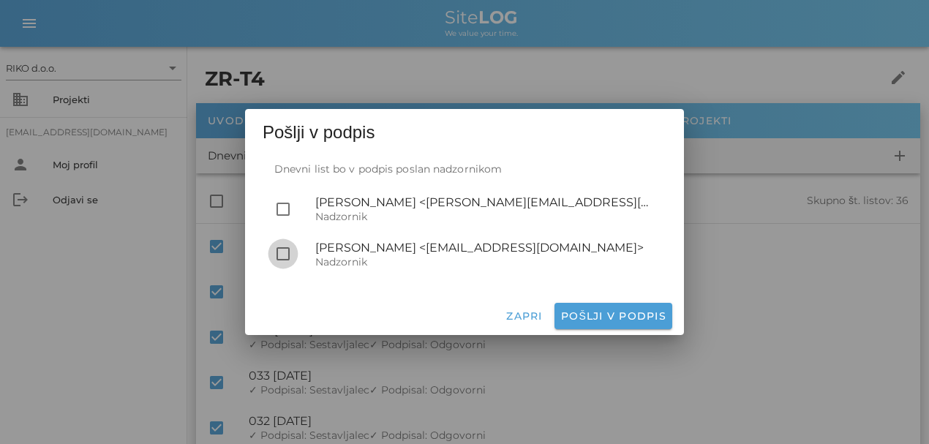
click at [274, 255] on div at bounding box center [283, 253] width 25 height 25
click at [606, 312] on span "Pošlji v podpis" at bounding box center [613, 315] width 106 height 13
checkbox input "false"
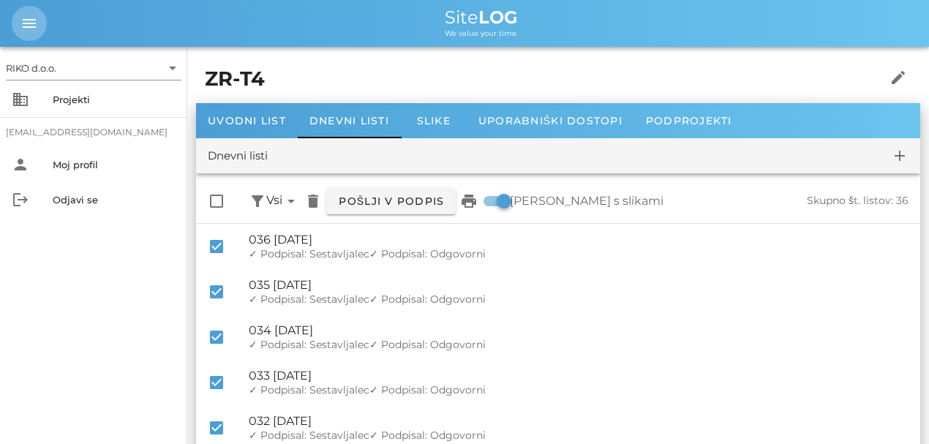
click at [20, 26] on span "menu" at bounding box center [29, 24] width 35 height 18
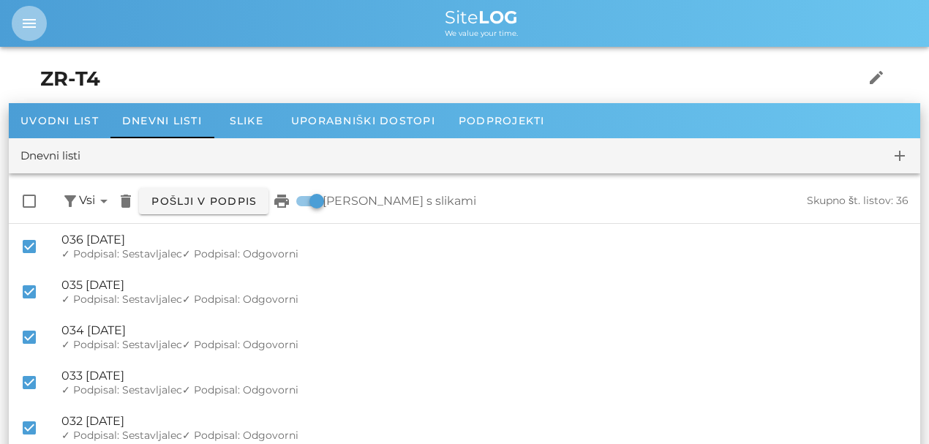
click at [37, 38] on button "menu" at bounding box center [29, 23] width 35 height 35
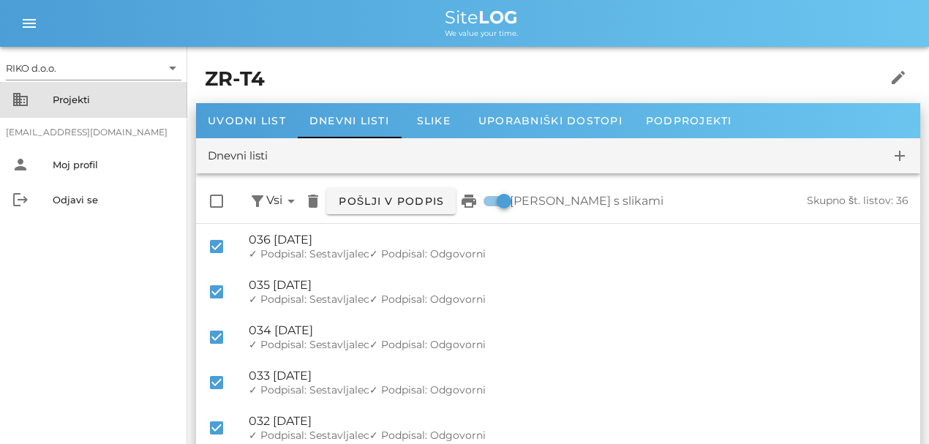
click at [69, 110] on div "Projekti" at bounding box center [114, 99] width 123 height 23
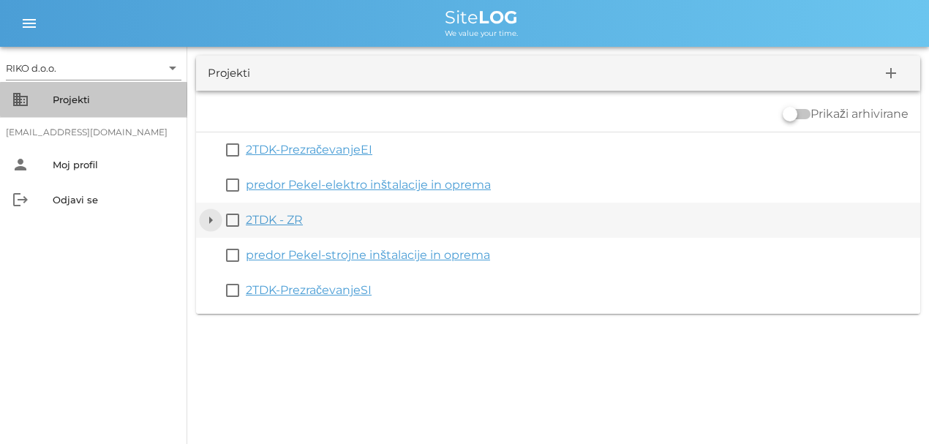
click at [214, 220] on button "arrow_drop_down" at bounding box center [211, 220] width 18 height 18
click at [211, 221] on button "arrow_drop_down" at bounding box center [211, 220] width 18 height 18
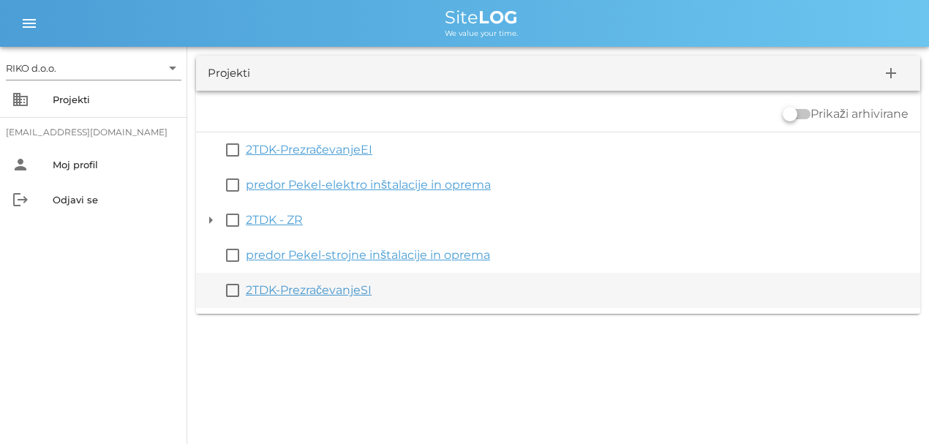
click at [303, 296] on link "2TDK-PrezračevanjeSI" at bounding box center [309, 290] width 126 height 14
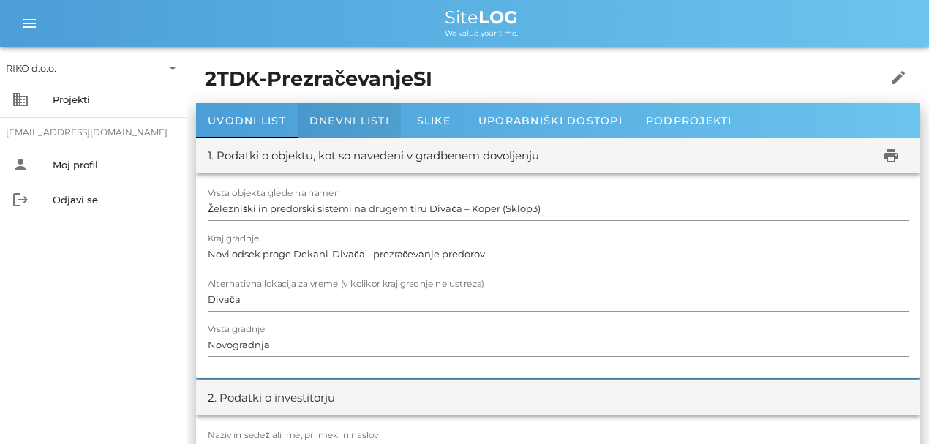
click at [325, 111] on div "Dnevni listi" at bounding box center [349, 120] width 103 height 35
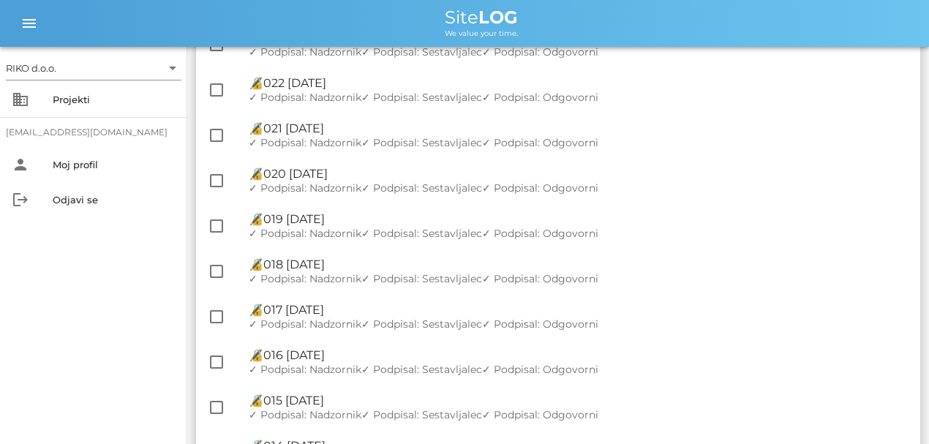
scroll to position [1610, 0]
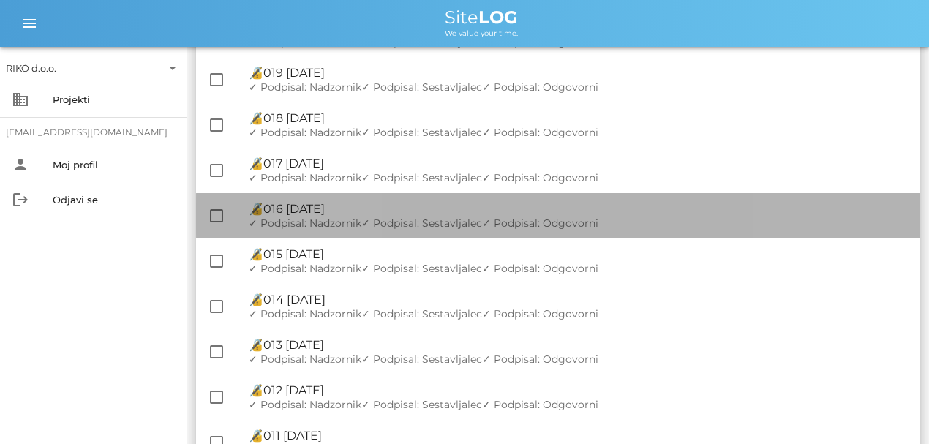
click at [360, 209] on div "🔏 016 [DATE]" at bounding box center [579, 209] width 660 height 14
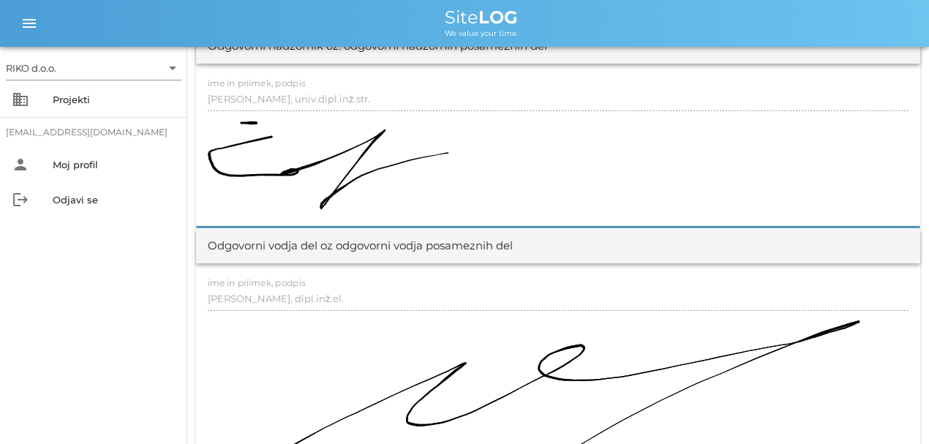
scroll to position [2097, 0]
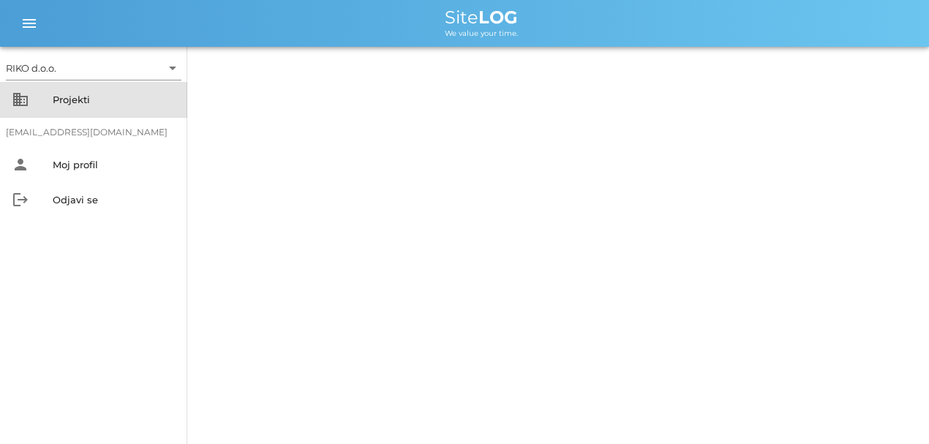
click at [84, 92] on div "Projekti" at bounding box center [114, 99] width 123 height 23
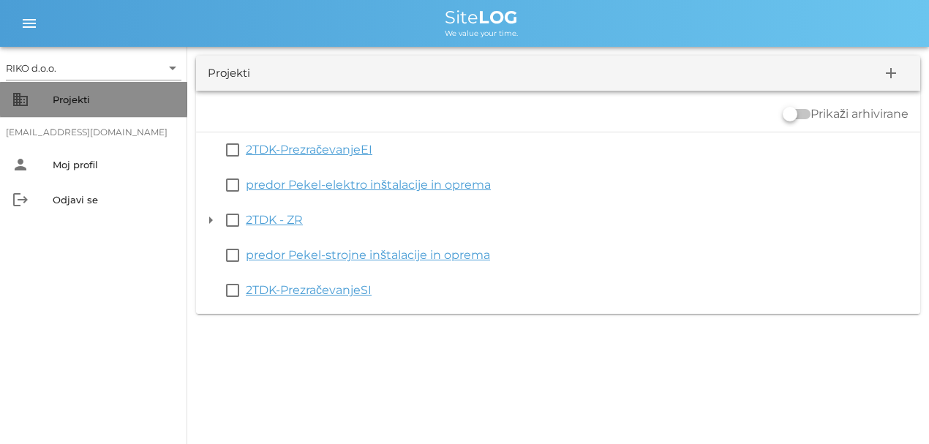
click at [76, 100] on div "Projekti" at bounding box center [114, 100] width 123 height 12
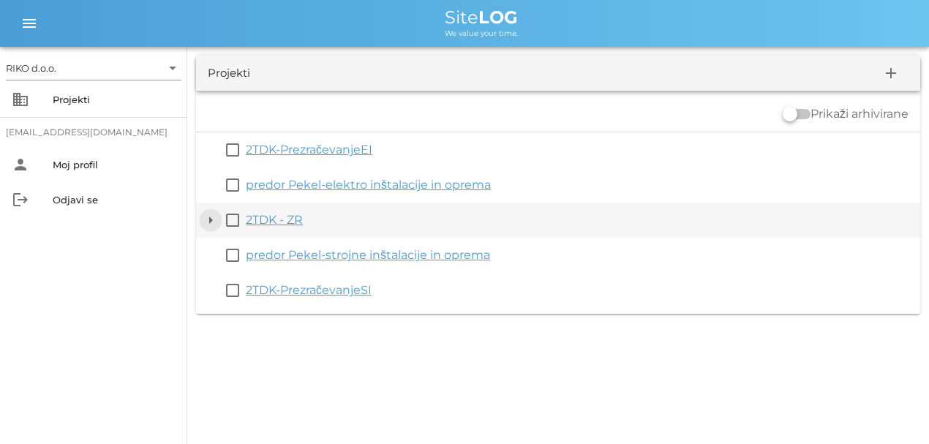
click at [215, 214] on button "arrow_drop_down" at bounding box center [211, 220] width 18 height 18
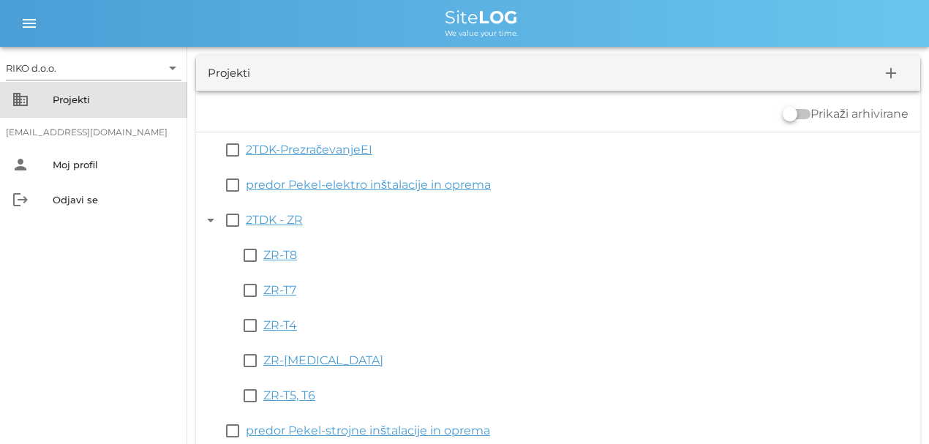
click at [67, 100] on div "Projekti" at bounding box center [114, 100] width 123 height 12
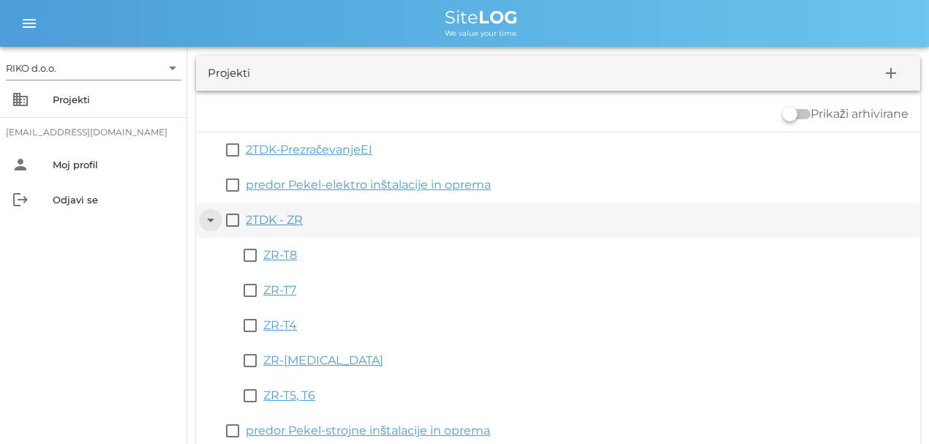
click at [212, 221] on button "arrow_drop_down" at bounding box center [211, 220] width 18 height 18
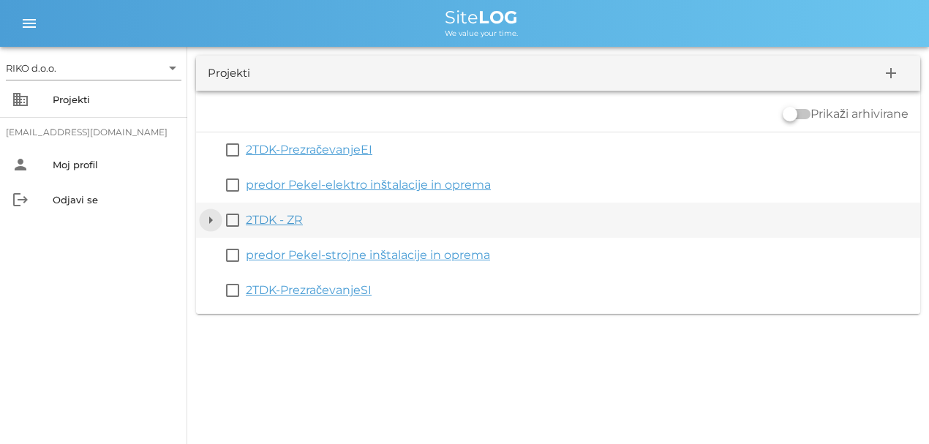
click at [205, 217] on button "arrow_drop_down" at bounding box center [211, 220] width 18 height 18
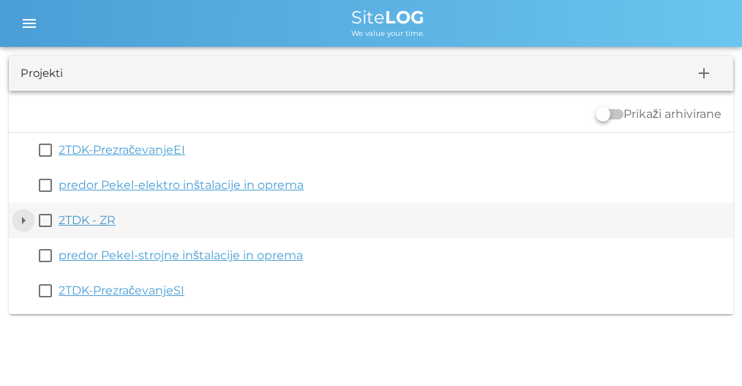
click at [21, 222] on button "arrow_drop_down" at bounding box center [24, 220] width 18 height 18
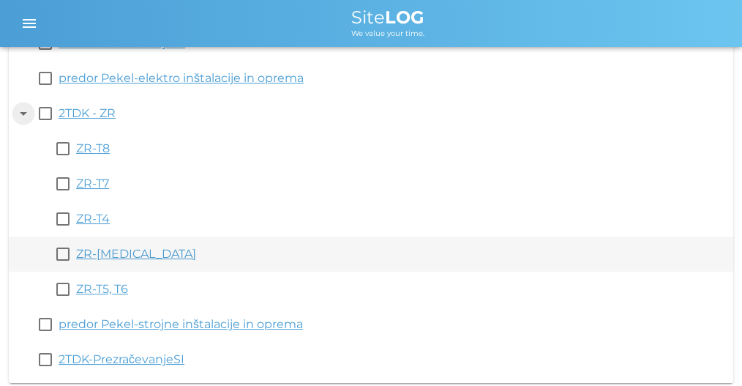
scroll to position [112, 0]
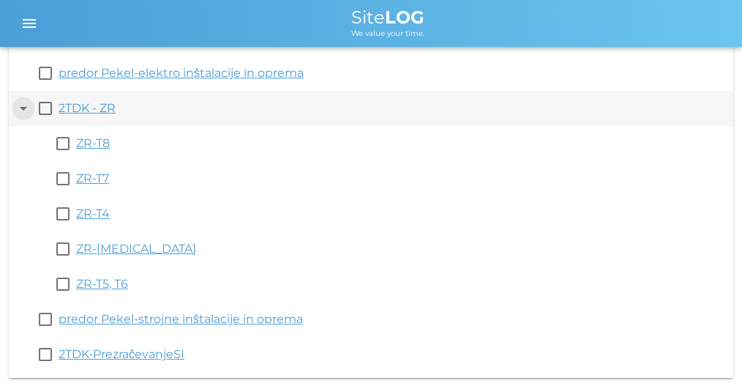
click at [31, 109] on button "arrow_drop_down" at bounding box center [24, 109] width 18 height 18
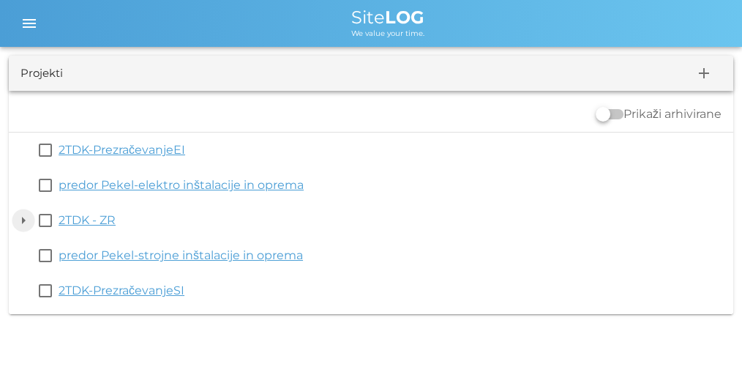
scroll to position [0, 0]
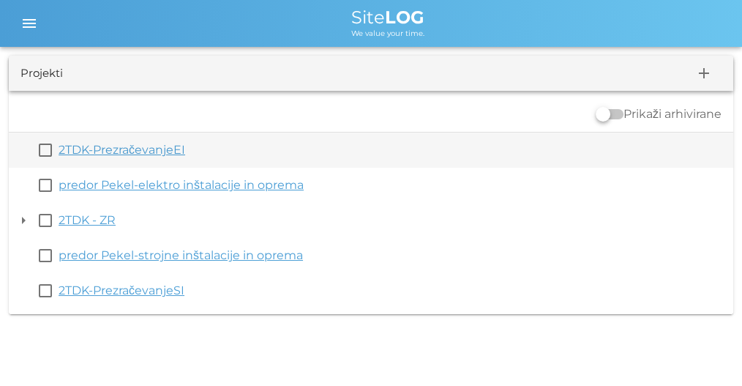
click at [135, 147] on link "2TDK-PrezračevanjeEI" at bounding box center [122, 150] width 127 height 14
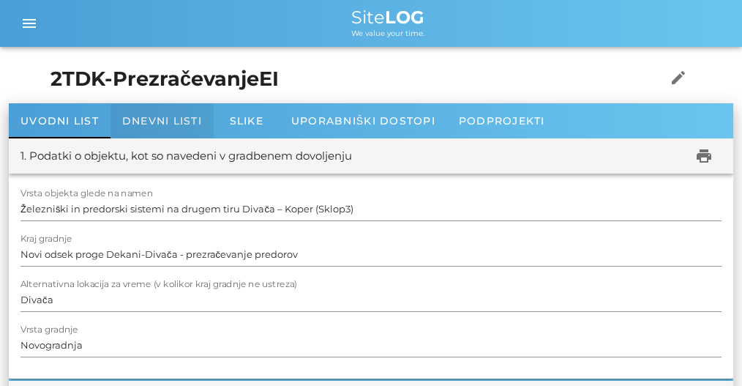
click at [155, 116] on span "Dnevni listi" at bounding box center [162, 120] width 80 height 13
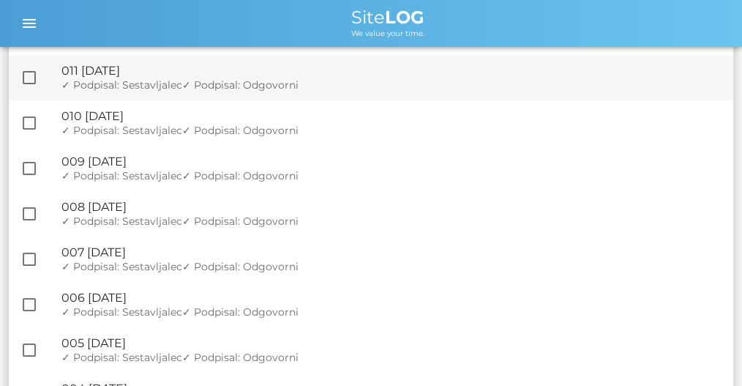
scroll to position [2294, 0]
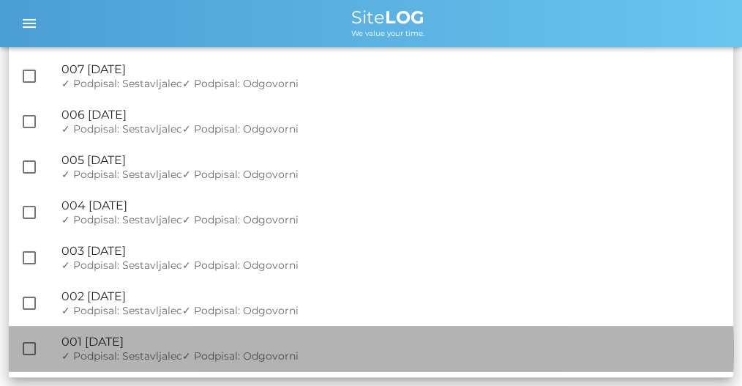
click at [211, 350] on span "✓ Podpisal: Odgovorni" at bounding box center [240, 355] width 116 height 13
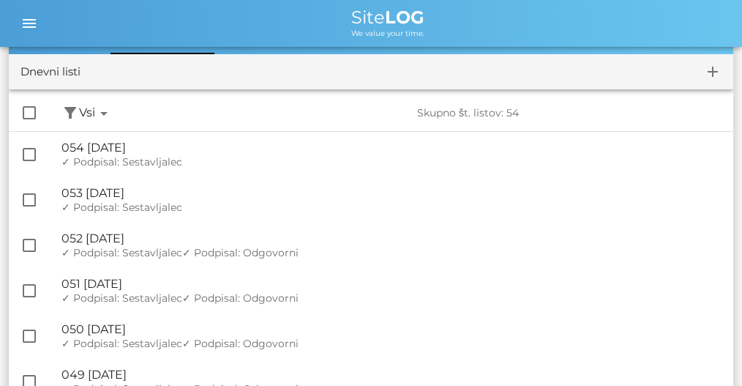
scroll to position [195, 0]
